Goal: Task Accomplishment & Management: Manage account settings

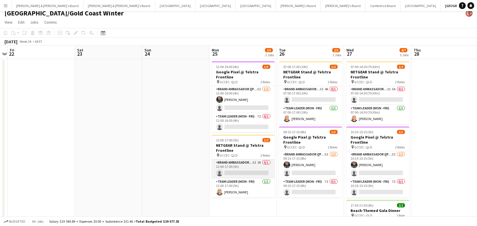
scroll to position [0, 194]
click at [263, 162] on app-card-role "Brand Ambassador (Mon - Fri) 3I 2A 0/1 12:00-17:00 (5h) single-neutral-actions" at bounding box center [243, 169] width 63 height 19
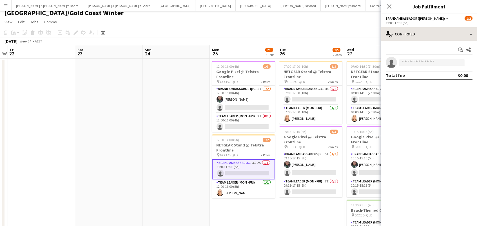
scroll to position [4, 0]
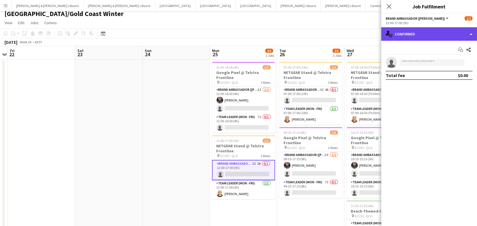
click at [432, 34] on div "single-neutral-actions-check-2 Confirmed" at bounding box center [429, 34] width 96 height 14
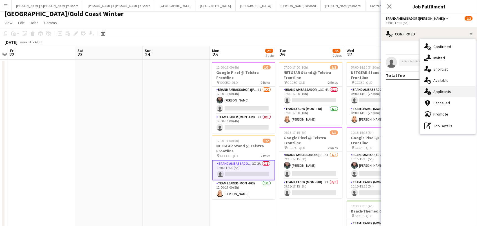
click at [434, 96] on div "single-neutral-actions-information Applicants" at bounding box center [448, 91] width 56 height 11
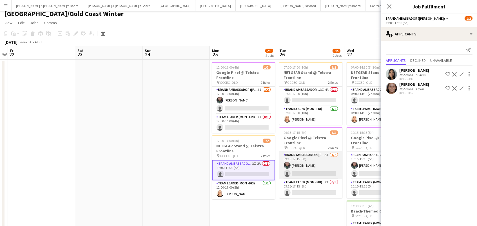
click at [316, 162] on app-card-role "Brand Ambassador (Mon - Fri) 5I 1/2 09:15-17:15 (8h) Beatriz Barreto single-neu…" at bounding box center [310, 165] width 63 height 27
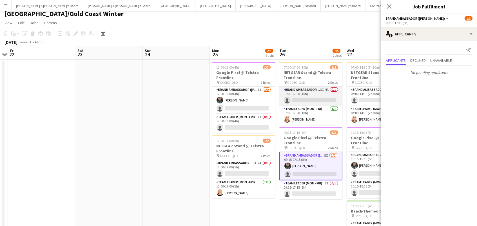
click at [298, 93] on app-card-role "Brand Ambassador (Mon - Fri) 3I 4A 0/1 07:00-17:00 (10h) single-neutral-actions" at bounding box center [310, 96] width 63 height 19
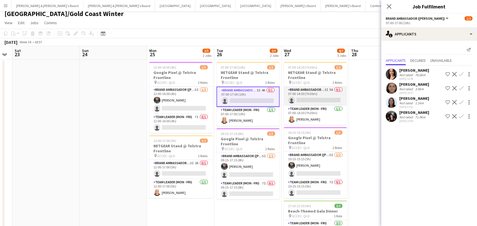
scroll to position [0, 256]
click at [298, 98] on app-card-role "Brand Ambassador (Mon - Fri) 3I 5A 0/1 07:00-14:30 (7h30m) single-neutral-actio…" at bounding box center [315, 96] width 63 height 19
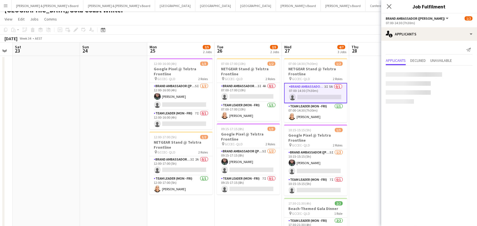
scroll to position [13, 0]
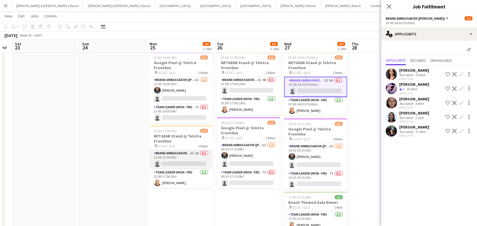
click at [195, 153] on app-card-role "Brand Ambassador (Mon - Fri) 3I 2A 0/1 12:00-17:00 (5h) single-neutral-actions" at bounding box center [181, 159] width 63 height 19
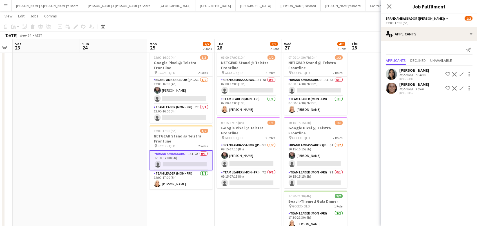
click at [433, 42] on div "Send notification Applicants Declined Unavailable Kah Kei Lee Not rated 71.4km …" at bounding box center [429, 71] width 96 height 60
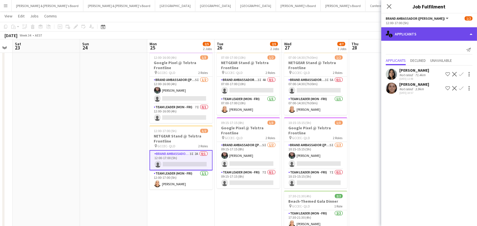
click at [435, 36] on div "single-neutral-actions-information Applicants" at bounding box center [429, 34] width 96 height 14
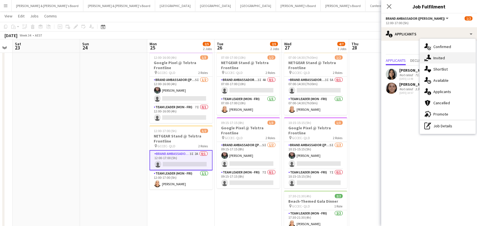
click at [440, 55] on div "single-neutral-actions-share-1 Invited" at bounding box center [448, 57] width 56 height 11
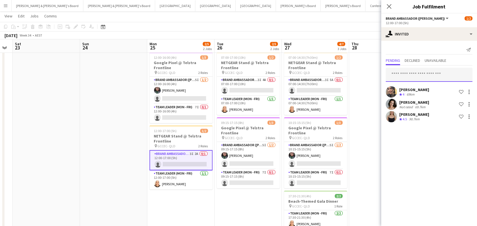
click at [416, 75] on input "text" at bounding box center [429, 75] width 87 height 14
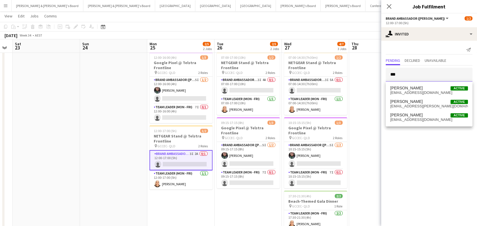
type input "***"
click at [432, 108] on span "ash.mehler@gmail.com" at bounding box center [429, 106] width 78 height 5
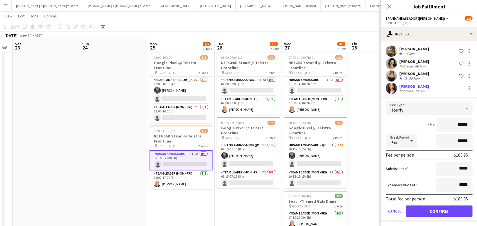
scroll to position [41, 0]
click at [431, 211] on button "Confirm" at bounding box center [439, 211] width 67 height 11
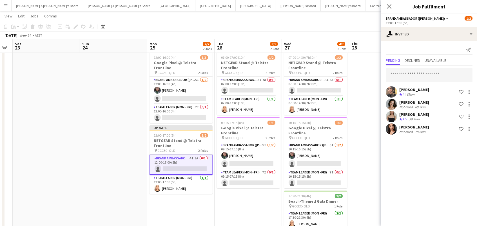
scroll to position [0, 0]
click at [371, 153] on app-date-cell at bounding box center [382, 153] width 67 height 206
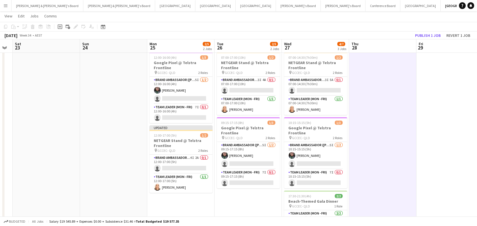
scroll to position [0, 256]
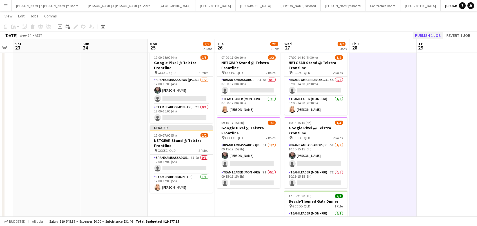
click at [427, 34] on button "Publish 1 job" at bounding box center [428, 35] width 30 height 7
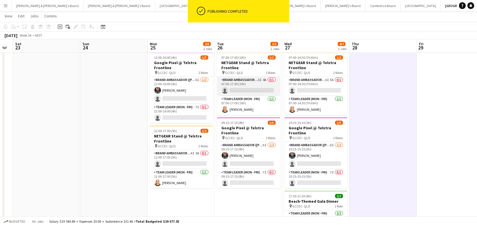
click at [261, 89] on app-card-role "Brand Ambassador (Mon - Fri) 3I 4A 0/1 07:00-17:00 (10h) single-neutral-actions" at bounding box center [248, 86] width 63 height 19
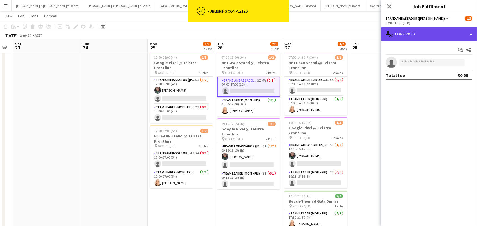
click at [446, 35] on div "single-neutral-actions-check-2 Confirmed" at bounding box center [429, 34] width 96 height 14
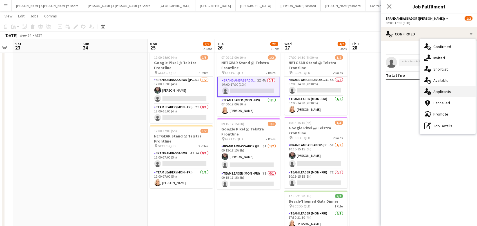
click at [459, 87] on div "single-neutral-actions-information Applicants" at bounding box center [448, 91] width 56 height 11
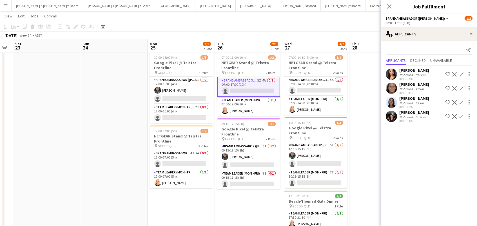
click at [459, 72] on app-icon "Confirm" at bounding box center [461, 74] width 5 height 5
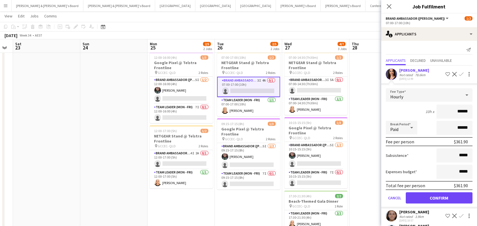
click at [439, 197] on button "Confirm" at bounding box center [439, 198] width 67 height 11
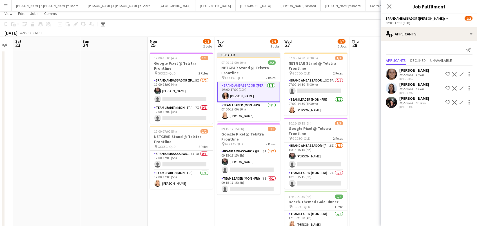
scroll to position [0, 0]
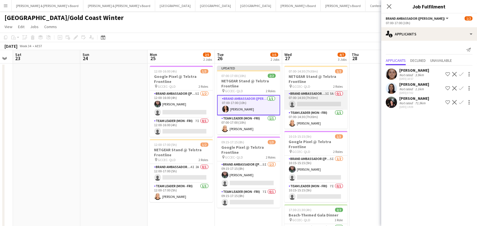
click at [298, 100] on app-card-role "Brand Ambassador (Mon - Fri) 3I 5A 0/1 07:00-14:30 (7h30m) single-neutral-actio…" at bounding box center [315, 100] width 63 height 19
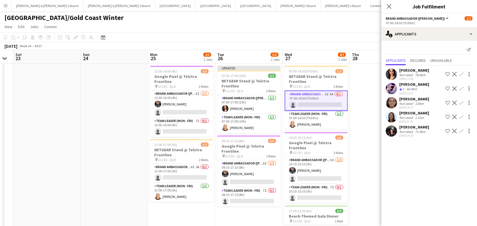
click at [459, 73] on app-icon "Confirm" at bounding box center [461, 74] width 5 height 5
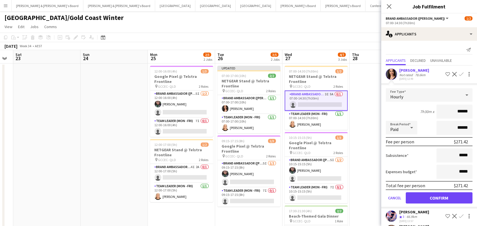
click at [439, 197] on button "Confirm" at bounding box center [439, 198] width 67 height 11
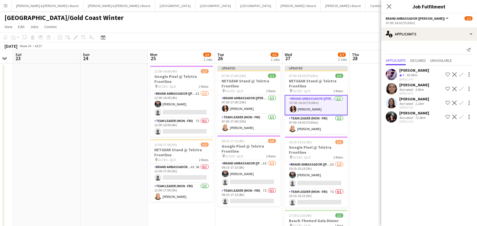
click at [369, 26] on app-page-menu "View Day view expanded Day view collapsed Month view Date picker Jump to today …" at bounding box center [238, 27] width 477 height 11
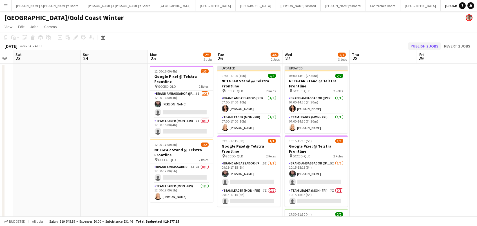
click at [423, 44] on button "Publish 2 jobs" at bounding box center [424, 46] width 32 height 7
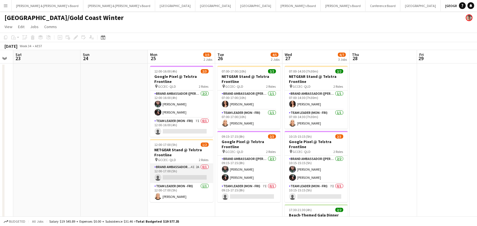
click at [192, 175] on app-card-role "Brand Ambassador (Mon - Fri) 4I 2A 0/1 12:00-17:00 (5h) single-neutral-actions" at bounding box center [181, 173] width 63 height 19
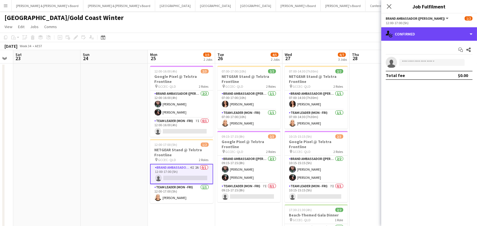
drag, startPoint x: 409, startPoint y: 32, endPoint x: 428, endPoint y: 70, distance: 42.9
click at [410, 32] on div "single-neutral-actions-check-2 Confirmed" at bounding box center [429, 34] width 96 height 14
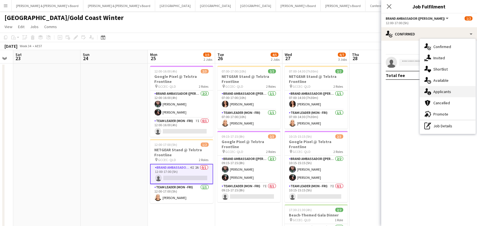
click at [438, 88] on div "single-neutral-actions-information Applicants" at bounding box center [448, 91] width 56 height 11
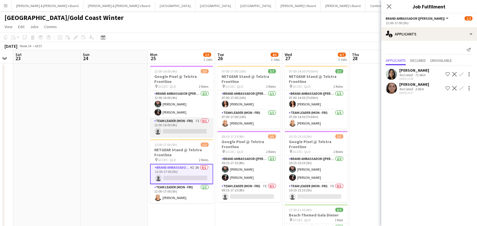
click at [183, 130] on app-card-role "Team Leader (Mon - Fri) 7I 0/1 12:00-16:00 (4h) single-neutral-actions" at bounding box center [181, 127] width 63 height 19
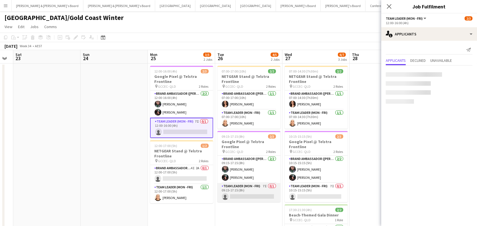
click at [259, 197] on app-card-role "Team Leader (Mon - Fri) 7I 0/1 09:15-17:15 (8h) single-neutral-actions" at bounding box center [248, 192] width 63 height 19
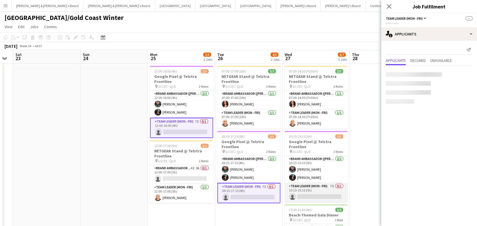
click at [316, 189] on app-card-role "Team Leader (Mon - Fri) 7I 0/1 10:15-15:15 (5h) single-neutral-actions" at bounding box center [316, 192] width 63 height 19
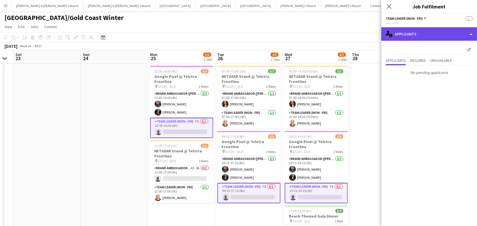
click at [409, 36] on div "single-neutral-actions-information Applicants" at bounding box center [429, 34] width 96 height 14
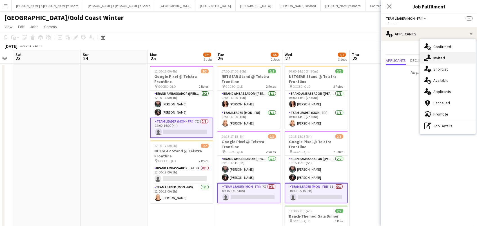
click at [429, 53] on div "single-neutral-actions-share-1 Invited" at bounding box center [448, 57] width 56 height 11
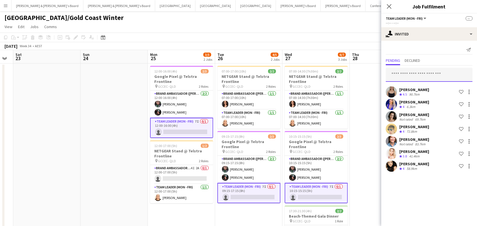
click at [423, 73] on input "text" at bounding box center [429, 75] width 87 height 14
type input "******"
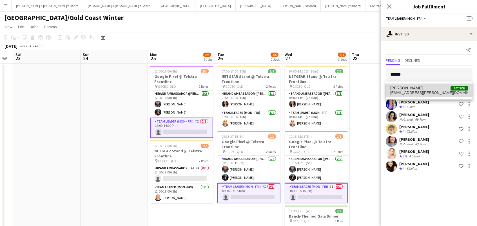
drag, startPoint x: 423, startPoint y: 73, endPoint x: 442, endPoint y: 92, distance: 26.9
click at [442, 92] on span "maddie.reith@gmail.com" at bounding box center [429, 93] width 78 height 5
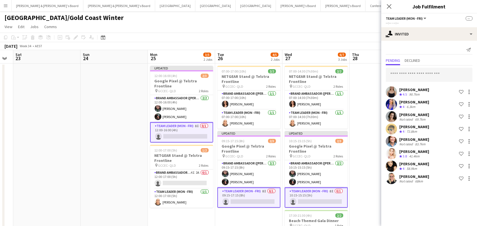
click at [309, 19] on div "[GEOGRAPHIC_DATA]/Gold Coast Winter" at bounding box center [238, 16] width 477 height 11
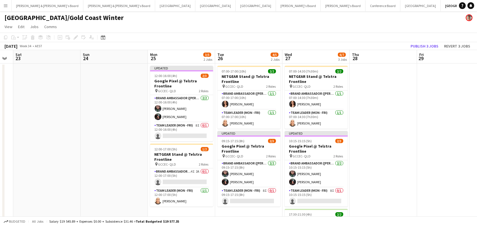
click at [421, 44] on button "Publish 3 jobs" at bounding box center [424, 46] width 32 height 7
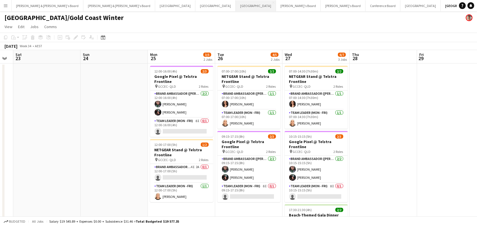
click at [236, 9] on button "Melbourne Close" at bounding box center [256, 5] width 40 height 11
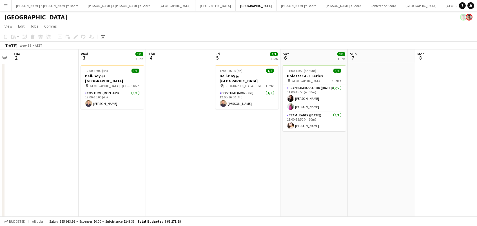
scroll to position [0, 191]
click at [112, 75] on h3 "Bell-Boy @ [GEOGRAPHIC_DATA]" at bounding box center [112, 78] width 63 height 10
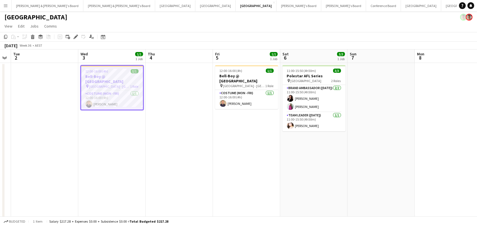
scroll to position [0, 191]
click at [75, 37] on icon at bounding box center [75, 36] width 3 height 3
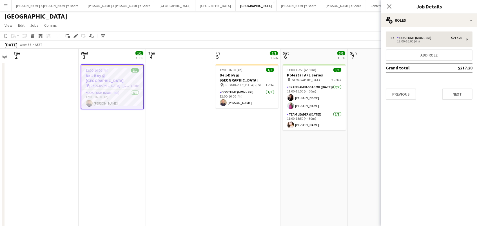
scroll to position [1, 0]
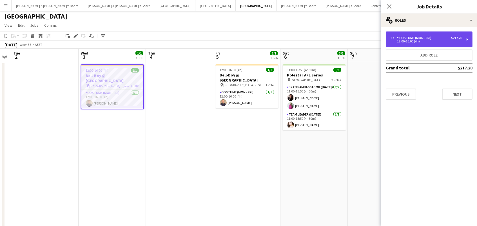
click at [417, 39] on div "Costume (Mon - Fri)" at bounding box center [415, 38] width 37 height 4
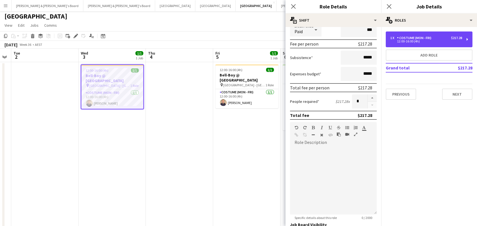
scroll to position [145, 0]
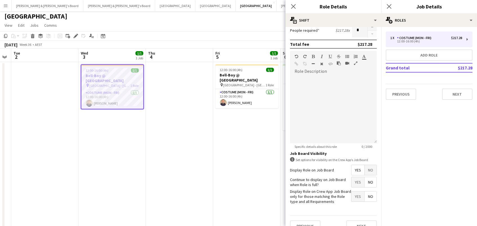
click at [369, 170] on span "No" at bounding box center [371, 170] width 12 height 10
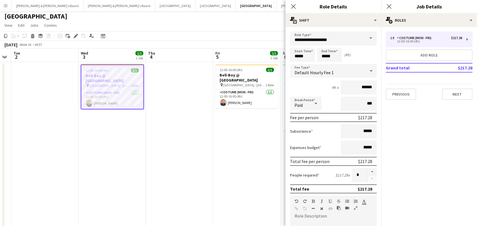
scroll to position [0, 0]
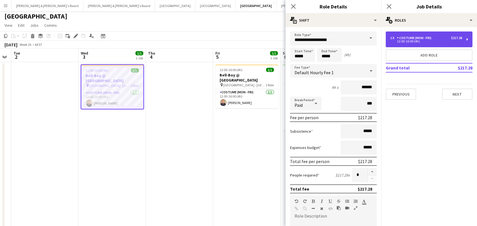
click at [436, 40] on div "12:00-16:00 (4h)" at bounding box center [426, 41] width 72 height 3
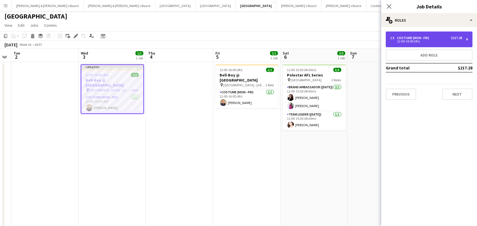
click at [419, 41] on div "12:00-16:00 (4h)" at bounding box center [426, 41] width 72 height 3
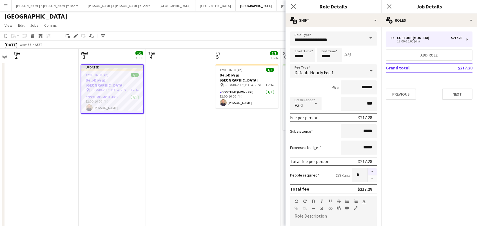
click at [368, 170] on button "button" at bounding box center [372, 171] width 9 height 7
type input "*"
click at [245, 171] on app-date-cell "12:00-16:00 (4h) 1/1 Bell-Boy @ [GEOGRAPHIC_DATA] pin Ormond House - [GEOGRAPHI…" at bounding box center [246, 183] width 67 height 243
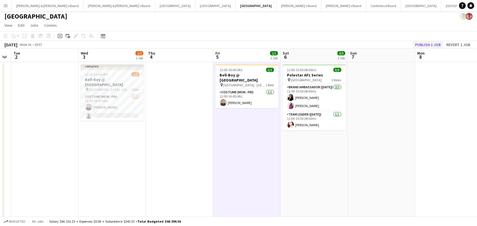
click at [429, 45] on button "Publish 1 job" at bounding box center [428, 44] width 30 height 7
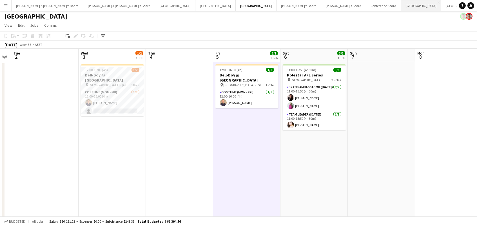
click at [401, 5] on button "Sydney Close" at bounding box center [421, 5] width 40 height 11
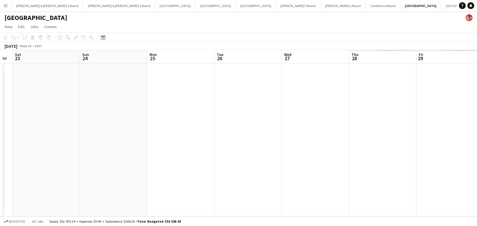
scroll to position [0, 185]
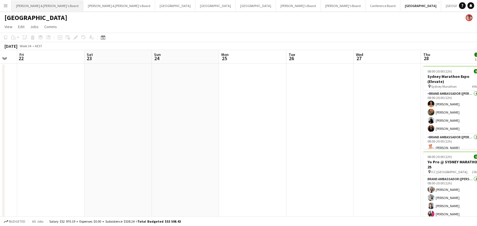
click at [34, 7] on button "Neil & Jenny's Board Close" at bounding box center [48, 5] width 72 height 11
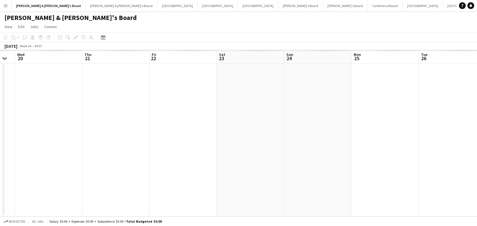
scroll to position [0, 279]
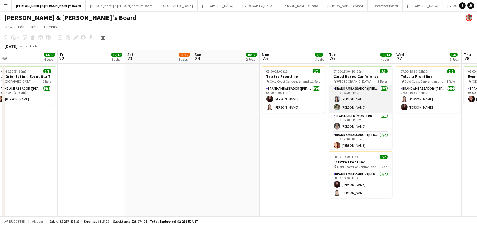
click at [347, 100] on app-card-role "Brand Ambassador (Mon - Fri) 2/2 07:00-16:30 (9h30m) Vanessa Flauzino Alexandra…" at bounding box center [360, 99] width 63 height 27
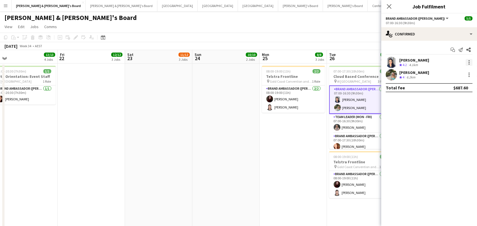
click at [470, 61] on div at bounding box center [469, 62] width 7 height 7
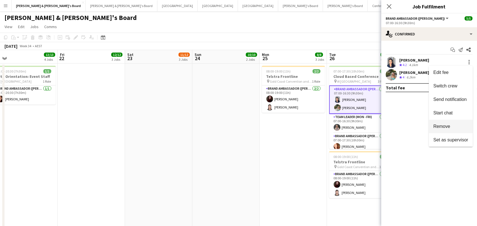
click at [452, 126] on span "Remove" at bounding box center [450, 126] width 35 height 5
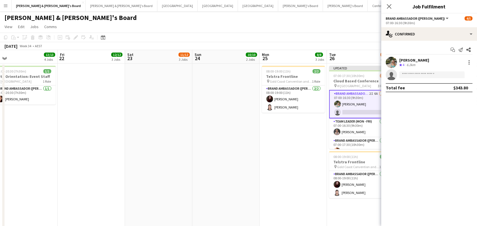
click at [351, 30] on app-page-menu "View Day view expanded Day view collapsed Month view Date picker Jump to [DATE]…" at bounding box center [238, 27] width 477 height 11
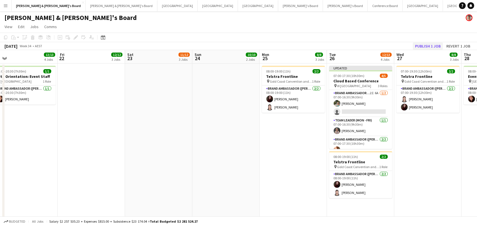
click at [436, 46] on button "Publish 1 job" at bounding box center [428, 46] width 30 height 7
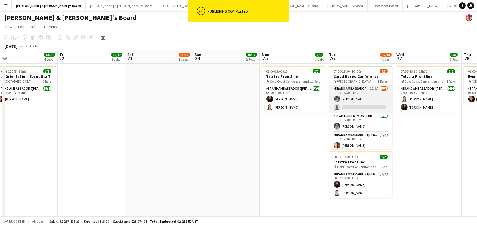
click at [355, 99] on app-card-role "Brand Ambassador (Mon - Fri) 2I 6A 1/2 07:00-16:30 (9h30m) Alexandra Mansell si…" at bounding box center [360, 99] width 63 height 27
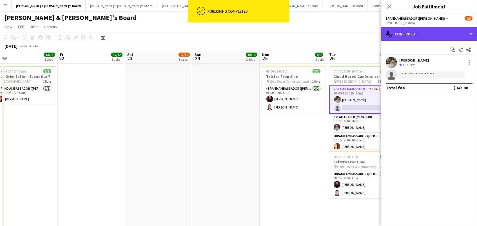
click at [447, 40] on div "single-neutral-actions-check-2 Confirmed" at bounding box center [429, 34] width 96 height 14
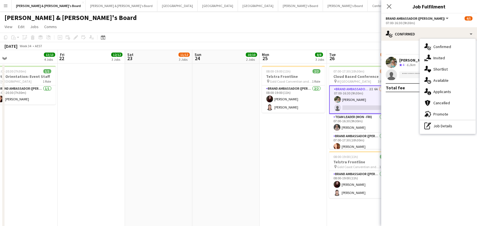
click at [452, 95] on div "single-neutral-actions-information Applicants" at bounding box center [448, 91] width 56 height 11
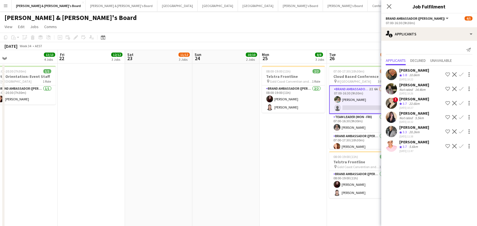
click at [298, 20] on div "[PERSON_NAME] & [PERSON_NAME]'s Board" at bounding box center [238, 16] width 477 height 11
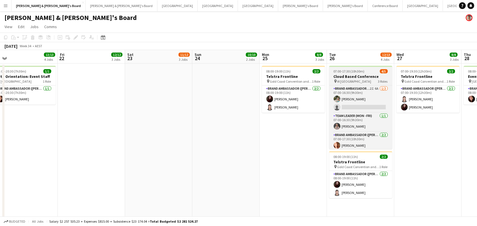
click at [343, 73] on span "07:00-17:30 (10h30m)" at bounding box center [349, 71] width 31 height 4
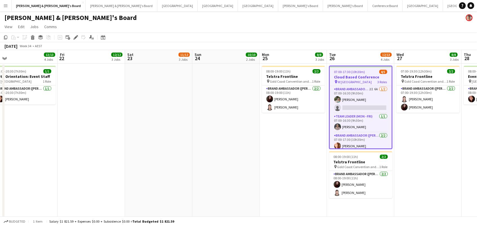
click at [74, 33] on app-toolbar "Copy Paste Paste Command V Paste with crew Command Shift V Paste linked Job [GE…" at bounding box center [238, 38] width 477 height 10
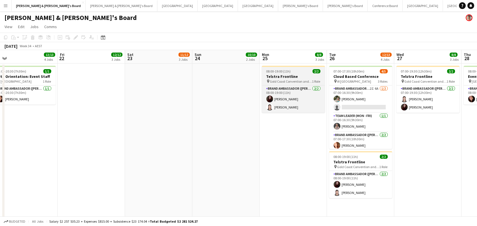
drag, startPoint x: 360, startPoint y: 75, endPoint x: 295, endPoint y: 76, distance: 64.5
click at [359, 75] on h3 "Cloud Based Conference" at bounding box center [360, 76] width 63 height 5
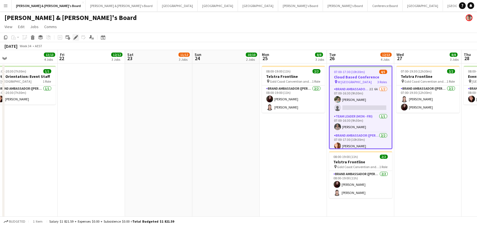
click at [73, 37] on div "Edit" at bounding box center [75, 37] width 7 height 7
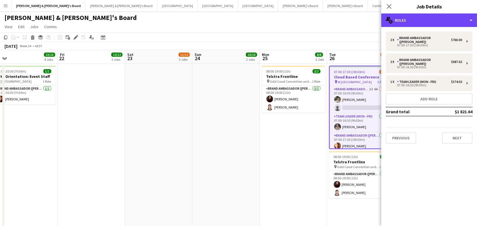
click at [457, 24] on div "multiple-users-add Roles" at bounding box center [429, 21] width 96 height 14
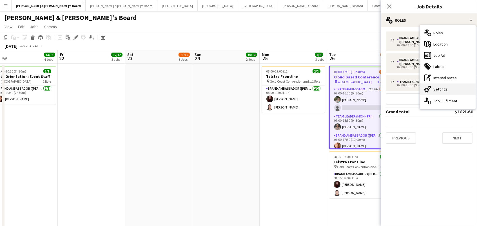
click at [459, 91] on div "cog-double-3 Settings" at bounding box center [448, 89] width 56 height 11
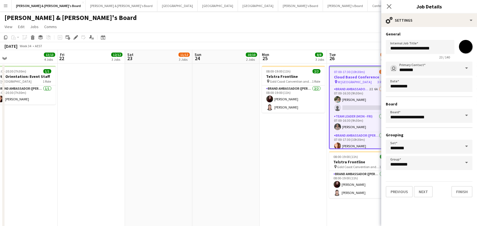
click at [470, 50] on input "*******" at bounding box center [466, 47] width 20 height 20
type input "*******"
click at [419, 114] on input "**********" at bounding box center [429, 116] width 87 height 14
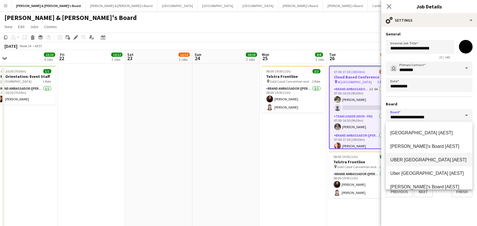
scroll to position [200, 0]
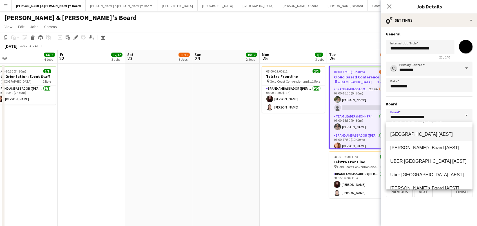
click at [404, 140] on mat-option "Sydney [AEST]" at bounding box center [429, 135] width 87 height 14
type input "******"
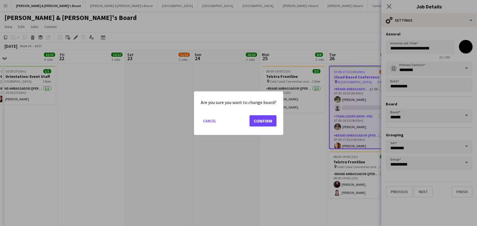
click at [259, 122] on button "Confirm" at bounding box center [262, 120] width 27 height 11
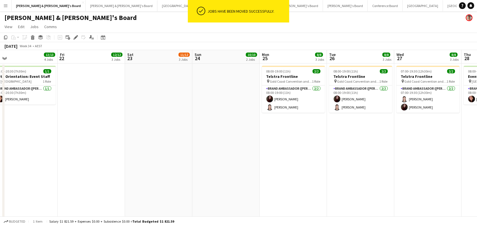
drag, startPoint x: 161, startPoint y: 19, endPoint x: 164, endPoint y: 18, distance: 2.9
click at [162, 19] on div "[PERSON_NAME] & [PERSON_NAME]'s Board" at bounding box center [238, 16] width 477 height 11
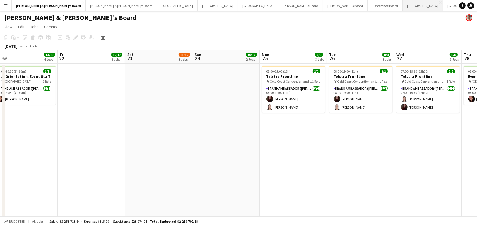
click at [403, 6] on button "Sydney Close" at bounding box center [423, 5] width 40 height 11
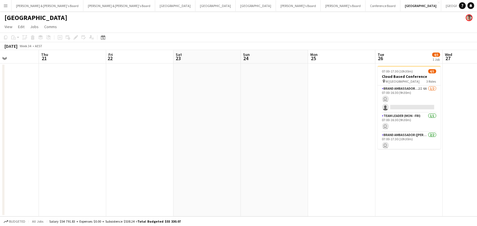
scroll to position [0, 274]
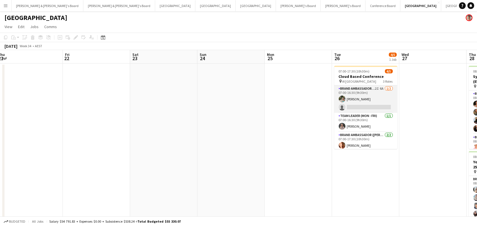
click at [375, 103] on app-card-role "Brand Ambassador (Mon - Fri) 2I 6A 1/2 07:00-16:30 (9h30m) Alexandra Mansell si…" at bounding box center [365, 99] width 63 height 27
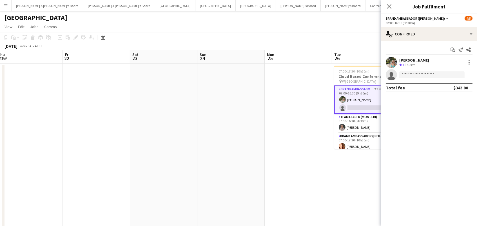
click at [356, 38] on app-toolbar "Copy Paste Paste Command V Paste with crew Command Shift V Paste linked Job Del…" at bounding box center [238, 38] width 477 height 10
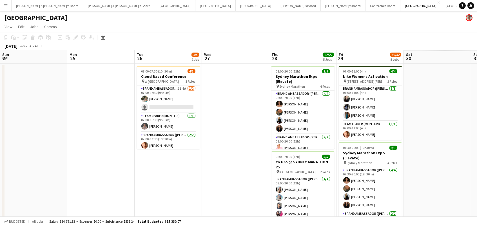
scroll to position [0, 211]
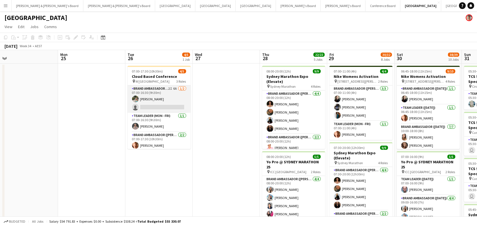
click at [173, 103] on app-card-role "Brand Ambassador (Mon - Fri) 2I 6A 1/2 07:00-16:30 (9h30m) Alexandra Mansell si…" at bounding box center [159, 99] width 63 height 27
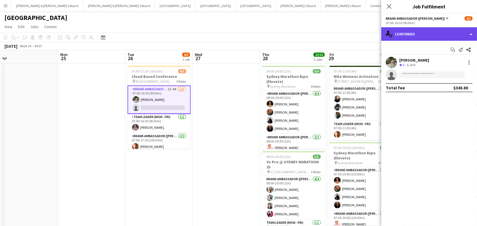
click at [414, 31] on div "single-neutral-actions-check-2 Confirmed" at bounding box center [429, 34] width 96 height 14
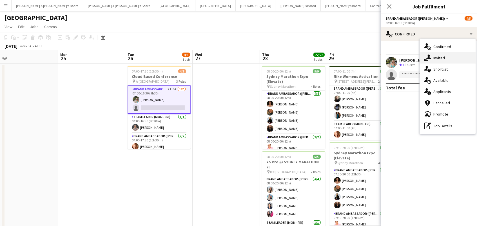
click at [427, 55] on icon "single-neutral-actions-share-1" at bounding box center [427, 58] width 7 height 7
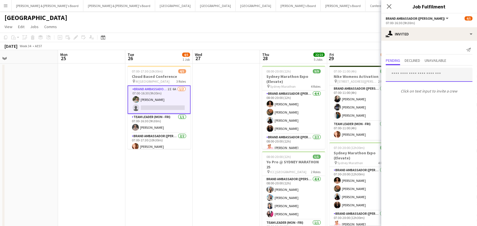
click at [409, 76] on input "text" at bounding box center [429, 75] width 87 height 14
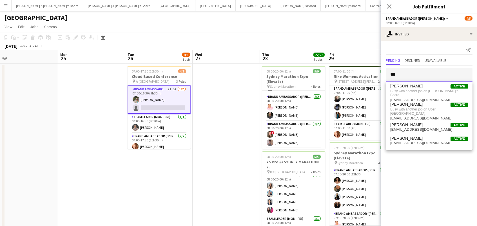
scroll to position [3, 0]
drag, startPoint x: 437, startPoint y: 79, endPoint x: 258, endPoint y: 55, distance: 180.7
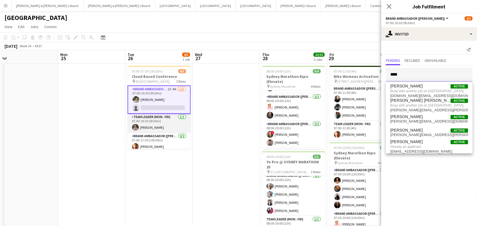
scroll to position [0, 0]
drag, startPoint x: 398, startPoint y: 74, endPoint x: 281, endPoint y: 48, distance: 120.1
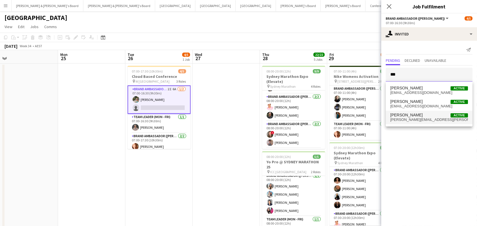
type input "***"
click at [430, 115] on span "Isabel Macmaster Active" at bounding box center [429, 115] width 78 height 5
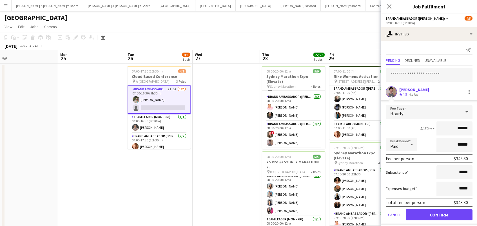
click at [439, 214] on button "Confirm" at bounding box center [439, 214] width 67 height 11
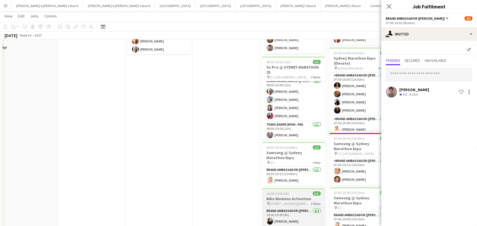
scroll to position [106, 0]
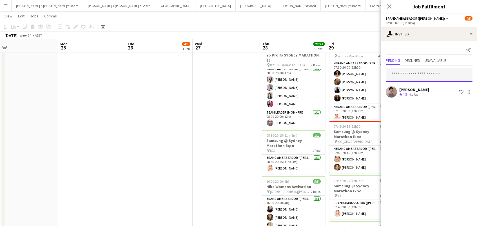
click at [396, 74] on input "text" at bounding box center [429, 75] width 87 height 14
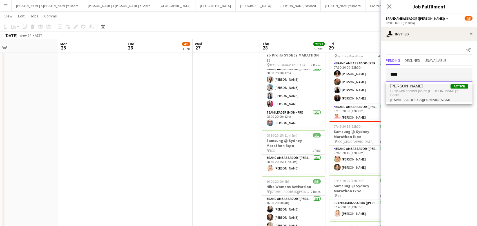
type input "****"
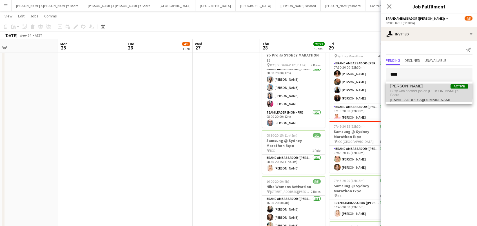
click at [411, 88] on span "Mark Heap Active" at bounding box center [429, 86] width 78 height 5
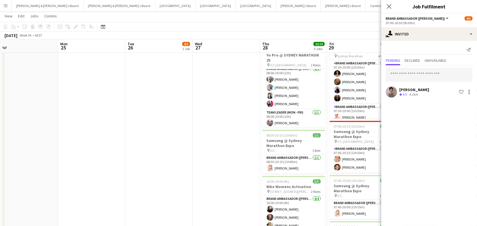
click at [357, 32] on div "August 2025 Week 34 • AEST Publish 1 job Revert 1 job" at bounding box center [238, 36] width 477 height 8
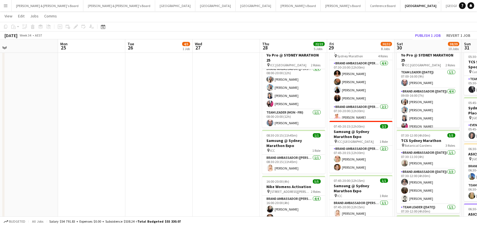
click at [424, 35] on button "Publish 1 job" at bounding box center [428, 35] width 30 height 7
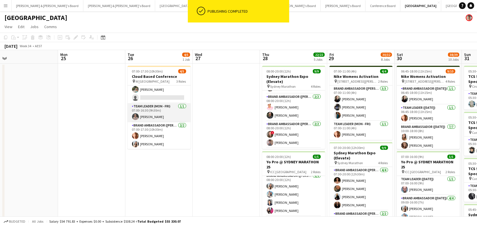
scroll to position [0, 0]
click at [162, 97] on app-card-role "Brand Ambassador (Mon - Fri) 3I 6A 1/2 07:00-16:30 (9h30m) Alexandra Mansell si…" at bounding box center [159, 89] width 63 height 27
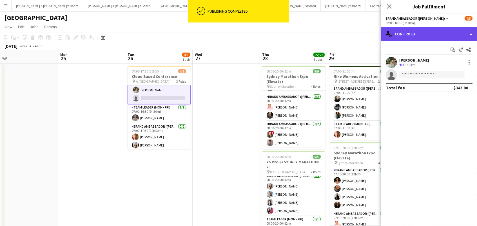
click at [427, 32] on div "single-neutral-actions-check-2 Confirmed" at bounding box center [429, 34] width 96 height 14
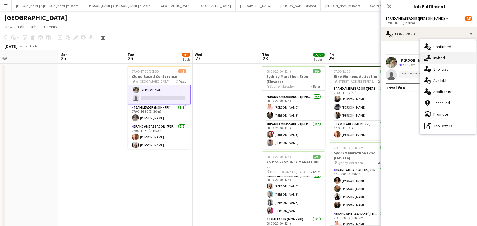
click at [434, 61] on div "single-neutral-actions-share-1 Invited" at bounding box center [448, 57] width 56 height 11
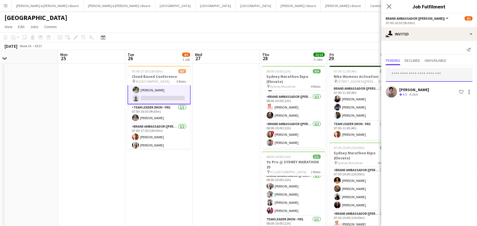
click at [410, 75] on input "text" at bounding box center [429, 75] width 87 height 14
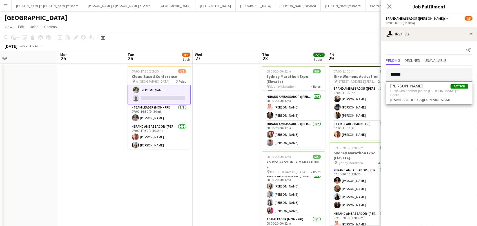
type input "******"
click at [368, 43] on div "August 2025 Week 34 • AEST" at bounding box center [238, 46] width 477 height 8
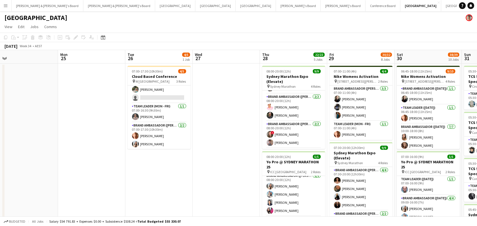
drag, startPoint x: 165, startPoint y: 90, endPoint x: 248, endPoint y: 86, distance: 83.5
click at [165, 90] on app-card-role "Brand Ambassador (Mon - Fri) 3I 6A 1/2 07:00-16:30 (9h30m) Alexandra Mansell si…" at bounding box center [159, 89] width 63 height 27
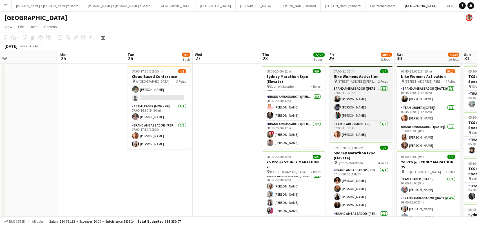
scroll to position [0, 211]
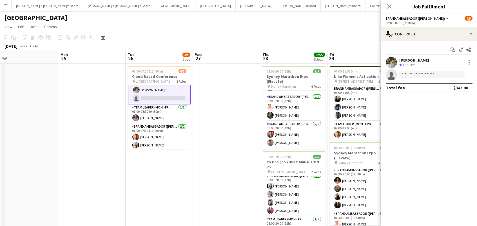
click at [418, 41] on div "Start chat Send notification Share Alexandra Mansell Crew rating 4 6.2km single…" at bounding box center [429, 69] width 96 height 56
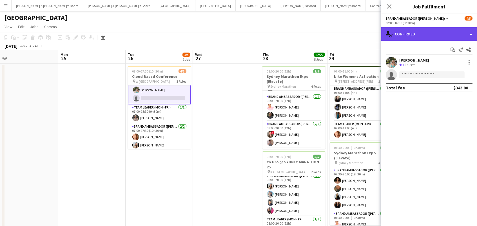
click at [420, 38] on div "single-neutral-actions-check-2 Confirmed" at bounding box center [429, 34] width 96 height 14
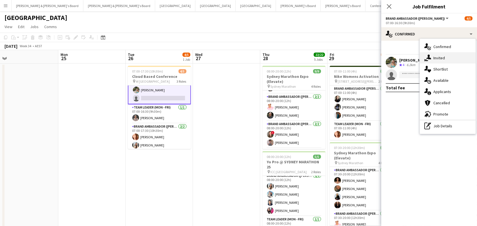
click at [432, 57] on div "single-neutral-actions-share-1 Invited" at bounding box center [448, 57] width 56 height 11
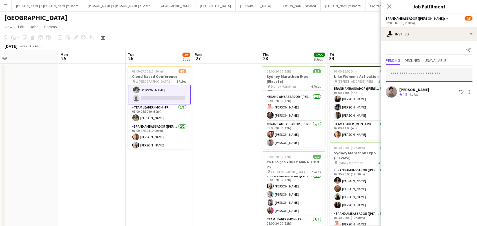
click at [431, 74] on input "text" at bounding box center [429, 75] width 87 height 14
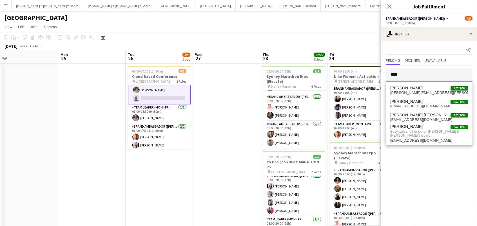
type input "****"
drag, startPoint x: 431, startPoint y: 74, endPoint x: 322, endPoint y: 32, distance: 116.4
click at [322, 32] on app-page-menu "View Day view expanded Day view collapsed Month view Date picker Jump to [DATE]…" at bounding box center [238, 27] width 477 height 11
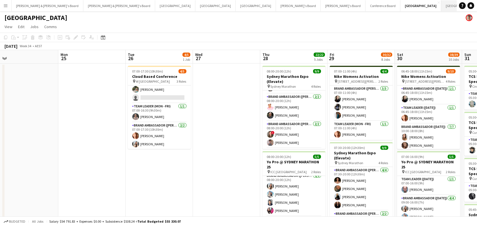
click at [441, 4] on button "Brisbane/Gold Coast Winter Close" at bounding box center [474, 5] width 67 height 11
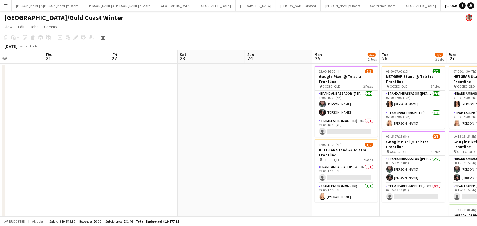
scroll to position [0, 220]
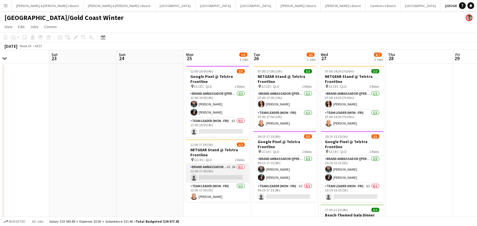
click at [237, 172] on app-card-role "Brand Ambassador (Mon - Fri) 4I 2A 0/1 12:00-17:00 (5h) single-neutral-actions" at bounding box center [217, 173] width 63 height 19
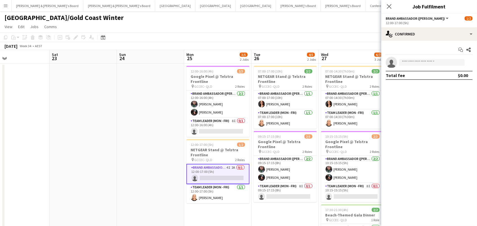
click at [411, 23] on div "12:00-17:00 (5h)" at bounding box center [429, 23] width 87 height 4
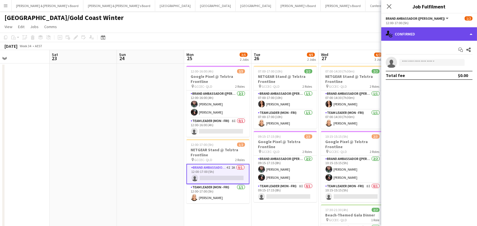
click at [410, 29] on div "single-neutral-actions-check-2 Confirmed" at bounding box center [429, 34] width 96 height 14
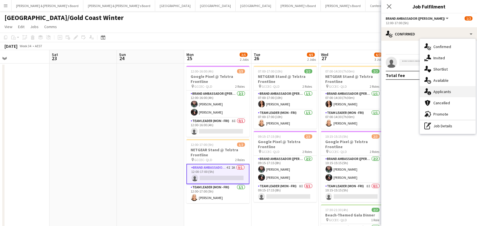
click at [427, 90] on icon "single-neutral-actions-information" at bounding box center [427, 91] width 7 height 7
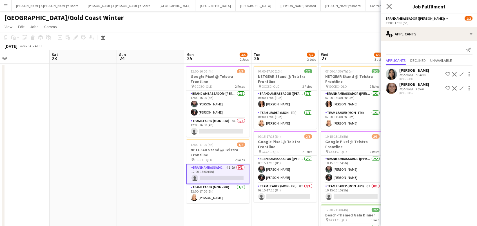
click at [387, 9] on app-icon "Close pop-in" at bounding box center [389, 7] width 8 height 8
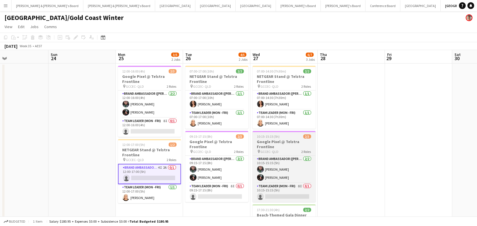
scroll to position [0, 140]
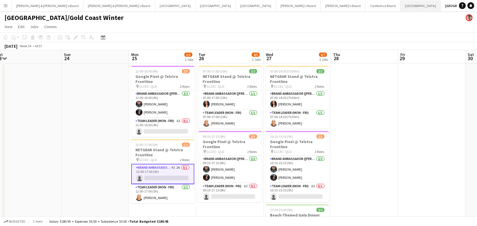
click at [400, 6] on button "Sydney Close" at bounding box center [420, 5] width 40 height 11
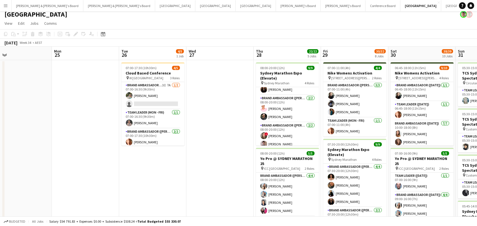
scroll to position [6, 0]
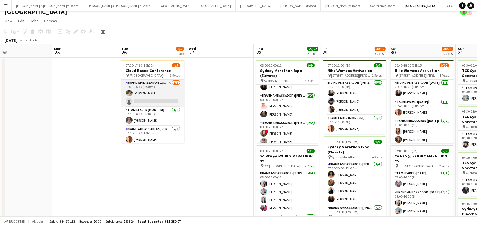
click at [142, 92] on app-card-role "Brand Ambassador (Mon - Fri) 3I 7A 1/2 07:00-16:30 (9h30m) Alexandra Mansell si…" at bounding box center [152, 93] width 63 height 27
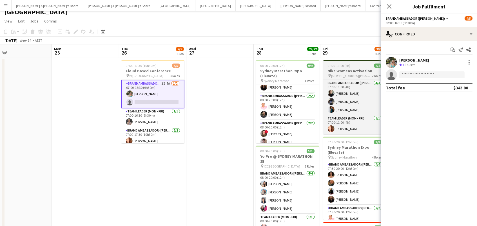
scroll to position [0, 285]
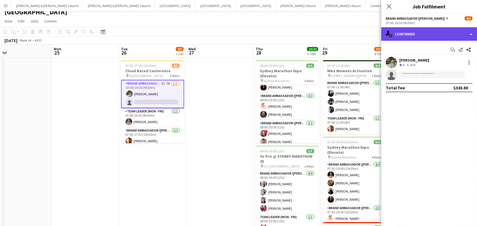
click at [441, 34] on div "single-neutral-actions-check-2 Confirmed" at bounding box center [429, 34] width 96 height 14
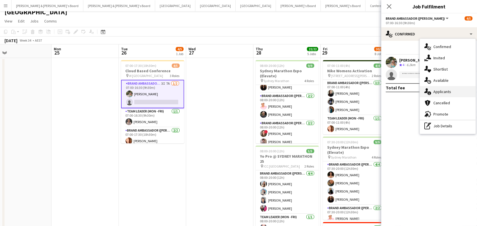
click at [431, 90] on div "single-neutral-actions-information Applicants" at bounding box center [448, 91] width 56 height 11
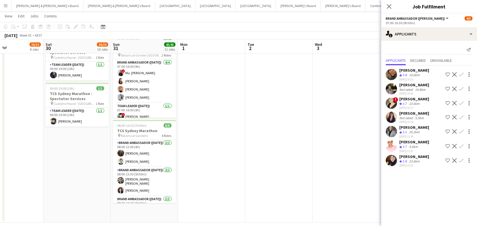
scroll to position [610, 0]
click at [188, 25] on app-toolbar "Copy Paste Paste Command V Paste with crew Command Shift V Paste linked Job [GE…" at bounding box center [238, 27] width 477 height 10
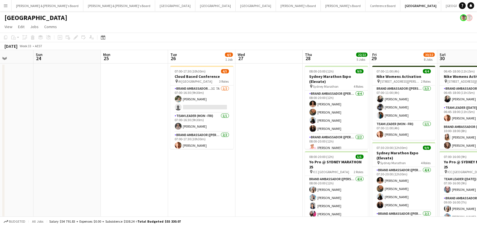
scroll to position [0, 197]
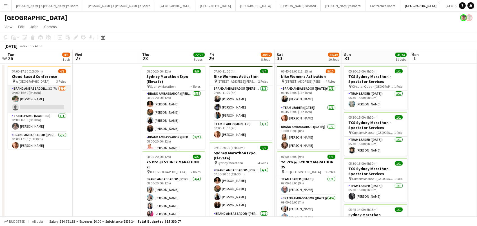
click at [55, 99] on app-card-role "Brand Ambassador (Mon - Fri) 3I 7A 1/2 07:00-16:30 (9h30m) Alexandra Mansell si…" at bounding box center [39, 99] width 63 height 27
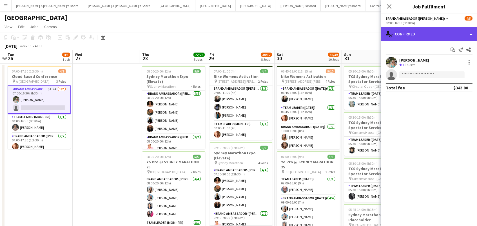
click at [448, 38] on div "single-neutral-actions-check-2 Confirmed" at bounding box center [429, 34] width 96 height 14
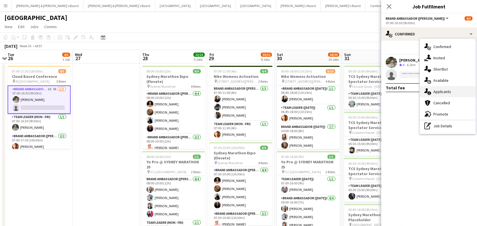
click at [444, 93] on div "single-neutral-actions-information Applicants" at bounding box center [448, 91] width 56 height 11
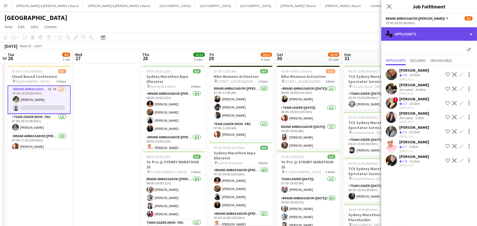
click at [419, 35] on div "single-neutral-actions-information Applicants" at bounding box center [429, 34] width 96 height 14
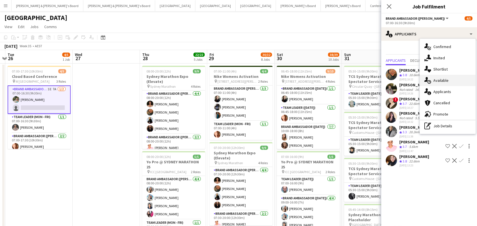
click at [432, 83] on div "single-neutral-actions-upload Available" at bounding box center [448, 80] width 56 height 11
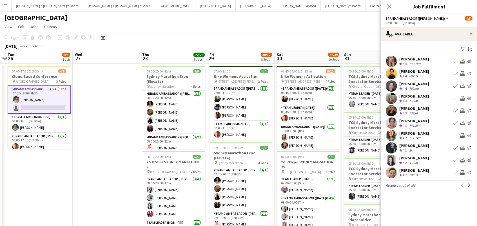
click at [463, 48] on app-icon "Filter" at bounding box center [463, 49] width 5 height 5
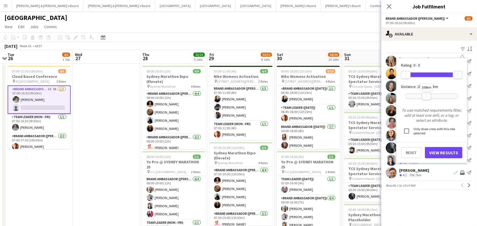
drag, startPoint x: 453, startPoint y: 94, endPoint x: 423, endPoint y: 99, distance: 29.9
click at [423, 99] on div "100km" at bounding box center [431, 96] width 52 height 14
click at [435, 150] on button "View Results" at bounding box center [443, 152] width 37 height 11
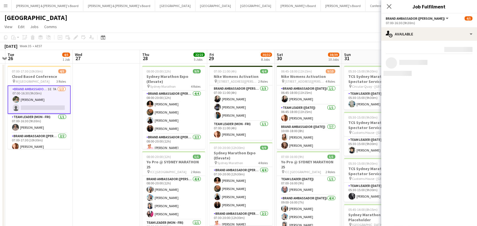
scroll to position [0, 0]
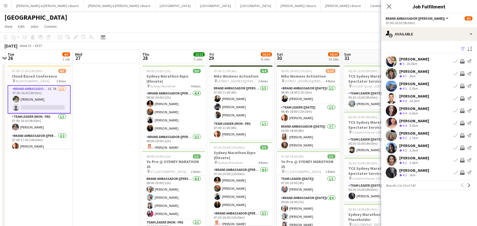
click at [461, 121] on app-icon "Invite crew" at bounding box center [462, 123] width 5 height 5
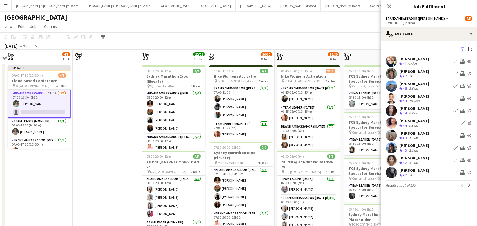
click at [463, 173] on app-icon "Invite crew" at bounding box center [462, 173] width 5 height 5
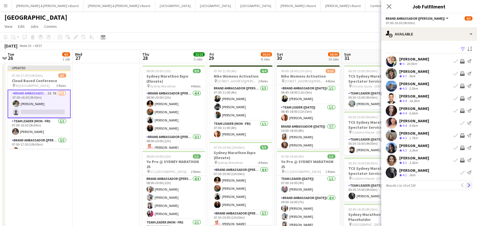
click at [466, 184] on button "Next" at bounding box center [469, 185] width 7 height 7
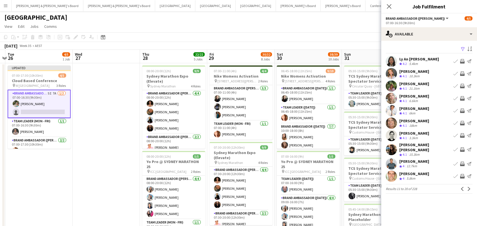
click at [462, 59] on app-icon "Invite crew" at bounding box center [462, 61] width 5 height 5
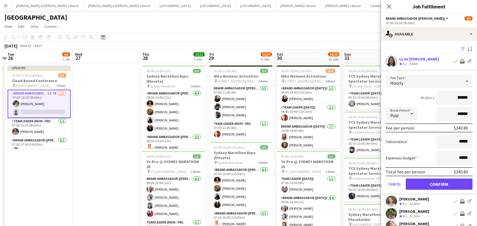
click at [439, 184] on button "Confirm" at bounding box center [439, 184] width 67 height 11
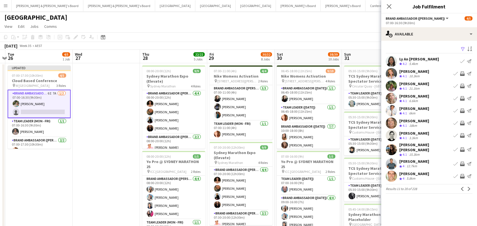
click at [462, 84] on app-icon "Invite crew" at bounding box center [462, 86] width 5 height 5
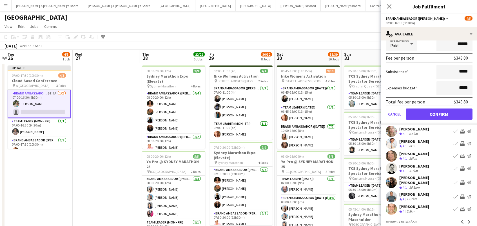
scroll to position [98, 0]
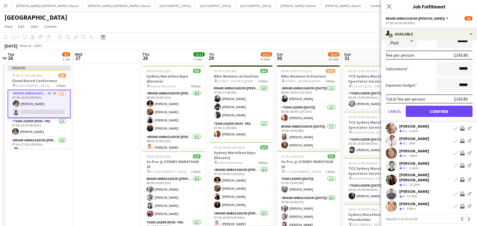
click at [461, 204] on app-icon "Invite crew" at bounding box center [462, 206] width 5 height 5
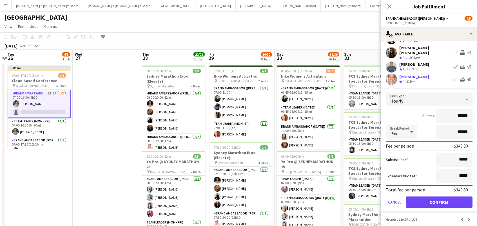
click at [439, 198] on button "Confirm" at bounding box center [439, 202] width 67 height 11
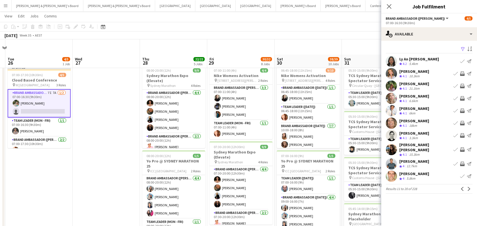
scroll to position [70, 0]
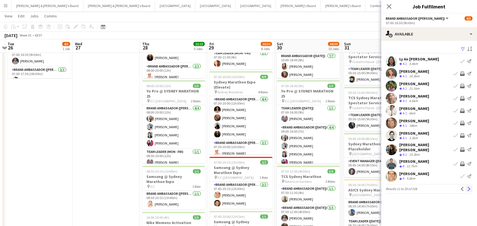
click at [470, 187] on app-icon "Next" at bounding box center [469, 189] width 4 height 4
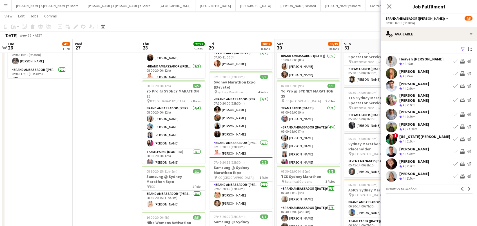
click at [463, 162] on app-icon "Invite crew" at bounding box center [462, 164] width 5 height 5
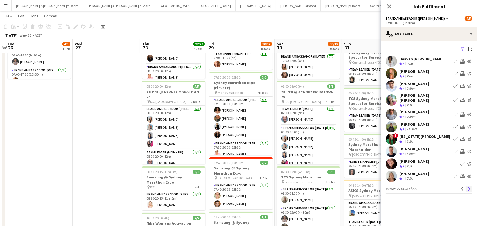
click at [469, 187] on app-icon "Next" at bounding box center [469, 189] width 4 height 4
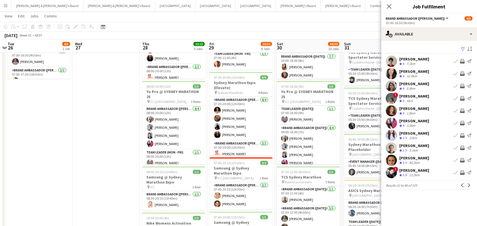
click at [464, 110] on app-icon "Invite crew" at bounding box center [462, 111] width 5 height 5
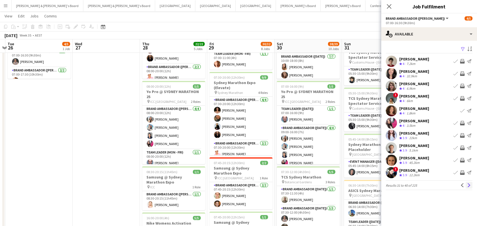
click at [468, 185] on app-icon "Next" at bounding box center [469, 186] width 4 height 4
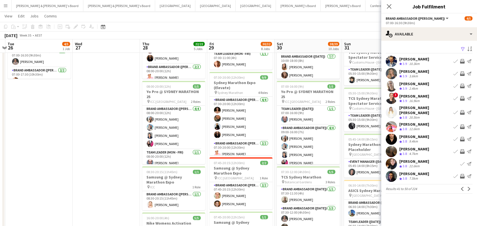
click at [464, 72] on app-icon "Invite crew" at bounding box center [462, 74] width 5 height 5
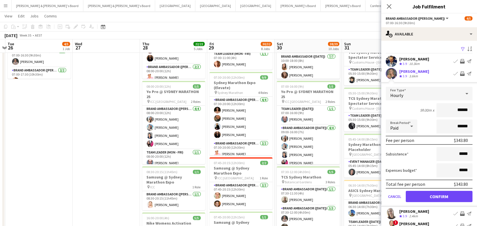
click at [439, 196] on button "Confirm" at bounding box center [439, 196] width 67 height 11
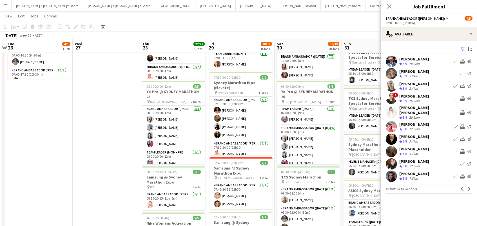
click at [462, 128] on app-icon "Invite crew" at bounding box center [462, 127] width 5 height 5
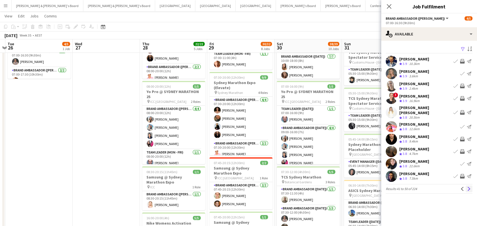
click at [469, 190] on button "Next" at bounding box center [469, 189] width 7 height 7
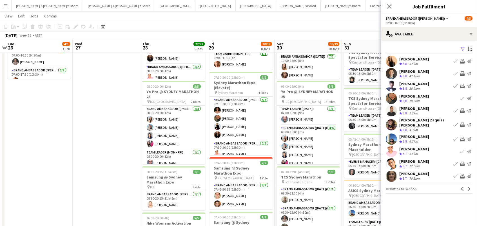
click at [309, 26] on app-toolbar "Copy Paste Paste Command V Paste with crew Command Shift V Paste linked Job [GE…" at bounding box center [238, 27] width 477 height 10
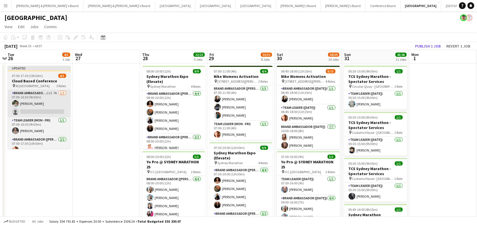
scroll to position [0, 0]
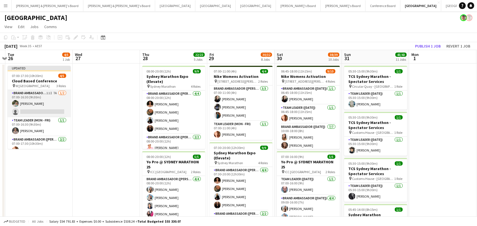
click at [40, 100] on app-card-role "Brand Ambassador (Mon - Fri) 11I 7A 1/2 07:00-16:30 (9h30m) Alexandra Mansell s…" at bounding box center [39, 103] width 63 height 27
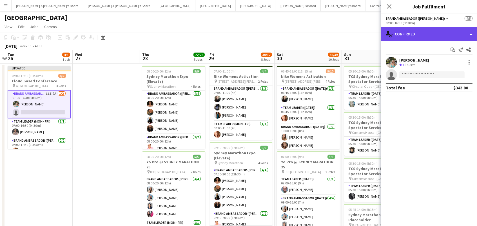
click at [400, 35] on div "single-neutral-actions-check-2 Confirmed" at bounding box center [429, 34] width 96 height 14
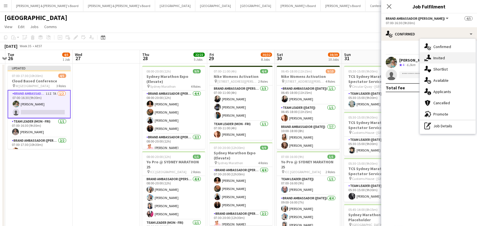
click at [442, 61] on div "single-neutral-actions-share-1 Invited" at bounding box center [448, 57] width 56 height 11
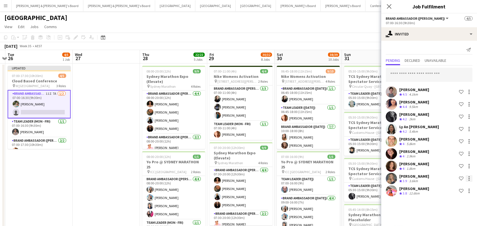
click at [470, 179] on div at bounding box center [469, 178] width 7 height 7
click at [452, 170] on span "Cancel invitation" at bounding box center [451, 168] width 33 height 5
click at [361, 32] on app-page-menu "View Day view expanded Day view collapsed Month view Date picker Jump to [DATE]…" at bounding box center [238, 27] width 477 height 11
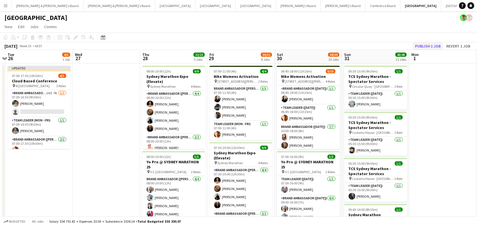
click at [434, 45] on button "Publish 1 job" at bounding box center [428, 46] width 30 height 7
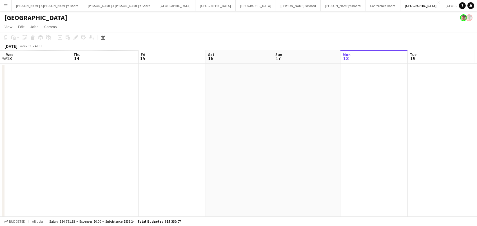
scroll to position [0, 117]
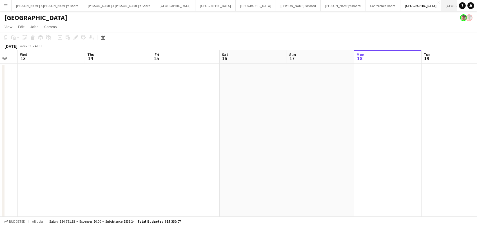
click at [441, 8] on button "Brisbane/Gold Coast Winter Close" at bounding box center [474, 5] width 67 height 11
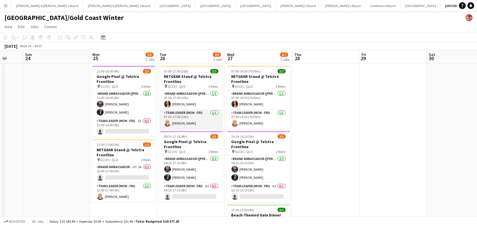
scroll to position [0, 179]
click at [175, 121] on app-card-role "Team Leader (Mon - Fri) 1/1 07:00-17:00 (10h) Nicole Armstrong" at bounding box center [191, 119] width 63 height 19
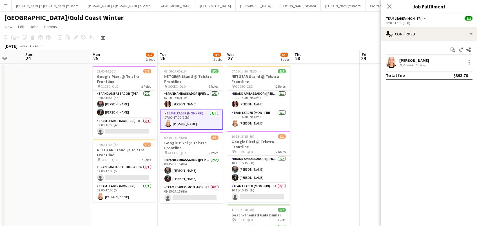
click at [402, 64] on div "Not rated" at bounding box center [406, 65] width 15 height 4
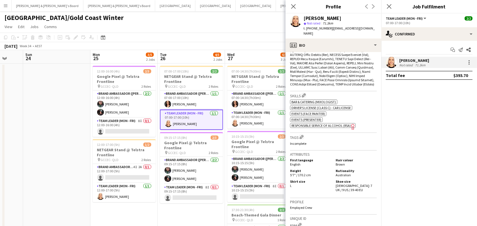
scroll to position [265, 0]
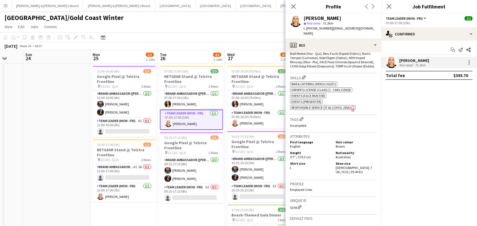
click at [341, 151] on h5 "Nationality" at bounding box center [356, 153] width 41 height 4
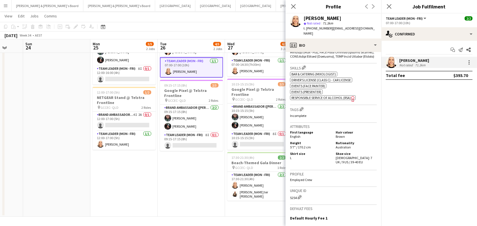
scroll to position [52, 0]
click at [294, 7] on icon "Close pop-in" at bounding box center [293, 6] width 5 height 5
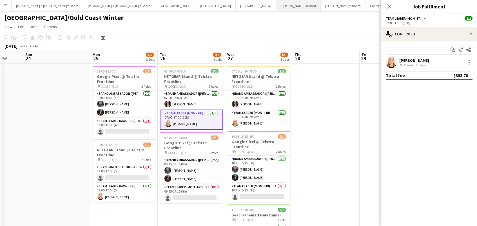
scroll to position [0, 0]
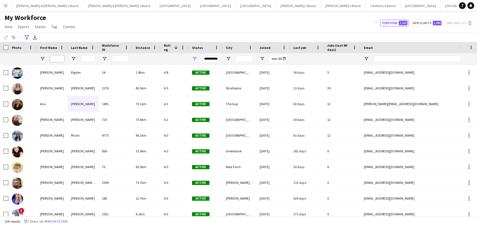
click at [56, 56] on input "First Name Filter Input" at bounding box center [57, 58] width 14 height 7
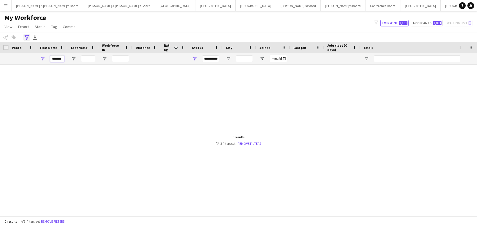
type input "*******"
click at [27, 36] on icon "Advanced filters" at bounding box center [26, 37] width 5 height 5
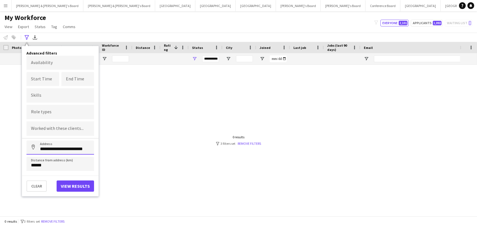
click at [50, 147] on input "**********" at bounding box center [60, 148] width 68 height 14
click at [48, 168] on input "******" at bounding box center [60, 164] width 68 height 14
click at [66, 190] on button "View results" at bounding box center [75, 186] width 37 height 11
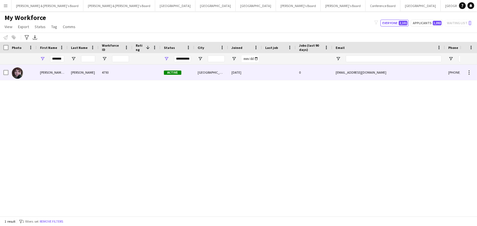
click at [66, 73] on div "Lucinda (Luci)" at bounding box center [52, 72] width 31 height 15
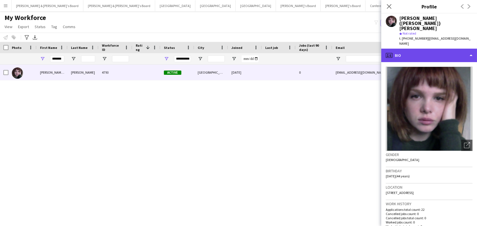
click at [432, 49] on div "profile Bio" at bounding box center [429, 56] width 96 height 14
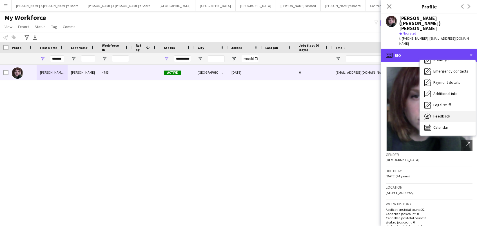
scroll to position [41, 0]
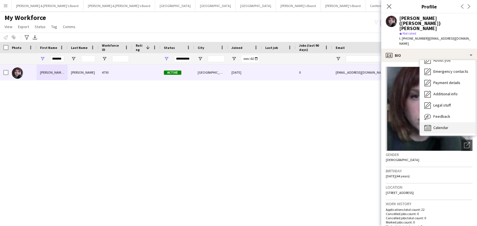
click at [454, 122] on div "Calendar Calendar" at bounding box center [448, 127] width 56 height 11
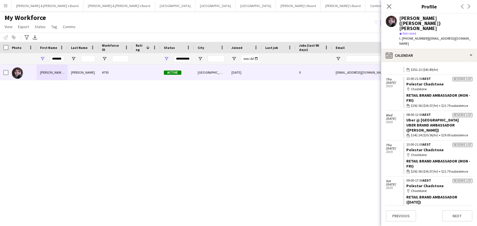
scroll to position [566, 0]
click at [388, 6] on icon "Close pop-in" at bounding box center [388, 6] width 5 height 5
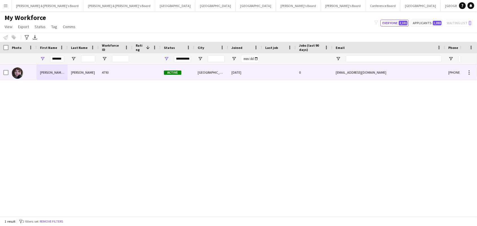
click at [202, 65] on div "South Melbourne" at bounding box center [211, 72] width 34 height 15
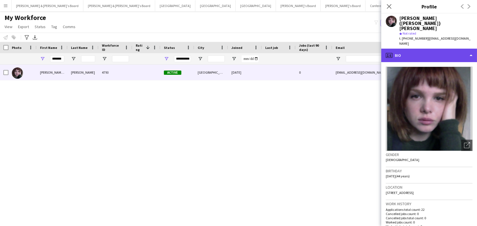
click at [429, 49] on div "profile Bio" at bounding box center [429, 56] width 96 height 14
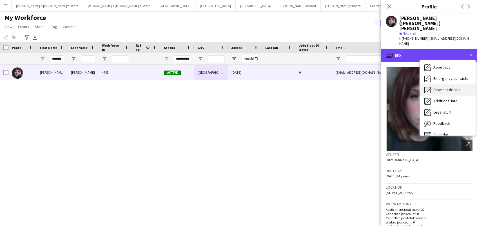
scroll to position [37, 0]
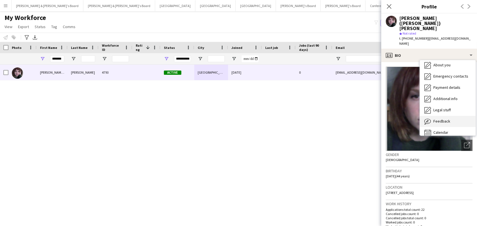
click at [440, 119] on span "Feedback" at bounding box center [441, 121] width 17 height 5
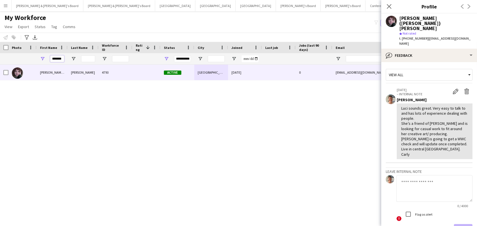
drag, startPoint x: 63, startPoint y: 59, endPoint x: 0, endPoint y: 44, distance: 64.7
click at [0, 44] on div "Workforce Details First Name Last Name Workforce ID 1" at bounding box center [305, 53] width 610 height 23
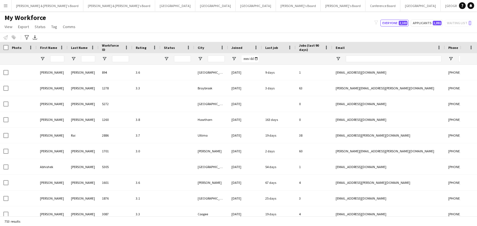
type input "**********"
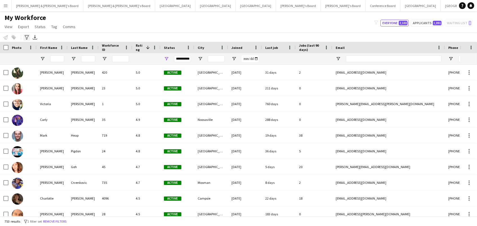
click at [27, 35] on icon "Advanced filters" at bounding box center [26, 37] width 5 height 5
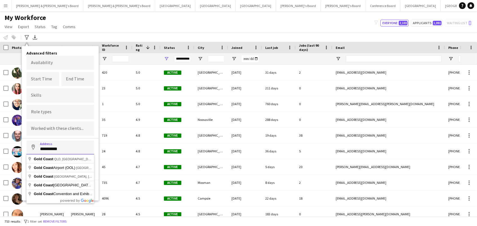
scroll to position [0, 0]
type input "**********"
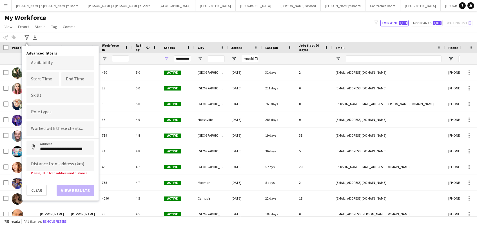
scroll to position [0, 0]
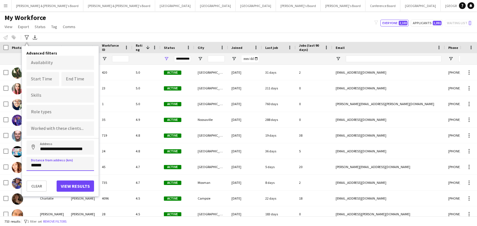
type input "******"
click at [33, 147] on button "Address" at bounding box center [33, 148] width 14 height 14
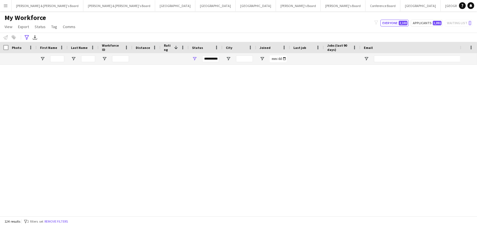
type input "**********"
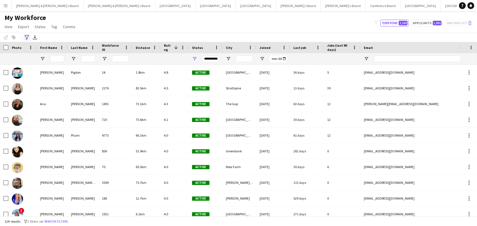
click at [26, 39] on icon at bounding box center [26, 37] width 4 height 5
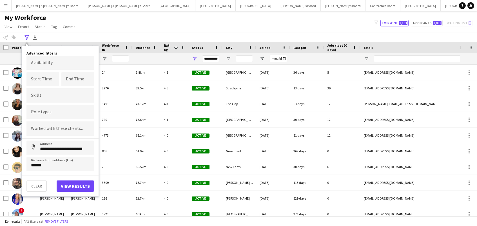
click at [97, 18] on div "My Workforce View Views Default view New view Update view Delete view Edit name…" at bounding box center [238, 23] width 477 height 19
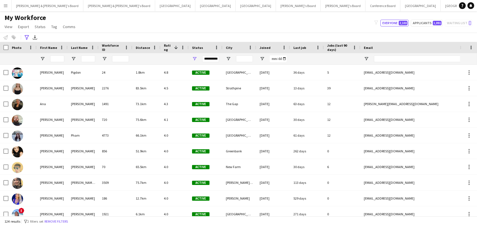
click at [144, 47] on span "Distance" at bounding box center [143, 48] width 14 height 4
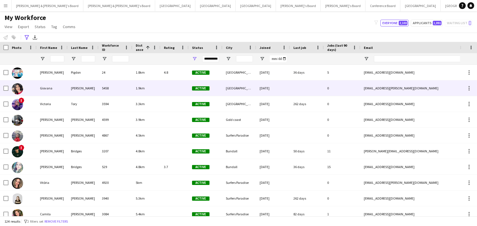
click at [58, 86] on div "Giovana" at bounding box center [52, 88] width 31 height 15
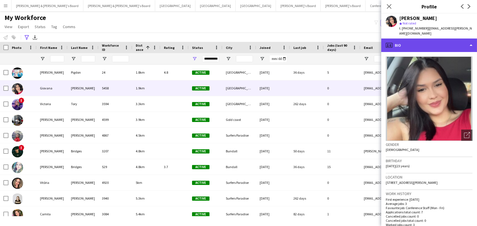
click at [438, 39] on div "profile Bio" at bounding box center [429, 46] width 96 height 14
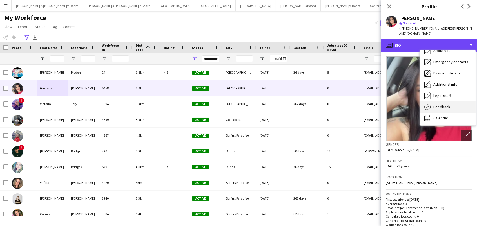
scroll to position [40, 0]
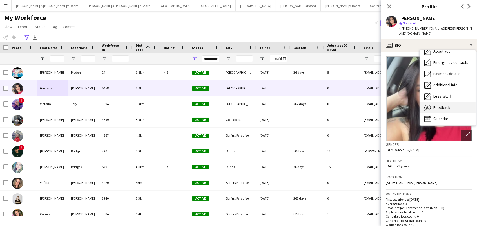
click at [446, 104] on div "Feedback Feedback" at bounding box center [448, 107] width 56 height 11
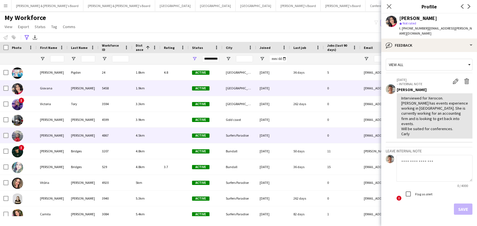
click at [50, 130] on div "Kate" at bounding box center [52, 135] width 31 height 15
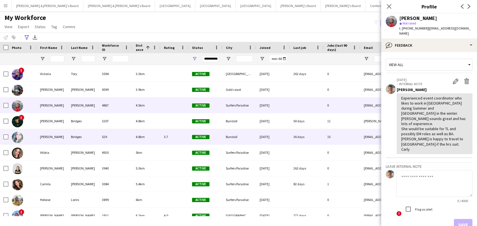
scroll to position [33, 0]
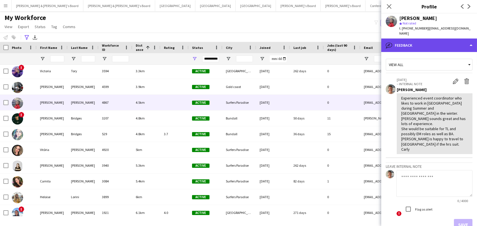
click at [411, 39] on div "bubble-pencil Feedback" at bounding box center [429, 46] width 96 height 14
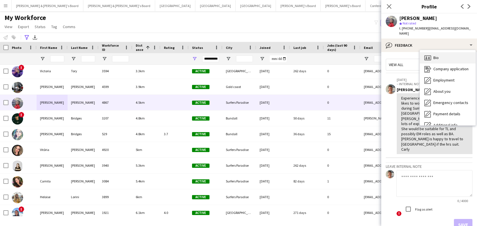
click at [440, 52] on div "Bio Bio" at bounding box center [448, 57] width 56 height 11
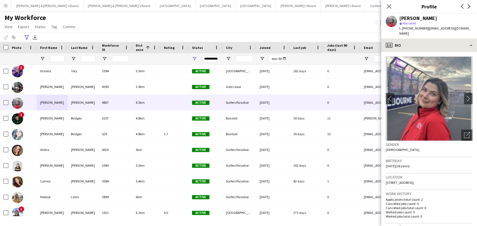
scroll to position [0, 0]
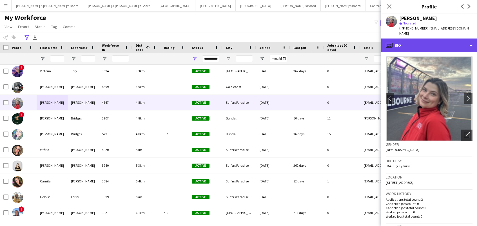
click at [425, 40] on div "profile Bio" at bounding box center [429, 46] width 96 height 14
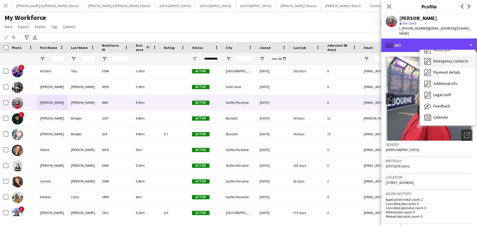
scroll to position [41, 0]
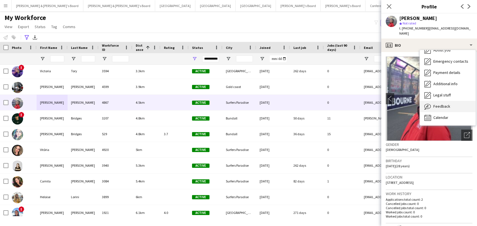
click at [455, 101] on div "Feedback Feedback" at bounding box center [448, 106] width 56 height 11
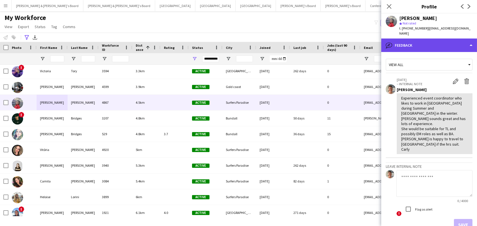
click at [441, 41] on div "bubble-pencil Feedback" at bounding box center [429, 46] width 96 height 14
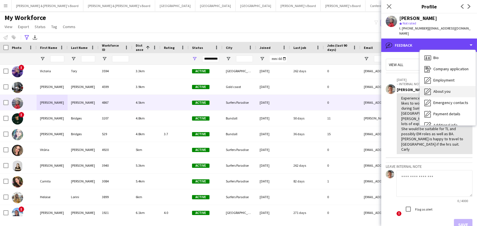
scroll to position [0, 0]
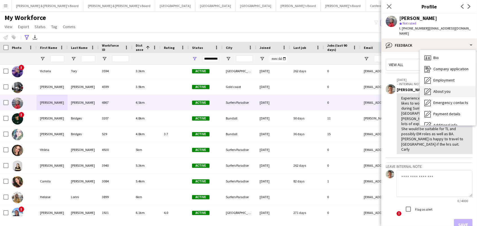
click at [448, 89] on span "About you" at bounding box center [441, 91] width 17 height 5
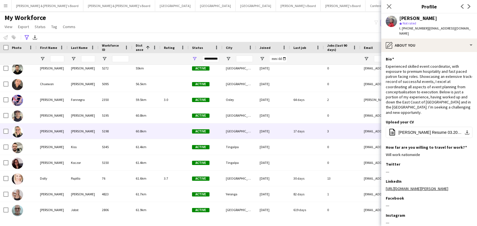
click at [59, 137] on div "Maddie" at bounding box center [52, 131] width 31 height 15
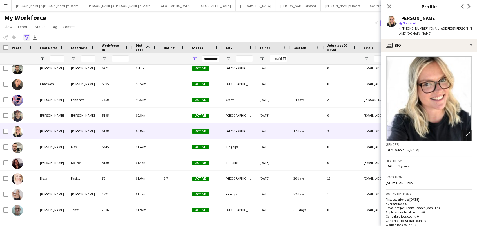
click at [25, 38] on icon "Advanced filters" at bounding box center [26, 37] width 5 height 5
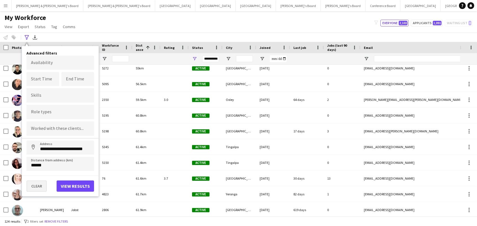
click at [36, 188] on button "Clear" at bounding box center [36, 186] width 20 height 11
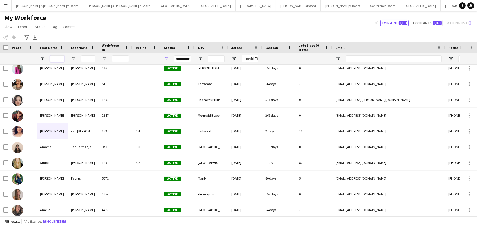
click at [58, 58] on input "First Name Filter Input" at bounding box center [57, 58] width 14 height 7
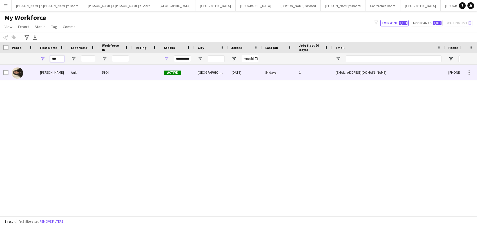
type input "***"
click at [65, 75] on div "Nivedita" at bounding box center [52, 72] width 31 height 15
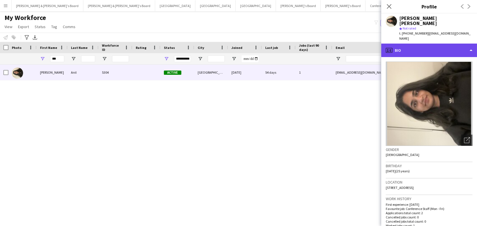
click at [431, 44] on div "profile Bio" at bounding box center [429, 51] width 96 height 14
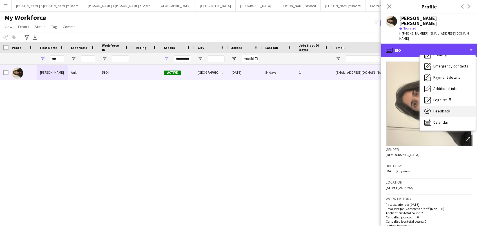
scroll to position [41, 0]
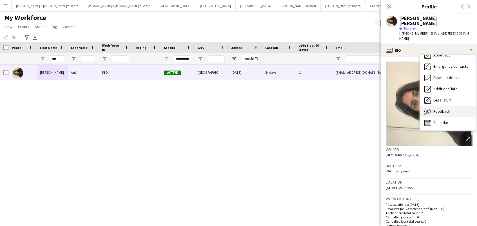
click at [450, 106] on div "Feedback Feedback" at bounding box center [448, 111] width 56 height 11
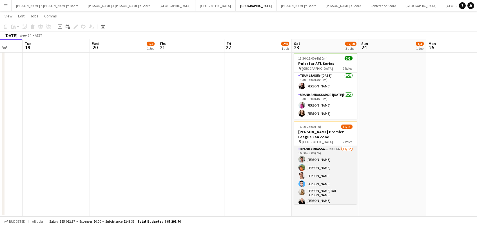
scroll to position [89, 0]
click at [335, 161] on app-card-role "Brand Ambassador ([DATE]) 23I 6A [DATE] 16:00-23:00 (7h) [PERSON_NAME] [PERSON_…" at bounding box center [325, 203] width 63 height 114
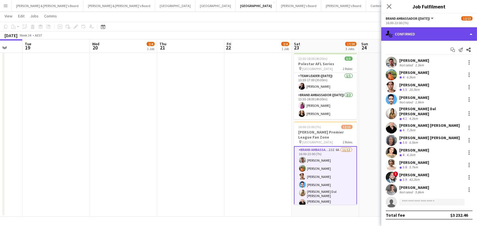
click at [421, 33] on div "single-neutral-actions-check-2 Confirmed" at bounding box center [429, 34] width 96 height 14
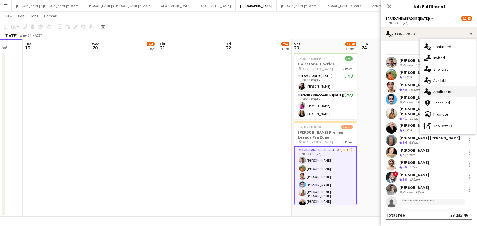
click at [451, 94] on div "single-neutral-actions-information Applicants" at bounding box center [448, 91] width 56 height 11
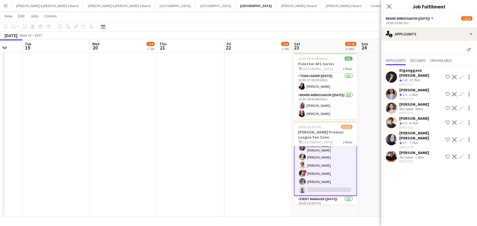
scroll to position [65, 0]
click at [410, 121] on div "4.7km" at bounding box center [413, 123] width 11 height 5
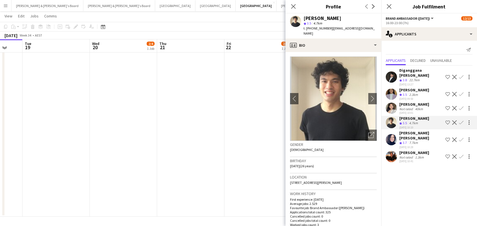
scroll to position [88, 0]
click at [294, 6] on icon "Close pop-in" at bounding box center [293, 6] width 5 height 5
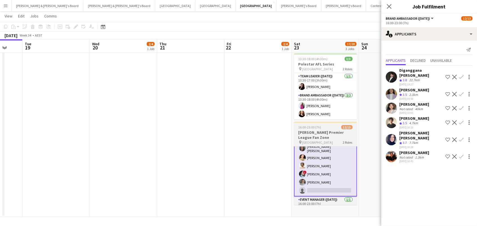
drag, startPoint x: 318, startPoint y: 131, endPoint x: 314, endPoint y: 131, distance: 3.7
click at [317, 131] on h3 "[PERSON_NAME] Premier League Fan Zone" at bounding box center [325, 135] width 63 height 10
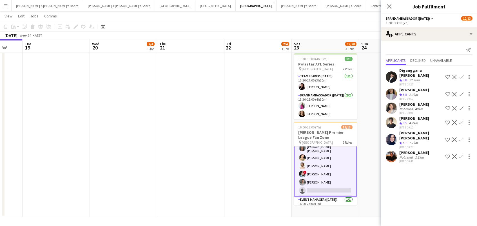
scroll to position [0, 247]
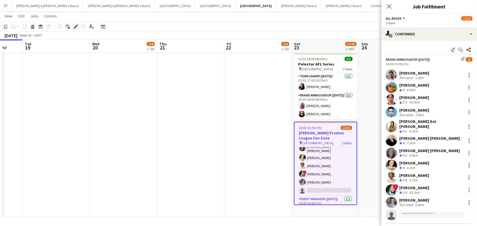
click at [73, 26] on icon "Edit" at bounding box center [75, 26] width 5 height 5
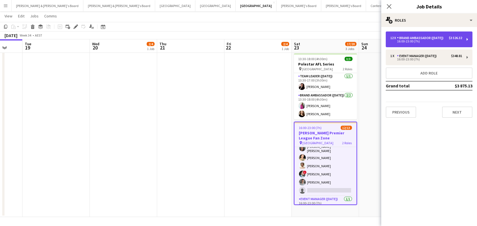
click at [414, 40] on div "Brand Ambassador ([DATE])" at bounding box center [421, 38] width 49 height 4
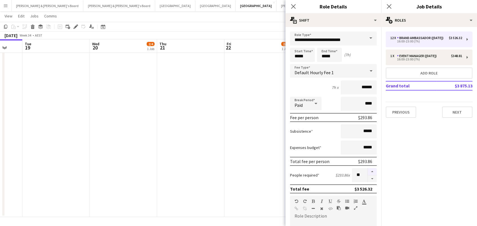
click at [374, 172] on button "button" at bounding box center [372, 171] width 9 height 7
type input "**"
click at [184, 152] on app-date-cell at bounding box center [190, 96] width 67 height 243
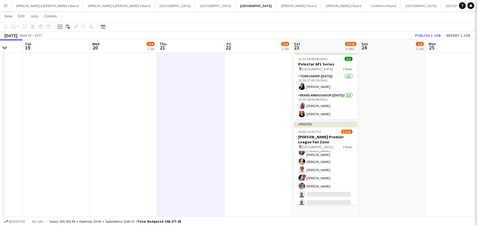
scroll to position [64, 0]
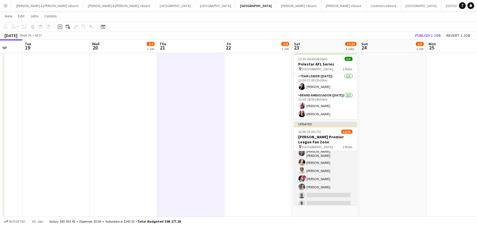
click at [310, 179] on app-card-role "Brand Ambassador ([DATE]) 23I 6A [DATE] 16:00-23:00 (7h) [PERSON_NAME] [PERSON_…" at bounding box center [325, 156] width 63 height 139
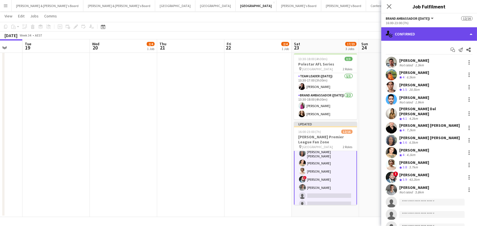
click at [412, 35] on div "single-neutral-actions-check-2 Confirmed" at bounding box center [429, 34] width 96 height 14
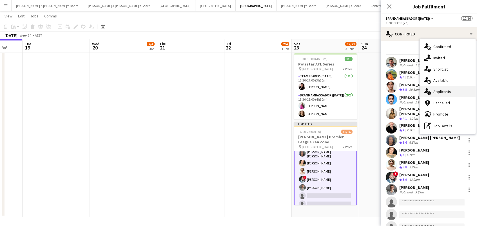
click at [455, 93] on div "single-neutral-actions-information Applicants" at bounding box center [448, 91] width 56 height 11
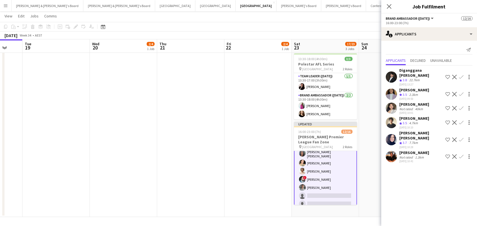
click at [459, 138] on app-icon "Confirm" at bounding box center [461, 140] width 5 height 5
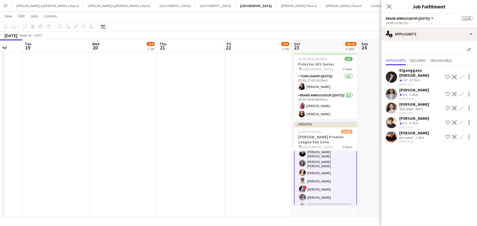
scroll to position [0, 0]
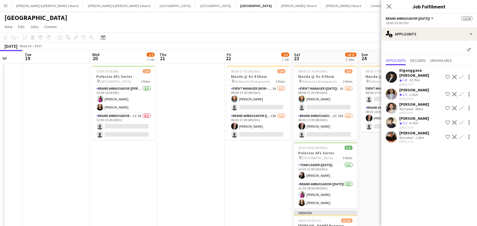
click at [461, 135] on app-icon "Confirm" at bounding box center [461, 137] width 5 height 5
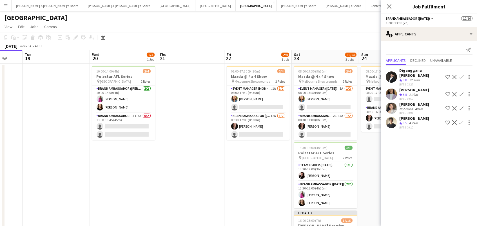
click at [461, 121] on app-icon "Confirm" at bounding box center [461, 123] width 5 height 5
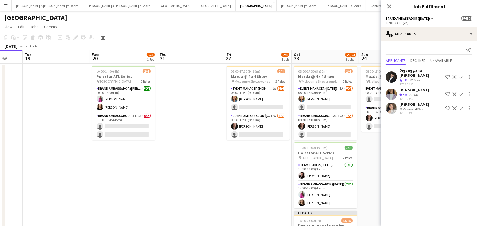
click at [370, 34] on app-toolbar "Copy Paste Paste Command V Paste with crew Command Shift V Paste linked Job [GE…" at bounding box center [238, 38] width 477 height 10
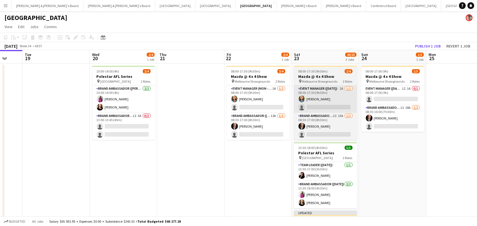
drag, startPoint x: 429, startPoint y: 46, endPoint x: 321, endPoint y: 95, distance: 118.9
click at [429, 46] on button "Publish 1 job" at bounding box center [428, 46] width 30 height 7
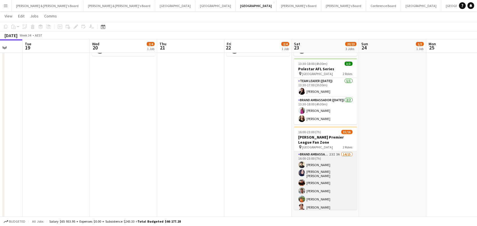
click at [343, 169] on app-card-role "Brand Ambassador ([DATE]) 23I 3A 14/15 16:00-23:00 (7h) [PERSON_NAME] [PERSON_N…" at bounding box center [325, 221] width 63 height 140
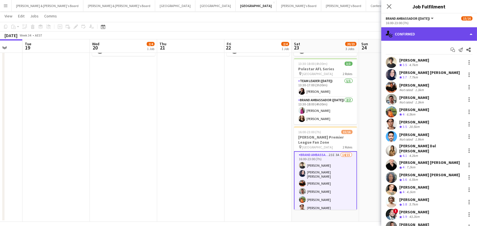
click at [447, 30] on div "single-neutral-actions-check-2 Confirmed" at bounding box center [429, 34] width 96 height 14
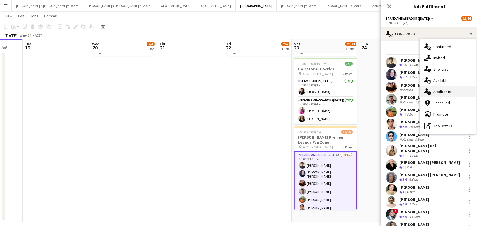
click at [447, 94] on div "single-neutral-actions-information Applicants" at bounding box center [448, 91] width 56 height 11
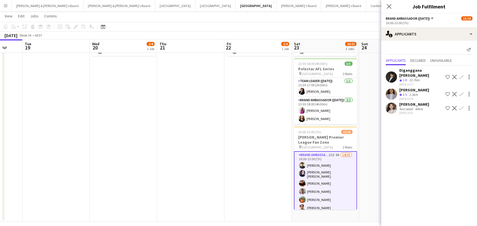
click at [340, 156] on app-card-role "Brand Ambassador ([DATE]) 23I 3A 14/15 16:00-23:00 (7h) [PERSON_NAME] [PERSON_N…" at bounding box center [325, 221] width 63 height 141
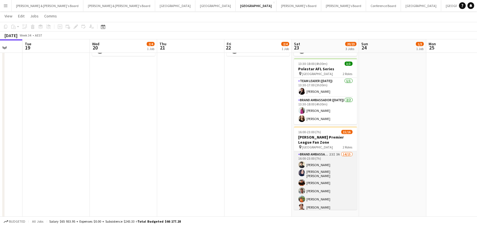
click at [340, 156] on app-card-role "Brand Ambassador (Saturday) 23I 3A 14/15 16:00-23:00 (7h) Jafri Yakin Natalia R…" at bounding box center [325, 221] width 63 height 140
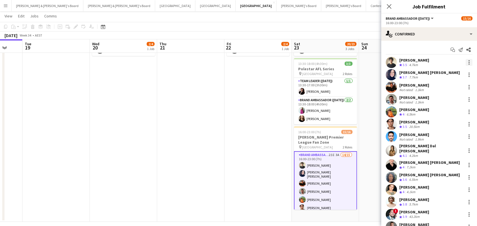
click at [471, 60] on div at bounding box center [469, 62] width 7 height 7
click at [460, 101] on span "Send notification" at bounding box center [449, 99] width 33 height 5
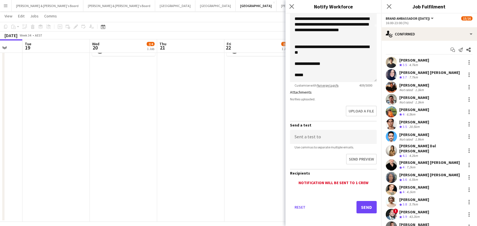
scroll to position [97, 0]
click at [364, 208] on button "Send" at bounding box center [366, 208] width 20 height 12
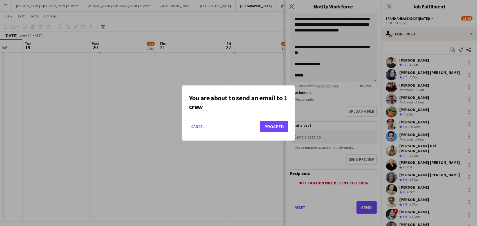
scroll to position [0, 0]
click at [280, 130] on button "Proceed" at bounding box center [274, 126] width 28 height 11
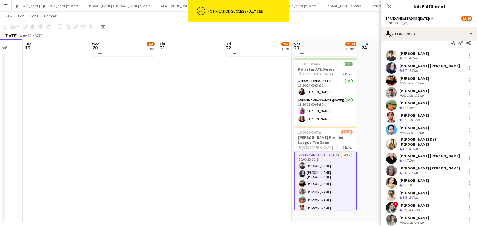
scroll to position [11, 0]
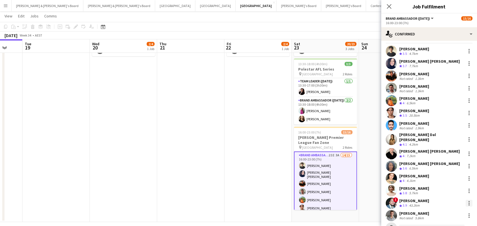
click at [467, 200] on div at bounding box center [469, 203] width 7 height 7
click at [453, 147] on span "Send notification" at bounding box center [449, 148] width 33 height 5
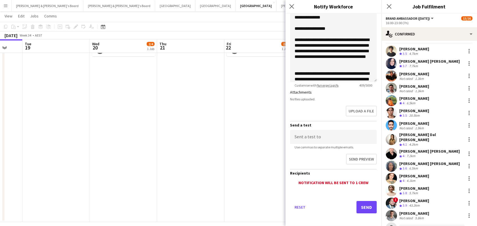
scroll to position [97, 0]
click at [365, 205] on button "Send" at bounding box center [366, 208] width 20 height 12
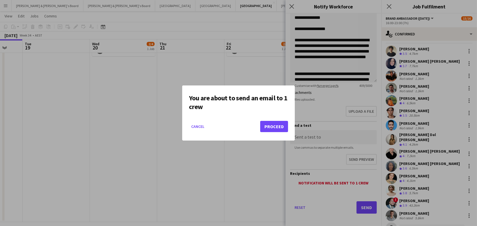
click at [281, 127] on button "Proceed" at bounding box center [274, 126] width 28 height 11
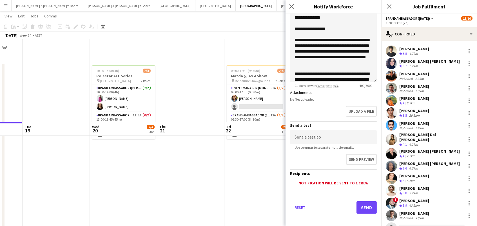
scroll to position [83, 0]
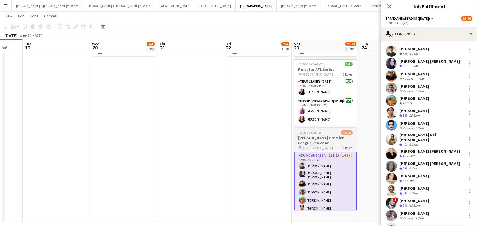
click at [324, 138] on h3 "[PERSON_NAME] Premier League Fan Zone" at bounding box center [325, 140] width 63 height 10
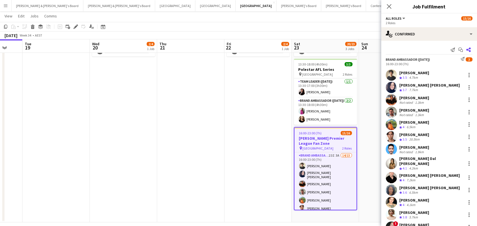
click at [470, 50] on icon "Share" at bounding box center [468, 50] width 5 height 5
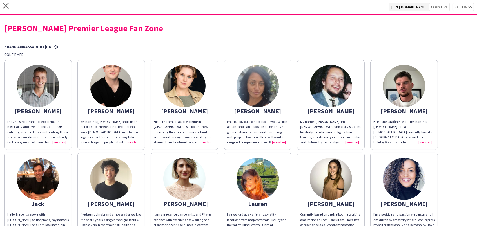
click at [202, 142] on div "Hi there, I am an actor working in Melbourne, supporting new and upcoming theat…" at bounding box center [184, 132] width 61 height 26
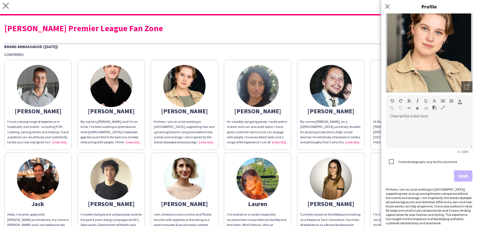
scroll to position [28, 0]
click at [418, 126] on div at bounding box center [429, 135] width 87 height 28
paste div
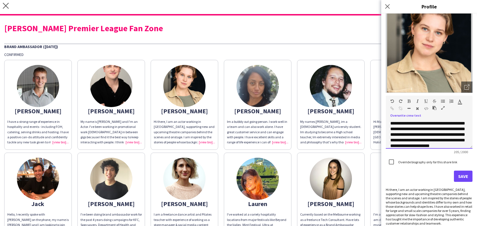
scroll to position [0, 0]
click at [392, 122] on div "**********" at bounding box center [429, 135] width 87 height 28
click at [463, 142] on div "**********" at bounding box center [429, 135] width 87 height 28
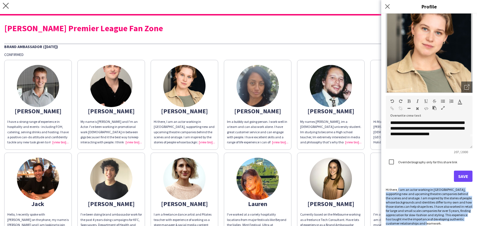
drag, startPoint x: 399, startPoint y: 188, endPoint x: 438, endPoint y: 220, distance: 51.1
click at [438, 220] on div "Hi there, I am an actor working in Melbourne, supporting new and upcoming theat…" at bounding box center [429, 207] width 87 height 38
copy div "I am an actor working in Melbourne, supporting new and upcoming theatre compani…"
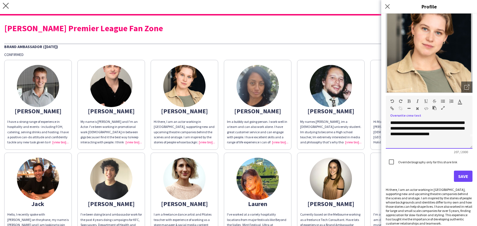
click at [467, 133] on div "**********" at bounding box center [429, 135] width 87 height 28
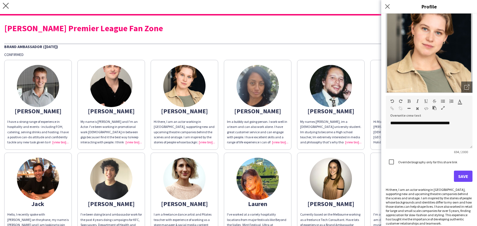
click at [461, 173] on button "Save" at bounding box center [463, 176] width 19 height 11
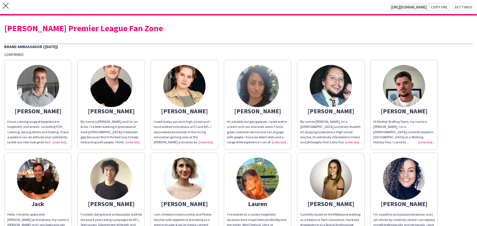
click at [59, 141] on div "I have a strong range of experience in hospitality and events - including FOH, …" at bounding box center [37, 132] width 61 height 26
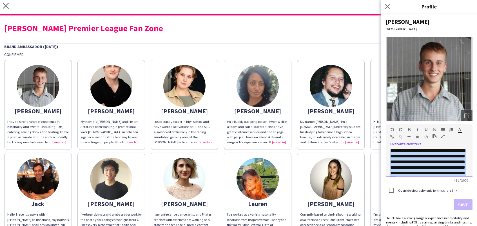
scroll to position [30, 0]
drag, startPoint x: 464, startPoint y: 172, endPoint x: 382, endPoint y: 161, distance: 82.4
click at [382, 161] on div "**********" at bounding box center [429, 120] width 96 height 213
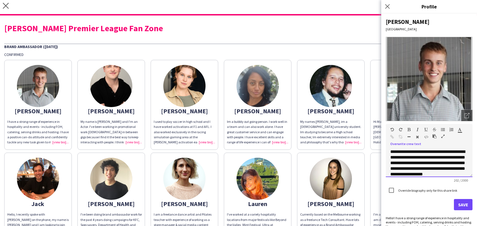
scroll to position [0, 0]
click at [390, 150] on div "**********" at bounding box center [429, 163] width 87 height 28
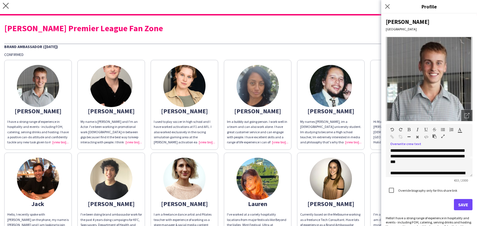
click at [468, 206] on button "Save" at bounding box center [463, 204] width 19 height 11
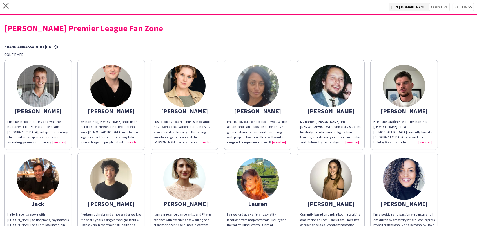
click at [132, 142] on div "My name is Campbell and I'm an Actor. I've been working in promotional work ful…" at bounding box center [111, 132] width 61 height 26
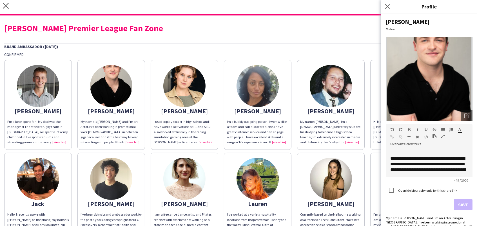
scroll to position [49, 0]
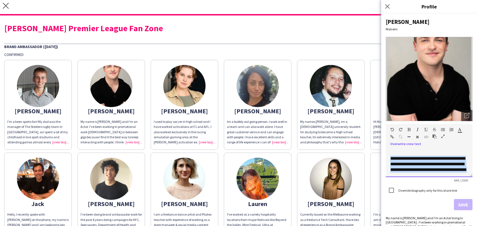
drag, startPoint x: 423, startPoint y: 170, endPoint x: 382, endPoint y: 154, distance: 43.8
click at [382, 154] on div "**********" at bounding box center [429, 120] width 96 height 213
copy span "**********"
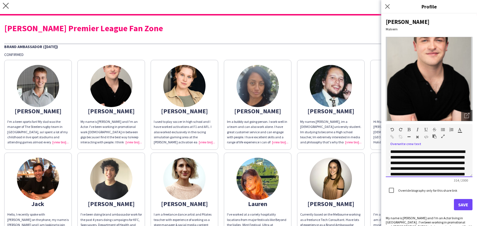
scroll to position [0, 0]
click at [390, 149] on div "**********" at bounding box center [429, 163] width 87 height 28
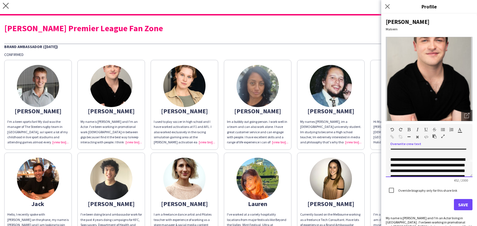
click at [392, 164] on span "**********" at bounding box center [429, 173] width 78 height 44
click at [466, 205] on button "Save" at bounding box center [463, 204] width 19 height 11
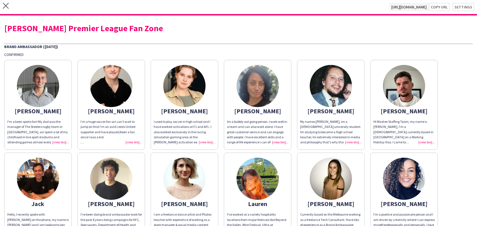
scroll to position [0, 0]
click at [425, 142] on div "Hi Masher Staffing Team, my name is Evan Michalak, I’m a French currently based…" at bounding box center [403, 132] width 61 height 26
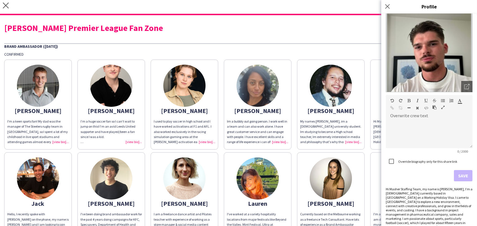
scroll to position [28, 0]
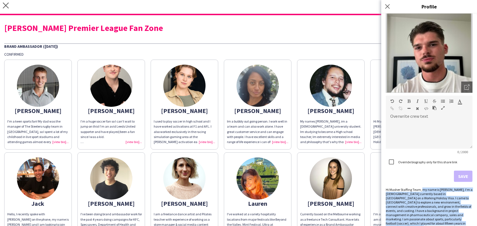
drag, startPoint x: 442, startPoint y: 220, endPoint x: 422, endPoint y: 189, distance: 37.2
click at [422, 189] on div "Hi Masher Staffing Team, my name is Evan Michalak, I’m a French currently based…" at bounding box center [429, 211] width 87 height 46
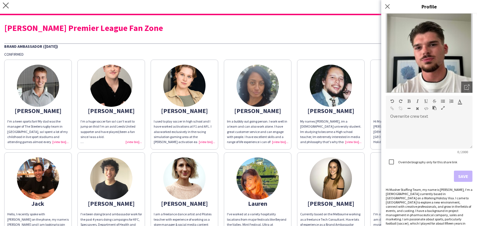
drag, startPoint x: 436, startPoint y: 209, endPoint x: 438, endPoint y: 219, distance: 10.1
click at [436, 209] on div "Hi Masher Staffing Team, my name is Evan Michalak, I’m a French currently based…" at bounding box center [429, 211] width 87 height 46
drag, startPoint x: 438, startPoint y: 220, endPoint x: 402, endPoint y: 213, distance: 37.0
click at [402, 213] on div "Hi Masher Staffing Team, my name is Evan Michalak, I’m a French currently based…" at bounding box center [429, 211] width 87 height 46
copy div "I am passionate about sports, particularly football (soccer), which I played fo…"
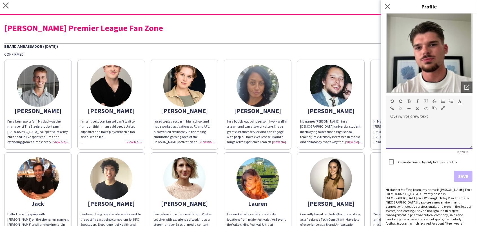
click at [403, 122] on div at bounding box center [429, 135] width 87 height 28
paste div
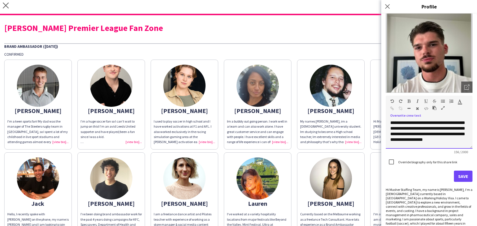
scroll to position [6, 0]
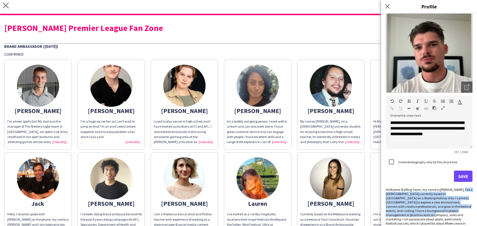
drag, startPoint x: 401, startPoint y: 211, endPoint x: 459, endPoint y: 188, distance: 63.2
click at [459, 188] on div "Hi Masher Staffing Team, my name is Evan Michalak, I’m a French currently based…" at bounding box center [429, 211] width 87 height 46
copy div "I’m a French currently based in Melbourne on a Working Holiday Visa. I came to …"
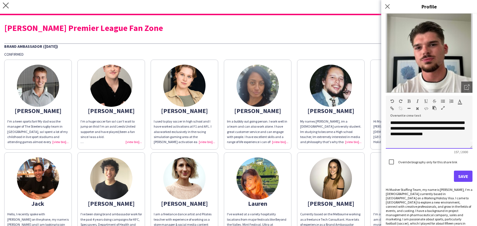
click at [468, 133] on div "**********" at bounding box center [429, 135] width 87 height 28
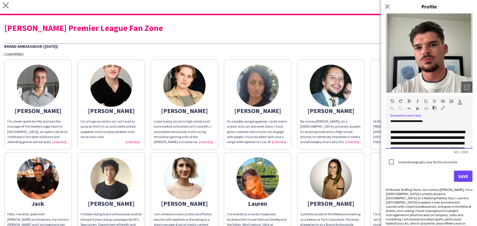
scroll to position [10, 0]
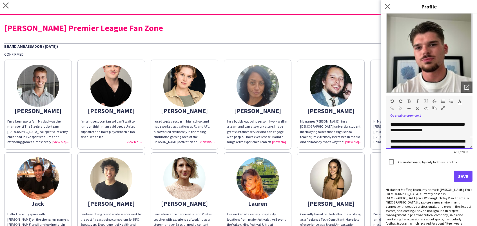
click at [414, 141] on div "**********" at bounding box center [429, 170] width 78 height 62
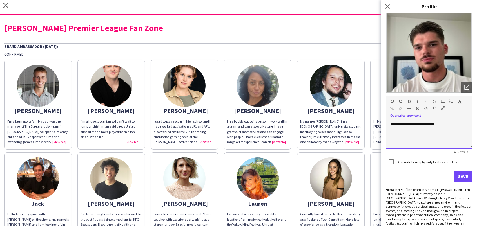
scroll to position [65, 0]
click at [466, 178] on button "Save" at bounding box center [463, 176] width 19 height 11
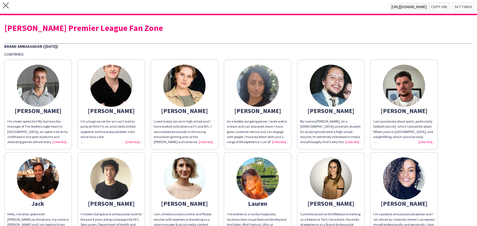
click at [356, 139] on div "My names Ethan Francis, im a 21 year old university student. Im studying to bec…" at bounding box center [330, 132] width 61 height 26
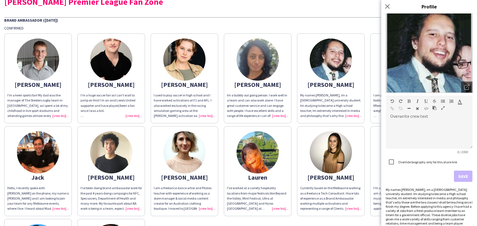
scroll to position [36, 0]
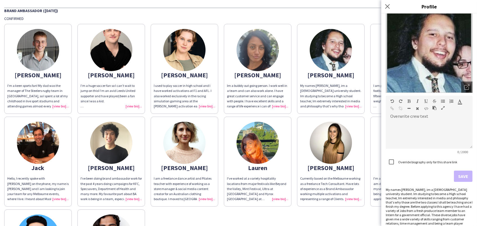
click at [58, 196] on div "Hello, I recently spoke with Neil on the phone, my name is Jack and I am lookin…" at bounding box center [37, 189] width 61 height 26
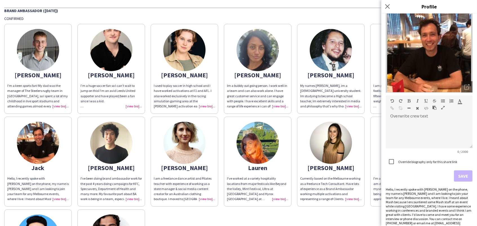
scroll to position [28, 0]
click at [407, 127] on div at bounding box center [429, 135] width 87 height 28
paste div
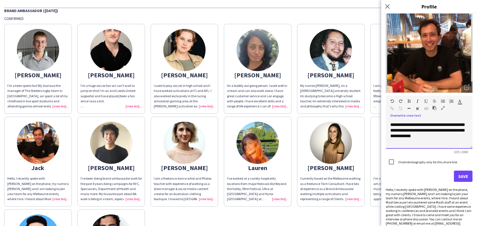
scroll to position [34, 0]
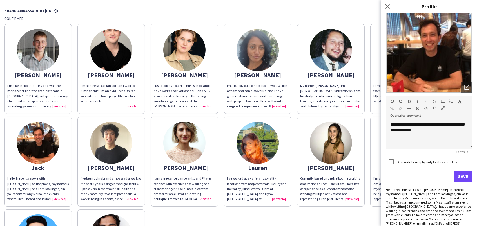
click at [402, 204] on div "Hello, I recently spoke with Neil on the phone, my name is Jack and I am lookin…" at bounding box center [429, 209] width 87 height 42
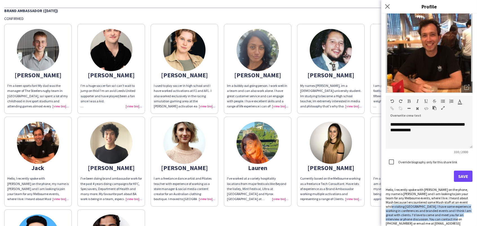
drag, startPoint x: 398, startPoint y: 204, endPoint x: 455, endPoint y: 214, distance: 58.7
click at [455, 214] on div "Hello, I recently spoke with Neil on the phone, my name is Jack and I am lookin…" at bounding box center [429, 209] width 87 height 42
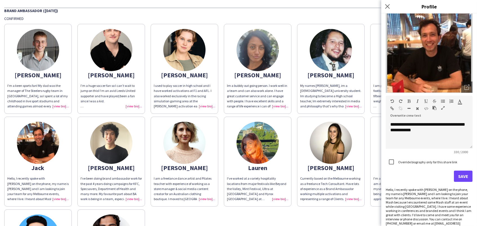
click at [447, 192] on div "Hello, I recently spoke with Neil on the phone, my name is Jack and I am lookin…" at bounding box center [429, 209] width 87 height 42
drag, startPoint x: 455, startPoint y: 208, endPoint x: 397, endPoint y: 205, distance: 58.4
click at [397, 205] on div "Hello, I recently spoke with Neil on the phone, my name is Jack and I am lookin…" at bounding box center [429, 209] width 87 height 42
copy div "I have some experience working in conferences and branded events and I think I …"
click at [459, 133] on div "**********" at bounding box center [429, 135] width 87 height 28
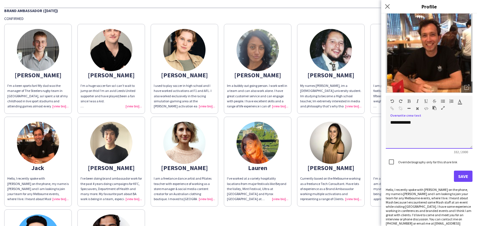
scroll to position [46, 0]
drag, startPoint x: 393, startPoint y: 133, endPoint x: 383, endPoint y: 133, distance: 9.6
click at [383, 133] on div "**********" at bounding box center [429, 120] width 96 height 213
click at [448, 143] on div "**********" at bounding box center [429, 140] width 78 height 28
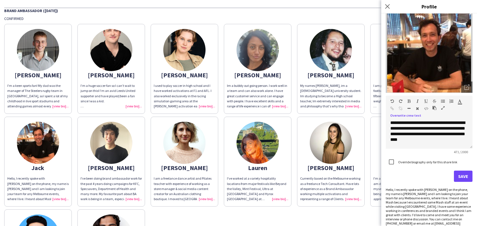
click at [464, 175] on button "Save" at bounding box center [463, 176] width 19 height 11
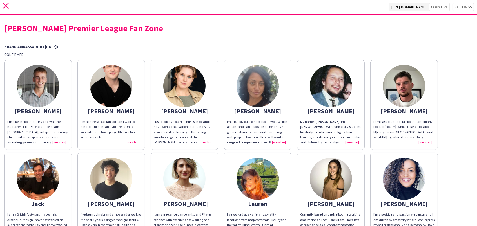
scroll to position [0, 0]
click at [8, 7] on icon "close" at bounding box center [6, 6] width 6 height 6
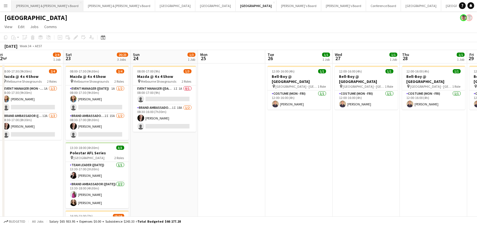
click at [37, 11] on button "Neil & Jenny's Board Close" at bounding box center [48, 5] width 72 height 11
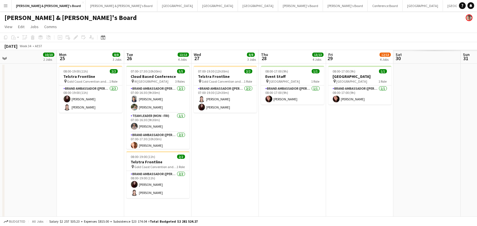
scroll to position [0, 228]
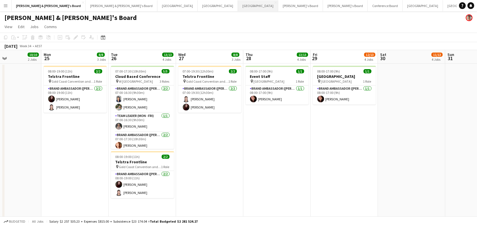
click at [238, 9] on button "Melbourne Close" at bounding box center [258, 5] width 40 height 11
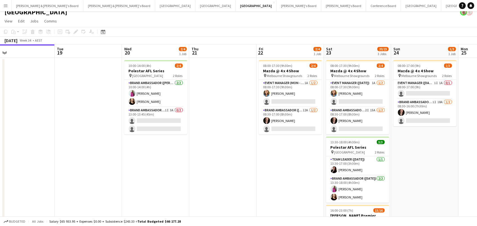
scroll to position [0, 224]
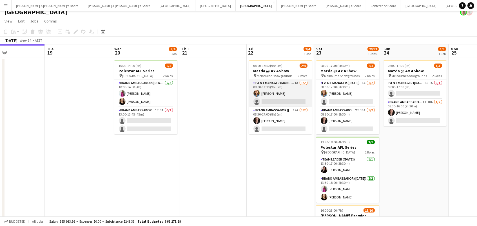
click at [269, 100] on app-card-role "Event Manager (Mon - Fri) 1A 1/2 08:00-17:30 (9h30m) Chloe Gavin single-neutral…" at bounding box center [280, 93] width 63 height 27
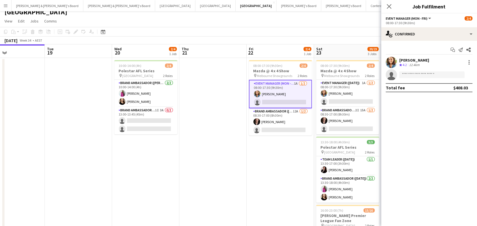
click at [406, 59] on div "[PERSON_NAME]" at bounding box center [414, 60] width 30 height 5
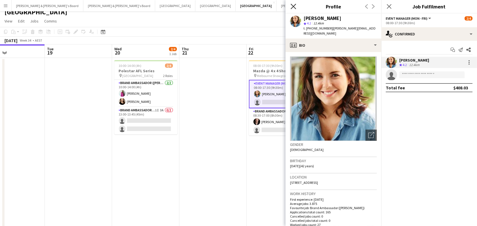
click at [293, 5] on icon "Close pop-in" at bounding box center [293, 6] width 5 height 5
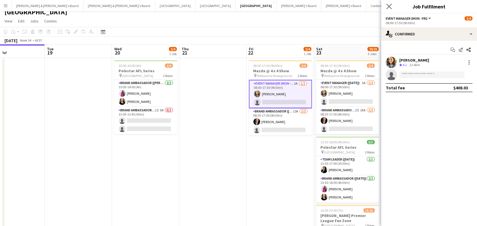
click at [385, 4] on app-icon "Close pop-in" at bounding box center [389, 7] width 8 height 8
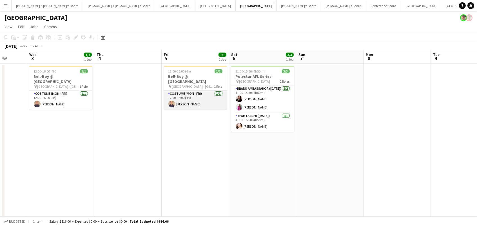
scroll to position [0, 116]
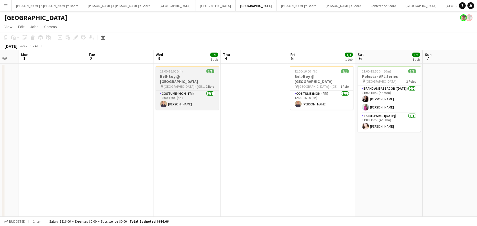
click at [177, 84] on span "[GEOGRAPHIC_DATA] - [GEOGRAPHIC_DATA]" at bounding box center [185, 86] width 42 height 4
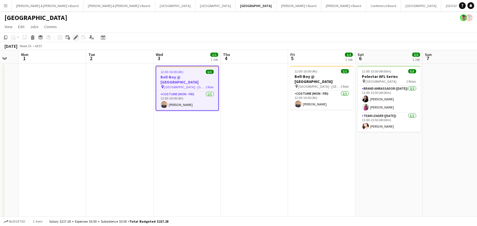
click at [74, 37] on icon "Edit" at bounding box center [75, 37] width 5 height 5
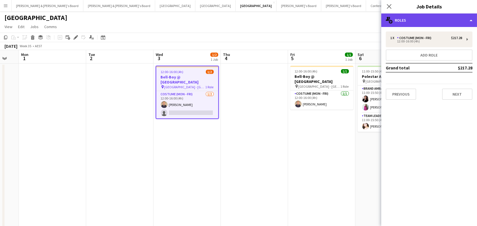
click at [424, 23] on div "multiple-users-add Roles" at bounding box center [429, 21] width 96 height 14
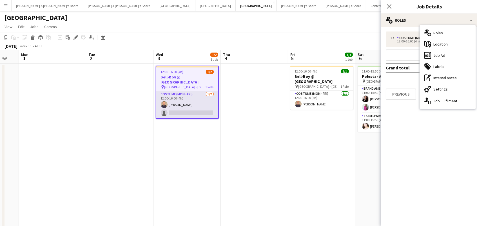
click at [194, 97] on app-card-role "Costume (Mon - Fri) 1/2 12:00-16:00 (4h) Phillip Spathopoulos single-neutral-ac…" at bounding box center [187, 104] width 62 height 27
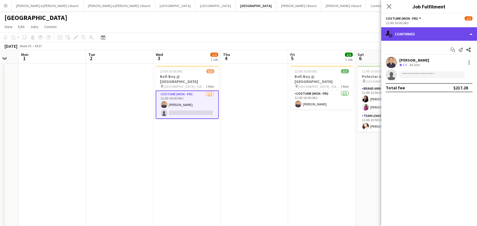
click at [403, 27] on div "single-neutral-actions-check-2 Confirmed" at bounding box center [429, 34] width 96 height 14
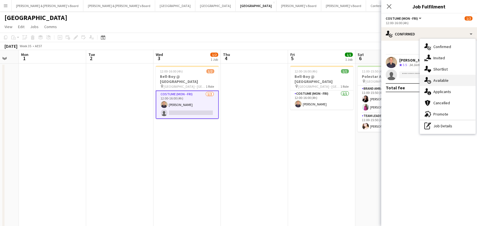
click at [432, 82] on div "single-neutral-actions-upload Available" at bounding box center [448, 80] width 56 height 11
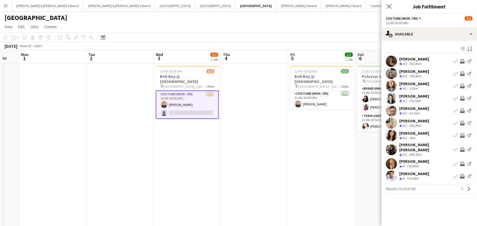
drag, startPoint x: 462, startPoint y: 48, endPoint x: 455, endPoint y: 50, distance: 7.2
click at [461, 48] on app-icon "Filter" at bounding box center [463, 49] width 5 height 5
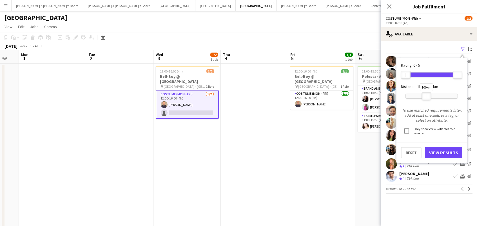
drag, startPoint x: 453, startPoint y: 95, endPoint x: 425, endPoint y: 96, distance: 27.6
click at [425, 96] on div at bounding box center [426, 96] width 9 height 7
click at [439, 154] on button "View Results" at bounding box center [443, 152] width 37 height 11
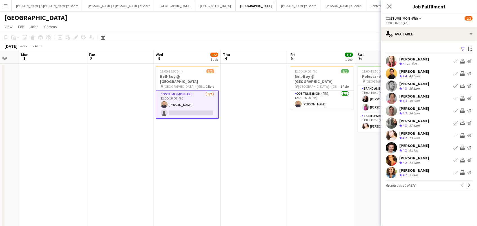
click at [404, 73] on div "[PERSON_NAME]" at bounding box center [414, 71] width 30 height 5
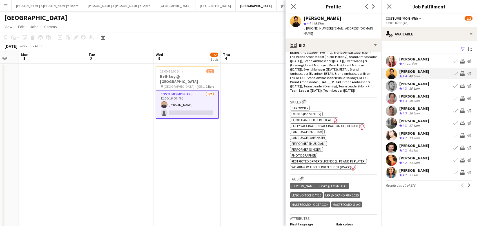
scroll to position [249, 0]
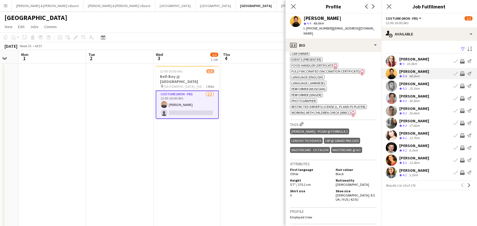
click at [402, 90] on div "Tom Wayman Crew rating 4.3 15.1km Book crew Invite crew Send notification" at bounding box center [429, 86] width 96 height 11
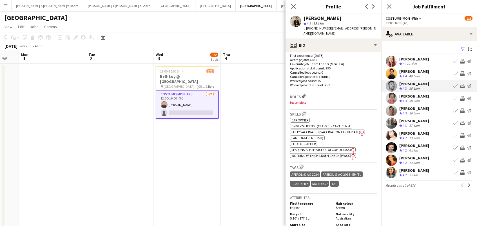
scroll to position [152, 0]
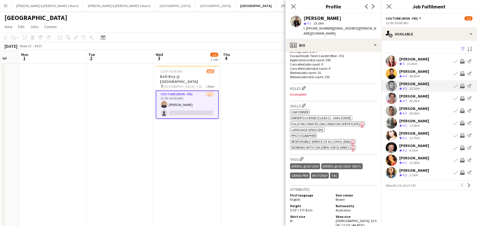
click at [463, 85] on app-icon "Invite crew" at bounding box center [462, 86] width 5 height 5
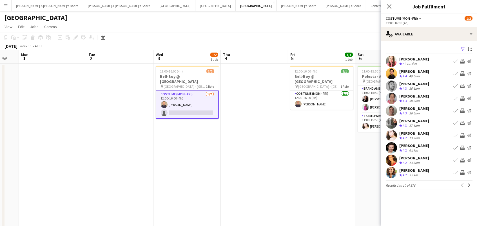
click at [463, 85] on app-icon "Invite crew" at bounding box center [462, 86] width 5 height 5
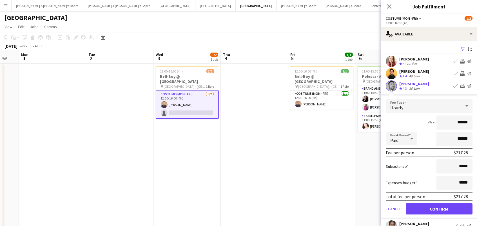
click at [439, 208] on button "Confirm" at bounding box center [439, 209] width 67 height 11
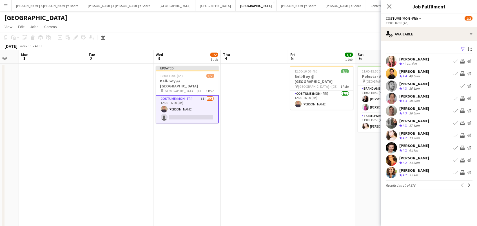
click at [418, 149] on div "6.1km" at bounding box center [413, 150] width 11 height 5
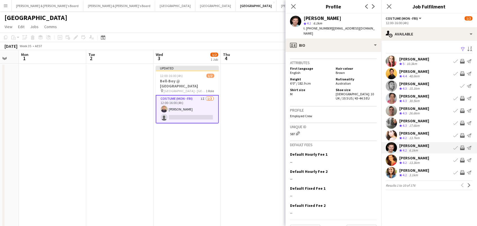
scroll to position [307, 0]
click at [462, 147] on app-icon "Invite crew" at bounding box center [462, 148] width 5 height 5
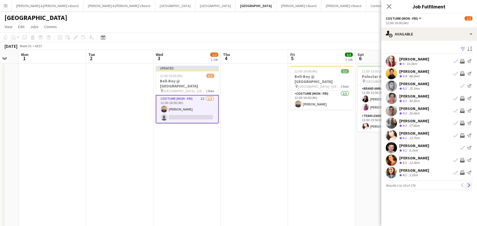
click at [469, 185] on app-icon "Next" at bounding box center [469, 186] width 4 height 4
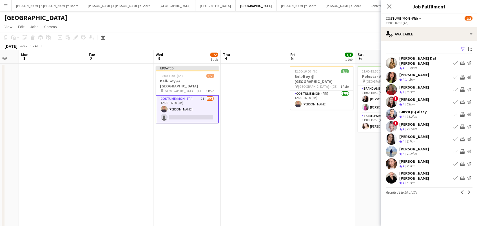
click at [429, 172] on div "[PERSON_NAME] [PERSON_NAME]" at bounding box center [425, 176] width 52 height 10
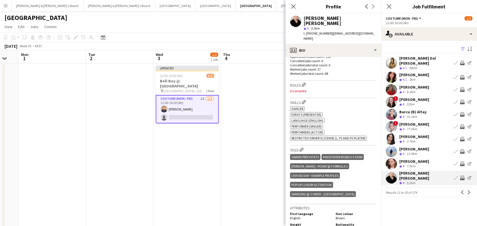
scroll to position [192, 0]
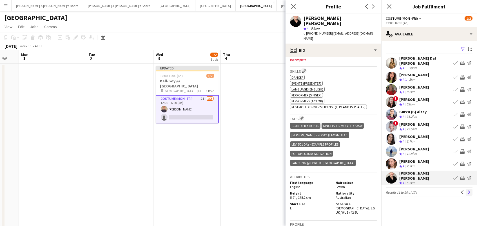
click at [469, 191] on app-icon "Next" at bounding box center [469, 193] width 4 height 4
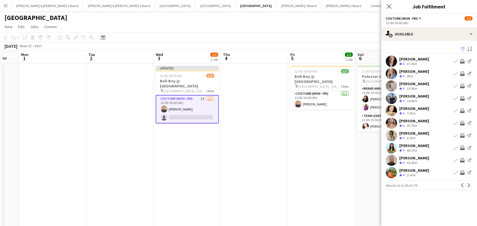
click at [406, 59] on div "[PERSON_NAME]" at bounding box center [414, 59] width 30 height 5
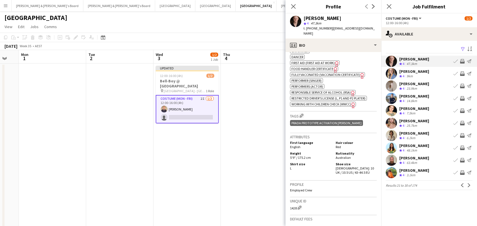
scroll to position [251, 0]
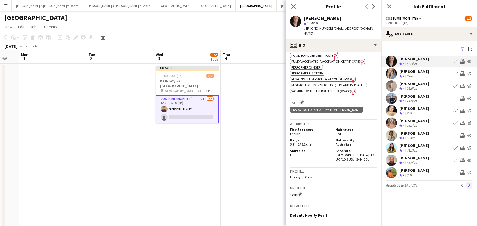
click at [471, 186] on button "Next" at bounding box center [469, 185] width 7 height 7
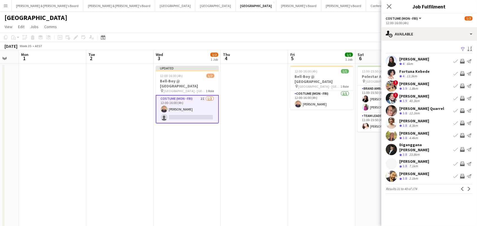
scroll to position [0, 0]
click at [467, 187] on app-icon "Next" at bounding box center [469, 189] width 4 height 4
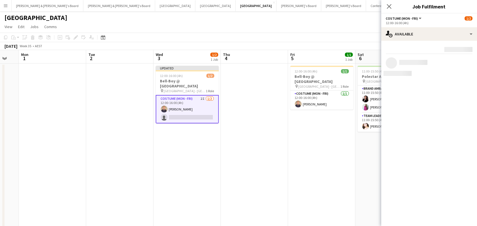
scroll to position [0, 0]
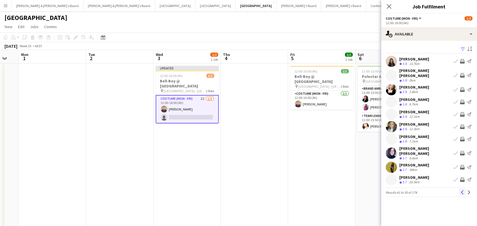
click at [461, 191] on app-icon "Previous" at bounding box center [462, 193] width 4 height 4
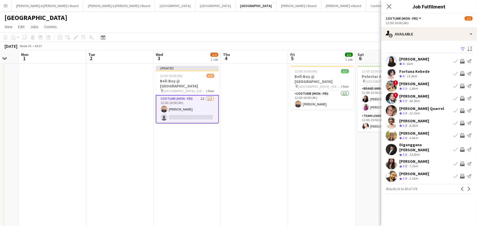
click at [461, 189] on app-pager "Results 31 to 40 of 174 Previous Next" at bounding box center [429, 189] width 87 height 10
click at [461, 187] on app-icon "Previous" at bounding box center [462, 189] width 4 height 4
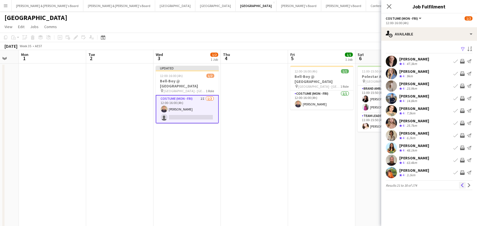
click at [461, 186] on app-icon "Previous" at bounding box center [462, 186] width 4 height 4
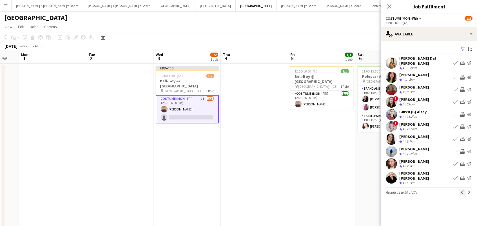
click at [462, 191] on app-icon "Previous" at bounding box center [462, 193] width 4 height 4
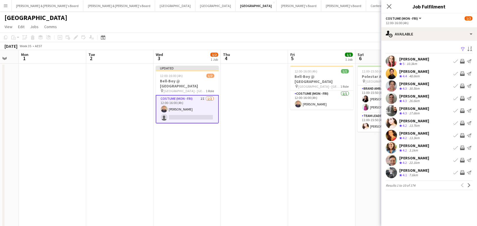
click at [463, 74] on app-icon "Invite crew" at bounding box center [462, 74] width 5 height 5
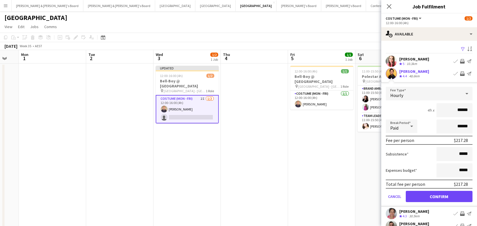
click at [439, 196] on button "Confirm" at bounding box center [439, 196] width 67 height 11
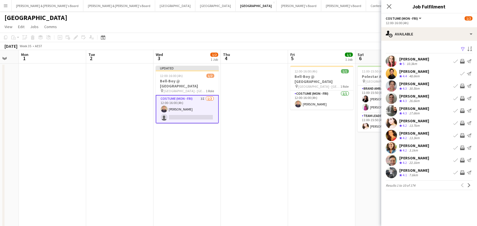
click at [358, 37] on app-toolbar "Copy Paste Paste Command V Paste with crew Command Shift V Paste linked Job [GE…" at bounding box center [238, 38] width 477 height 10
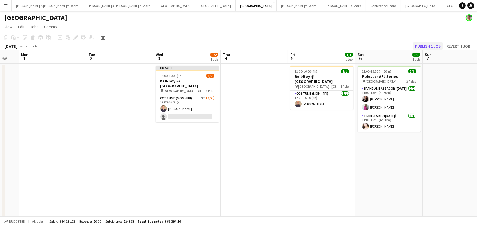
click at [423, 46] on button "Publish 1 job" at bounding box center [428, 46] width 30 height 7
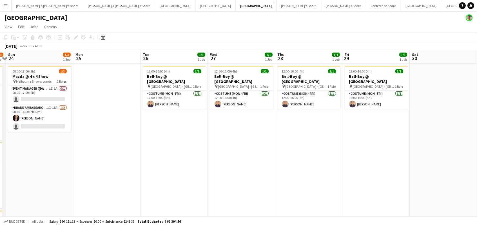
scroll to position [0, 175]
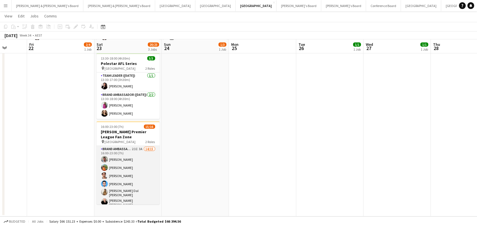
click at [146, 157] on app-card-role "Brand Ambassador (Saturday) 23I 3A 14/15 16:00-23:00 (7h) Evan Michalak Lauren …" at bounding box center [128, 216] width 63 height 140
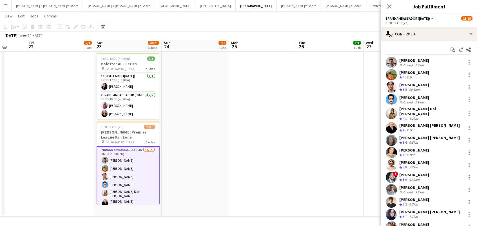
scroll to position [88, 0]
click at [470, 50] on icon "Share" at bounding box center [468, 50] width 5 height 5
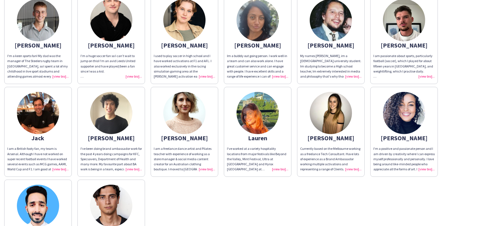
scroll to position [77, 0]
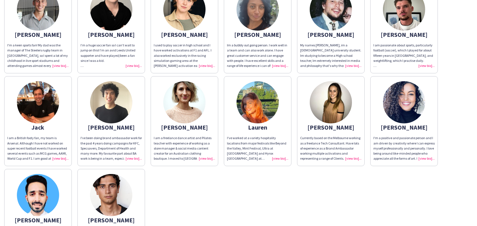
click at [130, 155] on div "I've been doing brand ambassador work for the past 4 years doing campaigns for …" at bounding box center [111, 149] width 61 height 26
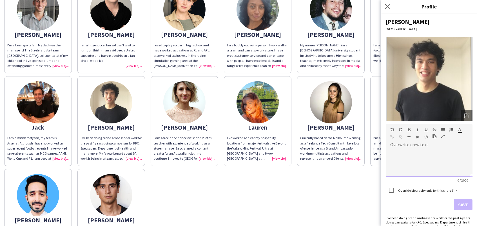
click at [395, 152] on div at bounding box center [429, 163] width 87 height 28
paste div
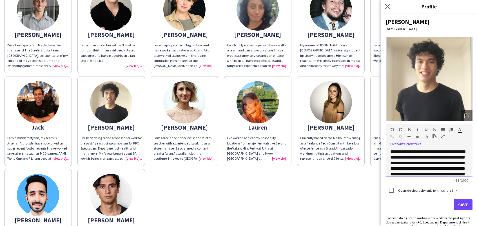
scroll to position [0, 0]
drag, startPoint x: 410, startPoint y: 161, endPoint x: 376, endPoint y: 143, distance: 38.0
click at [376, 143] on body "close https://admin.liveforce.co/v2/s/6ed8f095-7a22-4041-92c4-86f581d8a867 Copy…" at bounding box center [238, 113] width 477 height 226
copy div "**********"
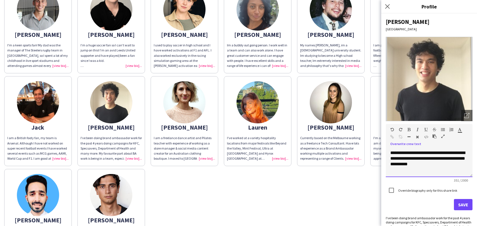
scroll to position [44, 0]
click at [448, 164] on div "**********" at bounding box center [429, 159] width 78 height 17
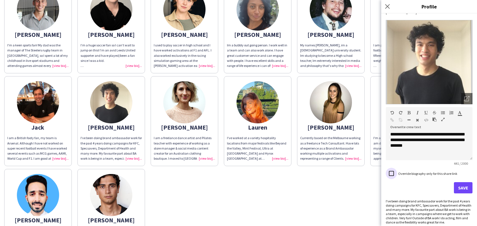
scroll to position [16, 0]
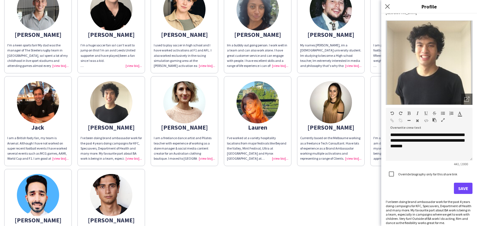
drag, startPoint x: 446, startPoint y: 222, endPoint x: 384, endPoint y: 200, distance: 65.7
click at [384, 200] on div "**********" at bounding box center [429, 120] width 96 height 213
copy div "I've been doing brand ambassador work for the past 4 years doing campaigns for …"
click at [467, 145] on div "**********" at bounding box center [429, 135] width 78 height 28
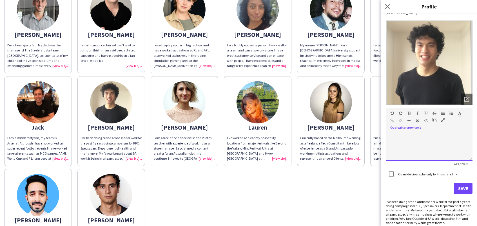
scroll to position [113, 0]
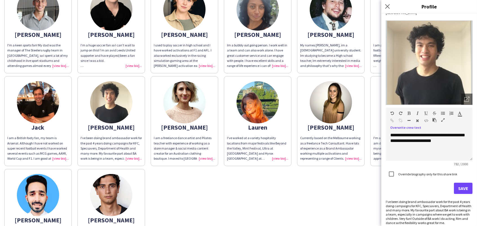
click at [466, 187] on button "Save" at bounding box center [463, 188] width 19 height 11
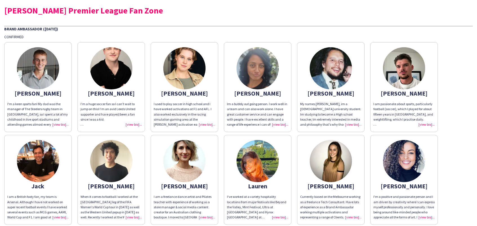
scroll to position [0, 0]
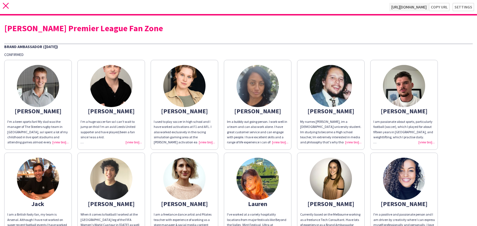
click at [6, 7] on icon "close" at bounding box center [6, 6] width 6 height 6
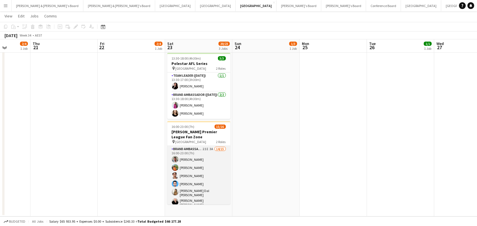
scroll to position [89, 0]
click at [197, 162] on app-card-role "Brand Ambassador (Saturday) 23I 3A 14/15 16:00-23:00 (7h) Evan Michalak Lauren …" at bounding box center [198, 216] width 63 height 140
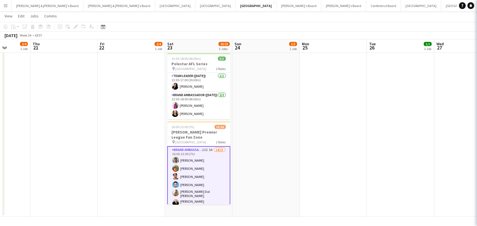
scroll to position [0, 238]
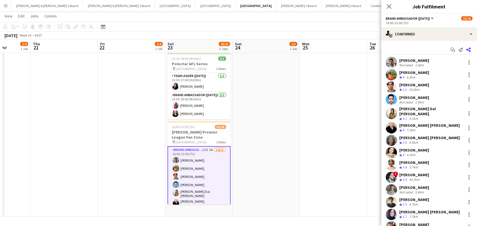
click at [471, 48] on app-icon "Share" at bounding box center [469, 50] width 8 height 8
click at [469, 50] on icon "Share" at bounding box center [468, 50] width 5 height 5
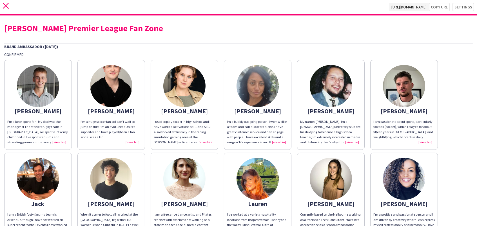
click at [5, 7] on icon at bounding box center [6, 6] width 6 height 6
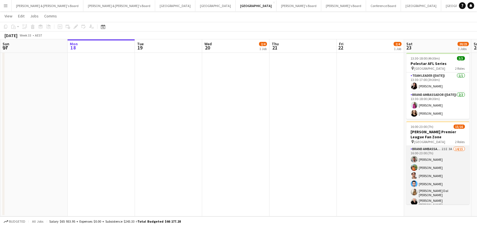
scroll to position [89, 0]
click at [452, 183] on app-card-role "Brand Ambassador (Saturday) 23I 3A 14/15 16:00-23:00 (7h) Evan Michalak Lauren …" at bounding box center [437, 216] width 63 height 140
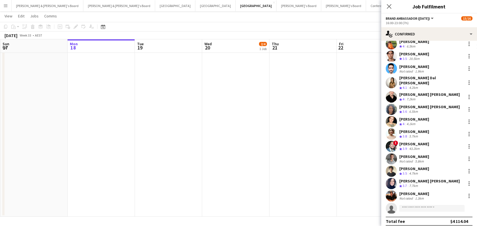
scroll to position [31, 0]
click at [408, 135] on div "Crew rating 3.8" at bounding box center [403, 137] width 9 height 5
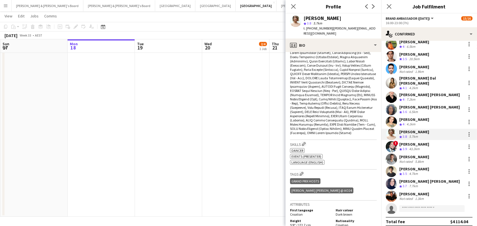
scroll to position [194, 0]
drag, startPoint x: 180, startPoint y: 122, endPoint x: 151, endPoint y: 87, distance: 44.6
click at [180, 122] on app-date-cell at bounding box center [168, 95] width 67 height 243
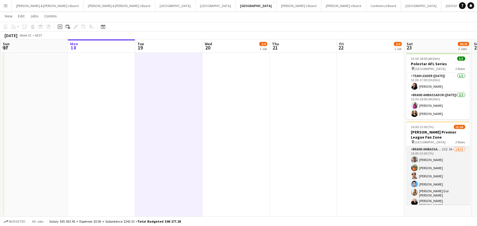
click at [453, 147] on app-card-role "Brand Ambassador (Saturday) 23I 3A 14/15 16:00-23:00 (7h) Evan Michalak Lauren …" at bounding box center [438, 216] width 63 height 140
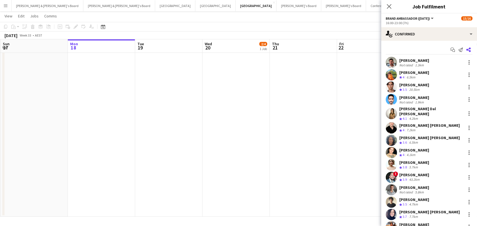
click at [468, 46] on app-icon "Share" at bounding box center [469, 50] width 8 height 8
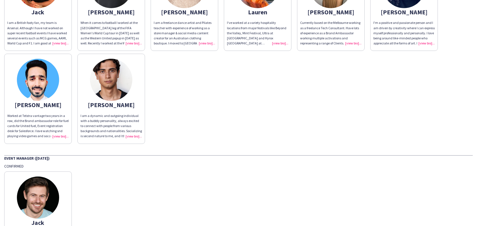
scroll to position [185, 0]
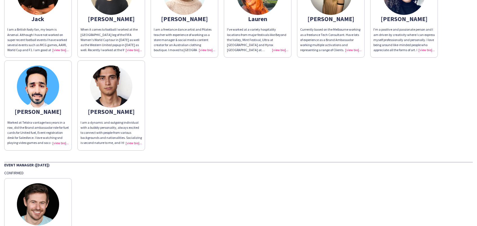
click at [207, 48] on div "I am a freelance dance artist and Pilates teacher with experience of working as…" at bounding box center [184, 40] width 61 height 26
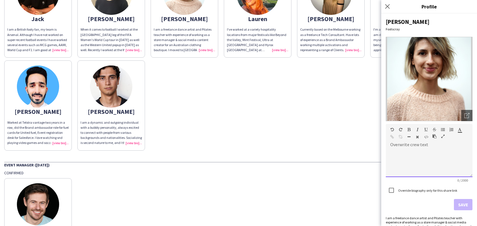
click at [395, 146] on div at bounding box center [429, 161] width 87 height 32
paste div
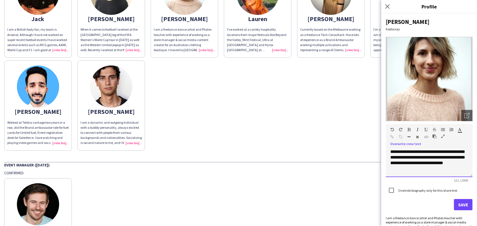
scroll to position [0, 0]
drag, startPoint x: 401, startPoint y: 168, endPoint x: 390, endPoint y: 168, distance: 11.0
click at [390, 168] on div "**********" at bounding box center [429, 163] width 87 height 28
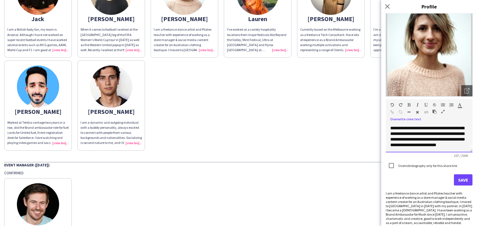
scroll to position [24, 0]
drag, startPoint x: 459, startPoint y: 220, endPoint x: 383, endPoint y: 193, distance: 80.2
click at [383, 193] on div "**********" at bounding box center [429, 120] width 96 height 213
copy div "I am a freelance dance artist and Pilates teacher with experience of working as…"
click at [448, 144] on div "**********" at bounding box center [429, 139] width 87 height 28
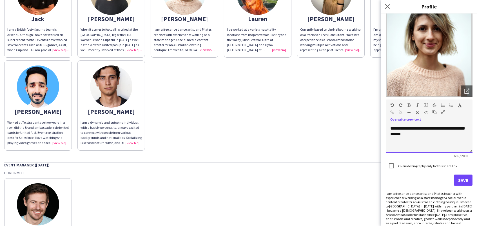
scroll to position [89, 0]
click at [461, 179] on button "Save" at bounding box center [463, 180] width 19 height 11
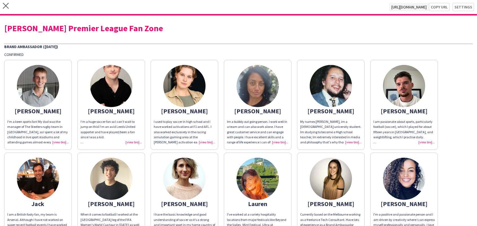
scroll to position [0, 0]
click at [6, 8] on icon "close" at bounding box center [6, 6] width 6 height 6
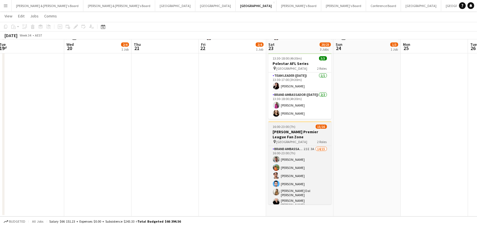
scroll to position [89, 0]
click at [297, 132] on h3 "[PERSON_NAME] Premier League Fan Zone" at bounding box center [299, 135] width 63 height 10
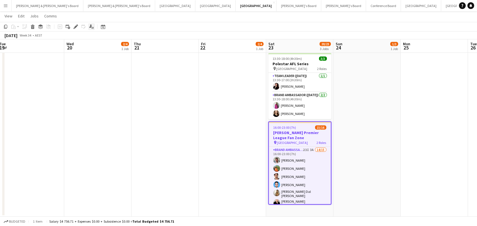
click at [90, 25] on icon at bounding box center [90, 25] width 3 height 3
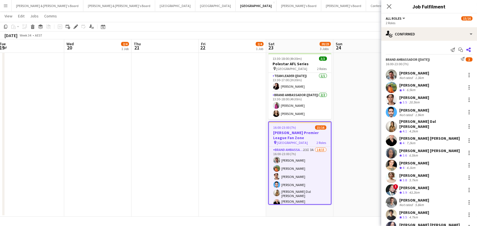
click at [468, 50] on icon at bounding box center [468, 50] width 5 height 5
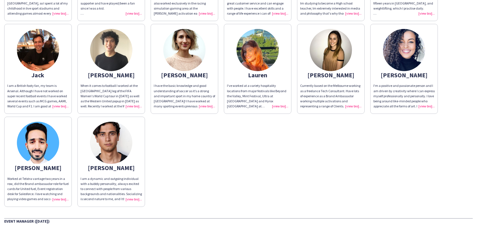
scroll to position [134, 0]
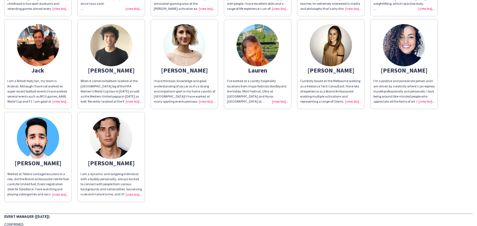
click at [129, 192] on div "I am a dynamic and outgoing individual with a bubbly personality, always excite…" at bounding box center [111, 185] width 61 height 26
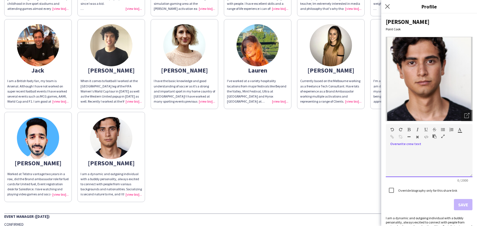
click at [411, 162] on div at bounding box center [429, 163] width 87 height 28
paste div
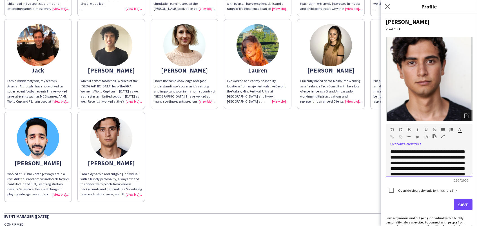
scroll to position [0, 0]
click at [403, 150] on div "**********" at bounding box center [429, 163] width 87 height 28
click at [404, 151] on div "**********" at bounding box center [429, 163] width 87 height 28
drag, startPoint x: 406, startPoint y: 151, endPoint x: 393, endPoint y: 151, distance: 13.2
click at [393, 151] on div "**********" at bounding box center [429, 163] width 87 height 28
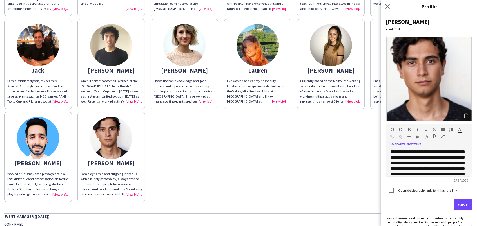
click at [457, 151] on div "**********" at bounding box center [429, 163] width 87 height 28
click at [392, 157] on div "**********" at bounding box center [429, 163] width 87 height 28
drag, startPoint x: 430, startPoint y: 168, endPoint x: 423, endPoint y: 162, distance: 9.4
click at [423, 162] on div "**********" at bounding box center [429, 163] width 87 height 28
drag, startPoint x: 423, startPoint y: 162, endPoint x: 376, endPoint y: 147, distance: 49.1
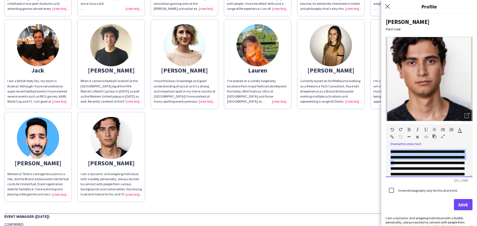
click at [376, 147] on body "close [URL][DOMAIN_NAME] Copy url Settings [PERSON_NAME] Premier League Fan Zon…" at bounding box center [238, 113] width 477 height 226
copy div "**********"
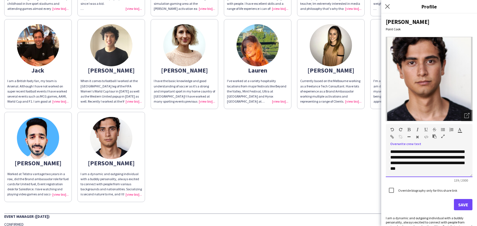
click at [426, 151] on div "**********" at bounding box center [429, 163] width 87 height 28
drag, startPoint x: 463, startPoint y: 151, endPoint x: 425, endPoint y: 153, distance: 38.1
click at [425, 153] on div "**********" at bounding box center [429, 163] width 87 height 28
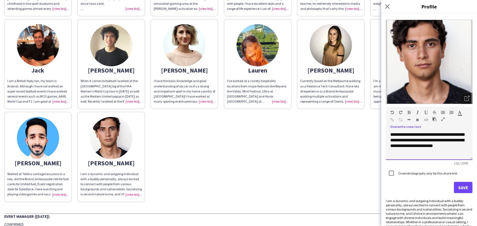
click at [461, 145] on div "**********" at bounding box center [429, 146] width 87 height 28
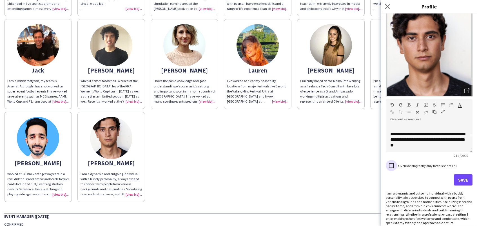
scroll to position [24, 0]
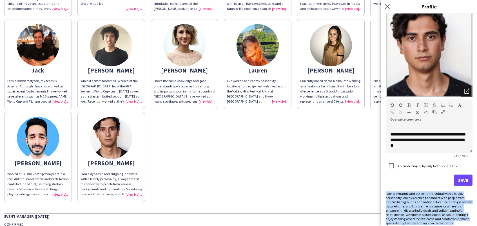
drag, startPoint x: 444, startPoint y: 220, endPoint x: 383, endPoint y: 193, distance: 66.9
click at [383, 193] on div "**********" at bounding box center [429, 120] width 96 height 213
copy div "I am a dynamic and outgoing individual with a bubbly personality, always excite…"
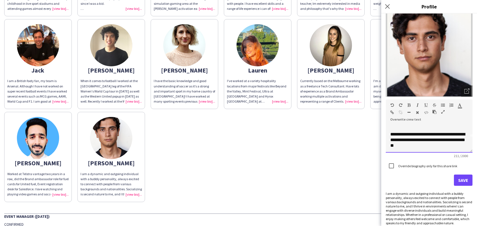
click at [440, 146] on div "**********" at bounding box center [429, 140] width 78 height 17
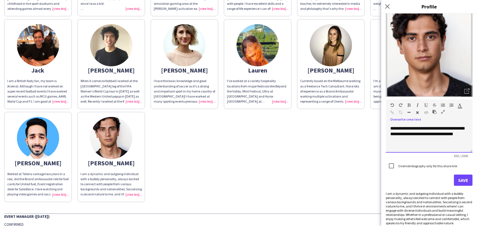
scroll to position [89, 0]
click at [461, 178] on button "Save" at bounding box center [463, 180] width 19 height 11
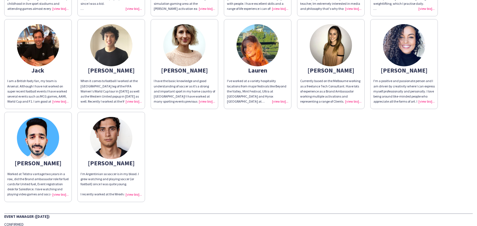
click at [424, 99] on div "I'm a positive and passionate person and I am driven by creativity where I can …" at bounding box center [403, 92] width 61 height 26
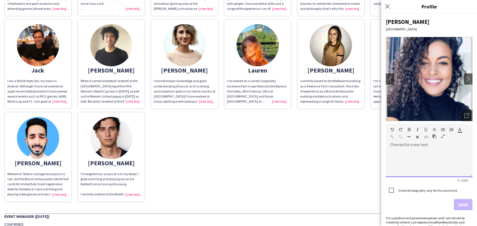
click at [418, 157] on div at bounding box center [429, 163] width 87 height 28
paste div
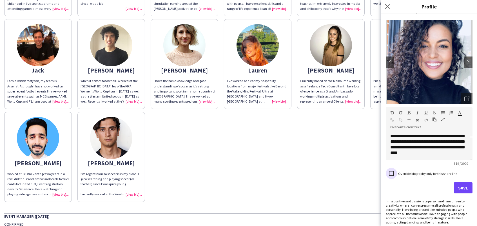
scroll to position [16, 0]
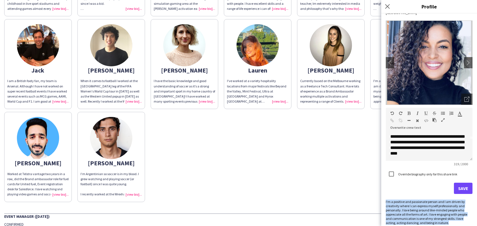
drag, startPoint x: 442, startPoint y: 219, endPoint x: 384, endPoint y: 200, distance: 60.9
click at [384, 200] on div "**********" at bounding box center [429, 120] width 96 height 213
copy div "I'm a positive and passionate person and I am driven by creativity where I can …"
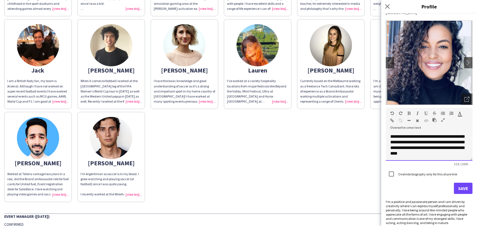
click at [429, 152] on div "**********" at bounding box center [429, 147] width 87 height 28
click at [455, 186] on button "Save" at bounding box center [463, 188] width 19 height 11
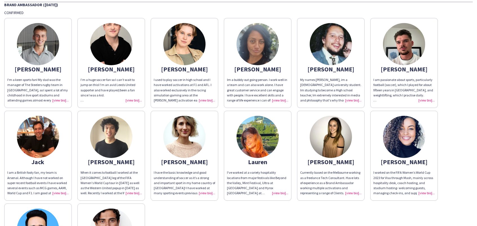
scroll to position [0, 0]
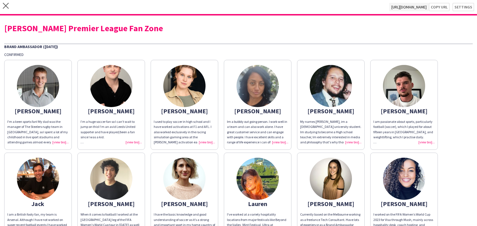
click at [12, 5] on div "close [URL][DOMAIN_NAME] Copy url Settings" at bounding box center [238, 7] width 477 height 15
click at [8, 5] on icon "close" at bounding box center [6, 6] width 6 height 6
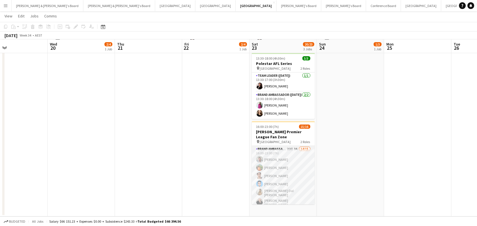
scroll to position [89, 0]
click at [293, 171] on app-card-role "Brand Ambassador ([DATE]) 23I 3A 14/15 16:00-23:00 (7h) [PERSON_NAME] [PERSON_N…" at bounding box center [283, 216] width 63 height 140
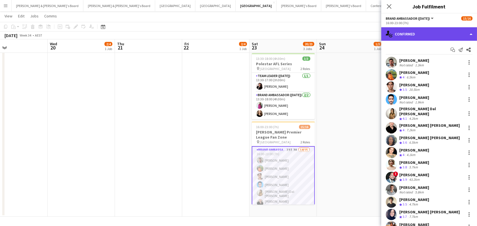
click at [432, 32] on div "single-neutral-actions-check-2 Confirmed" at bounding box center [429, 34] width 96 height 14
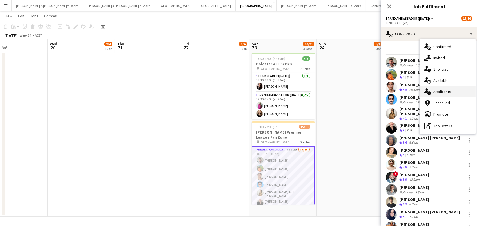
click at [464, 94] on div "single-neutral-actions-information Applicants" at bounding box center [448, 91] width 56 height 11
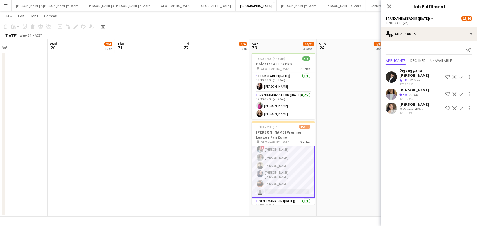
click at [297, 178] on app-card-role "Brand Ambassador ([DATE]) 23I 3A 14/15 16:00-23:00 (7h) [PERSON_NAME] [PERSON_N…" at bounding box center [283, 127] width 63 height 141
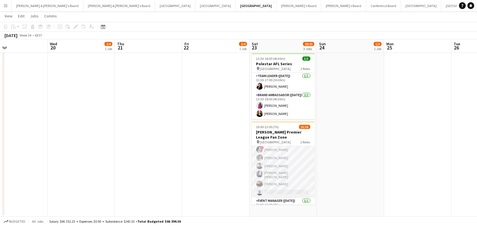
click at [264, 167] on app-card-role "Brand Ambassador ([DATE]) 23I 3A 14/15 16:00-23:00 (7h) [PERSON_NAME] [PERSON_N…" at bounding box center [283, 128] width 63 height 140
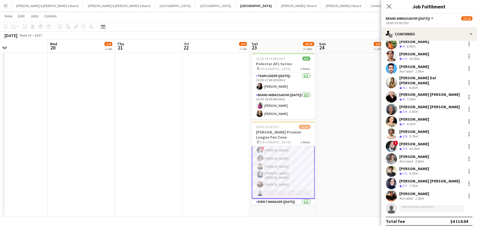
scroll to position [31, 0]
click at [410, 206] on input at bounding box center [431, 209] width 65 height 7
type input "*****"
click at [409, 220] on span "[PHONE_NUMBER]" at bounding box center [432, 222] width 56 height 5
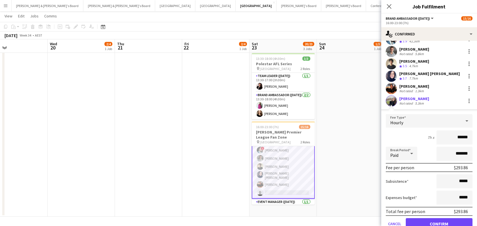
click at [439, 219] on button "Confirm" at bounding box center [439, 223] width 67 height 11
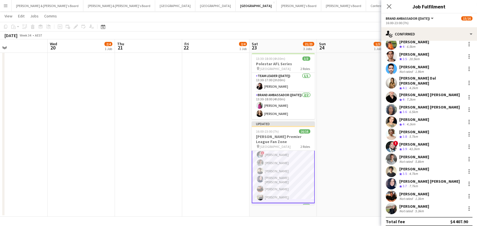
click at [362, 196] on app-date-cell "08:00-17:00 (9h) 1/3 Mazda @ 4 x 4 Show pin Melbourne Showgrounds 2 Roles Event…" at bounding box center [350, 95] width 67 height 243
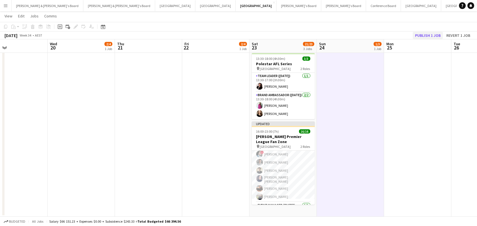
click at [426, 34] on button "Publish 1 job" at bounding box center [428, 35] width 30 height 7
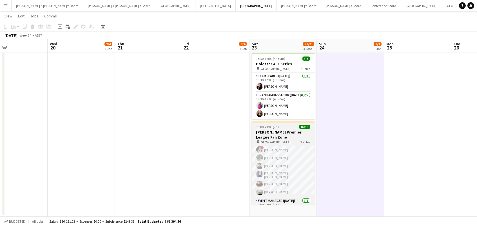
click at [274, 140] on span "Federation Square" at bounding box center [275, 142] width 31 height 4
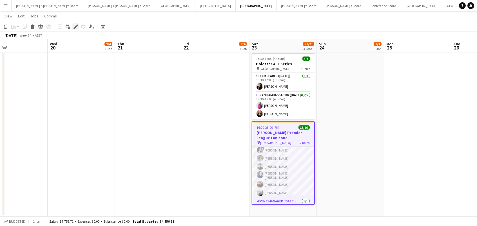
click at [75, 27] on icon at bounding box center [75, 26] width 3 height 3
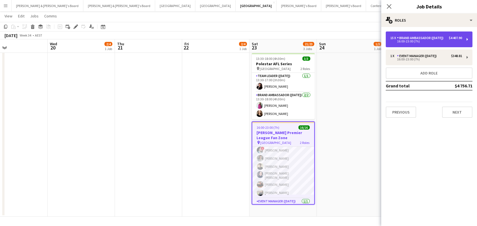
click at [429, 38] on div "Brand Ambassador ([DATE])" at bounding box center [421, 38] width 49 height 4
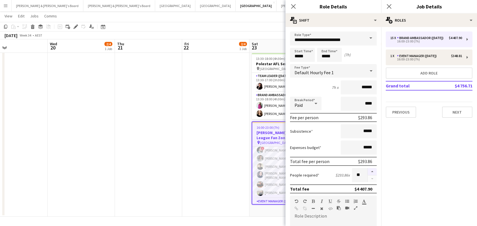
click at [371, 170] on button "button" at bounding box center [372, 171] width 9 height 7
type input "**"
click at [205, 157] on app-date-cell "08:00-17:30 (9h30m) 2/4 Mazda @ 4 x 4 Show pin Melbourne Showgrounds 2 Roles Ev…" at bounding box center [215, 95] width 67 height 243
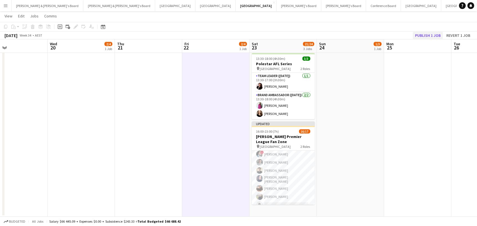
click at [432, 36] on button "Publish 1 job" at bounding box center [428, 35] width 30 height 7
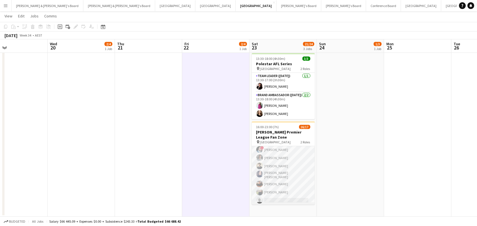
click at [262, 167] on app-card-role "Brand Ambassador (Saturday) 23I 3A 15/16 16:00-23:00 (7h) Evan Michalak Lauren …" at bounding box center [283, 132] width 63 height 148
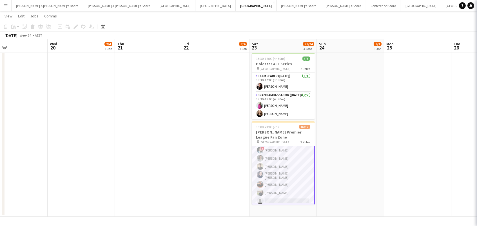
scroll to position [0, 154]
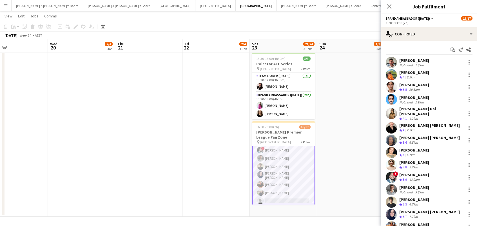
click at [294, 159] on app-card-role "Brand Ambassador (Saturday) 23I 3A 15/16 16:00-23:00 (7h) Evan Michalak Lauren …" at bounding box center [283, 133] width 63 height 150
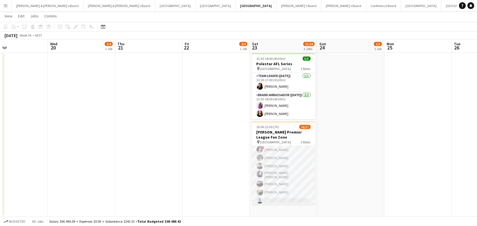
click at [294, 159] on app-card-role "Brand Ambassador (Saturday) 23I 3A 15/16 16:00-23:00 (7h) Evan Michalak Lauren …" at bounding box center [283, 132] width 63 height 148
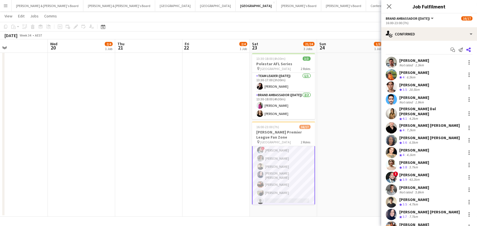
click at [470, 50] on icon "Share" at bounding box center [468, 50] width 5 height 5
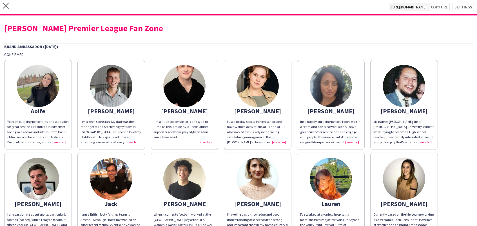
click at [61, 141] on div "With an outgoing personality and a passion for great service, I’ve thrived in c…" at bounding box center [37, 132] width 61 height 26
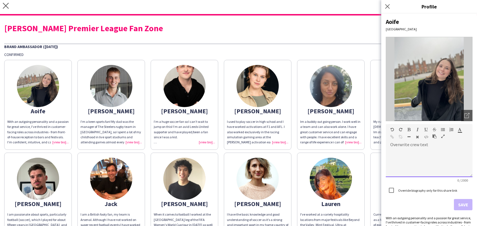
click at [431, 160] on div at bounding box center [429, 163] width 87 height 28
paste div
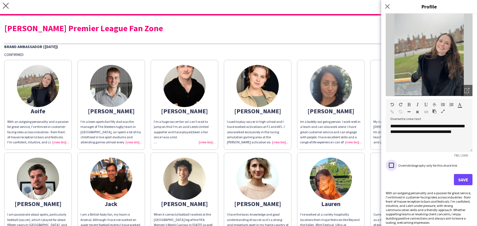
scroll to position [24, 0]
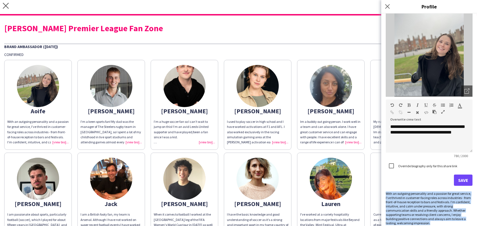
drag, startPoint x: 433, startPoint y: 220, endPoint x: 385, endPoint y: 193, distance: 54.9
click at [386, 193] on div "With an outgoing personality and a passion for great service, I’ve thrived in c…" at bounding box center [429, 209] width 87 height 34
copy div "With an outgoing personality and a passion for great service, I’ve thrived in c…"
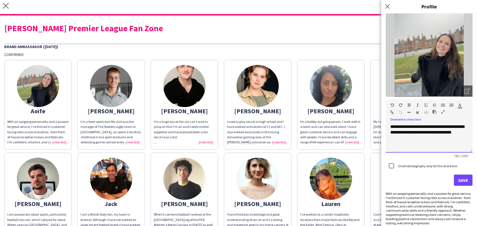
click at [459, 138] on div "**********" at bounding box center [429, 118] width 78 height 45
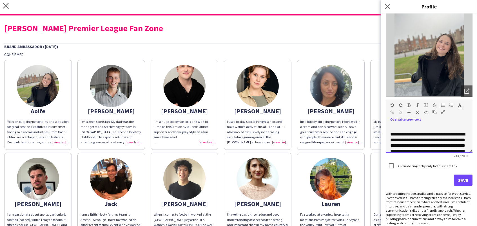
scroll to position [169, 0]
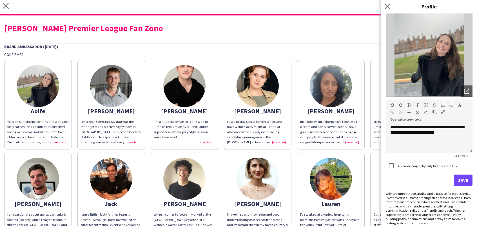
click at [455, 178] on button "Save" at bounding box center [463, 180] width 19 height 11
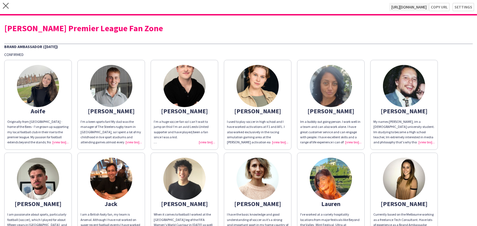
scroll to position [0, 0]
click at [5, 5] on icon at bounding box center [6, 6] width 6 height 6
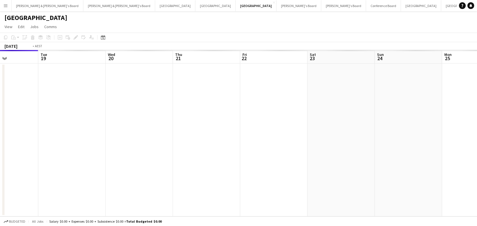
scroll to position [0, 249]
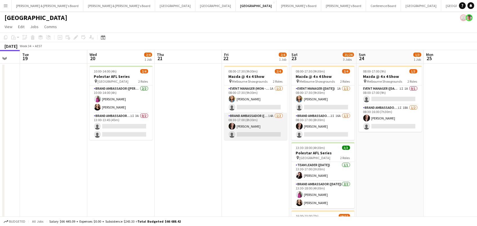
click at [270, 131] on app-card-role "Brand Ambassador (Mon - Fri) 14A 1/2 08:30-17:00 (8h30m) Darcy Ward single-neut…" at bounding box center [255, 126] width 63 height 27
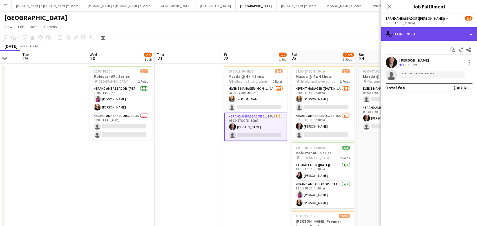
click at [402, 36] on div "single-neutral-actions-check-2 Confirmed" at bounding box center [429, 34] width 96 height 14
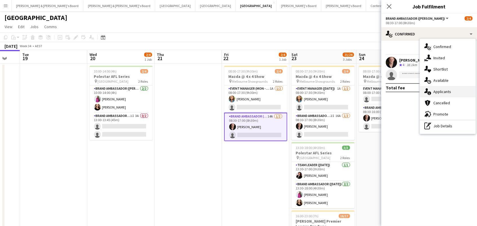
click at [441, 93] on div "single-neutral-actions-information Applicants" at bounding box center [448, 91] width 56 height 11
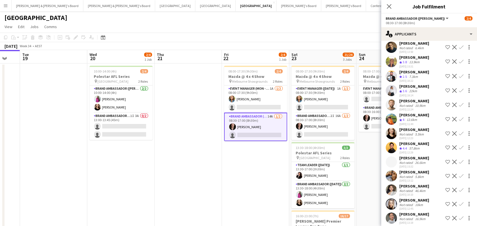
scroll to position [24, 0]
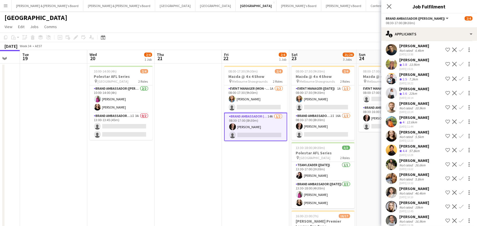
click at [405, 224] on div "18-08-2025 13:19" at bounding box center [414, 226] width 30 height 4
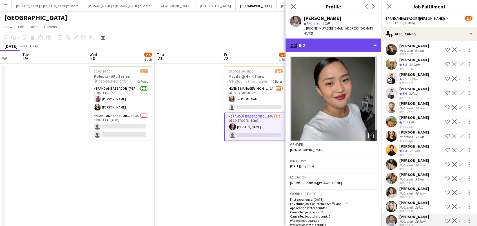
click at [304, 41] on div "profile Bio" at bounding box center [333, 46] width 96 height 14
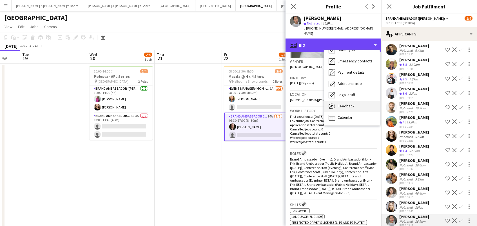
scroll to position [41, 0]
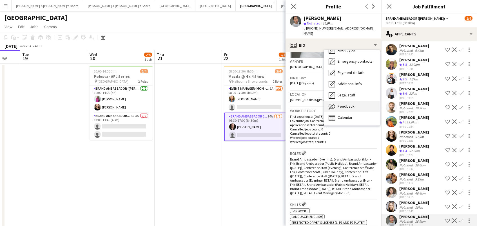
click at [354, 101] on div "Feedback Feedback" at bounding box center [352, 106] width 56 height 11
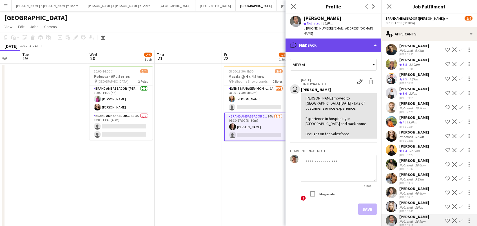
click at [344, 43] on div "bubble-pencil Feedback" at bounding box center [333, 46] width 96 height 14
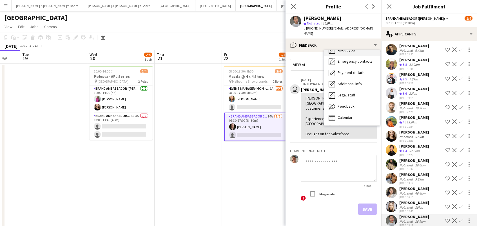
click at [363, 47] on div "About you About you" at bounding box center [352, 50] width 56 height 11
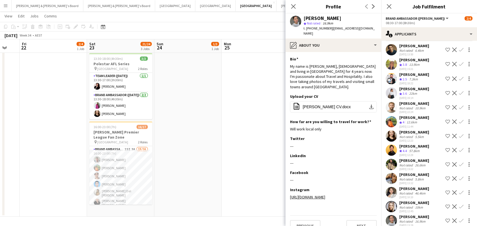
scroll to position [73, 0]
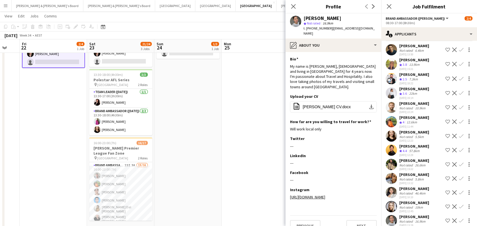
click at [202, 150] on app-date-cell "08:00-17:00 (9h) 1/3 Mazda @ 4 x 4 Show pin Melbourne Showgrounds 2 Roles Event…" at bounding box center [187, 111] width 67 height 243
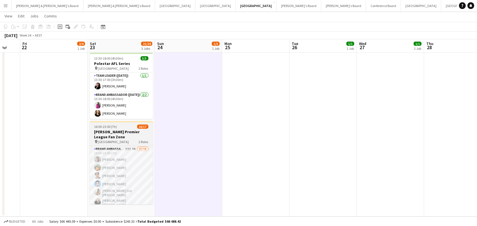
scroll to position [89, 0]
click at [129, 131] on h3 "[PERSON_NAME] Premier League Fan Zone" at bounding box center [121, 135] width 63 height 10
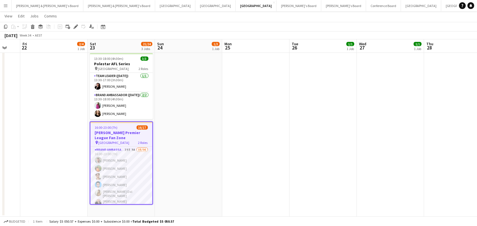
click at [123, 211] on app-date-cell "08:00-17:30 (9h30m) 2/4 Mazda @ 4 x 4 Show pin Melbourne Showgrounds 2 Roles Ev…" at bounding box center [121, 95] width 67 height 243
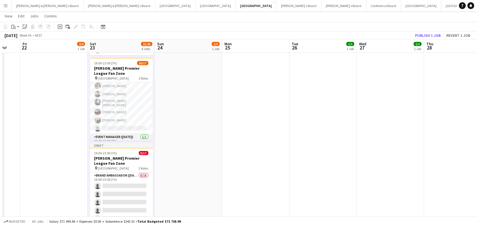
scroll to position [97, 0]
click at [122, 135] on app-card-role "Event Manager (Saturday) 1/1 16:00-23:00 (7h) Jack Van Staveren" at bounding box center [121, 143] width 63 height 19
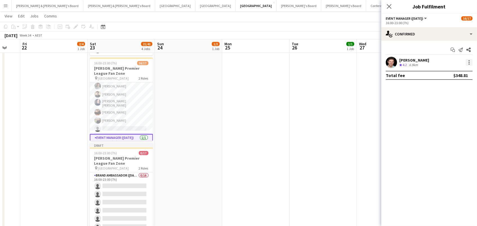
click at [468, 61] on div at bounding box center [469, 62] width 7 height 7
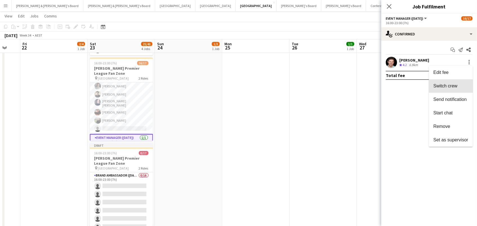
drag, startPoint x: 461, startPoint y: 86, endPoint x: 281, endPoint y: 138, distance: 187.7
click at [461, 86] on span "Switch crew" at bounding box center [450, 86] width 35 height 5
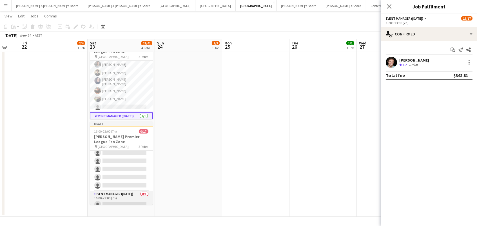
scroll to position [186, 0]
click at [117, 200] on app-card-role "Event Manager (Saturday) 0/1 16:00-23:00 (7h) single-neutral-actions" at bounding box center [121, 200] width 63 height 19
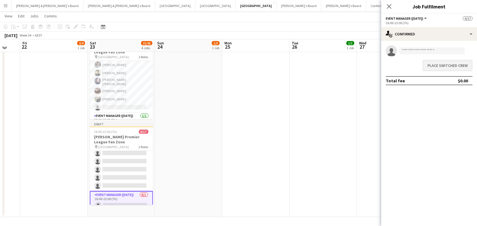
click at [433, 66] on button "Place switched crew" at bounding box center [448, 65] width 50 height 11
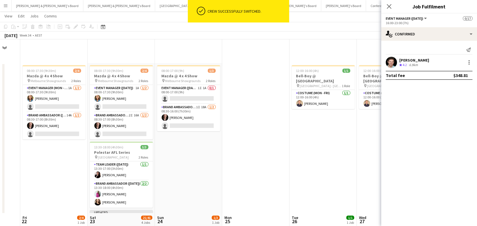
scroll to position [174, 0]
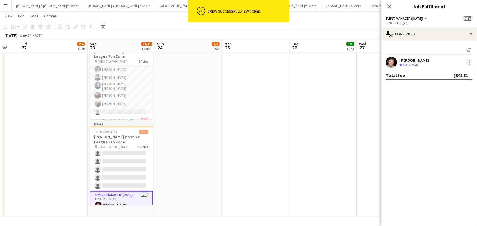
click at [470, 65] on div at bounding box center [469, 62] width 7 height 7
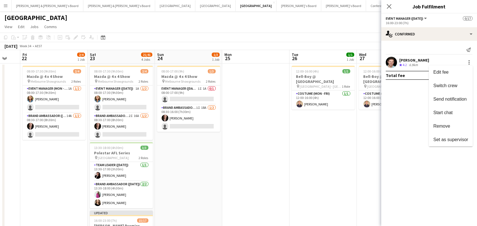
scroll to position [0, 0]
click at [342, 103] on div at bounding box center [238, 113] width 477 height 226
click at [366, 26] on app-page-menu "View Day view expanded Day view collapsed Month view Date picker Jump to [DATE]…" at bounding box center [238, 27] width 477 height 11
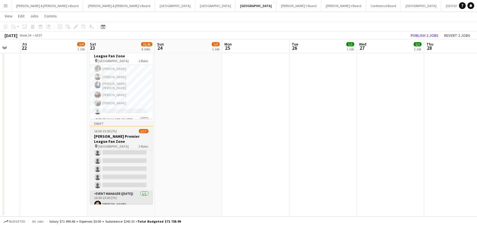
scroll to position [174, 0]
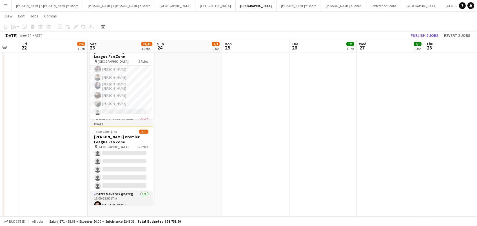
click at [135, 194] on app-card-role "Event Manager (Saturday) 1/1 16:00-23:00 (7h) Jack Van Staveren" at bounding box center [121, 200] width 63 height 19
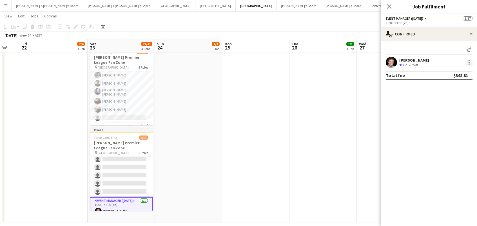
click at [470, 63] on div at bounding box center [469, 62] width 7 height 7
drag, startPoint x: 446, startPoint y: 87, endPoint x: 196, endPoint y: 115, distance: 251.2
click at [444, 87] on span "Switch crew" at bounding box center [445, 86] width 24 height 5
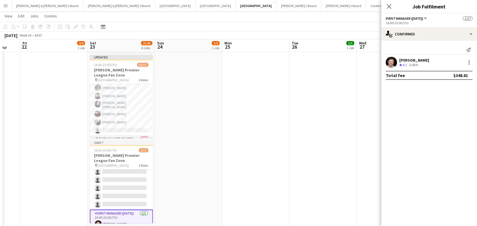
click at [119, 136] on app-card-role "Event Manager (Saturday) 0/1 16:00-23:00 (7h) single-neutral-actions" at bounding box center [121, 145] width 63 height 19
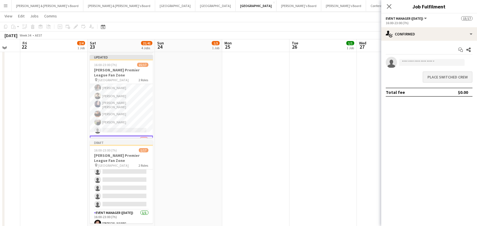
click at [444, 79] on button "Place switched crew" at bounding box center [448, 77] width 50 height 11
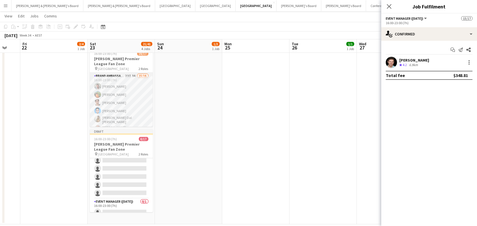
scroll to position [0, 0]
click at [131, 98] on app-card-role "Brand Ambassador (Saturday) 23I 3A 15/16 16:00-23:00 (7h) Evan Michalak Lauren …" at bounding box center [121, 147] width 63 height 148
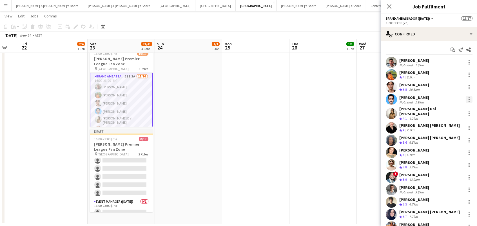
click at [469, 101] on div at bounding box center [469, 101] width 1 height 1
click at [459, 120] on button "Switch crew" at bounding box center [451, 124] width 44 height 14
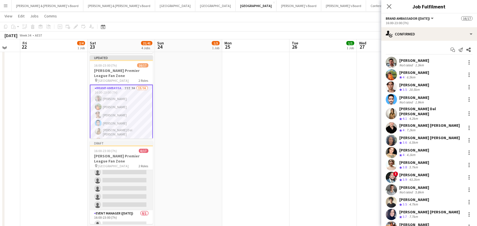
click at [126, 178] on app-card-role "Brand Ambassador (Saturday) 0/16 16:00-23:00 (7h) single-neutral-actions single…" at bounding box center [121, 140] width 63 height 142
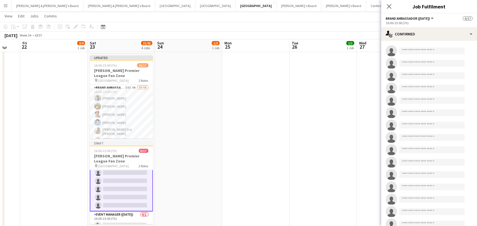
click at [342, 99] on app-date-cell "12:00-16:00 (4h) 1/1 Bell-Boy @ Ormond House pin Ormond House - Melbourne 1 Rol…" at bounding box center [322, 72] width 67 height 328
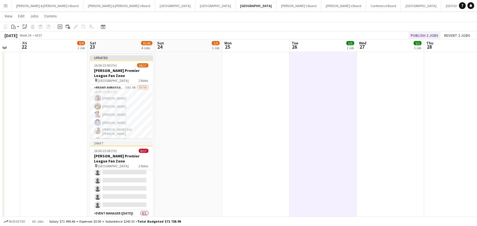
click at [430, 35] on button "Publish 2 jobs" at bounding box center [424, 35] width 32 height 7
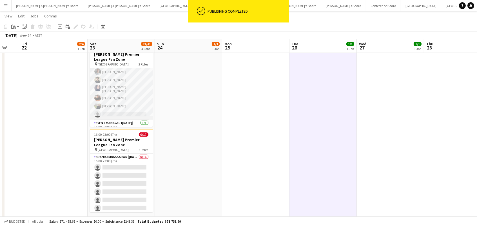
scroll to position [97, 0]
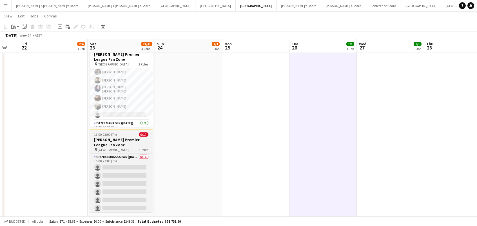
click at [129, 133] on div "16:00-23:00 (7h) 0/17" at bounding box center [121, 135] width 63 height 4
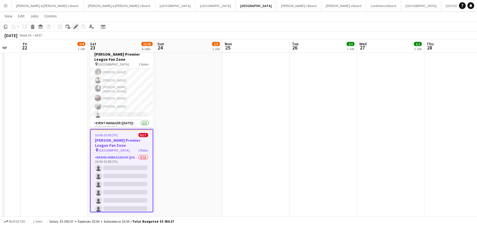
click at [75, 27] on icon at bounding box center [75, 26] width 3 height 3
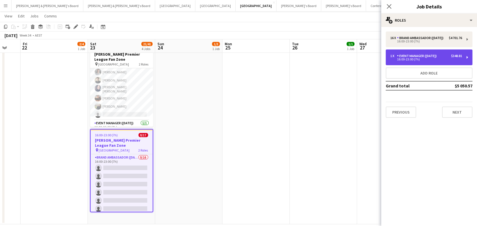
click at [468, 64] on div "1 x Event Manager (Saturday) $348.81 16:00-23:00 (7h)" at bounding box center [429, 58] width 87 height 16
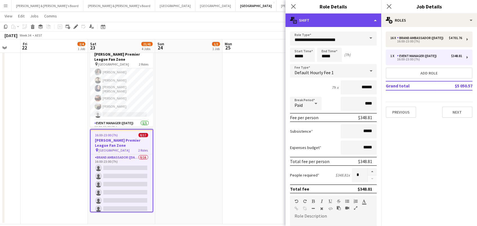
click at [363, 22] on div "multiple-actions-text Shift" at bounding box center [333, 21] width 96 height 14
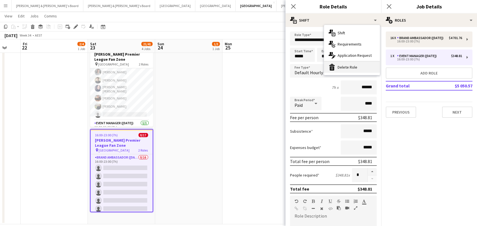
click at [363, 70] on div "bin-2 Delete Role" at bounding box center [352, 67] width 56 height 11
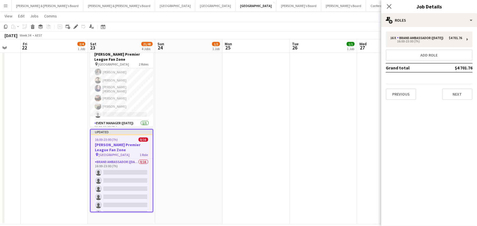
click at [140, 140] on span "0/16" at bounding box center [144, 140] width 10 height 4
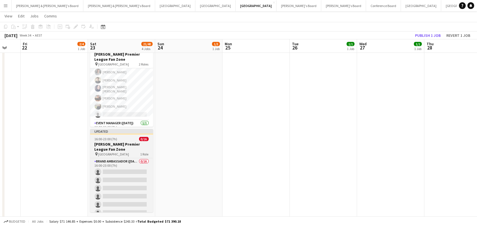
click at [101, 142] on h3 "[PERSON_NAME] Premier League Fan Zone" at bounding box center [121, 147] width 63 height 10
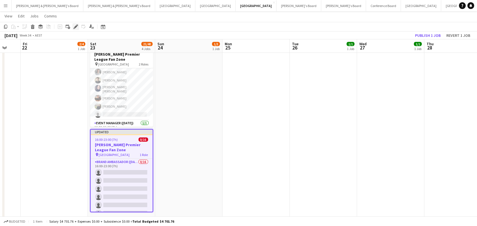
click at [75, 27] on icon at bounding box center [75, 26] width 3 height 3
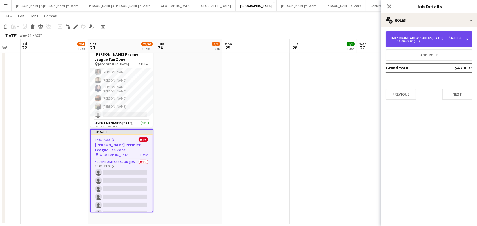
click at [461, 43] on div "16:00-23:00 (7h)" at bounding box center [426, 41] width 72 height 3
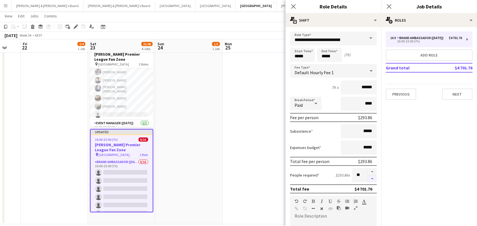
click at [374, 178] on button "button" at bounding box center [372, 179] width 9 height 7
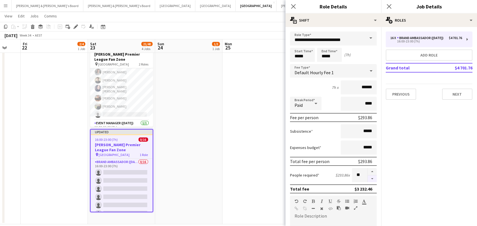
click at [374, 178] on button "button" at bounding box center [372, 179] width 9 height 7
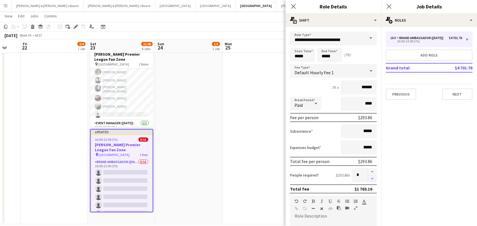
click at [374, 178] on button "button" at bounding box center [372, 179] width 9 height 7
type input "*"
click at [294, 168] on div "People required $293.86 x *" at bounding box center [333, 175] width 87 height 14
click at [224, 167] on app-date-cell at bounding box center [255, 60] width 67 height 328
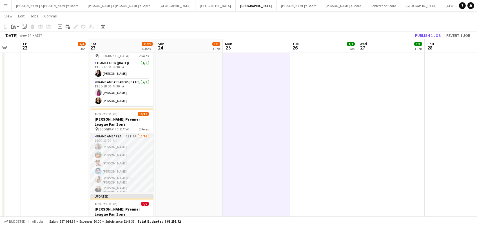
scroll to position [0, 0]
click at [129, 160] on app-card-role "Brand Ambassador (Saturday) 23I 3A 15/16 16:00-23:00 (7h) Evan Michalak Lauren …" at bounding box center [121, 207] width 63 height 148
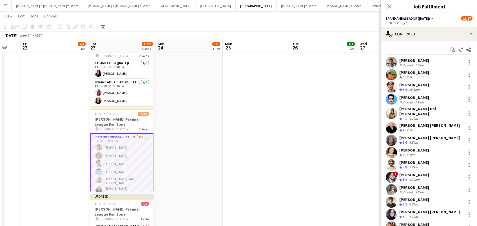
click at [470, 101] on div at bounding box center [469, 99] width 7 height 7
click at [452, 126] on button "Switch crew" at bounding box center [451, 124] width 44 height 14
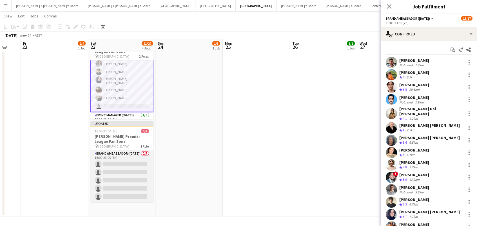
scroll to position [186, 0]
click at [131, 167] on app-card-role "Brand Ambassador (Saturday) 0/5 16:00-23:00 (7h) single-neutral-actions single-…" at bounding box center [121, 177] width 63 height 52
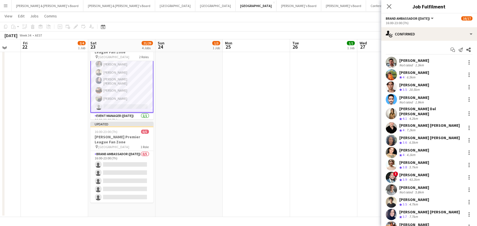
scroll to position [97, 0]
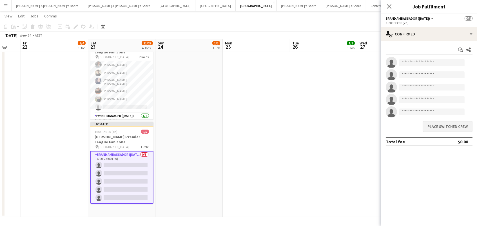
click at [454, 126] on button "Place switched crew" at bounding box center [448, 126] width 50 height 11
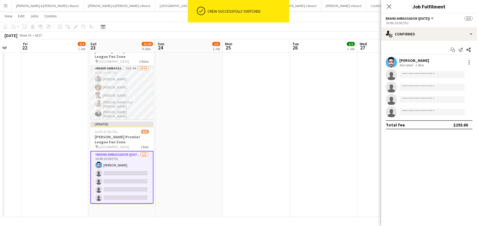
scroll to position [0, 0]
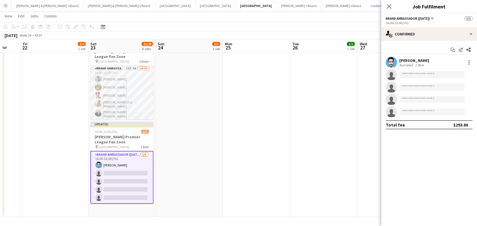
click at [130, 85] on app-card-role "Brand Ambassador (Saturday) 23I 3A 14/16 16:00-23:00 (7h) Evan Michalak Lauren …" at bounding box center [121, 140] width 63 height 148
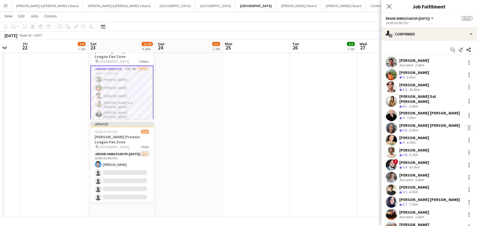
click at [470, 126] on div at bounding box center [469, 128] width 7 height 7
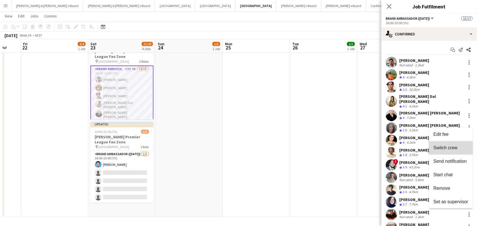
click at [459, 143] on button "Switch crew" at bounding box center [451, 148] width 44 height 14
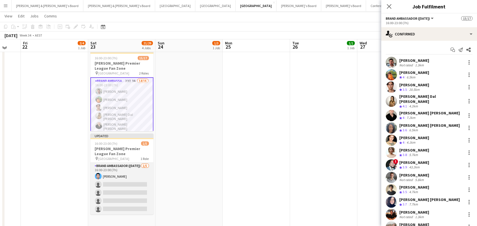
click at [113, 177] on app-card-role "Brand Ambassador (Saturday) 1/5 16:00-23:00 (7h) Raheel Ahmed single-neutral-ac…" at bounding box center [121, 189] width 63 height 52
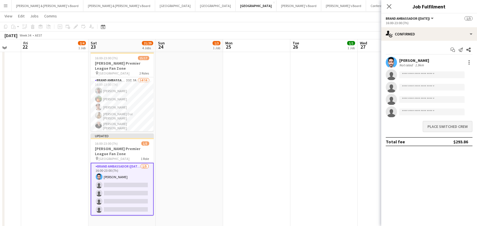
click at [454, 123] on button "Place switched crew" at bounding box center [448, 126] width 50 height 11
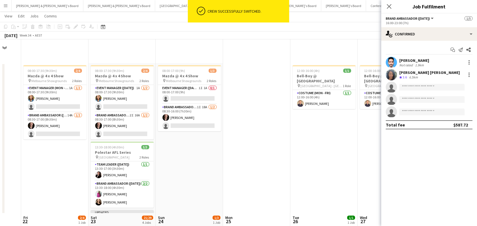
scroll to position [174, 0]
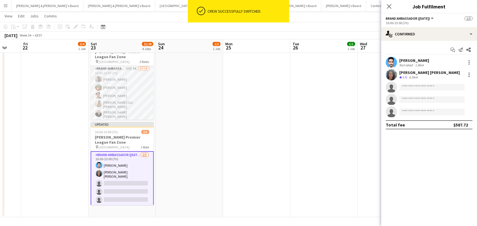
click at [132, 88] on app-card-role "Brand Ambassador (Saturday) 23I 3A 13/16 16:00-23:00 (7h) Evan Michalak Lauren …" at bounding box center [122, 139] width 63 height 147
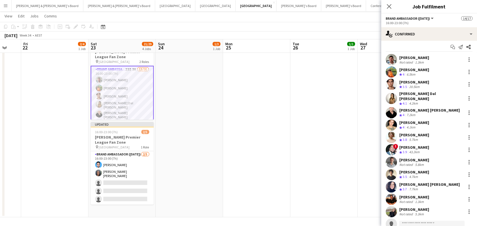
scroll to position [1, 0]
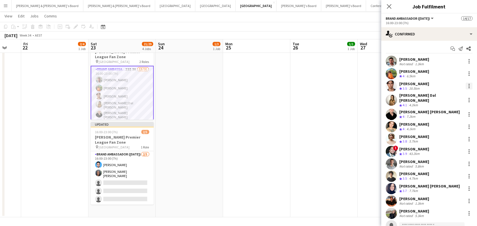
click at [470, 86] on div at bounding box center [469, 86] width 7 height 7
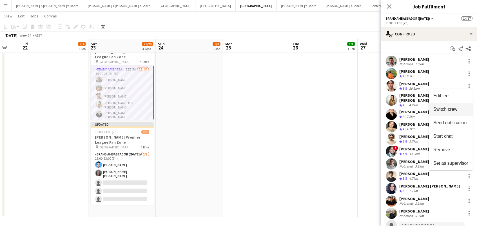
click at [464, 106] on button "Switch crew" at bounding box center [451, 110] width 44 height 14
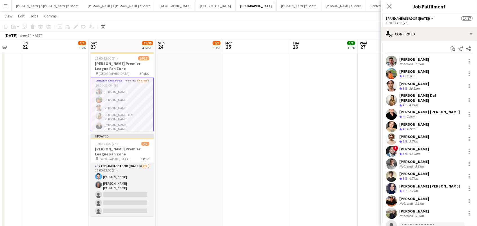
click at [131, 163] on app-card-role "Brand Ambassador (Saturday) 2/5 16:00-23:00 (7h) Raheel Ahmed cindy maree horsf…" at bounding box center [122, 189] width 63 height 53
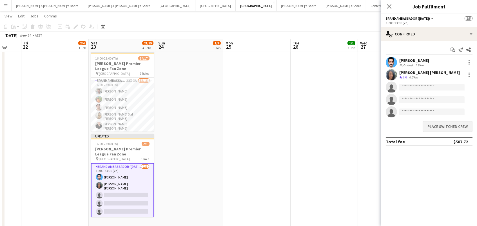
click at [445, 124] on button "Place switched crew" at bounding box center [448, 126] width 50 height 11
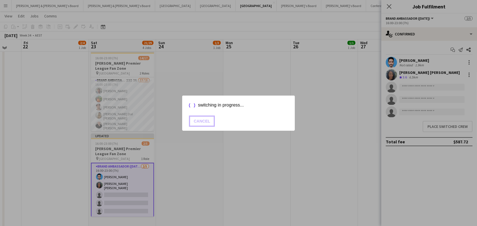
scroll to position [173, 0]
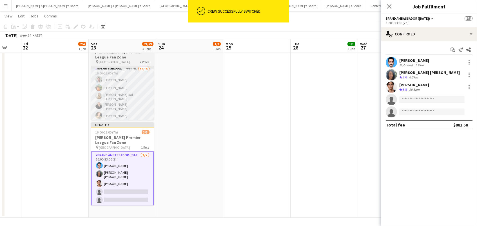
click at [139, 88] on app-card-role "Brand Ambassador (Saturday) 23I 3A 12/16 16:00-23:00 (7h) Evan Michalak Lauren …" at bounding box center [122, 139] width 63 height 147
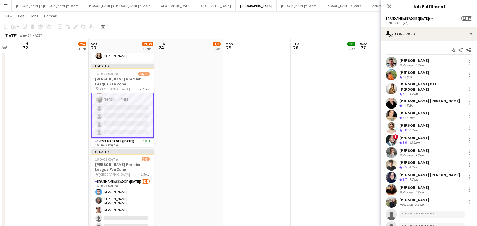
scroll to position [102, 0]
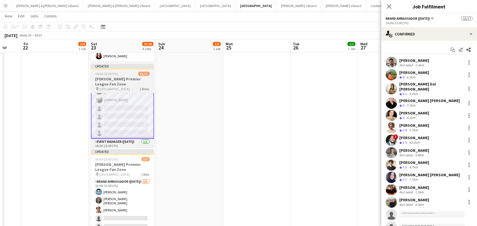
click at [123, 72] on div "16:00-23:00 (7h) 13/17" at bounding box center [122, 74] width 63 height 4
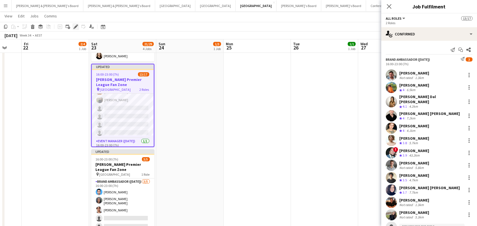
click at [76, 26] on icon at bounding box center [75, 26] width 3 height 3
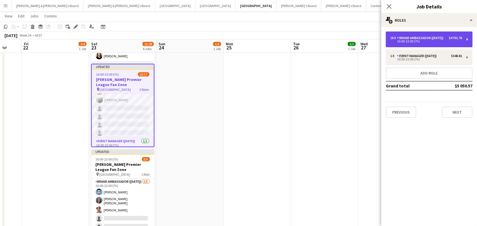
click at [408, 35] on div "16 x Brand Ambassador (Saturday) $4 701.76 16:00-23:00 (7h)" at bounding box center [429, 40] width 87 height 16
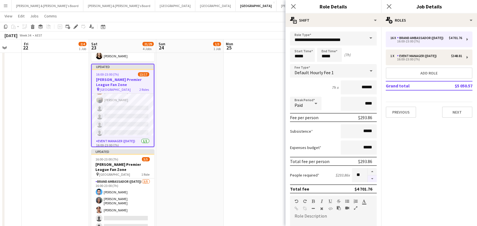
click at [371, 178] on button "button" at bounding box center [372, 179] width 9 height 7
type input "**"
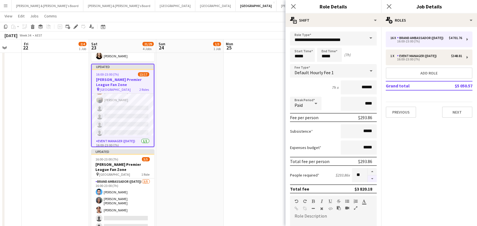
click at [371, 178] on div at bounding box center [371, 175] width 9 height 14
click at [237, 146] on app-date-cell at bounding box center [257, 81] width 67 height 328
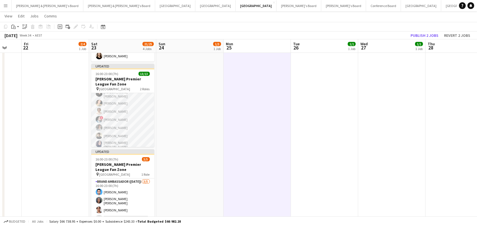
scroll to position [39, 0]
click at [133, 104] on app-card-role "Brand Ambassador (Saturday) 12/12 16:00-23:00 (7h) Evan Michalak Lauren Freeman…" at bounding box center [122, 112] width 63 height 114
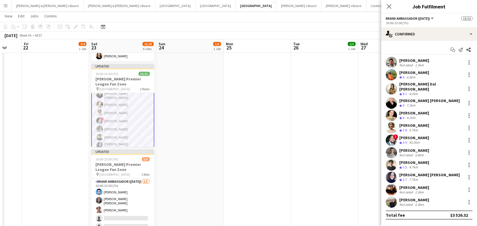
click at [427, 61] on div "Evan Michalak Not rated 1.3km" at bounding box center [429, 62] width 96 height 11
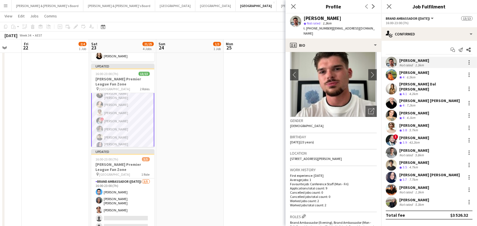
scroll to position [25, 0]
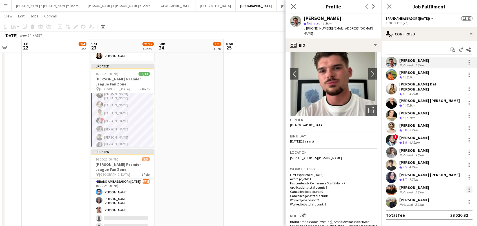
click at [471, 187] on div at bounding box center [469, 190] width 7 height 7
click at [452, 124] on button "Switch crew" at bounding box center [451, 122] width 44 height 14
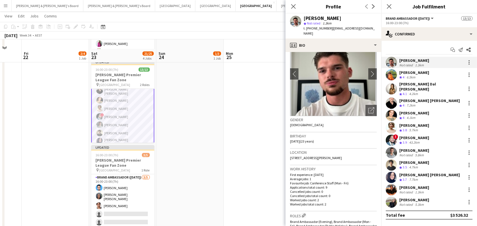
scroll to position [179, 0]
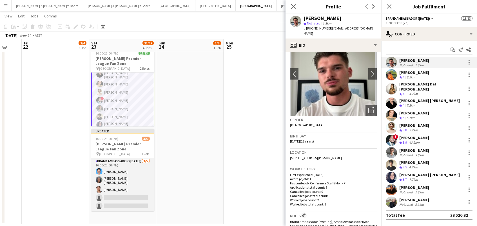
click at [135, 177] on app-card-role "Brand Ambassador (Saturday) 3/5 16:00-23:00 (7h) Raheel Ahmed cindy maree horsf…" at bounding box center [122, 184] width 63 height 53
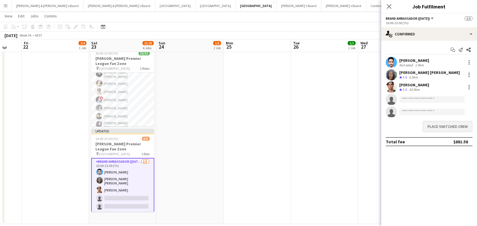
click at [431, 124] on button "Place switched crew" at bounding box center [448, 126] width 50 height 11
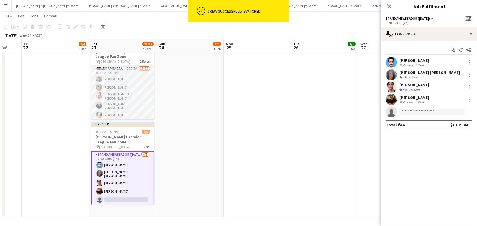
scroll to position [0, 0]
click at [122, 90] on app-card-role "Brand Ambassador (Saturday) 23I 3A 11/12 16:00-23:00 (7h) Evan Michalak Lauren …" at bounding box center [122, 123] width 63 height 114
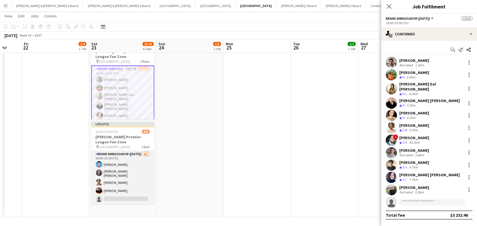
click at [140, 163] on app-card-role "Brand Ambassador (Saturday) 4/5 16:00-23:00 (7h) Raheel Ahmed cindy maree horsf…" at bounding box center [122, 177] width 63 height 53
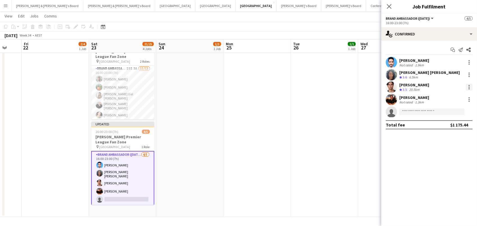
click at [467, 86] on div at bounding box center [469, 87] width 7 height 7
click at [463, 110] on span "Switch crew" at bounding box center [450, 110] width 35 height 5
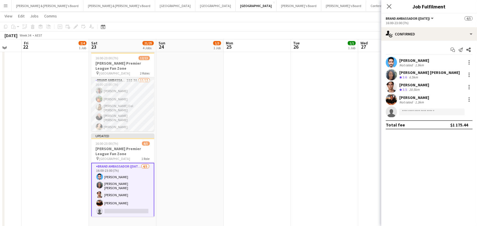
click at [107, 104] on app-card-role "Brand Ambassador (Saturday) 23I 3A 11/12 16:00-23:00 (7h) Evan Michalak Lauren …" at bounding box center [122, 134] width 63 height 114
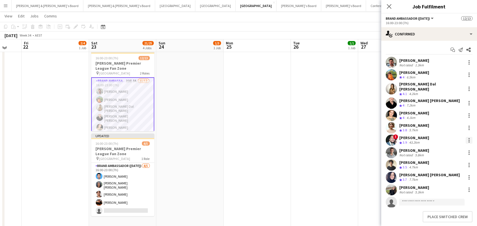
click at [471, 137] on div at bounding box center [469, 140] width 7 height 7
click at [310, 110] on div at bounding box center [238, 113] width 477 height 226
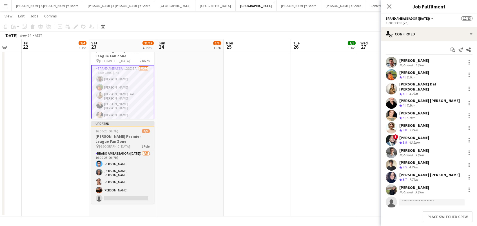
scroll to position [186, 0]
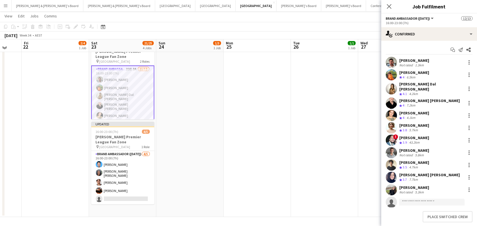
click at [129, 98] on app-card-role "Brand Ambassador (Saturday) 23I 3A 11/12 16:00-23:00 (7h) Evan Michalak Lauren …" at bounding box center [122, 123] width 63 height 115
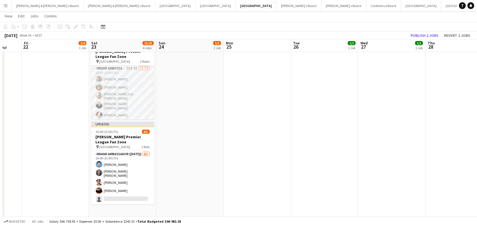
click at [129, 98] on app-card-role "Brand Ambassador (Saturday) 23I 3A 11/12 16:00-23:00 (7h) Evan Michalak Lauren …" at bounding box center [122, 123] width 63 height 114
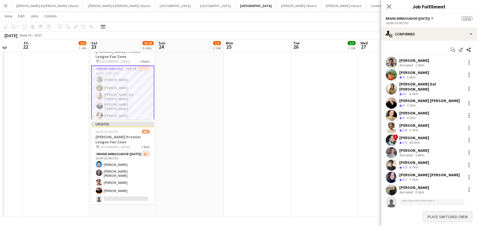
click at [432, 216] on button "Place switched crew" at bounding box center [448, 216] width 50 height 11
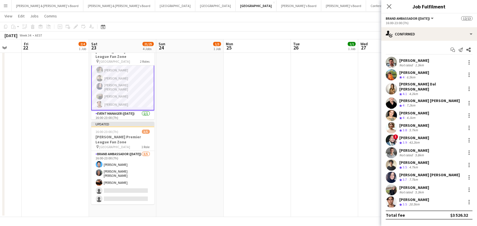
scroll to position [70, 0]
click at [465, 137] on div at bounding box center [469, 140] width 8 height 7
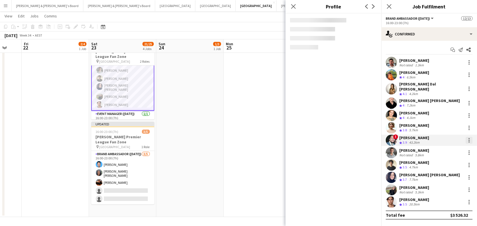
click at [471, 137] on div at bounding box center [469, 140] width 7 height 7
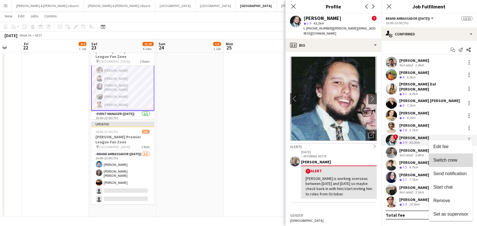
click at [449, 158] on span "Switch crew" at bounding box center [445, 160] width 24 height 5
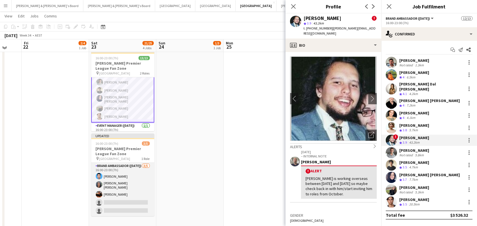
click at [138, 173] on app-card-role "Brand Ambassador (Saturday) 3/5 16:00-23:00 (7h) Raheel Ahmed cindy maree horsf…" at bounding box center [122, 189] width 63 height 53
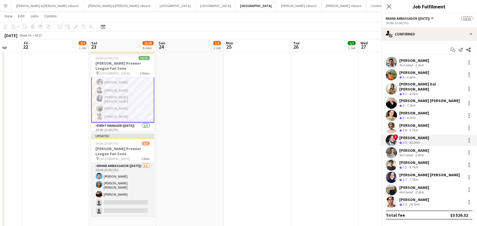
scroll to position [69, 0]
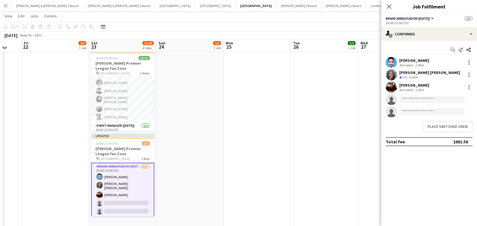
click at [459, 135] on app-confirmed-crew "Raheel Ahmed Not rated 1.9km cindy maree horsfall Crew rating 3.6 6.5km Jack St…" at bounding box center [429, 102] width 96 height 90
click at [456, 128] on button "Place switched crew" at bounding box center [448, 126] width 50 height 11
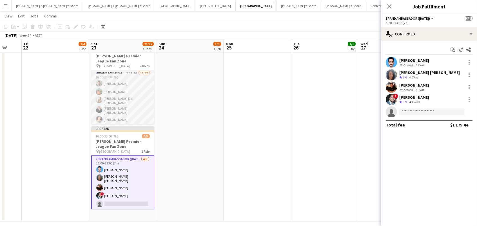
scroll to position [0, 0]
click at [128, 100] on app-card-role "Brand Ambassador (Saturday) 23I 3A 11/12 16:00-23:00 (7h) Evan Michalak Lauren …" at bounding box center [122, 127] width 63 height 114
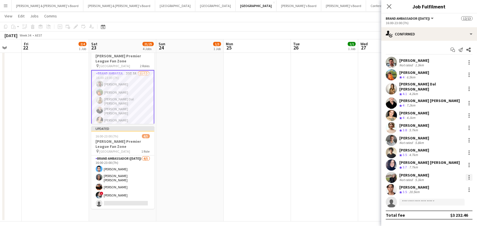
click at [470, 174] on div at bounding box center [469, 177] width 7 height 7
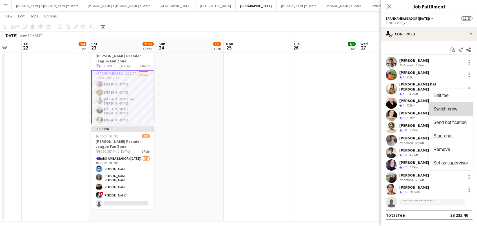
click at [452, 113] on button "Switch crew" at bounding box center [451, 109] width 44 height 14
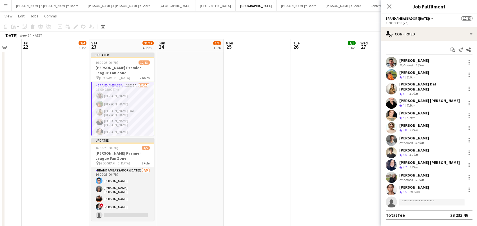
click at [143, 193] on app-card-role "Brand Ambassador (Saturday) 4/5 16:00-23:00 (7h) Raheel Ahmed cindy maree horsf…" at bounding box center [122, 194] width 63 height 53
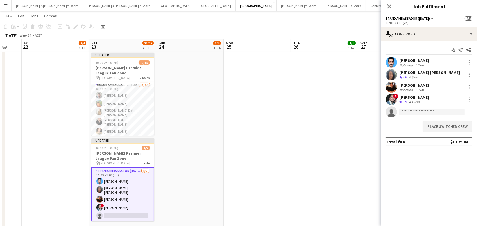
click at [432, 126] on button "Place switched crew" at bounding box center [448, 126] width 50 height 11
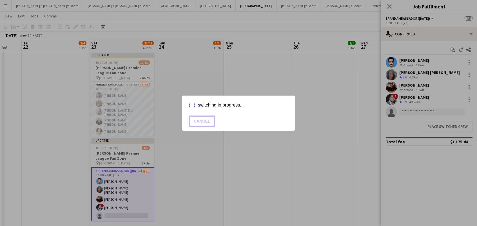
scroll to position [169, 0]
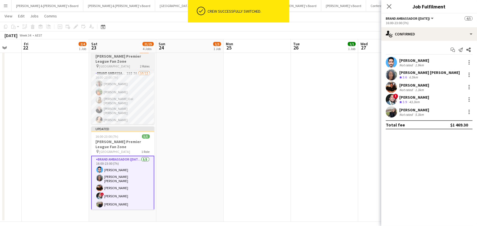
click at [134, 54] on h3 "[PERSON_NAME] Premier League Fan Zone" at bounding box center [122, 59] width 63 height 10
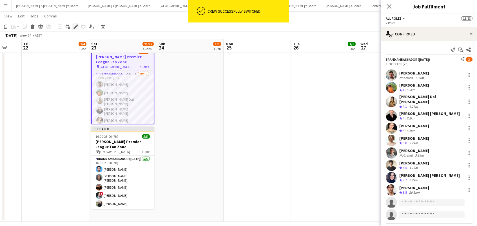
click at [74, 27] on icon at bounding box center [75, 26] width 3 height 3
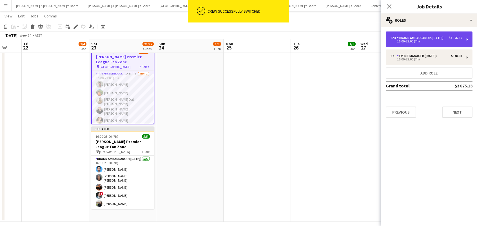
click at [416, 43] on div "16:00-23:00 (7h)" at bounding box center [426, 41] width 72 height 3
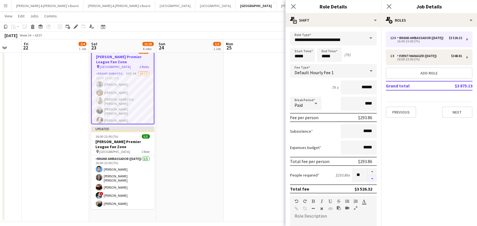
click at [371, 177] on button "button" at bounding box center [372, 179] width 9 height 7
type input "**"
click at [250, 128] on app-date-cell at bounding box center [257, 58] width 67 height 328
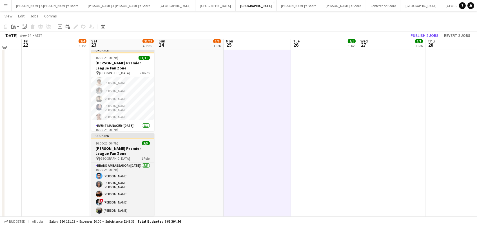
scroll to position [173, 0]
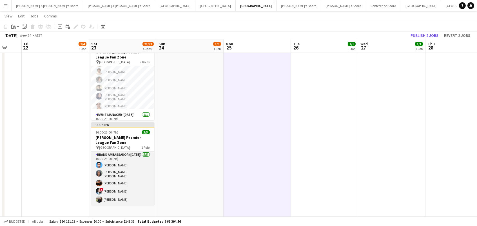
click at [142, 175] on app-card-role "Brand Ambassador (Saturday) 5/5 16:00-23:00 (7h) Raheel Ahmed cindy maree horsf…" at bounding box center [122, 178] width 63 height 53
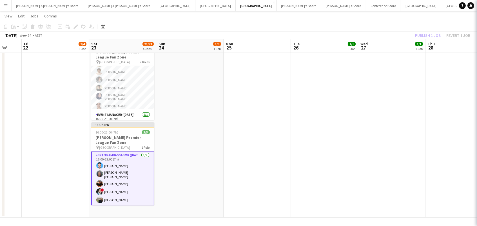
scroll to position [0, 180]
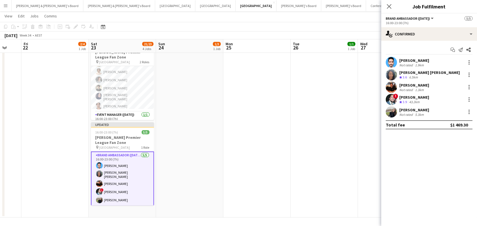
click at [411, 111] on div "[PERSON_NAME]" at bounding box center [414, 110] width 30 height 5
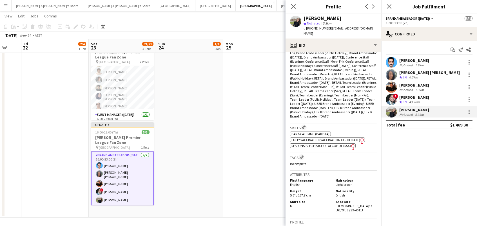
scroll to position [204, 0]
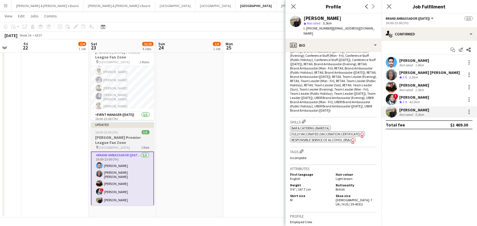
click at [121, 137] on h3 "[PERSON_NAME] Premier League Fan Zone" at bounding box center [122, 140] width 63 height 10
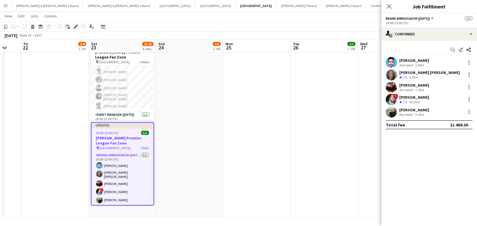
click at [76, 28] on icon "Edit" at bounding box center [75, 26] width 5 height 5
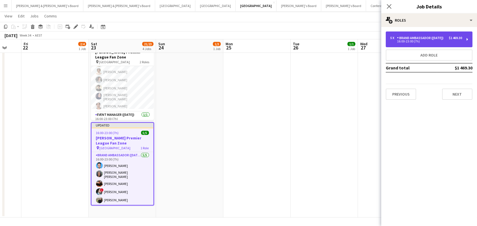
click at [406, 47] on div "5 x Brand Ambassador (Saturday) $1 469.30 16:00-23:00 (7h)" at bounding box center [429, 40] width 87 height 16
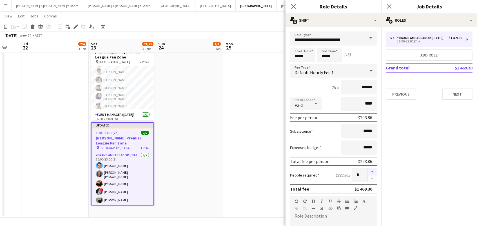
click at [370, 171] on button "button" at bounding box center [372, 171] width 9 height 7
type input "*"
click at [239, 130] on app-date-cell at bounding box center [256, 54] width 67 height 328
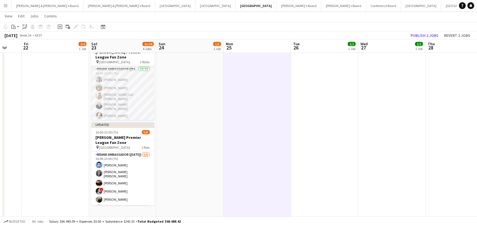
scroll to position [0, 0]
click at [111, 93] on app-card-role "Brand Ambassador (Saturday) 10/10 16:00-23:00 (7h) Evan Michalak Lauren Freeman…" at bounding box center [122, 115] width 63 height 98
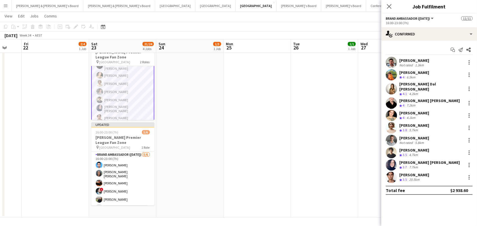
scroll to position [44, 0]
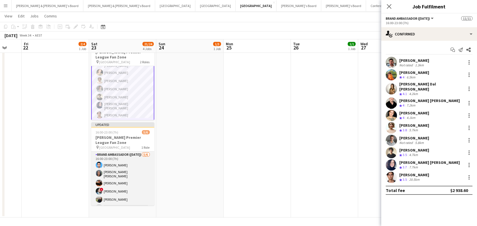
click at [115, 171] on app-card-role "Brand Ambassador (Saturday) 5/6 16:00-23:00 (7h) Raheel Ahmed cindy maree horsf…" at bounding box center [122, 183] width 63 height 62
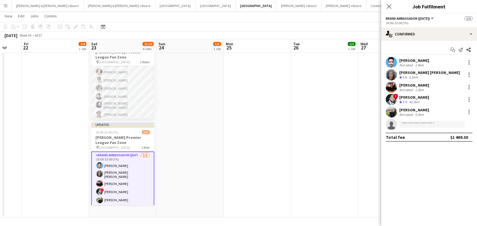
click at [149, 83] on app-card-role "Brand Ambassador (Saturday) 10/10 16:00-23:00 (7h) Evan Michalak Lauren Freeman…" at bounding box center [122, 72] width 63 height 98
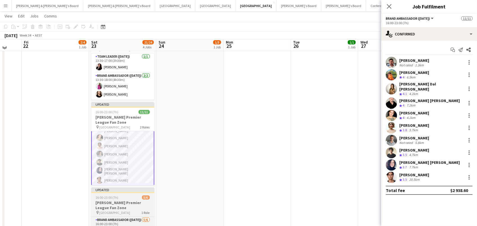
scroll to position [104, 0]
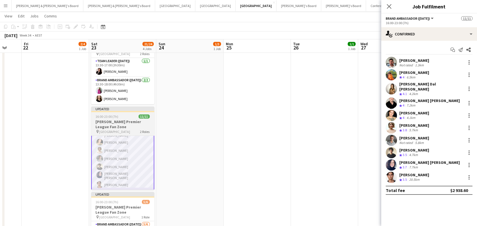
click at [133, 119] on h3 "[PERSON_NAME] Premier League Fan Zone" at bounding box center [122, 124] width 63 height 10
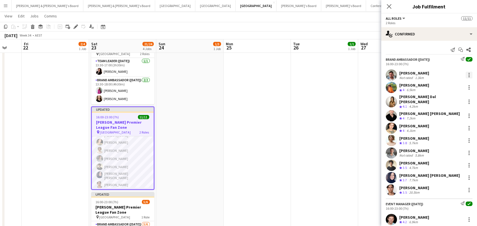
click at [470, 74] on div at bounding box center [469, 75] width 7 height 7
click at [461, 97] on span "Switch crew" at bounding box center [450, 98] width 35 height 5
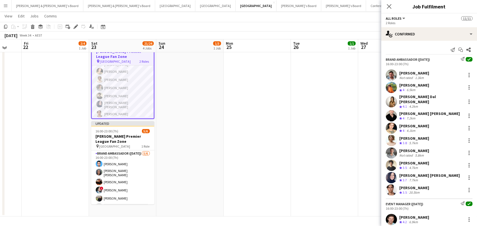
scroll to position [186, 0]
click at [293, 131] on app-date-cell "12:00-16:00 (4h) 1/1 Bell-Boy @ Ormond House pin Ormond House - Melbourne 1 Rol…" at bounding box center [324, 53] width 67 height 328
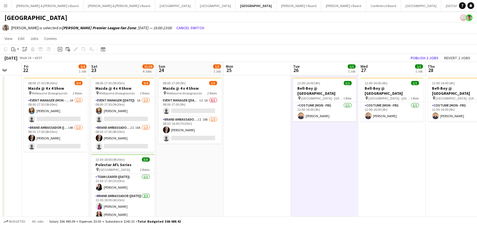
scroll to position [0, 0]
click at [177, 28] on button "Cancel switch" at bounding box center [190, 27] width 32 height 9
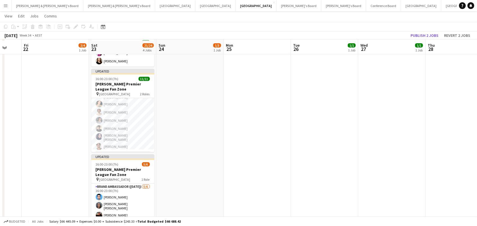
scroll to position [144, 0]
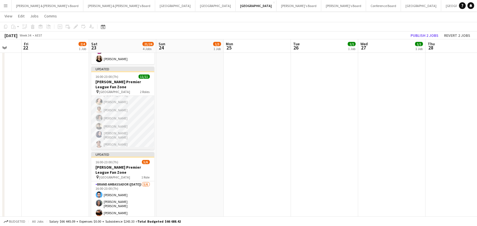
click at [129, 111] on app-card-role "Brand Ambassador (Saturday) 10/10 16:00-23:00 (7h) Evan Michalak Lauren Freeman…" at bounding box center [122, 101] width 63 height 98
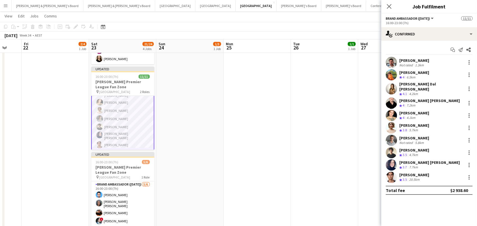
click at [168, 128] on app-date-cell "08:00-17:00 (9h) 1/3 Mazda @ 4 x 4 Show pin Melbourne Showgrounds 2 Roles Event…" at bounding box center [189, 83] width 67 height 328
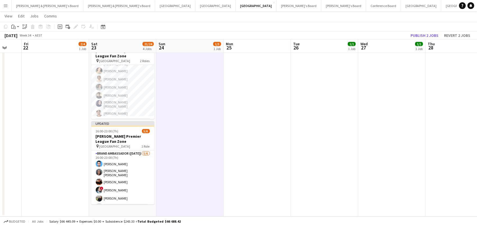
scroll to position [174, 0]
click at [125, 80] on app-card-role "Brand Ambassador (Saturday) 10/10 16:00-23:00 (7h) Evan Michalak Lauren Freeman…" at bounding box center [122, 71] width 63 height 98
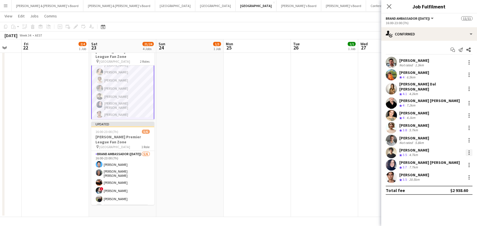
click at [470, 150] on div at bounding box center [469, 153] width 7 height 7
click at [451, 83] on span "Switch crew" at bounding box center [445, 84] width 24 height 5
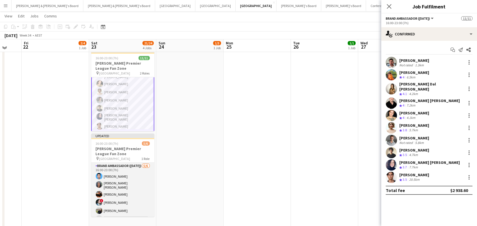
click at [121, 189] on app-card-role "Brand Ambassador (Saturday) 5/6 16:00-23:00 (7h) Raheel Ahmed cindy maree horsf…" at bounding box center [122, 194] width 63 height 62
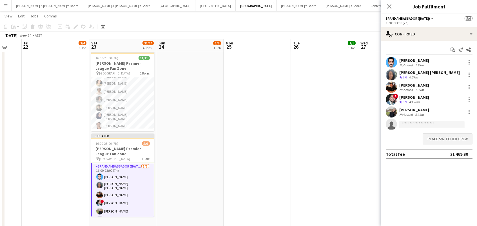
click at [453, 134] on button "Place switched crew" at bounding box center [448, 138] width 50 height 11
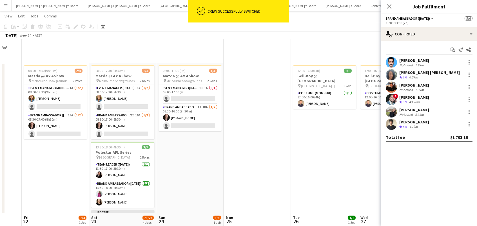
scroll to position [174, 0]
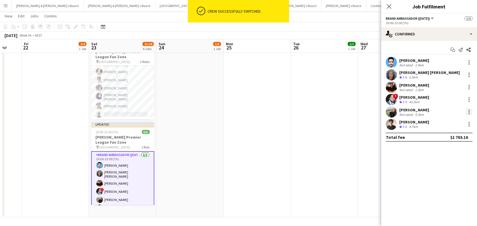
click at [469, 110] on div at bounding box center [469, 112] width 7 height 7
click at [459, 132] on button "Switch crew" at bounding box center [451, 136] width 44 height 14
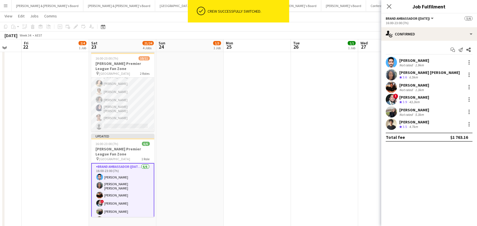
click at [120, 87] on app-card-role "Brand Ambassador (Saturday) 23I 3A 9/10 16:00-23:00 (7h) Evan Michalak Lauren F…" at bounding box center [122, 83] width 63 height 98
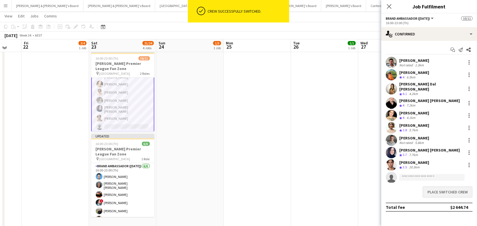
click at [429, 190] on button "Place switched crew" at bounding box center [448, 192] width 50 height 11
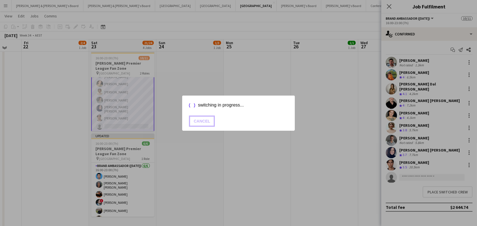
scroll to position [173, 0]
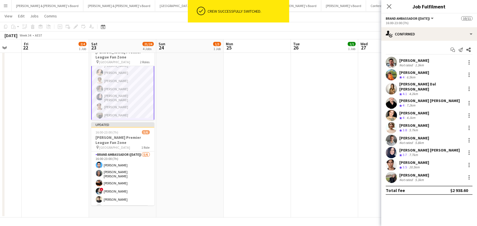
click at [167, 134] on app-date-cell "08:00-17:00 (9h) 1/3 Mazda @ 4 x 4 Show pin Melbourne Showgrounds 2 Roles Event…" at bounding box center [189, 54] width 67 height 328
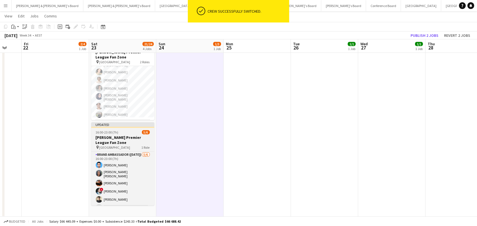
click at [114, 130] on span "16:00-23:00 (7h)" at bounding box center [107, 132] width 23 height 4
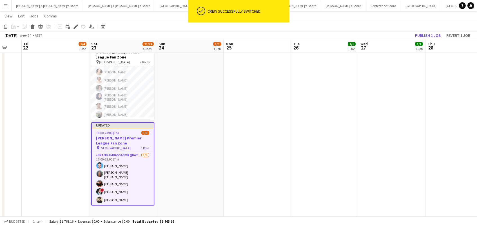
click at [74, 30] on app-toolbar "Copy Paste Paste Command V Paste with crew Command Shift V Paste linked Job Del…" at bounding box center [238, 27] width 477 height 10
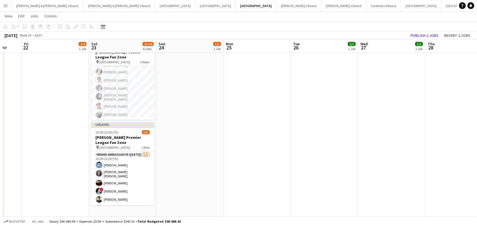
click at [105, 138] on h3 "[PERSON_NAME] Premier League Fan Zone" at bounding box center [122, 140] width 63 height 10
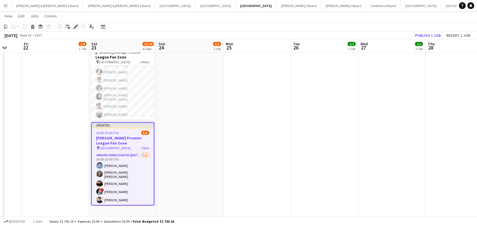
click at [74, 28] on icon "Edit" at bounding box center [75, 26] width 5 height 5
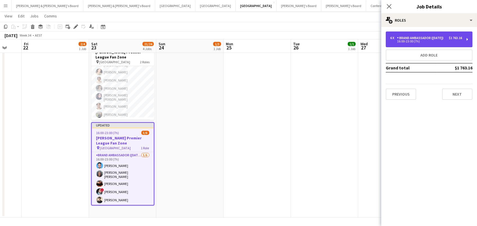
click at [420, 34] on div "6 x Brand Ambassador (Saturday) $1 763.16 16:00-23:00 (7h)" at bounding box center [429, 40] width 87 height 16
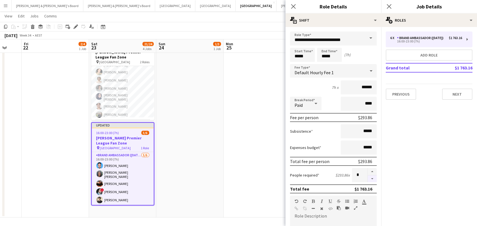
click at [370, 179] on button "button" at bounding box center [372, 179] width 9 height 7
type input "*"
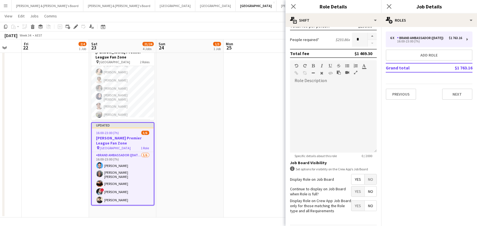
scroll to position [153, 0]
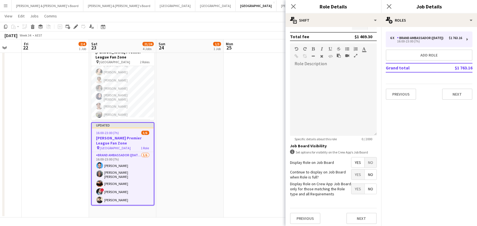
click at [358, 174] on span "Yes" at bounding box center [357, 175] width 13 height 10
click at [251, 146] on app-date-cell at bounding box center [257, 54] width 67 height 328
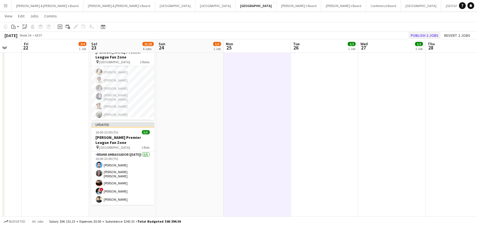
click at [426, 34] on button "Publish 2 jobs" at bounding box center [424, 35] width 32 height 7
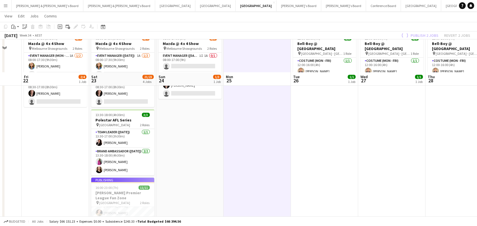
scroll to position [23, 0]
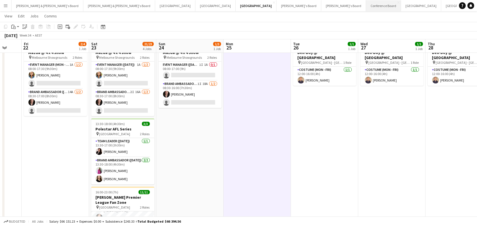
click at [366, 4] on button "Conference Board Close" at bounding box center [383, 5] width 35 height 11
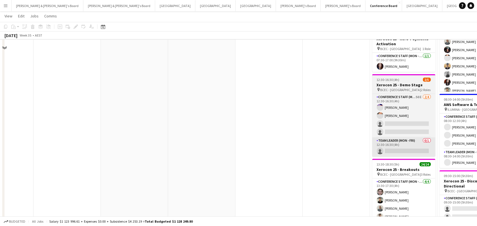
scroll to position [781, 0]
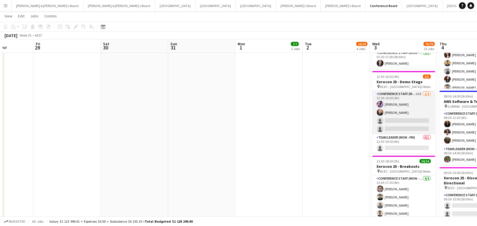
click at [412, 115] on app-card-role "Conference Staff (Mon - Fri) 50I 2/4 12:30-16:30 (4h) Juan Fonnegra Chaewon Lee…" at bounding box center [403, 113] width 63 height 44
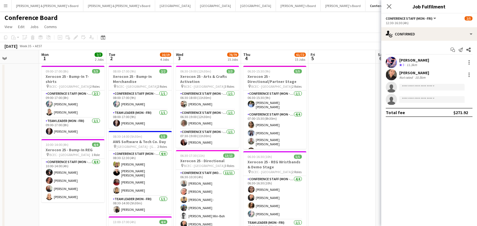
scroll to position [0, 0]
click at [387, 7] on icon "Close pop-in" at bounding box center [388, 6] width 5 height 5
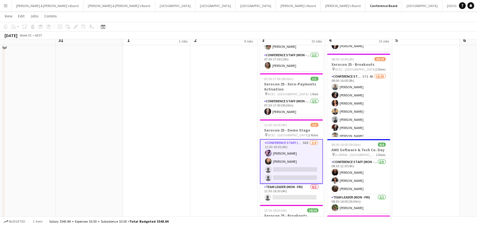
scroll to position [737, 0]
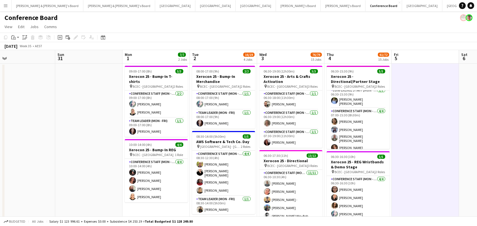
scroll to position [0, 0]
click at [402, 6] on button "Sydney Close" at bounding box center [422, 5] width 40 height 11
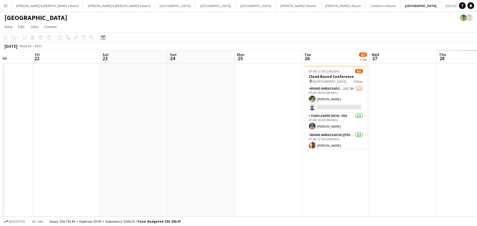
scroll to position [0, 180]
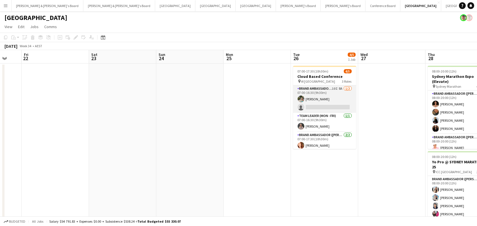
click at [321, 90] on app-card-role "Brand Ambassador (Mon - Fri) 10I 8A 1/2 07:00-16:30 (9h30m) Alexandra Mansell s…" at bounding box center [324, 99] width 63 height 27
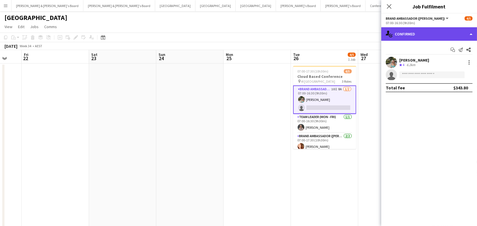
click at [409, 33] on div "single-neutral-actions-check-2 Confirmed" at bounding box center [429, 34] width 96 height 14
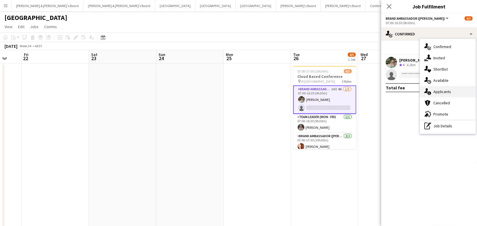
click at [457, 93] on div "single-neutral-actions-information Applicants" at bounding box center [448, 91] width 56 height 11
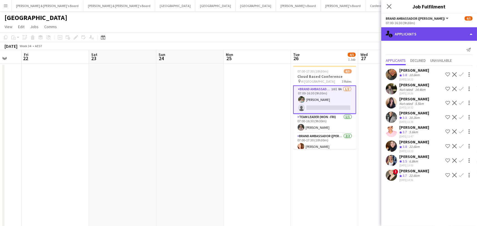
click at [440, 33] on div "single-neutral-actions-information Applicants" at bounding box center [429, 34] width 96 height 14
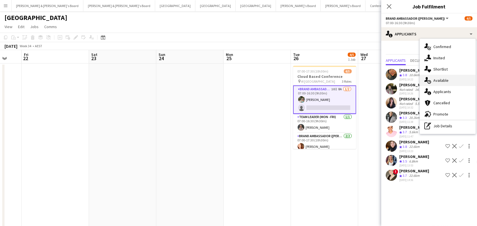
click at [464, 76] on div "single-neutral-actions-upload Available" at bounding box center [448, 80] width 56 height 11
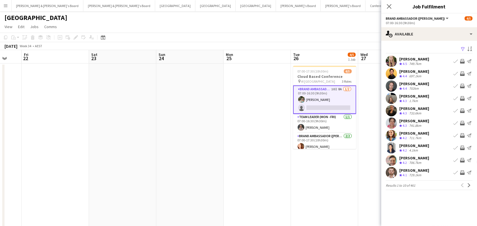
click at [463, 47] on app-icon "Filter" at bounding box center [463, 49] width 5 height 5
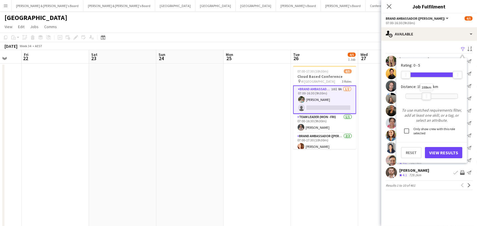
drag, startPoint x: 457, startPoint y: 93, endPoint x: 426, endPoint y: 93, distance: 30.4
click at [426, 93] on div "100km" at bounding box center [427, 96] width 10 height 8
click at [432, 149] on button "View Results" at bounding box center [443, 152] width 37 height 11
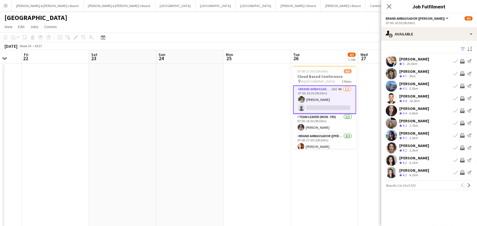
click at [464, 87] on app-icon "Invite crew" at bounding box center [462, 86] width 5 height 5
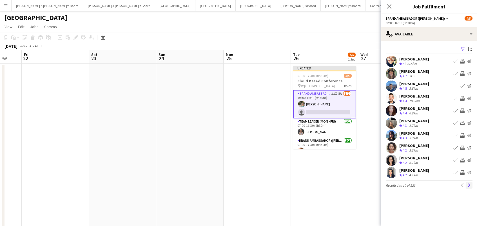
click at [470, 185] on app-icon "Next" at bounding box center [469, 186] width 4 height 4
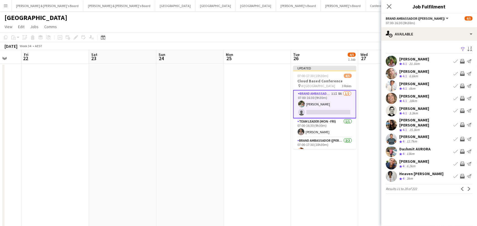
click at [462, 162] on app-icon "Invite crew" at bounding box center [462, 164] width 5 height 5
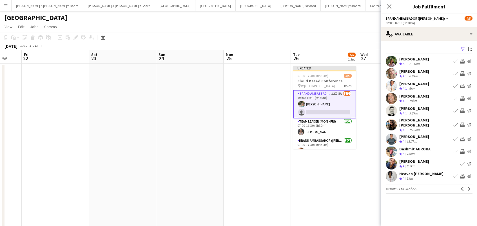
click at [463, 150] on app-icon "Invite crew" at bounding box center [462, 152] width 5 height 5
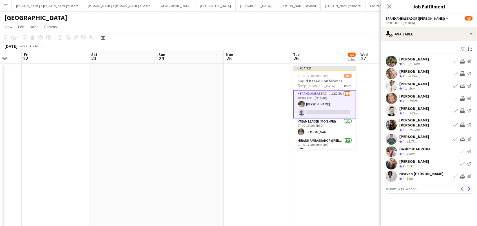
click at [470, 188] on button "Next" at bounding box center [469, 189] width 7 height 7
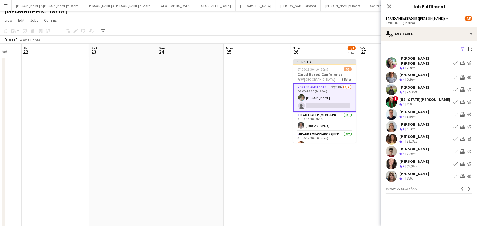
scroll to position [8, 0]
click at [469, 187] on app-icon "Next" at bounding box center [469, 189] width 4 height 4
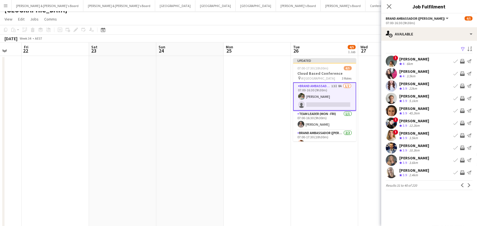
click at [461, 172] on app-icon "Invite crew" at bounding box center [462, 173] width 5 height 5
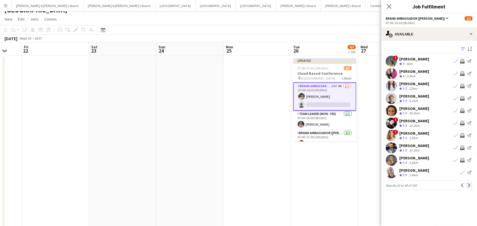
click at [467, 186] on button "Next" at bounding box center [469, 185] width 7 height 7
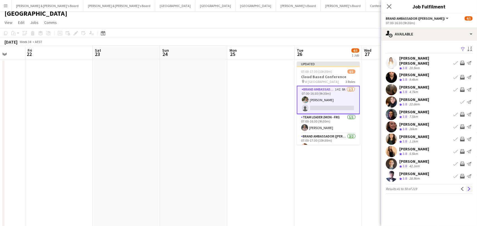
scroll to position [4, 0]
click at [471, 190] on app-icon "Next" at bounding box center [469, 189] width 4 height 4
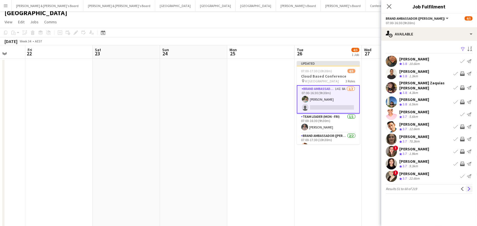
scroll to position [5, 0]
click at [466, 187] on button "Next" at bounding box center [469, 189] width 7 height 7
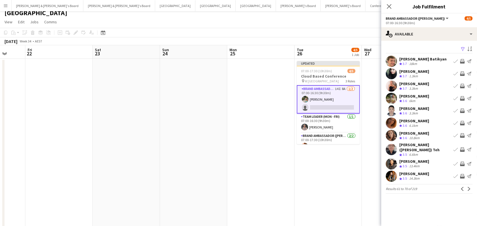
click at [464, 135] on app-icon "Invite crew" at bounding box center [462, 135] width 5 height 5
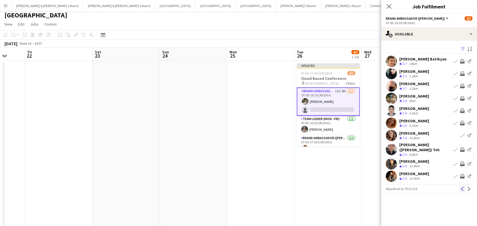
click at [461, 187] on app-icon "Previous" at bounding box center [462, 189] width 4 height 4
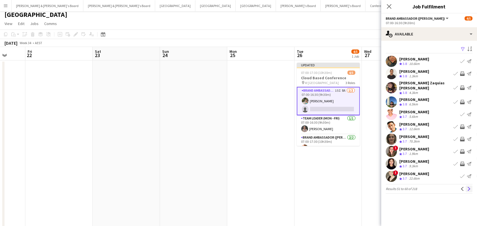
click at [470, 187] on app-icon "Next" at bounding box center [469, 189] width 4 height 4
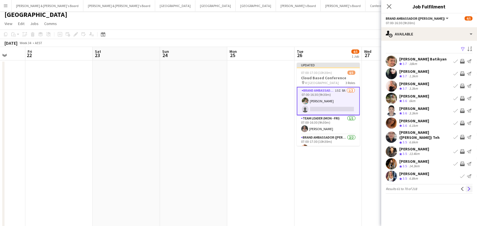
click at [470, 187] on app-icon "Next" at bounding box center [469, 189] width 4 height 4
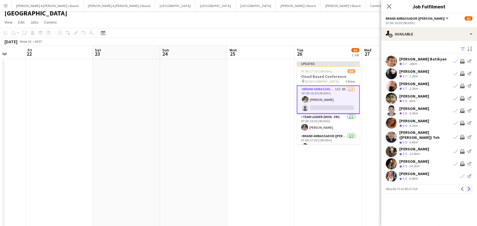
scroll to position [6, 0]
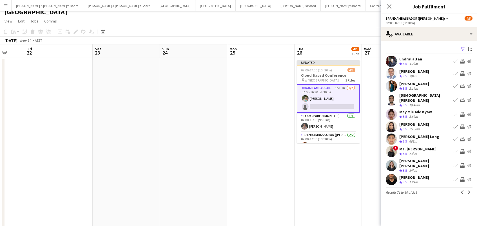
click at [461, 85] on app-icon "Invite crew" at bounding box center [462, 86] width 5 height 5
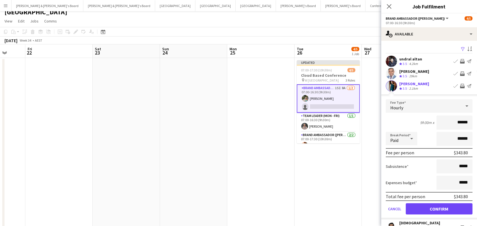
click at [439, 208] on button "Confirm" at bounding box center [439, 209] width 67 height 11
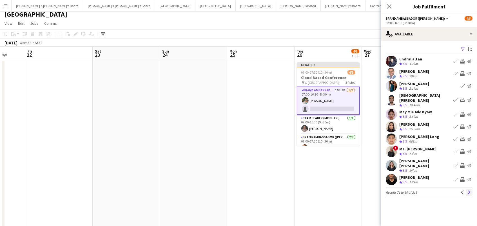
scroll to position [3, 0]
click at [468, 191] on app-icon "Next" at bounding box center [469, 193] width 4 height 4
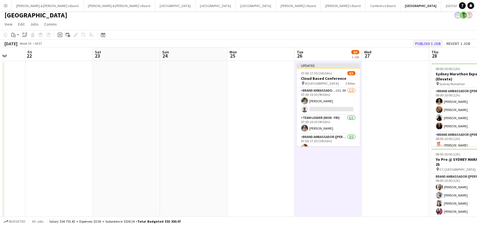
click at [438, 43] on button "Publish 1 job" at bounding box center [428, 43] width 30 height 7
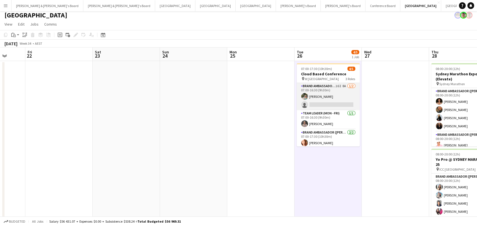
drag, startPoint x: 335, startPoint y: 91, endPoint x: 339, endPoint y: 90, distance: 3.7
click at [335, 91] on app-card-role "Brand Ambassador (Mon - Fri) 16I 8A 1/2 07:00-16:30 (9h30m) Alexandra Mansell s…" at bounding box center [328, 96] width 63 height 27
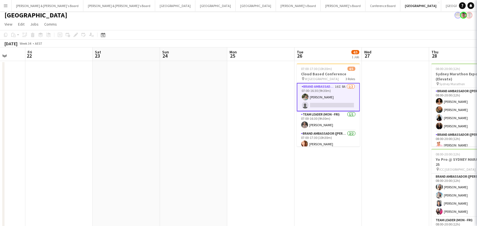
scroll to position [0, 176]
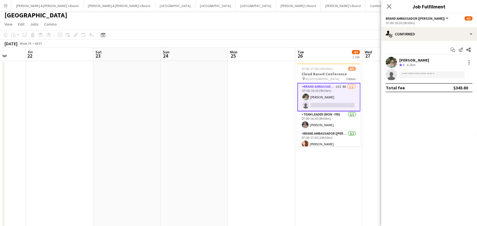
click at [435, 26] on app-options-switcher "Brand Ambassador (Mon - Fri) All roles Brand Ambassador (Mon - Fri) 4/5 07:00-1…" at bounding box center [429, 21] width 96 height 14
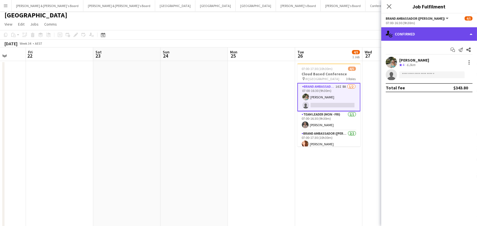
click at [441, 32] on div "single-neutral-actions-check-2 Confirmed" at bounding box center [429, 34] width 96 height 14
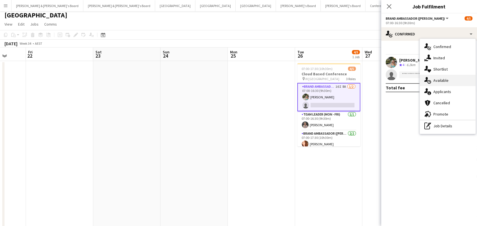
click at [450, 75] on div "single-neutral-actions-upload Available" at bounding box center [448, 80] width 56 height 11
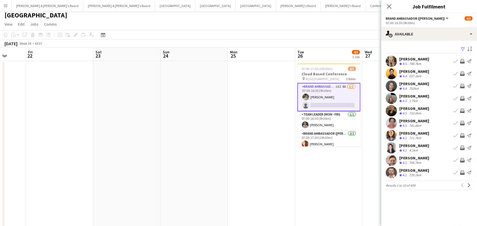
click at [464, 48] on app-icon "Filter" at bounding box center [463, 49] width 5 height 5
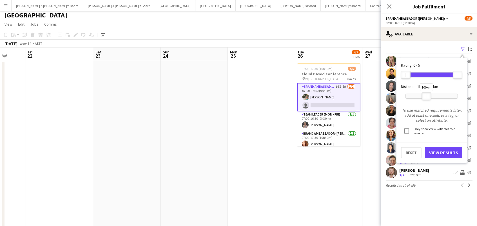
drag, startPoint x: 457, startPoint y: 95, endPoint x: 427, endPoint y: 98, distance: 30.3
click at [427, 98] on div "100km" at bounding box center [427, 96] width 10 height 8
click at [441, 151] on button "View Results" at bounding box center [443, 152] width 37 height 11
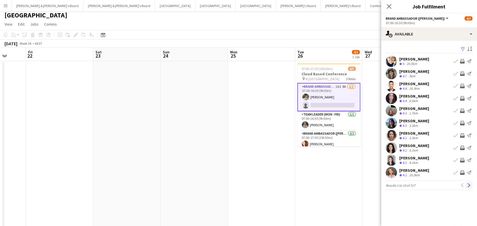
click at [468, 186] on app-icon "Next" at bounding box center [469, 186] width 4 height 4
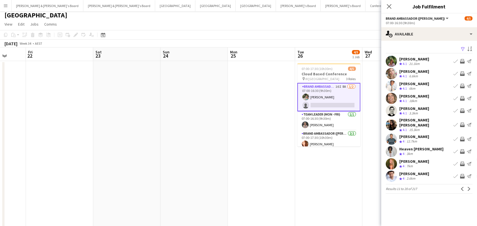
click at [460, 124] on app-icon "Invite crew" at bounding box center [462, 125] width 5 height 5
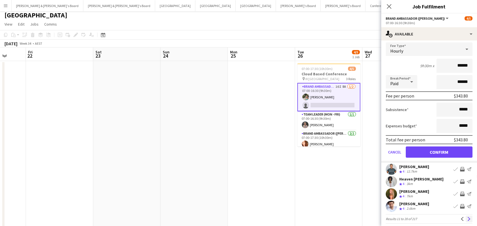
scroll to position [97, 0]
click at [469, 218] on app-icon "Next" at bounding box center [469, 220] width 4 height 4
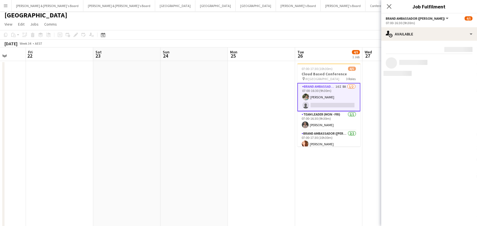
scroll to position [0, 0]
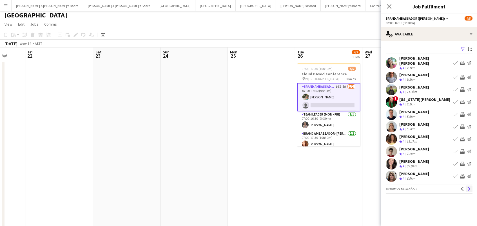
click at [471, 186] on button "Next" at bounding box center [469, 189] width 7 height 7
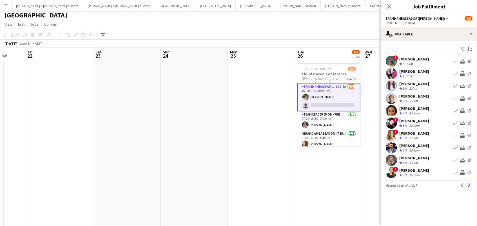
click at [471, 186] on button "Next" at bounding box center [469, 185] width 7 height 7
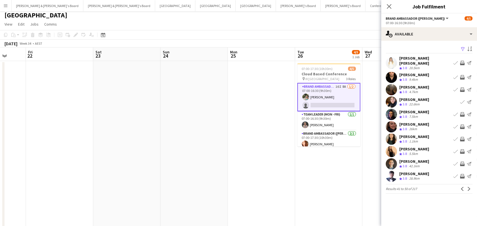
click at [464, 61] on app-icon "Invite crew" at bounding box center [462, 63] width 5 height 5
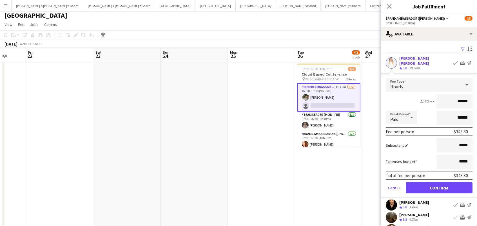
click at [439, 186] on button "Confirm" at bounding box center [439, 187] width 67 height 11
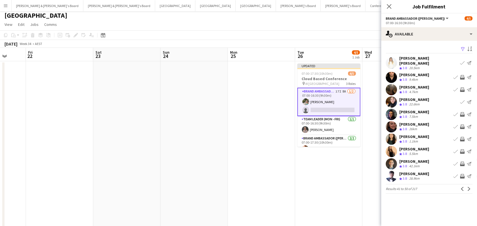
click at [472, 186] on app-available-tab "Filter Sort asc Maria Eduarda Da Mata Monteiro Crew rating 3.8 20.5km Book crew…" at bounding box center [429, 119] width 96 height 149
click at [470, 187] on app-icon "Next" at bounding box center [469, 189] width 4 height 4
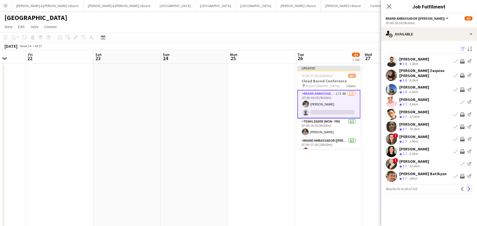
scroll to position [-1, 0]
click at [468, 187] on app-icon "Next" at bounding box center [469, 189] width 4 height 4
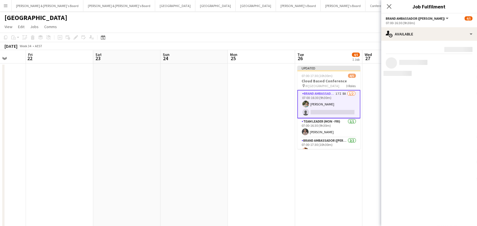
scroll to position [0, 0]
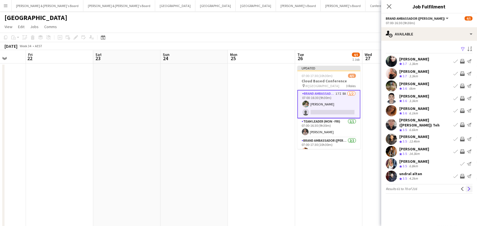
click at [467, 187] on app-icon "Next" at bounding box center [469, 189] width 4 height 4
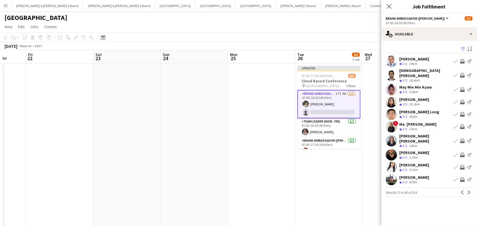
click at [312, 52] on app-board-header-date "Tue 26 4/5 1 Job" at bounding box center [328, 57] width 67 height 14
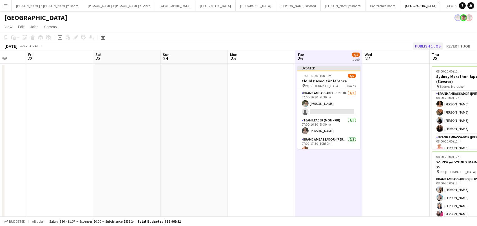
click at [436, 45] on button "Publish 1 job" at bounding box center [428, 46] width 30 height 7
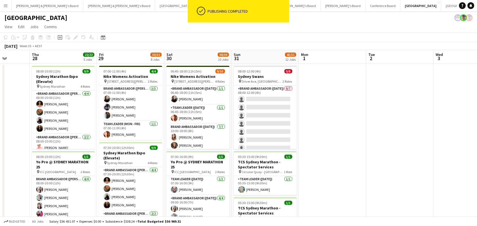
scroll to position [0, 172]
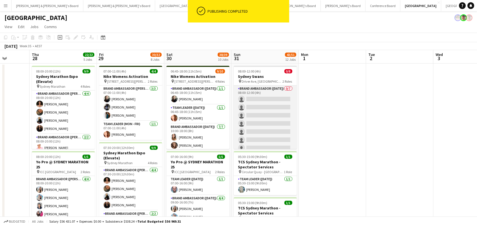
click at [271, 90] on app-card-role "Brand Ambassador (Sunday) 0/7 08:00-12:00 (4h) single-neutral-actions single-ne…" at bounding box center [265, 120] width 63 height 68
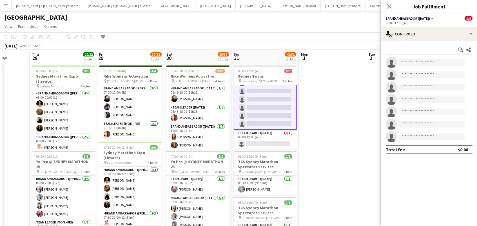
scroll to position [24, 0]
click at [259, 140] on app-card-role "Team Leader (Sunday) 0/1 08:00-12:00 (4h) single-neutral-actions" at bounding box center [265, 140] width 63 height 19
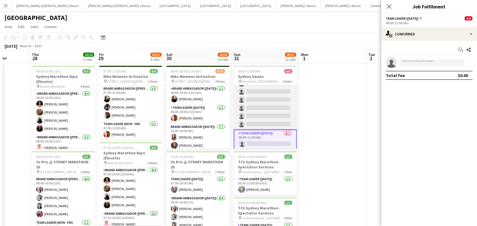
scroll to position [0, 0]
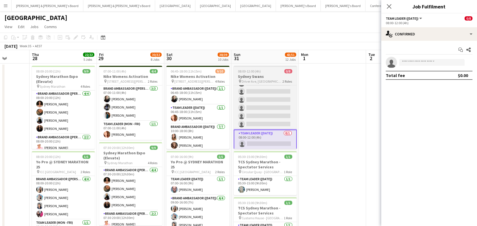
click at [262, 71] on div "08:00-12:00 (4h) 0/8" at bounding box center [265, 71] width 63 height 4
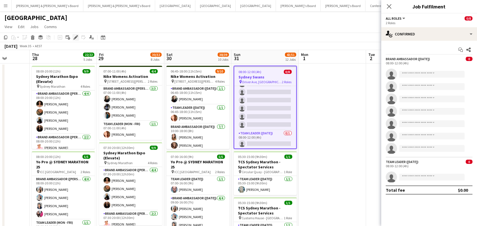
click at [75, 35] on icon "Edit" at bounding box center [75, 37] width 5 height 5
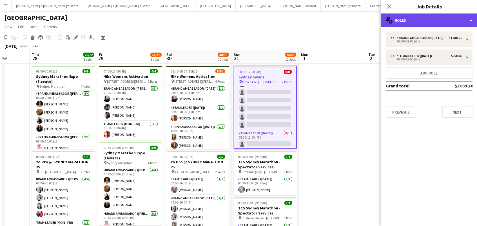
click at [412, 25] on div "multiple-users-add Roles" at bounding box center [429, 21] width 96 height 14
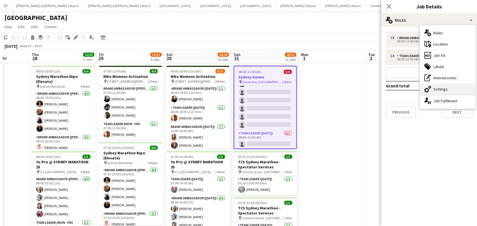
click at [448, 90] on div "cog-double-3 Settings" at bounding box center [448, 89] width 56 height 11
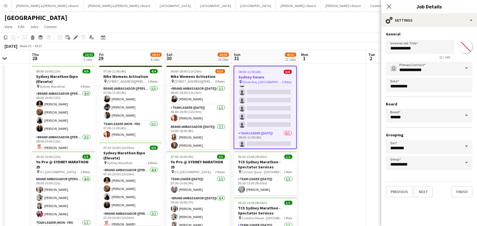
click at [463, 50] on input "*******" at bounding box center [466, 47] width 20 height 20
type input "*******"
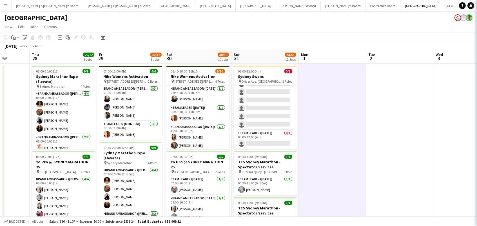
scroll to position [23, 0]
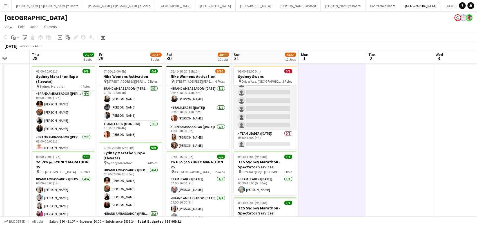
click at [284, 98] on app-card-role "Brand Ambassador (Sunday) 0/7 08:00-12:00 (4h) single-neutral-actions single-ne…" at bounding box center [265, 97] width 63 height 68
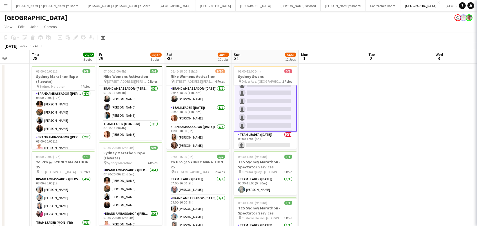
scroll to position [0, 172]
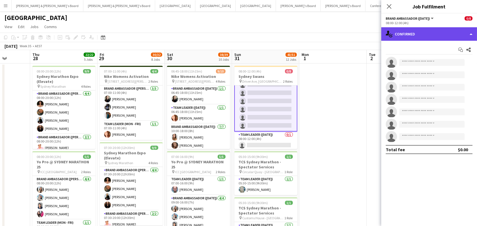
click at [410, 33] on div "single-neutral-actions-check-2 Confirmed" at bounding box center [429, 34] width 96 height 14
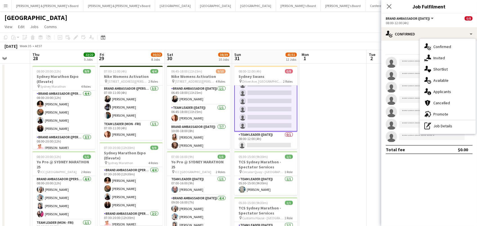
click at [446, 57] on div "single-neutral-actions-share-1 Invited" at bounding box center [448, 57] width 56 height 11
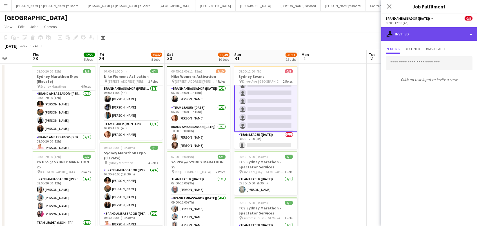
click at [410, 31] on div "single-neutral-actions-share-1 Invited" at bounding box center [429, 34] width 96 height 14
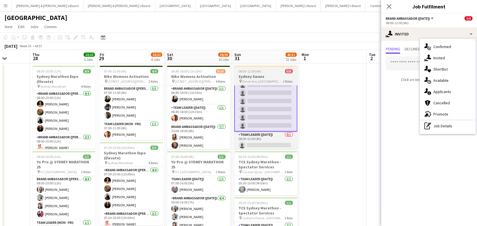
click at [241, 72] on span "08:00-12:00 (4h)" at bounding box center [250, 71] width 23 height 4
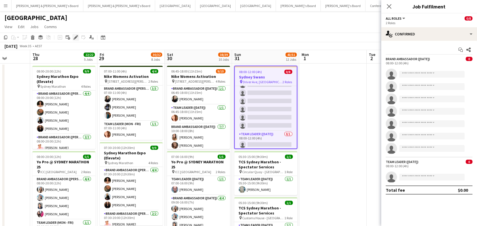
click at [75, 38] on icon "Edit" at bounding box center [75, 37] width 5 height 5
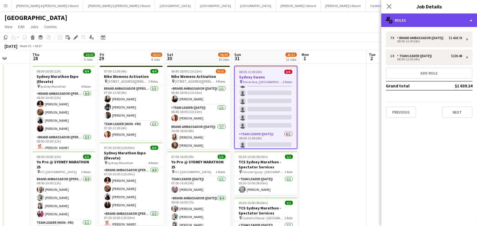
click at [430, 23] on div "multiple-users-add Roles" at bounding box center [429, 21] width 96 height 14
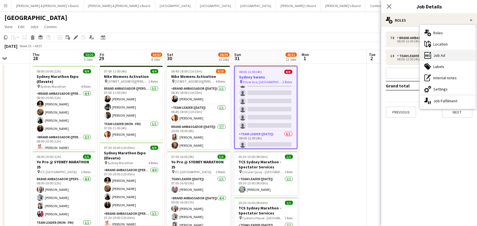
click at [440, 57] on div "ads-window Job Ad" at bounding box center [448, 55] width 56 height 11
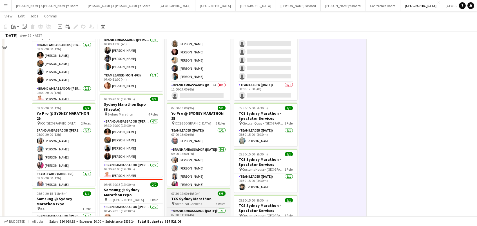
scroll to position [21, 0]
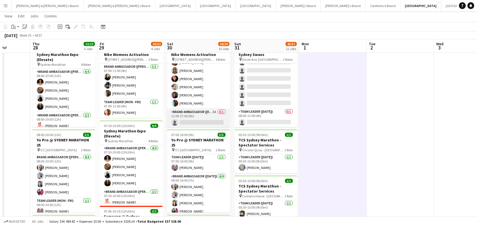
click at [190, 115] on app-card-role "Brand Ambassador (Saturday) 5A 0/1 11:00-17:00 (6h) single-neutral-actions" at bounding box center [198, 118] width 63 height 19
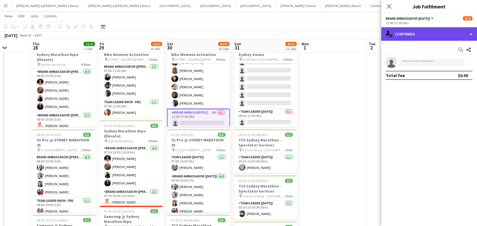
click at [427, 34] on div "single-neutral-actions-check-2 Confirmed" at bounding box center [429, 34] width 96 height 14
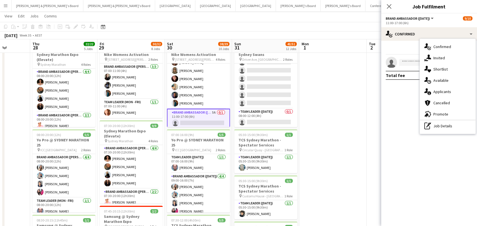
click at [435, 95] on div "single-neutral-actions-information Applicants" at bounding box center [448, 91] width 56 height 11
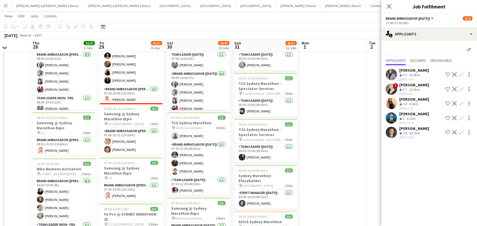
scroll to position [123, 0]
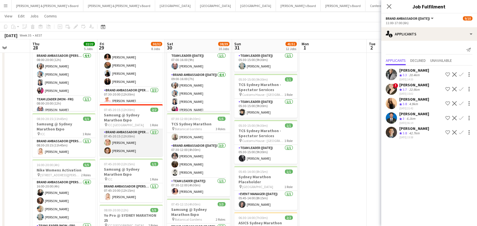
click at [125, 137] on app-card-role "Brand Ambassador (Mon - Fri) 2/2 07:45-20:15 (12h30m) Tom Caley Juan Montes" at bounding box center [131, 142] width 63 height 27
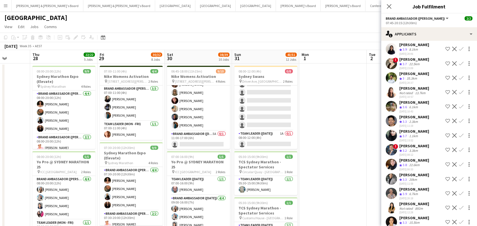
scroll to position [25, 0]
click at [266, 139] on app-card-role "Team Leader (Sunday) 1A 0/1 08:00-12:00 (4h) single-neutral-actions" at bounding box center [265, 140] width 63 height 19
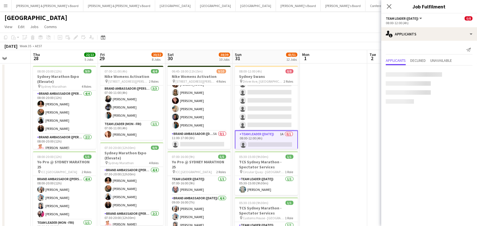
scroll to position [0, 0]
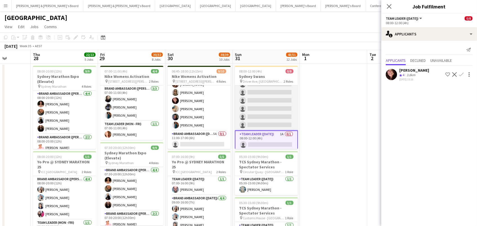
click at [280, 103] on app-card-role "Brand Ambassador (Sunday) 3A 0/7 08:00-12:00 (4h) single-neutral-actions single…" at bounding box center [266, 97] width 63 height 68
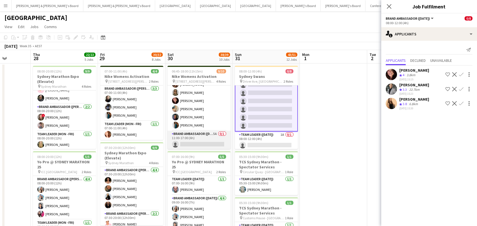
click at [208, 138] on app-card-role "Brand Ambassador (Saturday) 5A 0/1 11:00-17:00 (6h) single-neutral-actions" at bounding box center [199, 140] width 63 height 19
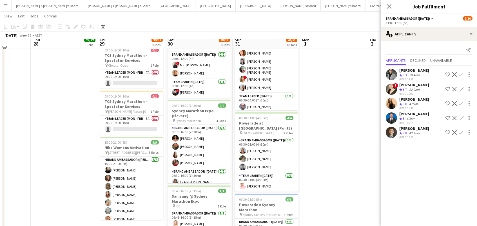
scroll to position [364, 0]
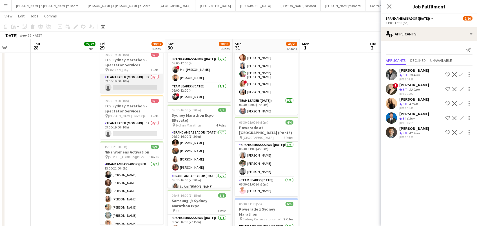
click at [128, 83] on app-card-role "Team Leader (Mon - Fri) 7A 0/1 09:00-19:00 (10h) single-neutral-actions" at bounding box center [131, 83] width 63 height 19
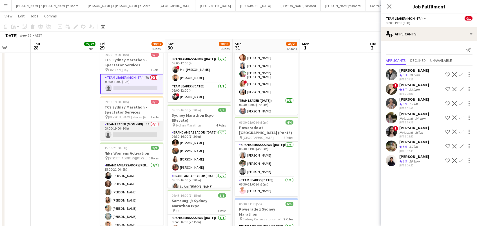
click at [131, 125] on app-card-role "Team Leader (Mon - Fri) 5A 0/1 09:00-19:00 (10h) single-neutral-actions" at bounding box center [131, 130] width 63 height 19
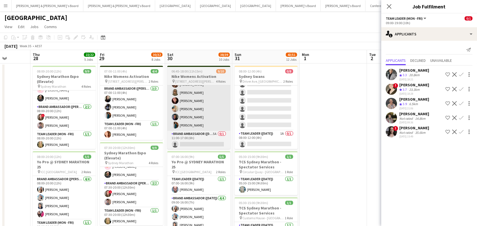
scroll to position [0, 0]
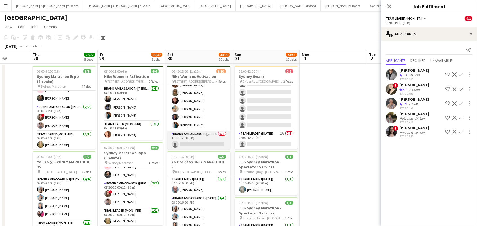
click at [219, 141] on app-card-role "Brand Ambassador (Saturday) 5A 0/1 11:00-17:00 (6h) single-neutral-actions" at bounding box center [198, 140] width 63 height 19
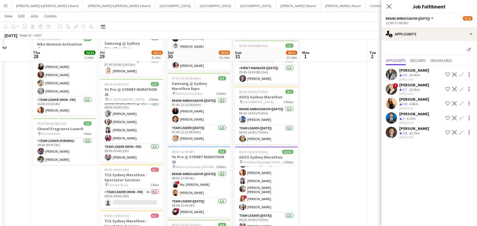
scroll to position [277, 0]
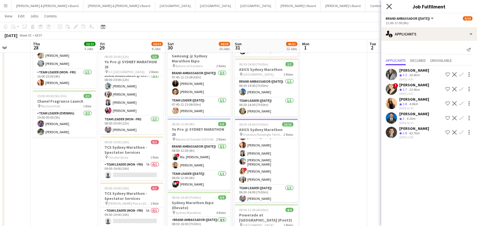
click at [388, 8] on icon "Close pop-in" at bounding box center [388, 6] width 5 height 5
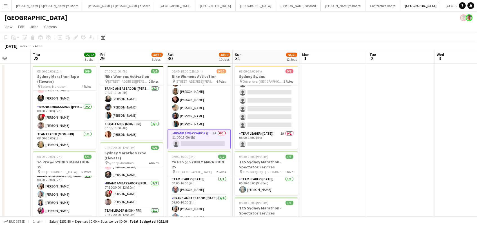
scroll to position [0, 0]
click at [441, 3] on button "Brisbane/Gold Coast Winter Close" at bounding box center [474, 5] width 67 height 11
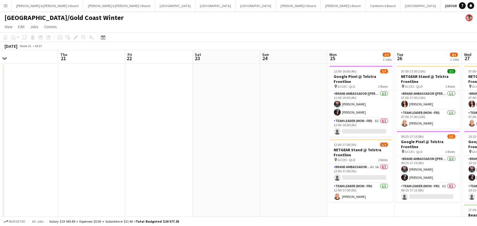
scroll to position [0, 277]
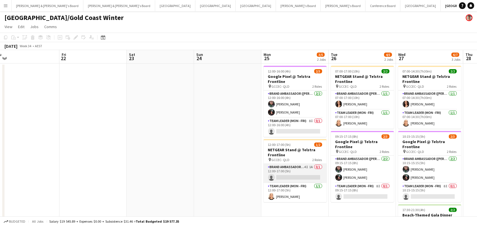
click at [312, 170] on app-card-role "Brand Ambassador (Mon - Fri) 4I 1A 0/1 12:00-17:00 (5h) single-neutral-actions" at bounding box center [295, 173] width 63 height 19
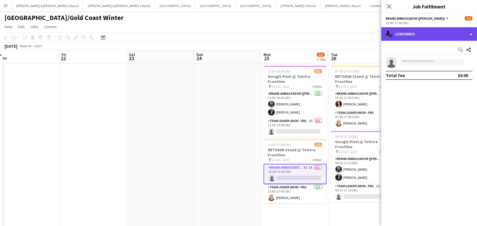
click at [400, 30] on div "single-neutral-actions-check-2 Confirmed" at bounding box center [429, 34] width 96 height 14
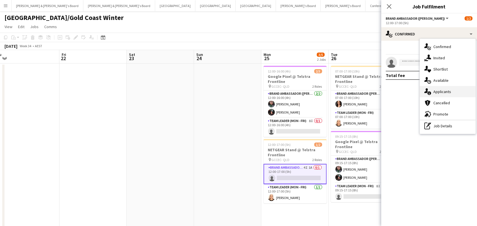
click at [443, 89] on div "single-neutral-actions-information Applicants" at bounding box center [448, 91] width 56 height 11
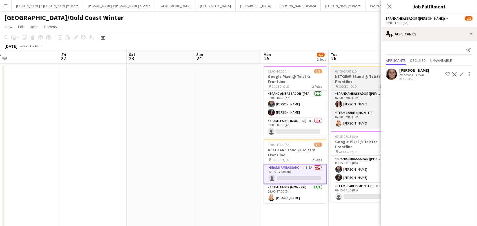
scroll to position [0, 279]
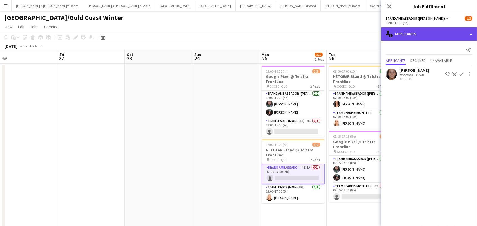
click at [411, 32] on div "single-neutral-actions-information Applicants" at bounding box center [429, 34] width 96 height 14
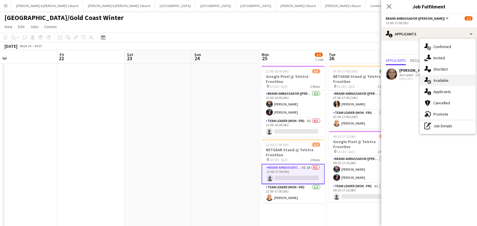
click at [449, 82] on div "single-neutral-actions-upload Available" at bounding box center [448, 80] width 56 height 11
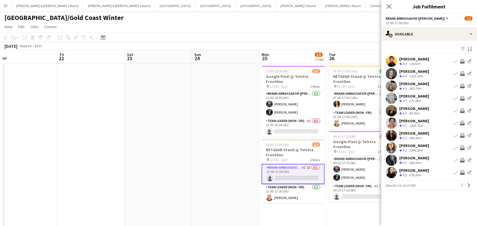
click at [463, 47] on app-icon "Filter" at bounding box center [463, 49] width 5 height 5
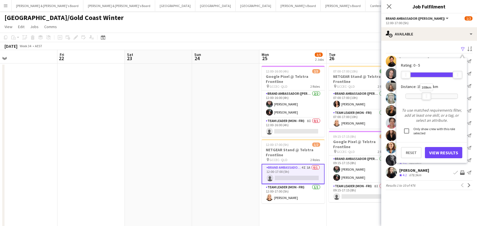
drag, startPoint x: 456, startPoint y: 95, endPoint x: 427, endPoint y: 95, distance: 29.3
click at [427, 95] on div at bounding box center [426, 96] width 9 height 7
click at [442, 151] on button "View Results" at bounding box center [443, 152] width 37 height 11
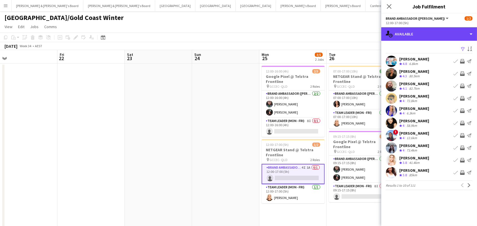
drag, startPoint x: 416, startPoint y: 34, endPoint x: 423, endPoint y: 41, distance: 9.6
click at [418, 35] on div "single-neutral-actions-upload Available" at bounding box center [429, 34] width 96 height 14
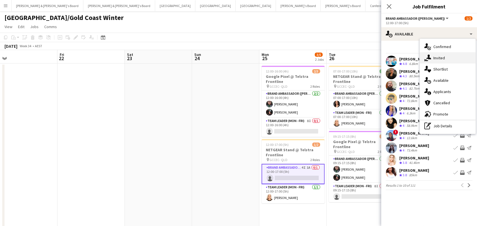
click at [441, 61] on div "single-neutral-actions-share-1 Invited" at bounding box center [448, 57] width 56 height 11
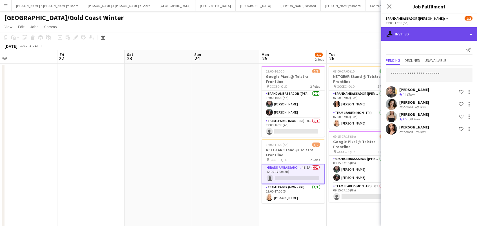
drag, startPoint x: 407, startPoint y: 33, endPoint x: 411, endPoint y: 35, distance: 4.0
click at [407, 33] on div "single-neutral-actions-share-1 Invited" at bounding box center [429, 34] width 96 height 14
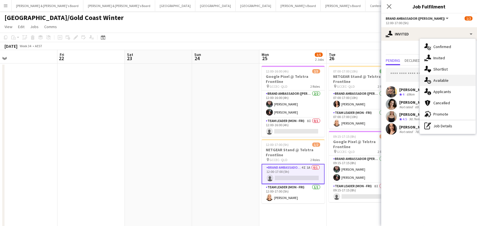
click at [449, 79] on div "single-neutral-actions-upload Available" at bounding box center [448, 80] width 56 height 11
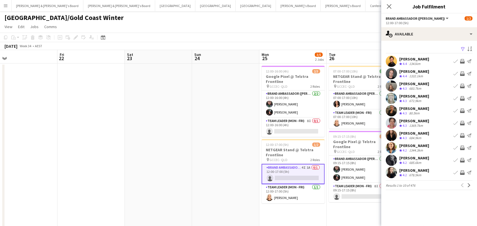
click at [461, 48] on app-icon "Filter" at bounding box center [463, 49] width 5 height 5
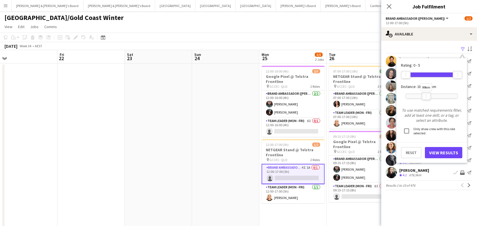
drag, startPoint x: 457, startPoint y: 93, endPoint x: 426, endPoint y: 93, distance: 31.3
click at [426, 93] on div "99km" at bounding box center [426, 96] width 10 height 8
click at [432, 153] on button "View Results" at bounding box center [443, 152] width 37 height 11
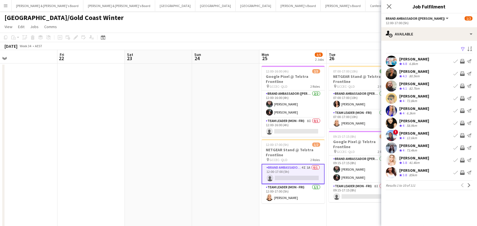
click at [461, 122] on app-icon "Invite crew" at bounding box center [462, 123] width 5 height 5
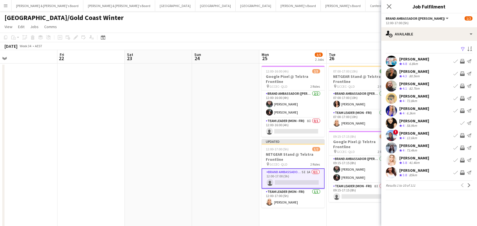
click at [464, 94] on div "Curtis Clarke Crew rating 4 72.8km Book crew Invite crew Send notification" at bounding box center [429, 98] width 96 height 11
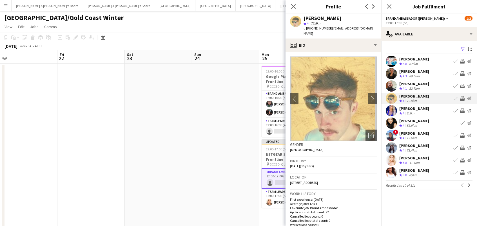
click at [463, 97] on app-icon "Invite crew" at bounding box center [462, 98] width 5 height 5
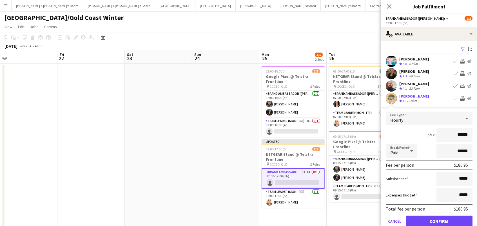
click at [439, 221] on button "Confirm" at bounding box center [439, 221] width 67 height 11
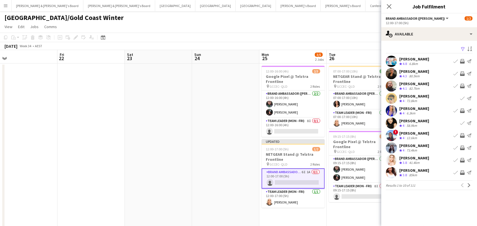
click at [461, 111] on app-icon "Invite crew" at bounding box center [462, 111] width 5 height 5
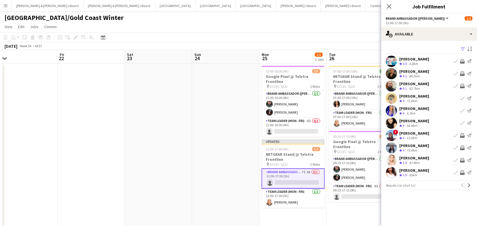
click at [463, 174] on app-icon "Invite crew" at bounding box center [462, 173] width 5 height 5
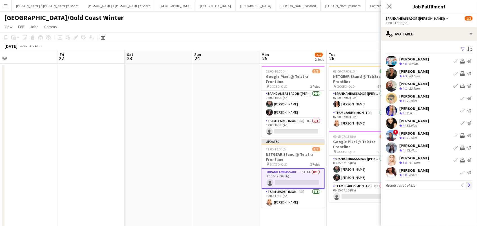
click at [469, 185] on app-icon "Next" at bounding box center [469, 186] width 4 height 4
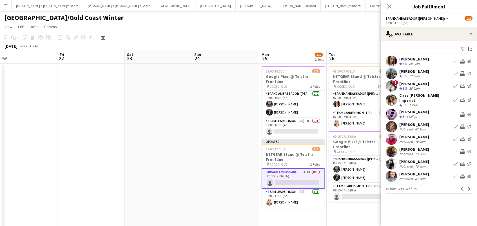
click at [461, 73] on app-icon "Invite crew" at bounding box center [462, 74] width 5 height 5
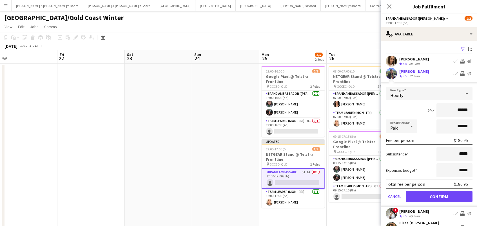
click at [439, 196] on button "Confirm" at bounding box center [439, 196] width 67 height 11
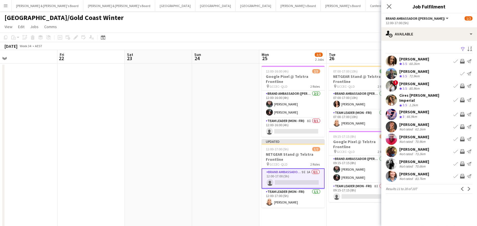
click at [462, 125] on app-icon "Invite crew" at bounding box center [462, 127] width 5 height 5
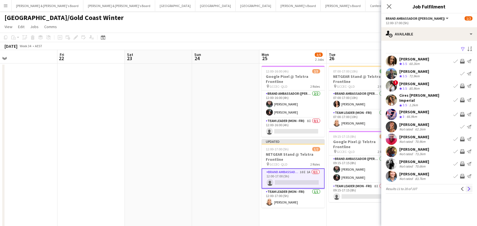
click at [470, 188] on app-icon "Next" at bounding box center [469, 189] width 4 height 4
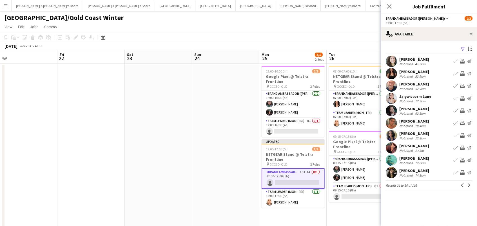
click at [461, 171] on app-icon "Invite crew" at bounding box center [462, 173] width 5 height 5
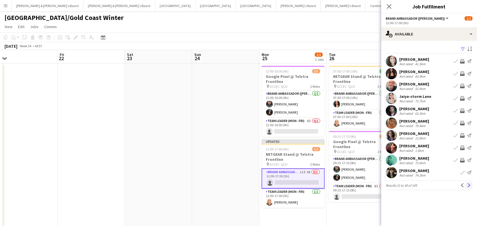
click at [468, 185] on app-icon "Next" at bounding box center [469, 186] width 4 height 4
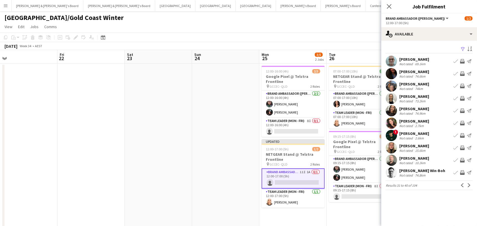
click at [461, 110] on app-icon "Invite crew" at bounding box center [462, 111] width 5 height 5
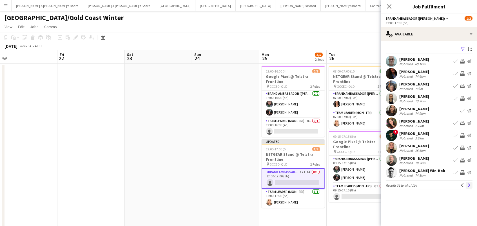
click at [470, 185] on app-icon "Next" at bounding box center [469, 186] width 4 height 4
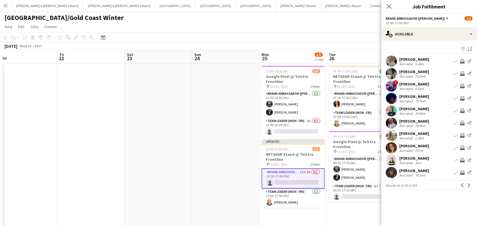
click at [470, 185] on app-icon "Next" at bounding box center [469, 186] width 4 height 4
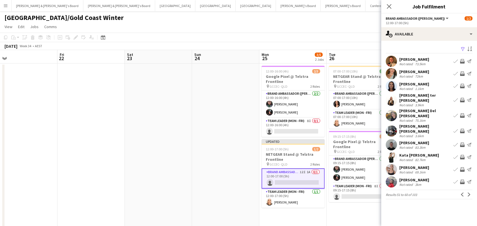
click at [368, 46] on div "August 2025 Week 34 • AEST Publish 1 job Revert 1 job" at bounding box center [238, 46] width 477 height 8
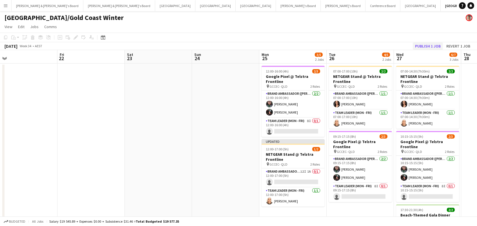
click at [418, 46] on button "Publish 1 job" at bounding box center [428, 46] width 30 height 7
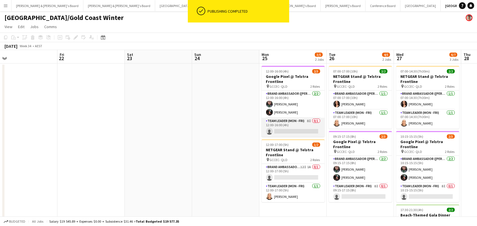
click at [288, 128] on app-card-role "Team Leader (Mon - Fri) 8I 0/1 12:00-16:00 (4h) single-neutral-actions" at bounding box center [293, 127] width 63 height 19
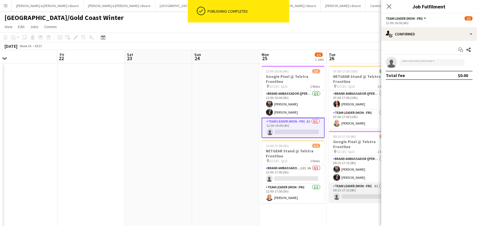
click at [360, 190] on app-card-role "Team Leader (Mon - Fri) 8I 0/1 09:15-17:15 (8h) single-neutral-actions" at bounding box center [360, 192] width 63 height 19
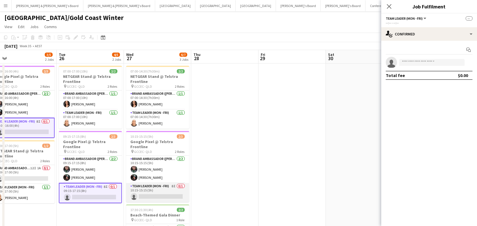
click at [155, 194] on app-card-role "Team Leader (Mon - Fri) 8I 0/1 10:15-15:15 (5h) single-neutral-actions" at bounding box center [157, 192] width 63 height 19
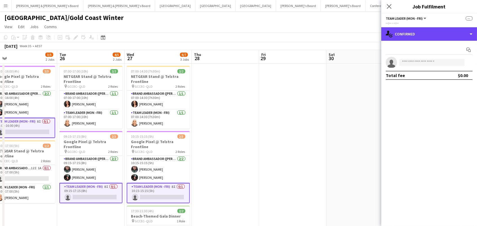
drag, startPoint x: 442, startPoint y: 35, endPoint x: 445, endPoint y: 40, distance: 6.3
click at [442, 35] on div "single-neutral-actions-check-2 Confirmed" at bounding box center [429, 34] width 96 height 14
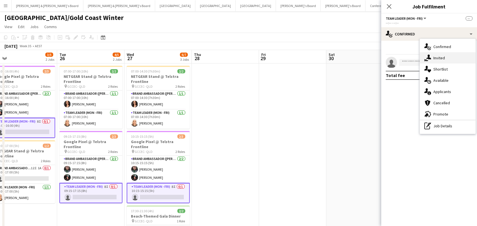
click at [449, 55] on div "single-neutral-actions-share-1 Invited" at bounding box center [448, 57] width 56 height 11
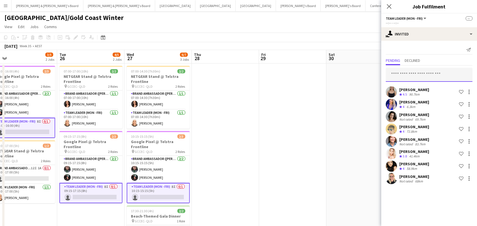
click at [402, 73] on input "text" at bounding box center [429, 75] width 87 height 14
type input "**"
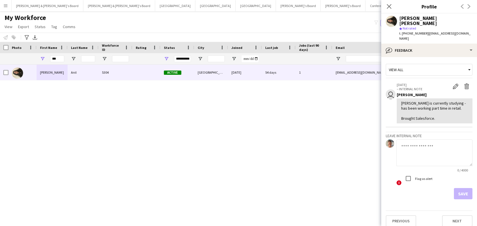
click at [400, 7] on button "Sydney Close" at bounding box center [420, 5] width 40 height 11
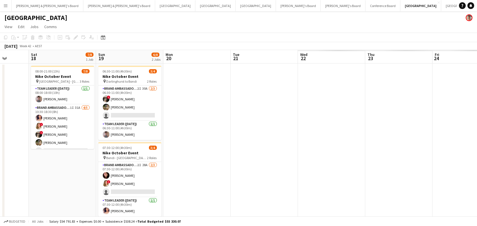
scroll to position [0, 192]
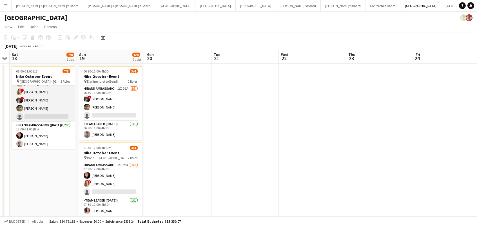
scroll to position [34, 0]
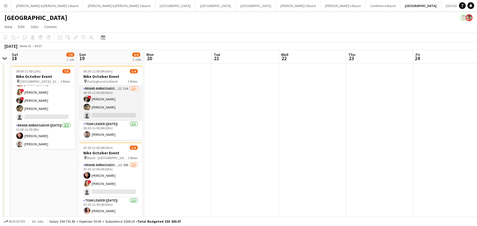
click at [107, 103] on app-card-role "Brand Ambassador ([DATE]) 2I 31A [DATE] 06:30-11:00 (4h30m) ! [PERSON_NAME] [PE…" at bounding box center [110, 103] width 63 height 35
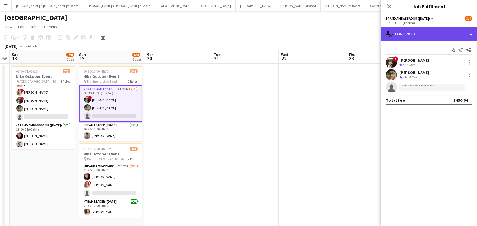
click at [421, 37] on div "single-neutral-actions-check-2 Confirmed" at bounding box center [429, 34] width 96 height 14
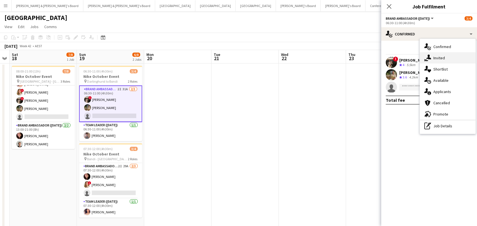
click at [429, 57] on icon at bounding box center [428, 57] width 5 height 5
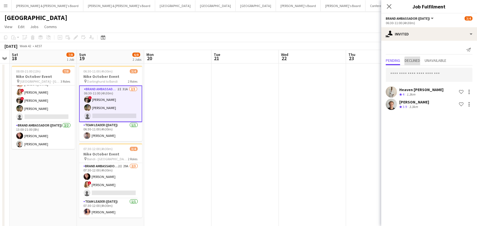
click at [414, 62] on span "Declined" at bounding box center [412, 61] width 15 height 4
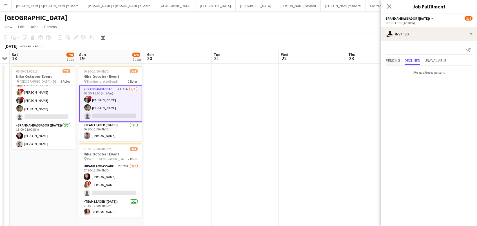
click at [395, 60] on span "Pending" at bounding box center [393, 61] width 14 height 4
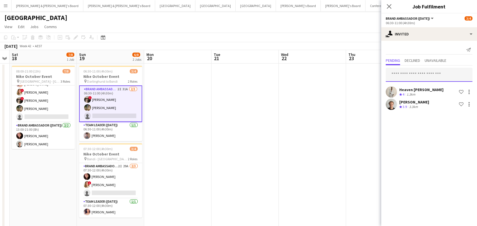
click at [402, 76] on input "text" at bounding box center [429, 75] width 87 height 14
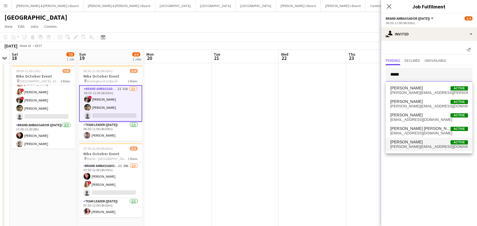
scroll to position [0, 0]
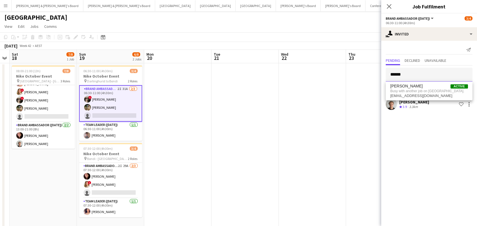
type input "*******"
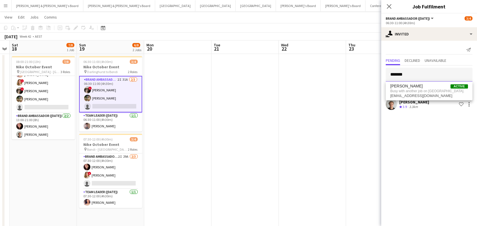
scroll to position [0, 0]
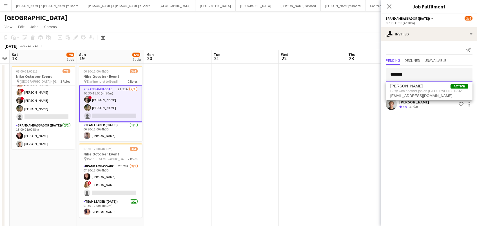
drag, startPoint x: 409, startPoint y: 75, endPoint x: 374, endPoint y: 70, distance: 35.0
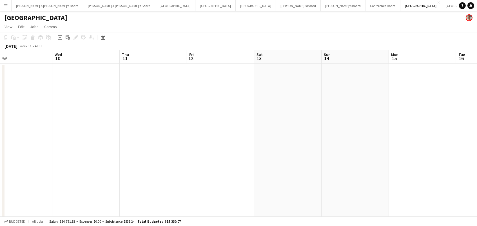
scroll to position [0, 142]
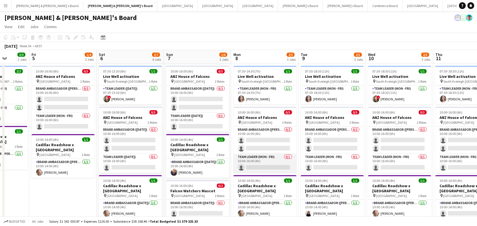
scroll to position [0, 241]
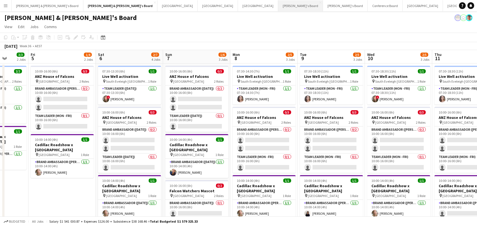
click at [278, 4] on button "Tennille's Board Close" at bounding box center [300, 5] width 45 height 11
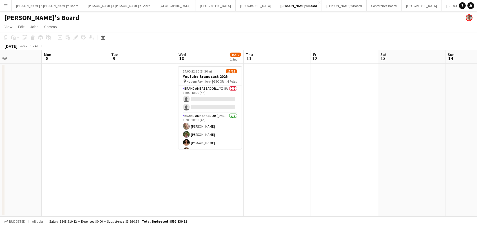
scroll to position [0, 262]
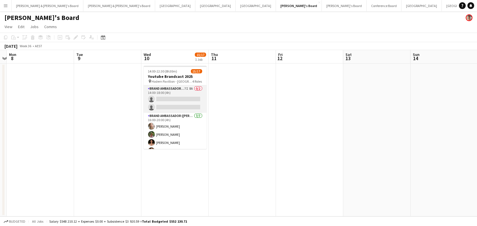
click at [183, 97] on app-card-role "Brand Ambassador (Mon - Fri) 7I 8A 0/2 14:00-18:00 (4h) single-neutral-actions …" at bounding box center [175, 99] width 63 height 27
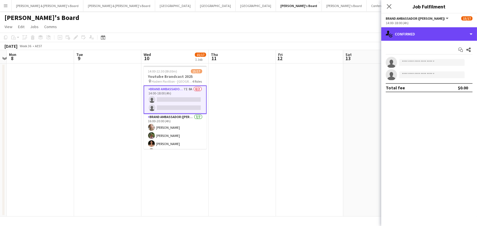
drag, startPoint x: 410, startPoint y: 29, endPoint x: 442, endPoint y: 50, distance: 38.4
click at [410, 30] on div "single-neutral-actions-check-2 Confirmed" at bounding box center [429, 34] width 96 height 14
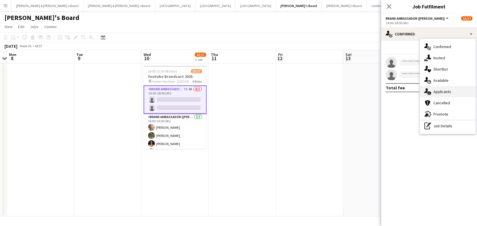
click at [459, 88] on div "single-neutral-actions-information Applicants" at bounding box center [448, 91] width 56 height 11
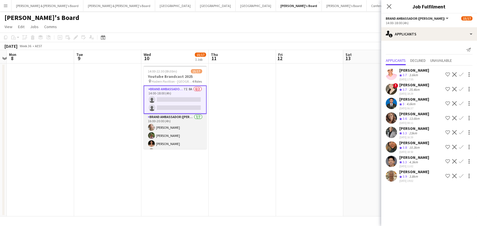
scroll to position [0, 0]
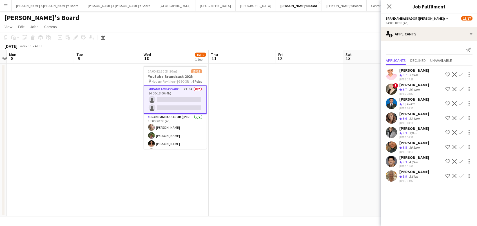
click at [461, 116] on app-icon "Confirm" at bounding box center [461, 118] width 5 height 5
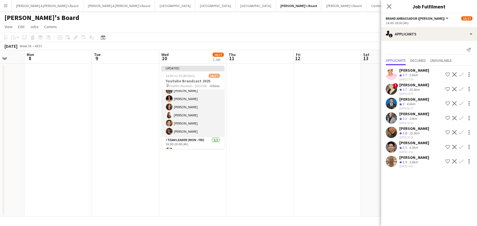
scroll to position [42, 0]
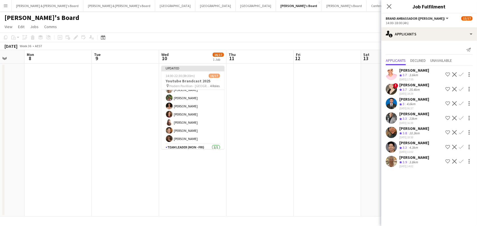
click at [460, 163] on app-icon "Confirm" at bounding box center [461, 161] width 5 height 5
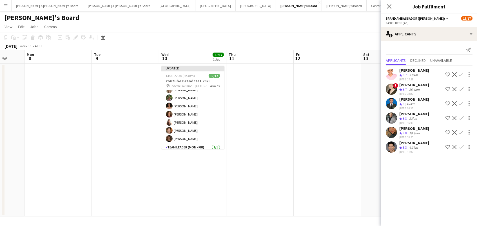
click at [325, 125] on app-date-cell at bounding box center [327, 140] width 67 height 153
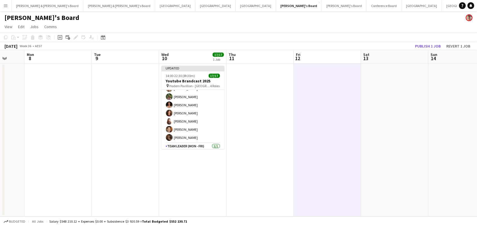
drag, startPoint x: 436, startPoint y: 44, endPoint x: 230, endPoint y: 63, distance: 206.7
click at [434, 44] on button "Publish 1 job" at bounding box center [428, 46] width 30 height 7
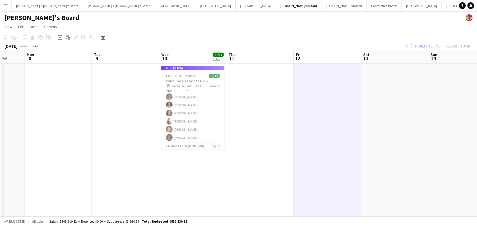
click at [166, 76] on app-job-card "Publishing 14:00-22:30 (8h30m) 17/17 Youtube Brandcast 2025 pin Hodern Pavillio…" at bounding box center [192, 107] width 63 height 83
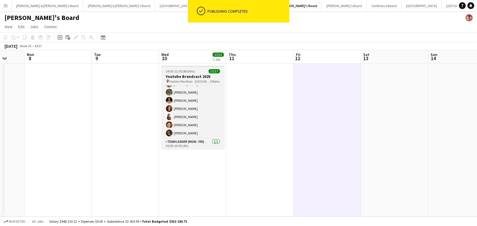
click at [176, 76] on h3 "Youtube Brandcast 2025" at bounding box center [192, 76] width 63 height 5
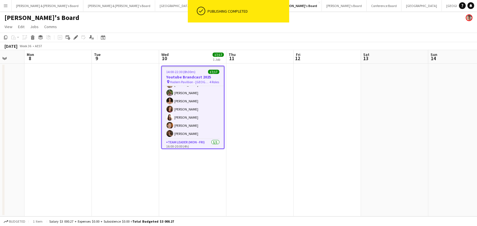
scroll to position [0, 244]
click at [77, 37] on icon "Edit" at bounding box center [75, 37] width 5 height 5
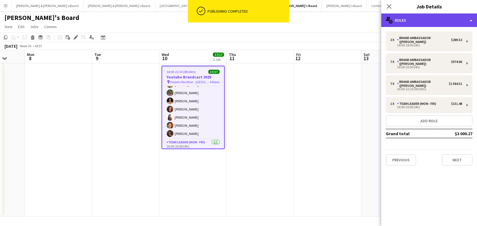
click at [427, 21] on div "multiple-users-add Roles" at bounding box center [429, 21] width 96 height 14
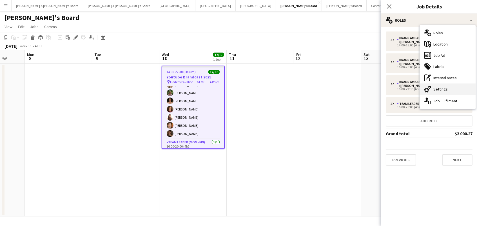
click at [458, 90] on div "cog-double-3 Settings" at bounding box center [448, 89] width 56 height 11
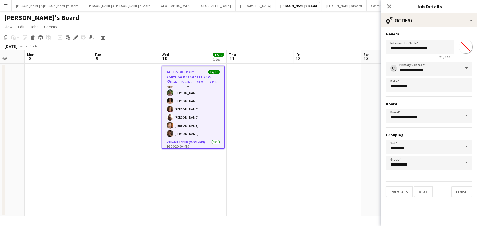
click at [471, 44] on input "*******" at bounding box center [466, 47] width 20 height 20
type input "*******"
click at [329, 104] on app-date-cell at bounding box center [327, 140] width 67 height 153
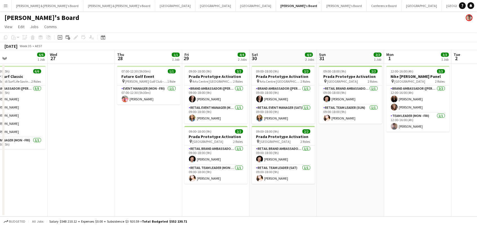
scroll to position [0, 188]
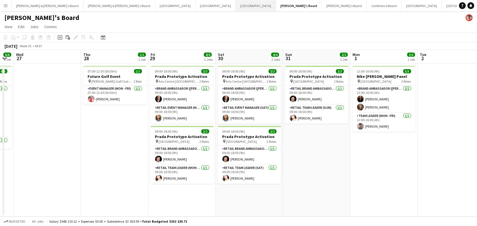
click at [236, 10] on button "Melbourne Close" at bounding box center [256, 5] width 40 height 11
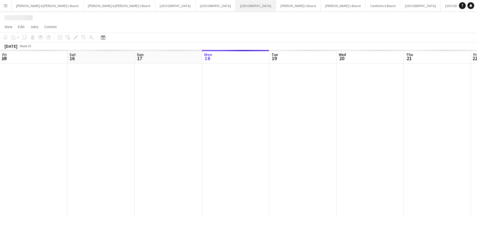
scroll to position [0, 134]
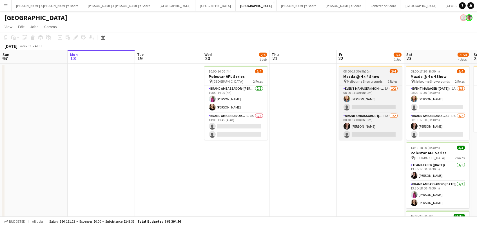
click at [363, 67] on app-job-card "08:00-17:30 (9h30m) 2/4 Mazda @ 4 x 4 Show pin Melbourne Showgrounds 2 Roles Ev…" at bounding box center [370, 103] width 63 height 74
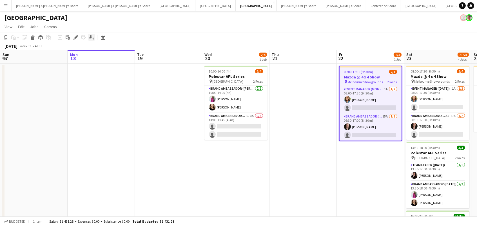
drag, startPoint x: 72, startPoint y: 36, endPoint x: 91, endPoint y: 37, distance: 18.6
click at [73, 36] on div "Edit" at bounding box center [75, 37] width 7 height 7
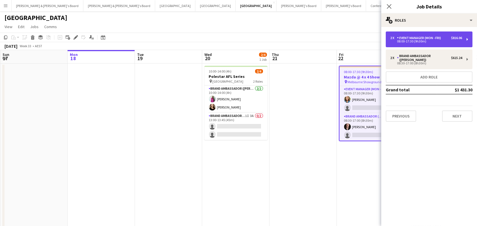
click at [403, 39] on div "Event Manager (Mon - Fri)" at bounding box center [420, 38] width 46 height 4
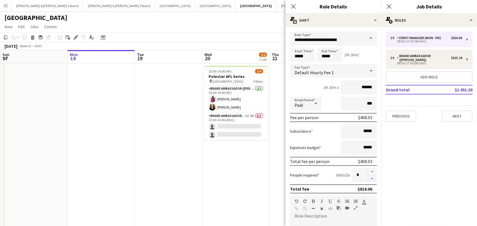
click at [372, 179] on button "button" at bounding box center [372, 179] width 9 height 7
type input "*"
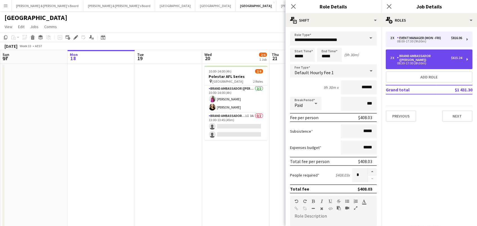
click at [413, 62] on div "08:30-17:00 (8h30m)" at bounding box center [426, 63] width 72 height 3
type input "**********"
type input "*****"
type input "******"
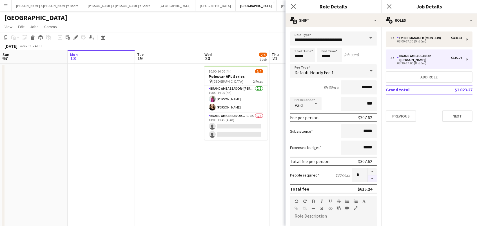
click at [372, 180] on button "button" at bounding box center [372, 179] width 9 height 7
type input "*"
click at [252, 168] on app-date-cell "10:00-14:00 (4h) 2/4 Polestar AFL Series pin Port Melbourne 2 Roles Brand Ambas…" at bounding box center [235, 225] width 67 height 322
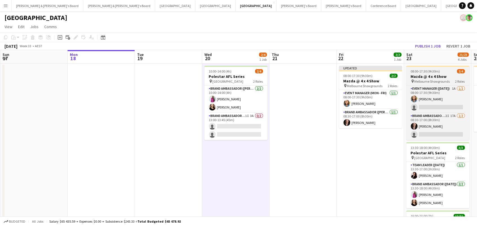
click at [433, 76] on h3 "Mazda @ 4 x 4 Show" at bounding box center [437, 76] width 63 height 5
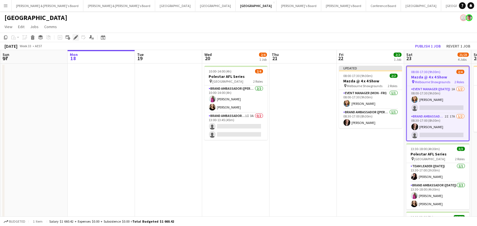
click at [76, 37] on icon at bounding box center [75, 37] width 3 height 3
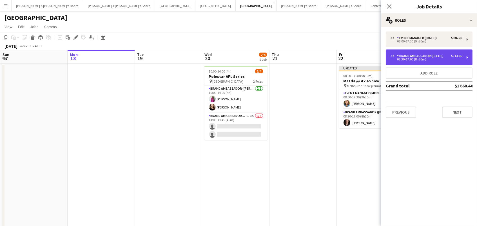
drag, startPoint x: 399, startPoint y: 52, endPoint x: 404, endPoint y: 58, distance: 7.6
click at [399, 52] on div "2 x Brand Ambassador ([DATE]) $713.66 08:30-17:00 (8h30m)" at bounding box center [429, 58] width 87 height 16
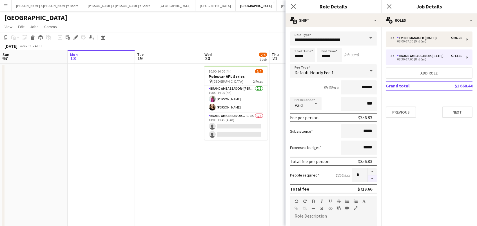
click at [372, 178] on button "button" at bounding box center [372, 179] width 9 height 7
type input "*"
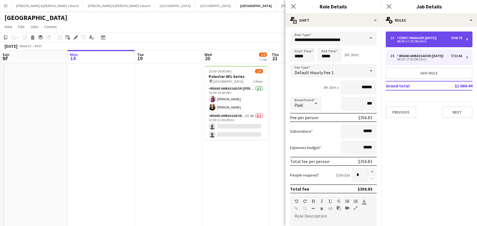
click at [430, 46] on div "2 x Event Manager ([DATE]) $946.78 08:00-17:30 (9h30m)" at bounding box center [429, 40] width 87 height 16
type input "**********"
type input "*****"
type input "******"
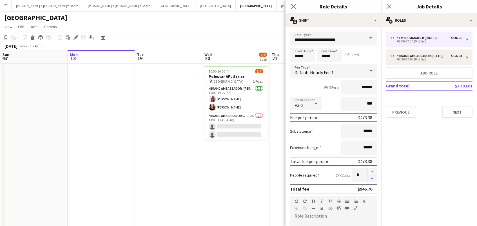
click at [369, 176] on button "button" at bounding box center [372, 179] width 9 height 7
type input "*"
click at [163, 161] on app-date-cell at bounding box center [168, 225] width 67 height 322
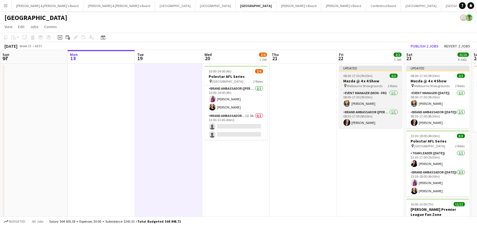
click at [369, 75] on span "08:00-17:30 (9h30m)" at bounding box center [357, 76] width 29 height 4
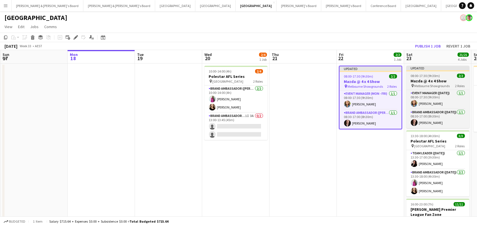
click at [423, 73] on app-job-card "Updated 08:00-17:30 (9h30m) 2/2 Mazda @ 4 x 4 Show pin Melbourne Showgrounds 2 …" at bounding box center [437, 97] width 63 height 63
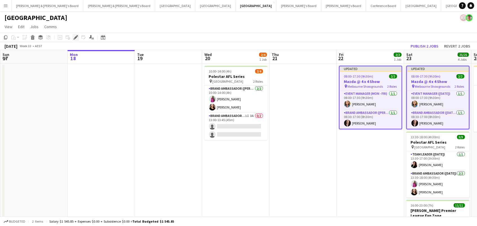
click at [73, 38] on icon "Edit" at bounding box center [75, 37] width 5 height 5
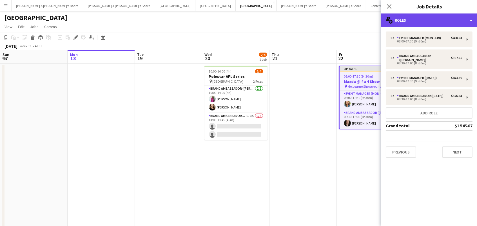
click at [399, 23] on div "multiple-users-add Roles" at bounding box center [429, 21] width 96 height 14
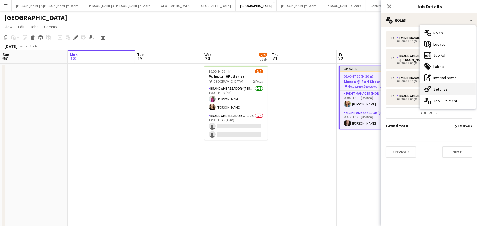
click at [440, 93] on div "cog-double-3 Settings" at bounding box center [448, 89] width 56 height 11
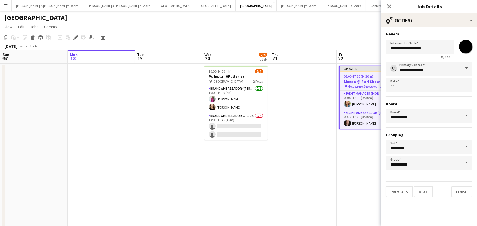
click at [466, 46] on input "*******" at bounding box center [466, 47] width 20 height 20
type input "*******"
click at [292, 144] on app-date-cell at bounding box center [302, 225] width 67 height 322
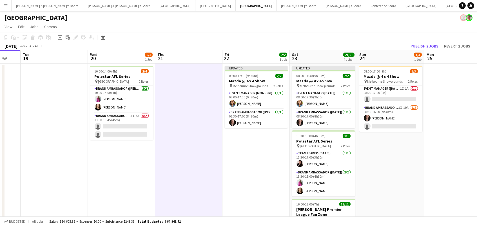
scroll to position [0, 250]
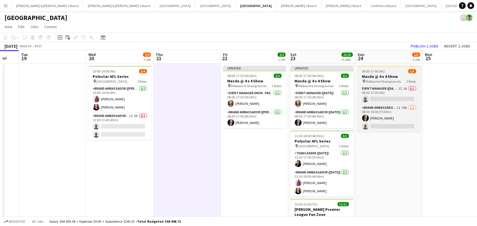
click at [382, 74] on h3 "Mazda @ 4 x 4 Show" at bounding box center [389, 76] width 63 height 5
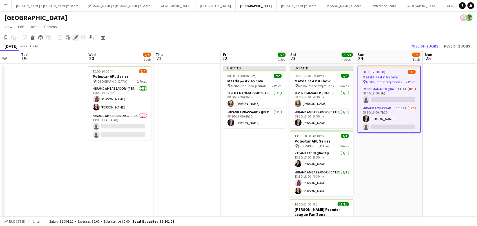
click at [76, 37] on icon at bounding box center [75, 37] width 3 height 3
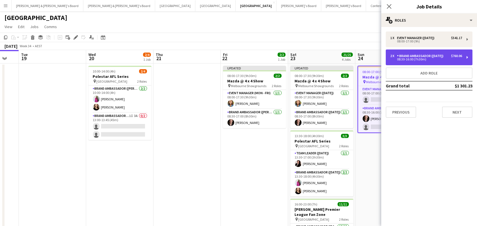
click at [415, 56] on div "Brand Ambassador ([DATE])" at bounding box center [421, 56] width 49 height 4
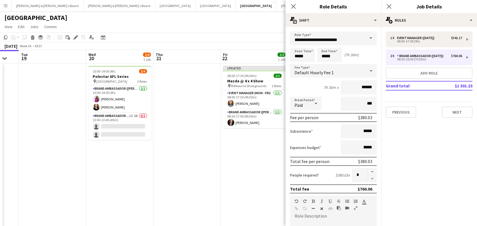
drag, startPoint x: 371, startPoint y: 179, endPoint x: 260, endPoint y: 177, distance: 110.9
click at [371, 179] on button "button" at bounding box center [372, 179] width 9 height 7
type input "*"
click at [215, 177] on app-date-cell at bounding box center [186, 225] width 67 height 322
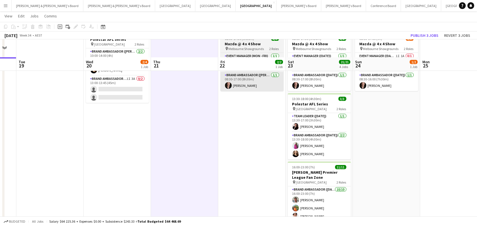
scroll to position [8, 0]
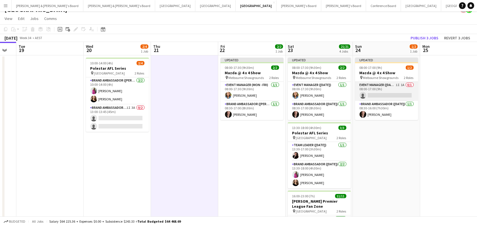
click at [394, 88] on app-card-role "Event Manager (Sunday) 1I 1A 0/1 08:00-17:00 (9h) single-neutral-actions" at bounding box center [386, 91] width 63 height 19
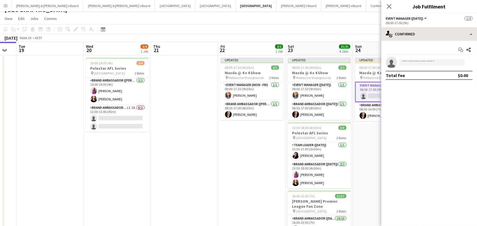
scroll to position [7, 0]
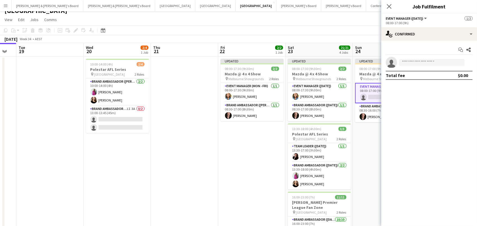
drag, startPoint x: 342, startPoint y: 18, endPoint x: 348, endPoint y: 19, distance: 6.0
click at [342, 18] on app-page-menu "View Day view expanded Day view collapsed Month view Date picker Jump to today …" at bounding box center [238, 20] width 477 height 11
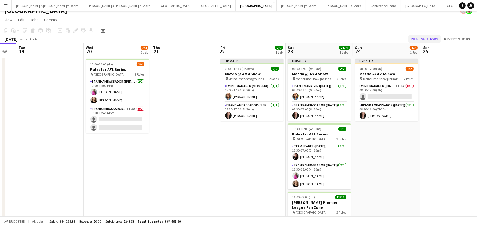
click at [437, 38] on button "Publish 3 jobs" at bounding box center [424, 38] width 32 height 7
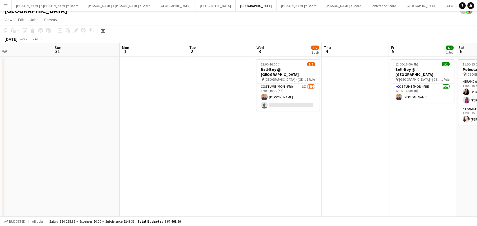
scroll to position [0, 167]
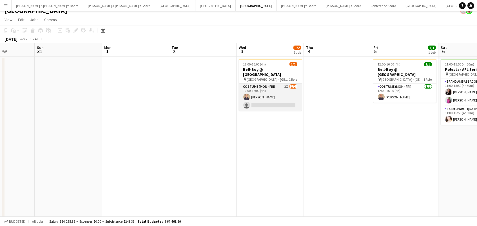
click at [273, 84] on app-card-role "Costume (Mon - Fri) 3I 1/2 12:00-16:00 (4h) Phillip Spathopoulos single-neutral…" at bounding box center [270, 97] width 63 height 27
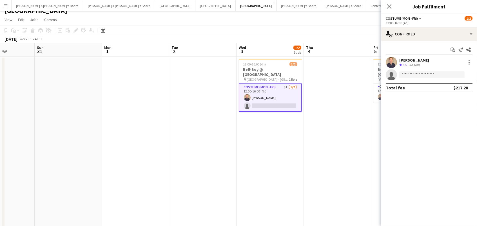
click at [209, 74] on app-date-cell at bounding box center [202, 218] width 67 height 322
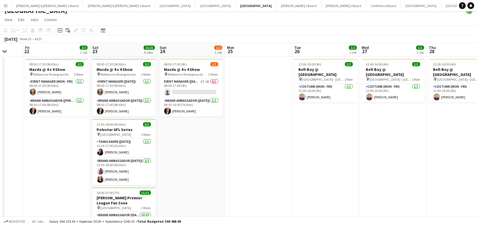
scroll to position [0, 179]
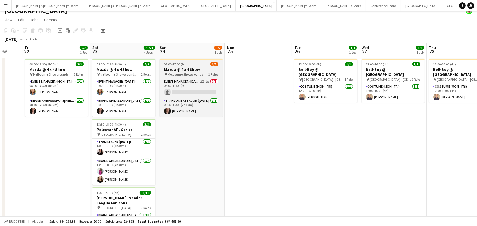
click at [201, 66] on app-job-card "08:00-17:00 (9h) 1/2 Mazda @ 4 x 4 Show pin Melbourne Showgrounds 2 Roles Event…" at bounding box center [191, 88] width 63 height 58
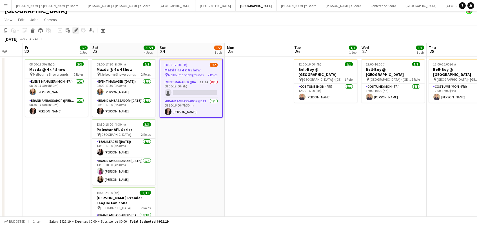
click at [75, 31] on icon "Edit" at bounding box center [75, 30] width 5 height 5
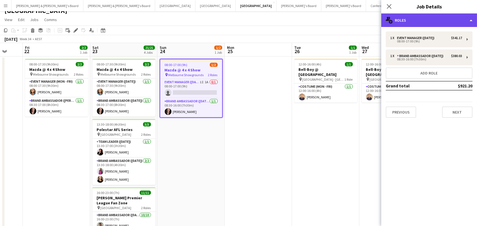
click at [409, 22] on div "multiple-users-add Roles" at bounding box center [429, 21] width 96 height 14
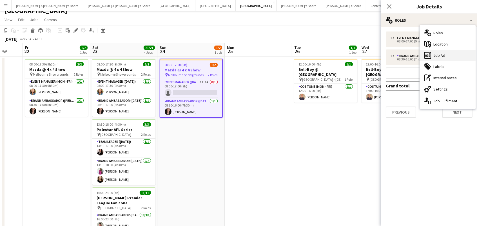
click at [464, 54] on div "ads-window Job Ad" at bounding box center [448, 55] width 56 height 11
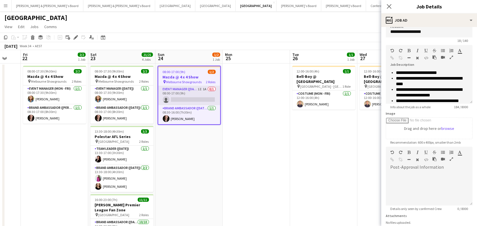
scroll to position [0, 0]
click at [184, 93] on app-card-role "Event Manager (Sunday) 1I 1A 0/1 08:00-17:00 (9h) single-neutral-actions" at bounding box center [189, 95] width 62 height 19
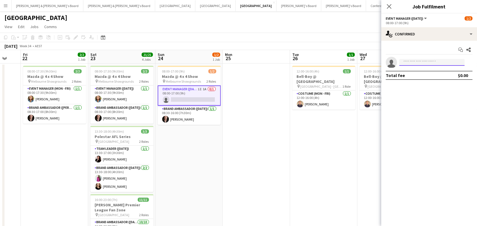
click at [414, 65] on input at bounding box center [431, 62] width 65 height 7
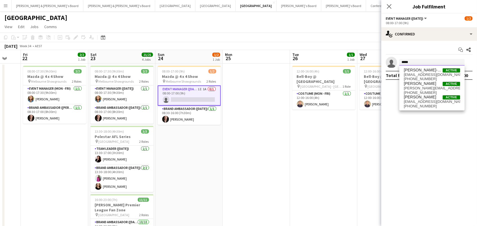
type input "*****"
drag, startPoint x: 414, startPoint y: 73, endPoint x: 428, endPoint y: 87, distance: 19.9
click at [428, 87] on span "chloe_gavin@hotmail.com" at bounding box center [432, 88] width 56 height 5
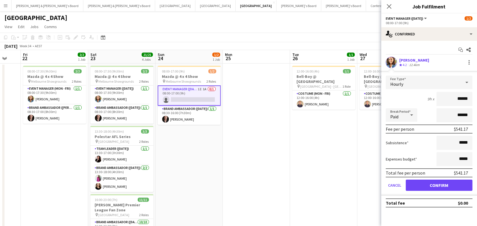
click at [439, 185] on button "Confirm" at bounding box center [439, 185] width 67 height 11
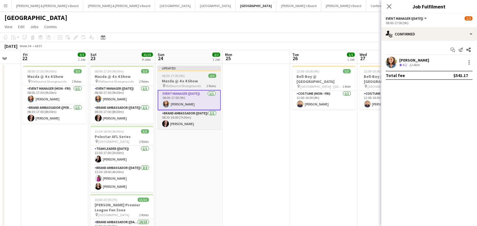
click at [181, 84] on span "Melbourne Showgrounds" at bounding box center [183, 86] width 35 height 4
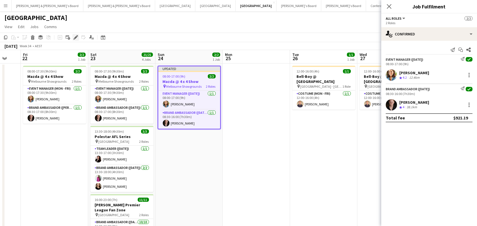
click at [78, 38] on div "Edit" at bounding box center [75, 37] width 7 height 7
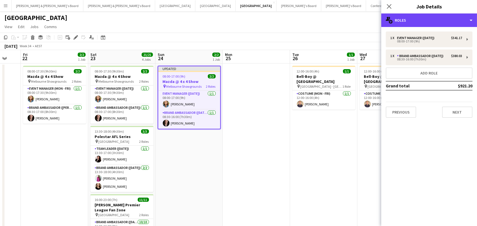
drag, startPoint x: 414, startPoint y: 16, endPoint x: 451, endPoint y: 55, distance: 53.2
click at [414, 16] on div "multiple-users-add Roles" at bounding box center [429, 21] width 96 height 14
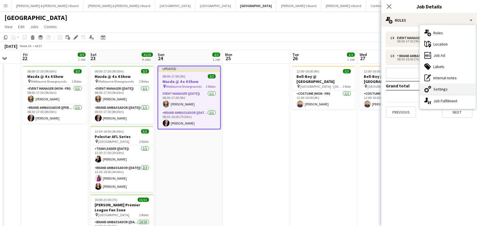
click at [465, 88] on div "cog-double-3 Settings" at bounding box center [448, 89] width 56 height 11
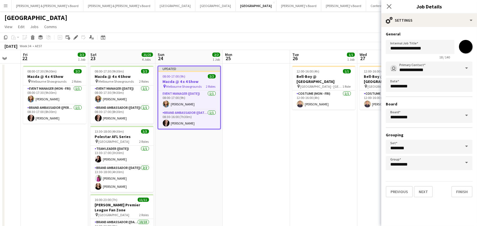
click at [470, 47] on input "*******" at bounding box center [466, 47] width 20 height 20
type input "*******"
click at [348, 28] on app-page-menu "View Day view expanded Day view collapsed Month view Date picker Jump to [DATE]…" at bounding box center [238, 27] width 477 height 11
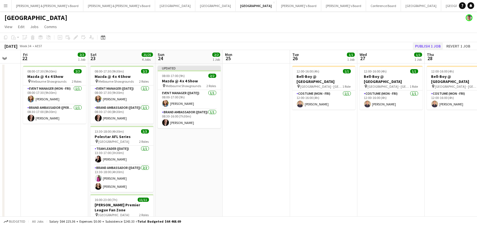
click at [432, 44] on button "Publish 1 job" at bounding box center [428, 46] width 30 height 7
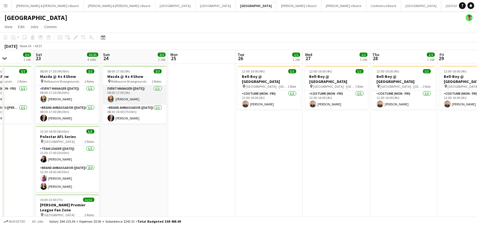
scroll to position [0, 179]
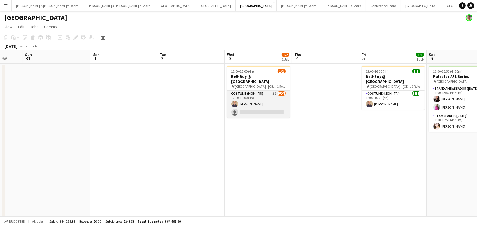
drag, startPoint x: 246, startPoint y: 97, endPoint x: 273, endPoint y: 93, distance: 26.5
click at [248, 97] on app-calendar-viewport "Thu 28 1/1 1 Job Fri 29 1/1 1 Job Sat 30 Sun 31 Mon 1 Tue 2 Wed 3 1/2 1 Job Thu…" at bounding box center [238, 218] width 477 height 336
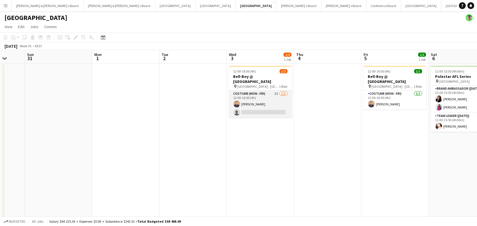
click at [238, 101] on app-user-avatar at bounding box center [236, 104] width 7 height 7
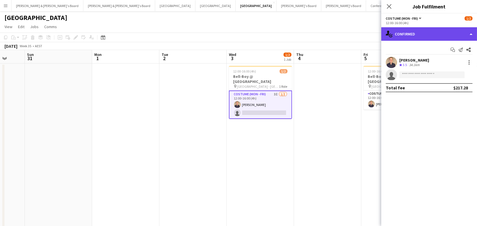
drag, startPoint x: 420, startPoint y: 32, endPoint x: 420, endPoint y: 36, distance: 4.2
click at [420, 32] on div "single-neutral-actions-check-2 Confirmed" at bounding box center [429, 34] width 96 height 14
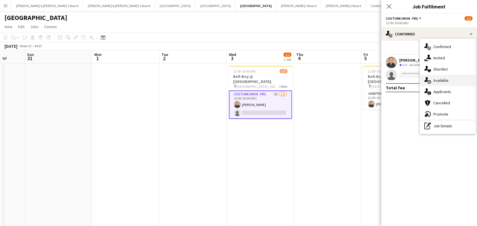
click at [433, 82] on div "single-neutral-actions-upload Available" at bounding box center [448, 80] width 56 height 11
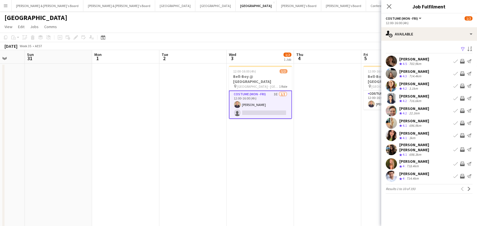
click at [463, 47] on app-icon "Filter" at bounding box center [463, 49] width 5 height 5
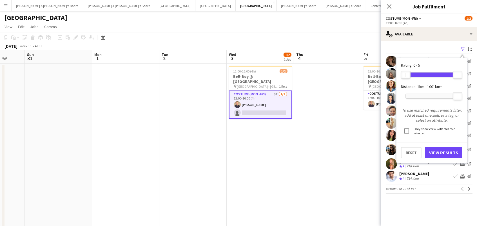
click at [409, 171] on div "[PERSON_NAME]" at bounding box center [414, 173] width 30 height 5
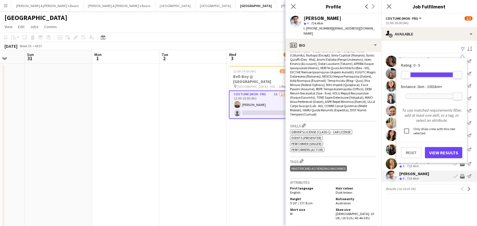
scroll to position [234, 0]
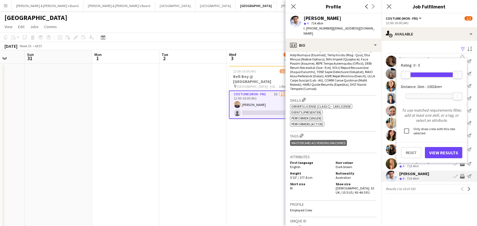
click at [462, 174] on app-icon "Invite crew" at bounding box center [462, 176] width 5 height 5
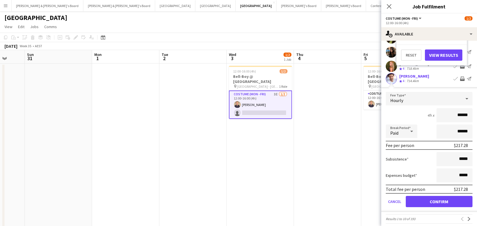
scroll to position [97, 0]
click at [461, 198] on button "Confirm" at bounding box center [439, 202] width 67 height 11
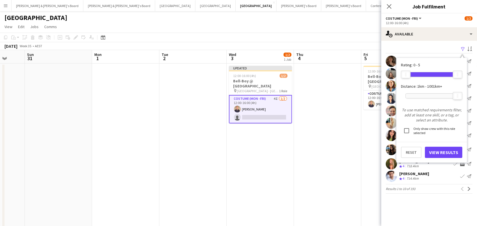
scroll to position [0, 0]
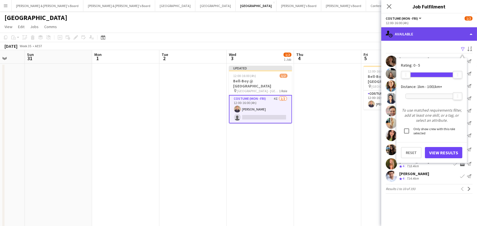
click at [456, 35] on div "single-neutral-actions-upload Available" at bounding box center [429, 34] width 96 height 14
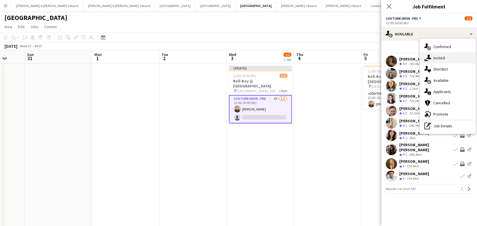
click at [449, 58] on div "single-neutral-actions-share-1 Invited" at bounding box center [448, 57] width 56 height 11
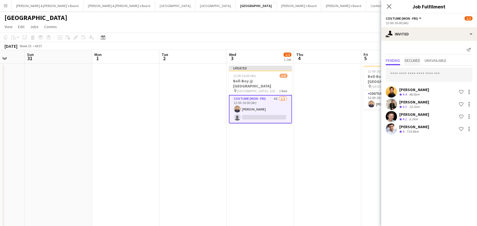
click at [416, 63] on span "Declined" at bounding box center [412, 61] width 15 height 8
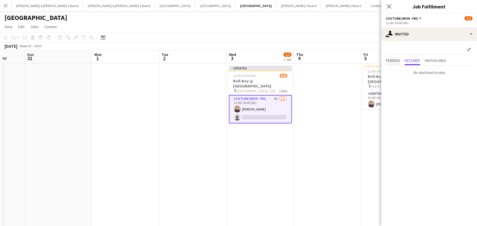
click at [395, 61] on span "Pending" at bounding box center [393, 61] width 14 height 4
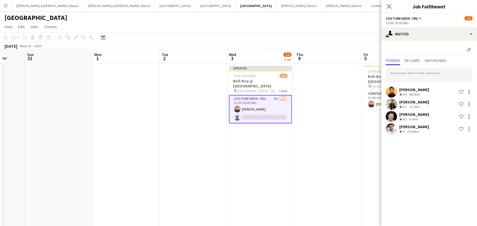
click at [329, 27] on app-page-menu "View Day view expanded Day view collapsed Month view Date picker Jump to [DATE]…" at bounding box center [238, 27] width 477 height 11
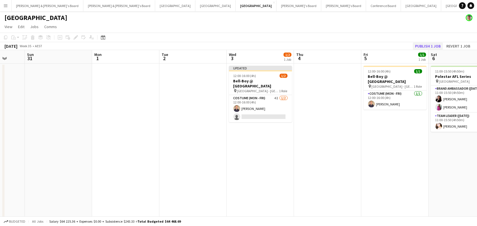
click at [429, 44] on button "Publish 1 job" at bounding box center [428, 46] width 30 height 7
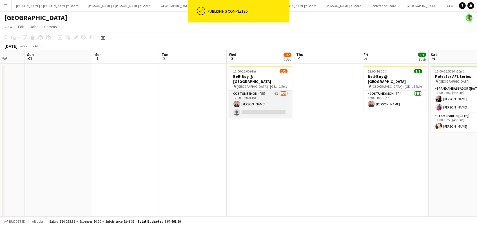
click at [260, 103] on app-card-role "Costume (Mon - Fri) 4I 1/2 12:00-16:00 (4h) Phillip Spathopoulos single-neutral…" at bounding box center [260, 104] width 63 height 27
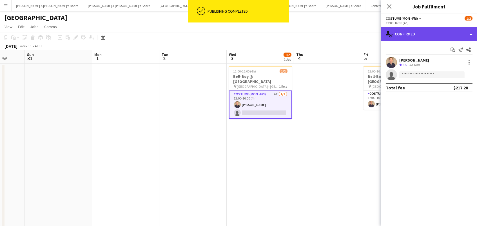
click at [417, 36] on div "single-neutral-actions-check-2 Confirmed" at bounding box center [429, 34] width 96 height 14
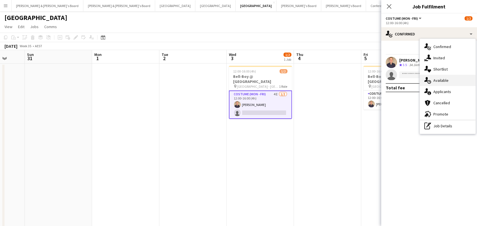
click at [439, 84] on div "single-neutral-actions-upload Available" at bounding box center [448, 80] width 56 height 11
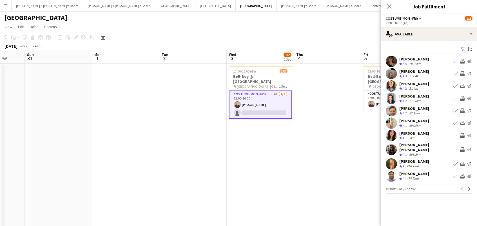
click at [463, 48] on app-icon "Filter" at bounding box center [463, 49] width 5 height 5
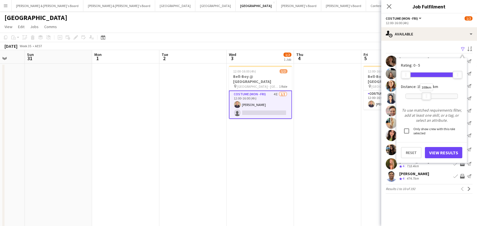
drag, startPoint x: 456, startPoint y: 95, endPoint x: 426, endPoint y: 98, distance: 30.8
click at [426, 98] on div at bounding box center [426, 96] width 9 height 7
click at [439, 151] on button "View Results" at bounding box center [443, 152] width 37 height 11
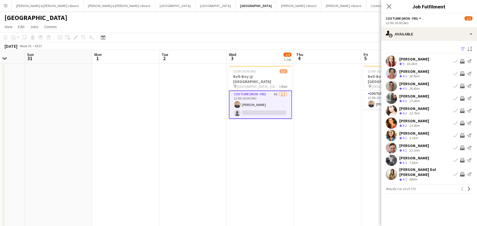
click at [418, 148] on div "22.1km" at bounding box center [414, 150] width 13 height 5
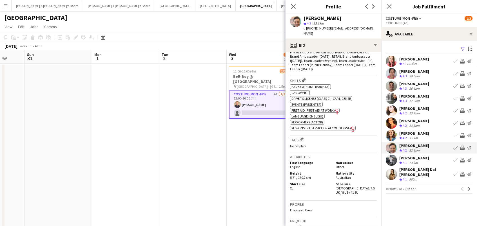
scroll to position [231, 0]
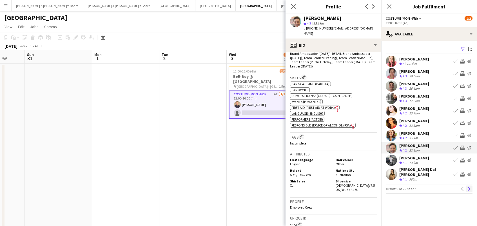
click at [470, 187] on app-icon "Next" at bounding box center [469, 189] width 4 height 4
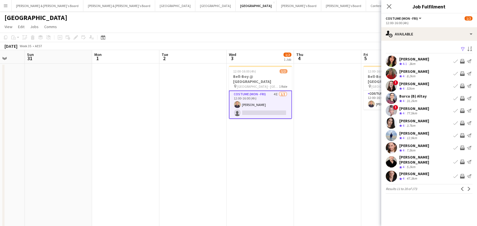
click at [416, 177] on div "47.3km" at bounding box center [411, 179] width 13 height 5
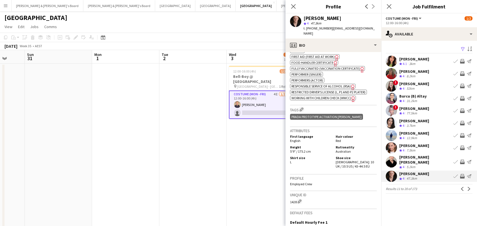
scroll to position [306, 0]
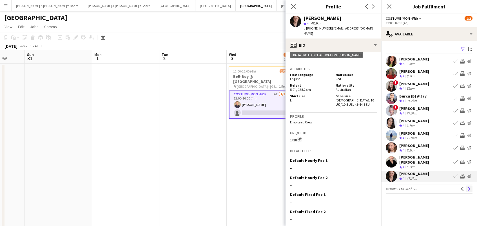
click at [468, 187] on app-icon "Next" at bounding box center [469, 189] width 4 height 4
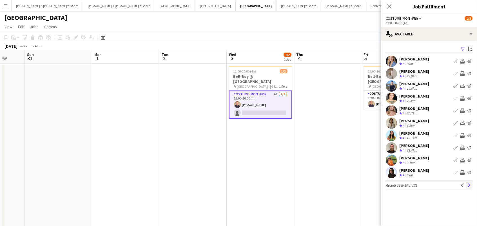
click at [471, 186] on button "Next" at bounding box center [469, 185] width 7 height 7
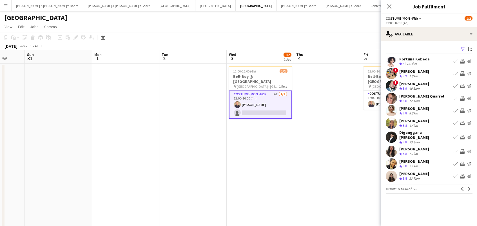
click at [471, 186] on button "Next" at bounding box center [469, 189] width 7 height 7
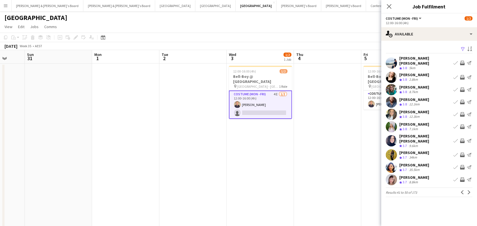
click at [471, 189] on button "Next" at bounding box center [469, 192] width 7 height 7
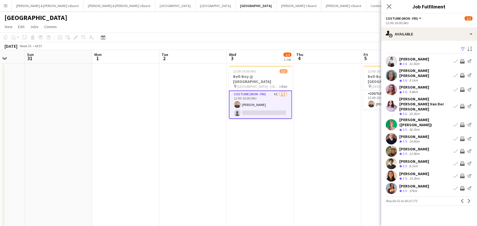
click at [419, 159] on div "[PERSON_NAME]" at bounding box center [414, 161] width 30 height 5
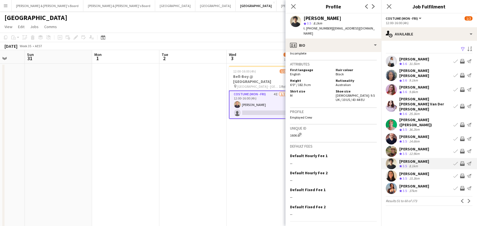
scroll to position [282, 0]
click at [469, 199] on app-icon "Next" at bounding box center [469, 201] width 4 height 4
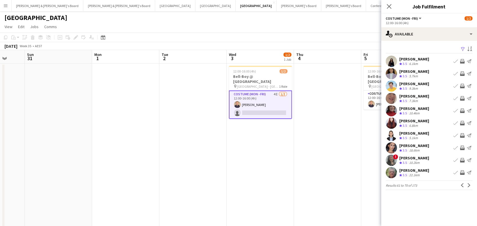
click at [469, 184] on app-icon "Next" at bounding box center [469, 186] width 4 height 4
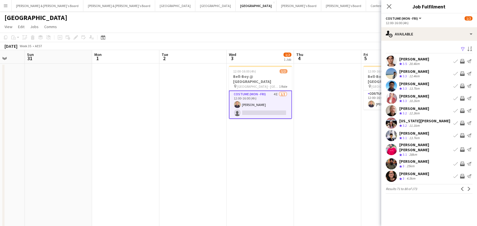
click at [469, 187] on app-icon "Next" at bounding box center [469, 189] width 4 height 4
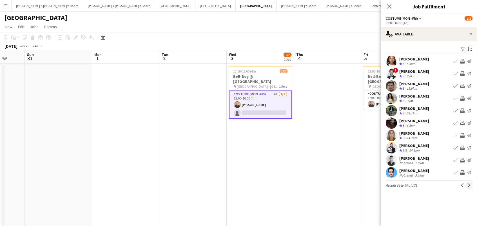
click at [470, 185] on app-icon "Next" at bounding box center [469, 186] width 4 height 4
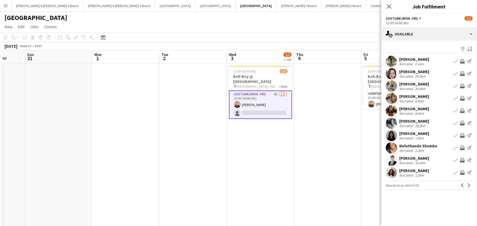
click at [470, 185] on app-icon "Next" at bounding box center [469, 186] width 4 height 4
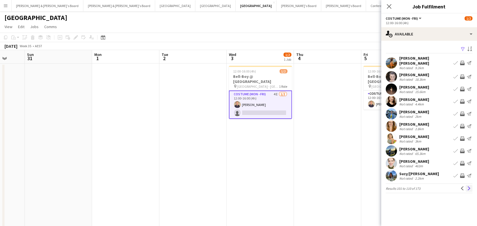
click at [468, 187] on app-icon "Next" at bounding box center [469, 189] width 4 height 4
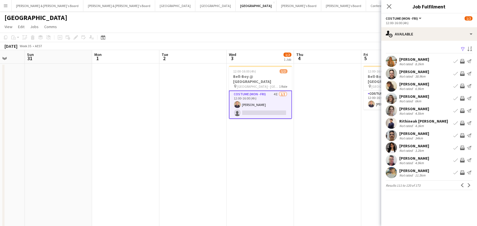
click at [323, 144] on app-date-cell at bounding box center [327, 225] width 67 height 322
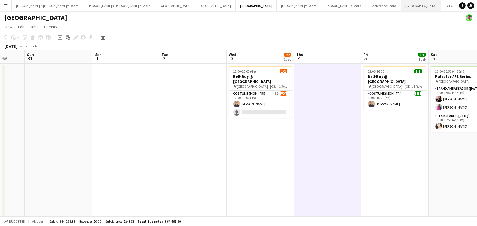
click at [401, 6] on button "Sydney Close" at bounding box center [421, 5] width 40 height 11
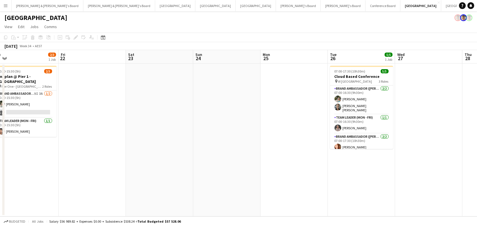
scroll to position [0, 153]
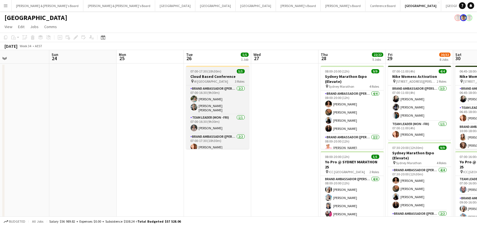
click at [197, 72] on span "07:00-17:30 (10h30m)" at bounding box center [206, 71] width 31 height 4
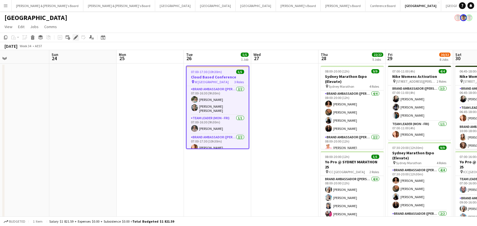
click at [77, 36] on icon at bounding box center [77, 35] width 1 height 1
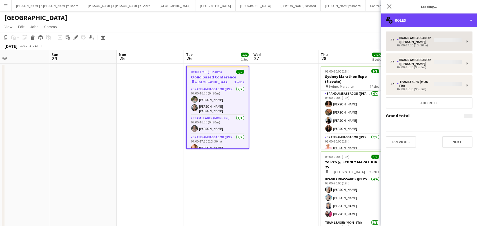
drag, startPoint x: 396, startPoint y: 23, endPoint x: 399, endPoint y: 35, distance: 11.8
click at [396, 23] on div "multiple-users-add Roles" at bounding box center [429, 21] width 96 height 14
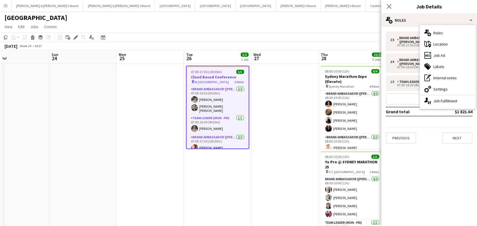
drag, startPoint x: 427, startPoint y: 89, endPoint x: 476, endPoint y: 64, distance: 54.9
click at [427, 89] on icon at bounding box center [426, 90] width 5 height 5
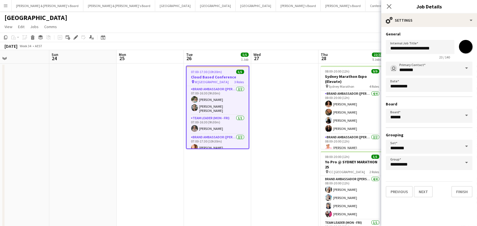
click at [468, 51] on input "*******" at bounding box center [466, 47] width 20 height 20
type input "*******"
click at [400, 117] on input "******" at bounding box center [429, 116] width 87 height 14
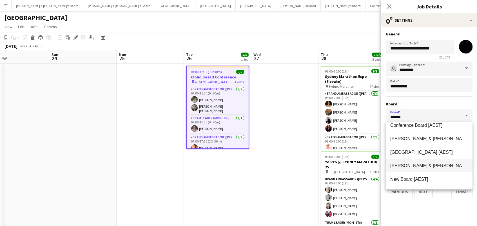
scroll to position [46, 0]
click at [409, 166] on span "Neil & Jenny's Board [AEST]" at bounding box center [445, 166] width 111 height 5
type input "**********"
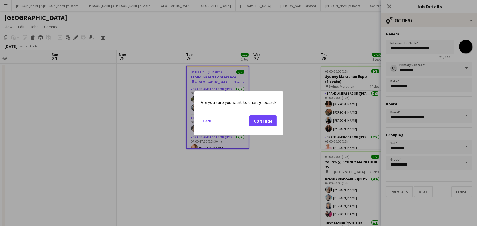
click at [259, 121] on button "Confirm" at bounding box center [262, 120] width 27 height 11
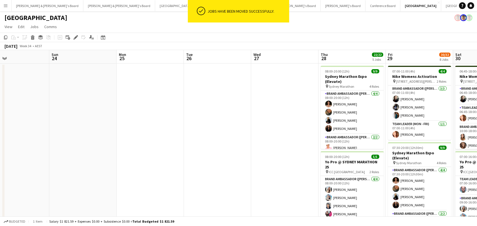
click at [302, 40] on app-toolbar "Copy Paste Paste Command V Paste with crew Command Shift V Paste linked Job Del…" at bounding box center [238, 38] width 477 height 10
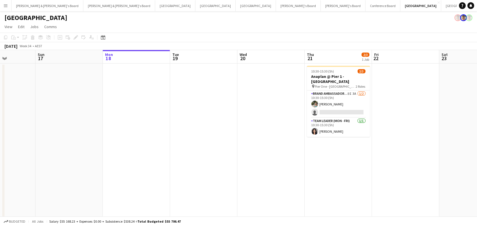
scroll to position [0, 150]
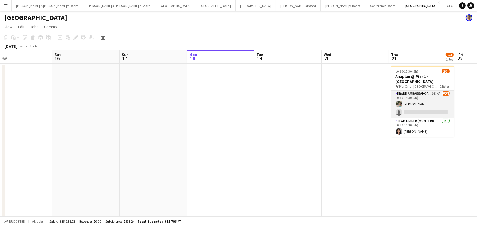
drag, startPoint x: 421, startPoint y: 93, endPoint x: 438, endPoint y: 85, distance: 18.4
click at [421, 93] on app-card-role "Brand Ambassador (Mon - Fri) 9I 4A 1/2 10:30-15:30 (5h) Alexandra Mansell singl…" at bounding box center [422, 104] width 63 height 27
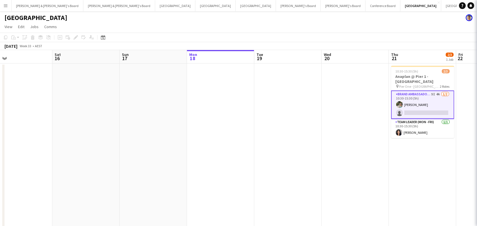
scroll to position [0, 149]
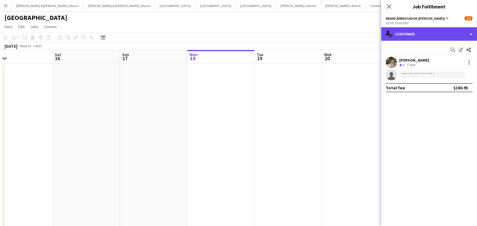
click at [443, 34] on div "single-neutral-actions-check-2 Confirmed" at bounding box center [429, 34] width 96 height 14
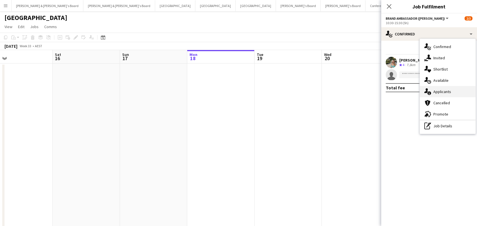
click at [466, 92] on div "single-neutral-actions-information Applicants" at bounding box center [448, 91] width 56 height 11
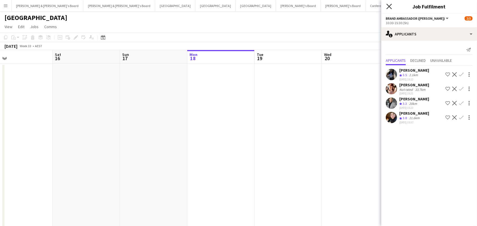
click at [387, 6] on icon "Close pop-in" at bounding box center [388, 6] width 5 height 5
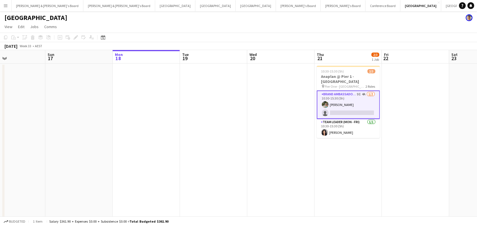
scroll to position [0, 225]
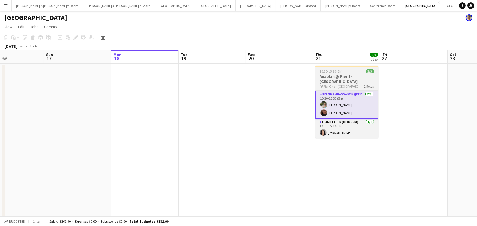
click at [334, 74] on h3 "Anaplan @ Pier 1 - Sydney" at bounding box center [346, 79] width 63 height 10
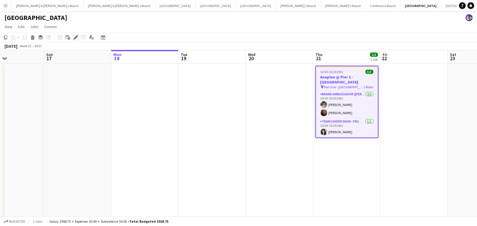
click at [73, 38] on icon "Edit" at bounding box center [75, 37] width 5 height 5
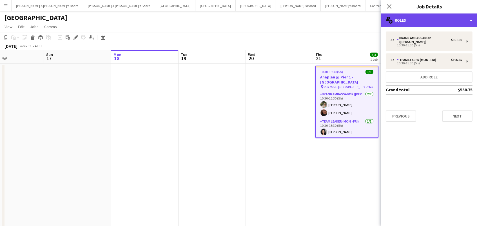
click at [431, 23] on div "multiple-users-add Roles" at bounding box center [429, 21] width 96 height 14
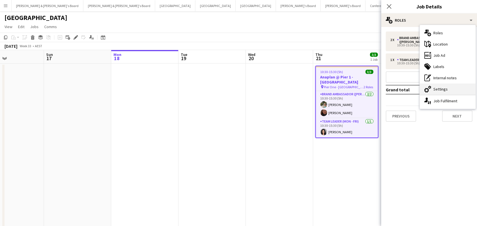
click at [443, 88] on div "cog-double-3 Settings" at bounding box center [448, 89] width 56 height 11
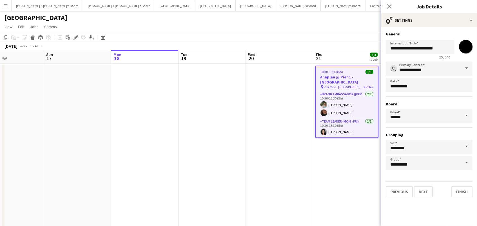
click at [469, 45] on input "*******" at bounding box center [466, 47] width 20 height 20
type input "*******"
click at [398, 117] on input "******" at bounding box center [429, 116] width 87 height 14
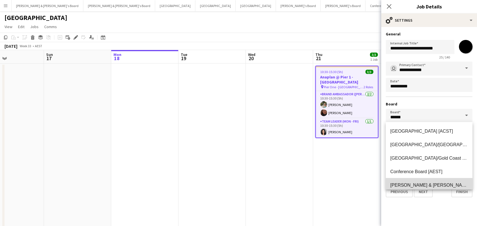
click at [404, 183] on span "James & Arrence's Board [AEST]" at bounding box center [445, 185] width 111 height 5
type input "**********"
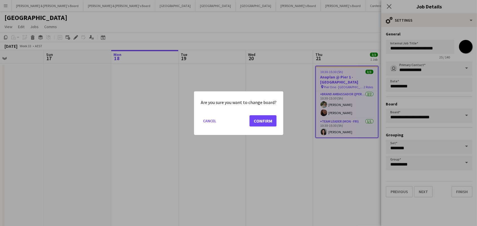
click at [263, 124] on button "Confirm" at bounding box center [262, 120] width 27 height 11
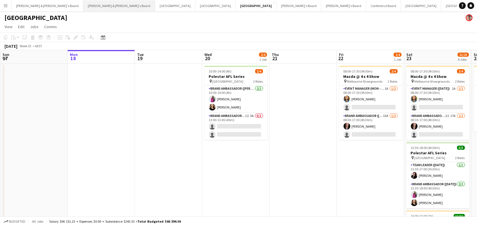
click at [83, 5] on button "[PERSON_NAME] & [PERSON_NAME]'s Board Close" at bounding box center [119, 5] width 72 height 11
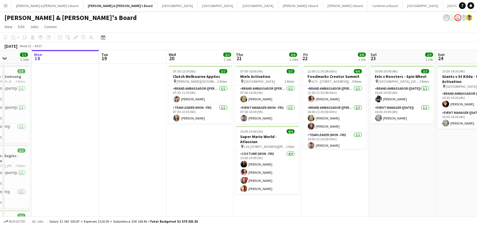
scroll to position [0, 0]
click at [36, 7] on button "[PERSON_NAME] & [PERSON_NAME]'s Board Close" at bounding box center [48, 5] width 72 height 11
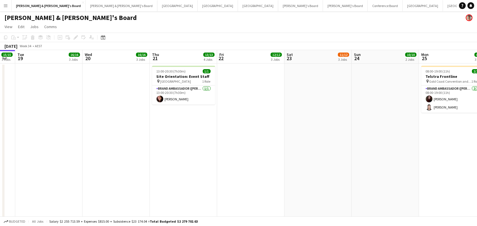
scroll to position [0, 168]
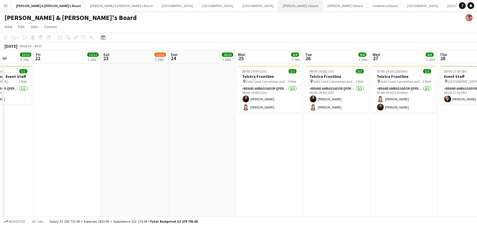
click at [278, 6] on button "Tennille's Board Close" at bounding box center [300, 5] width 45 height 11
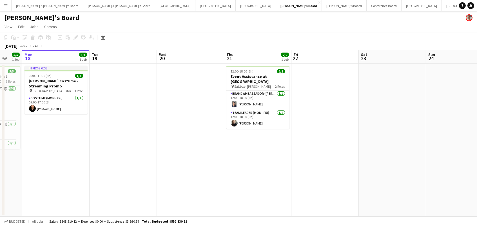
scroll to position [0, 186]
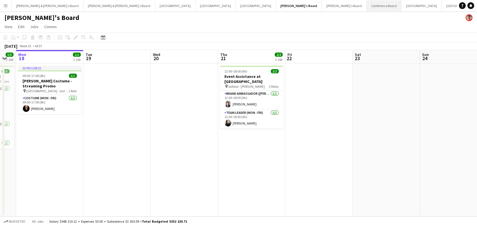
click at [367, 5] on button "Conference Board Close" at bounding box center [384, 5] width 35 height 11
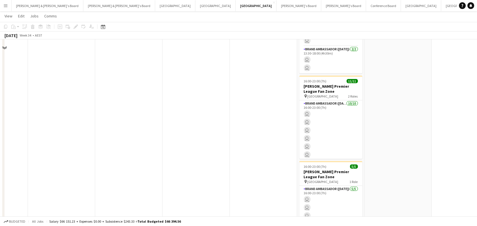
scroll to position [151, 0]
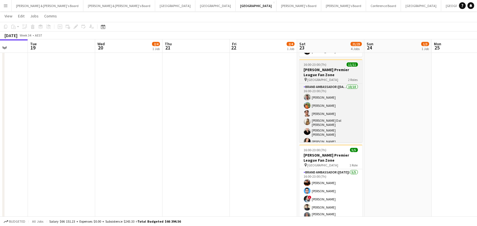
click at [344, 77] on div "pin Federation Square 2 Roles" at bounding box center [330, 79] width 63 height 5
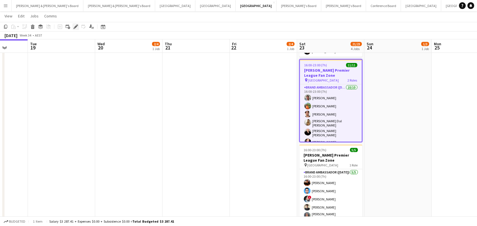
click at [76, 28] on icon "Edit" at bounding box center [75, 26] width 5 height 5
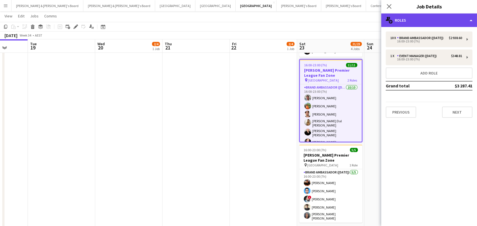
click at [455, 19] on div "multiple-users-add Roles" at bounding box center [429, 21] width 96 height 14
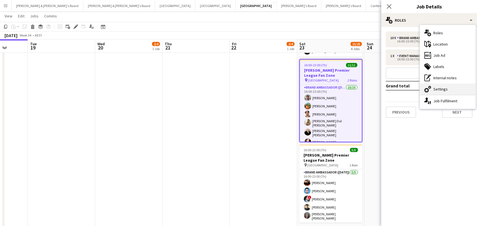
click at [459, 89] on div "cog-double-3 Settings" at bounding box center [448, 89] width 56 height 11
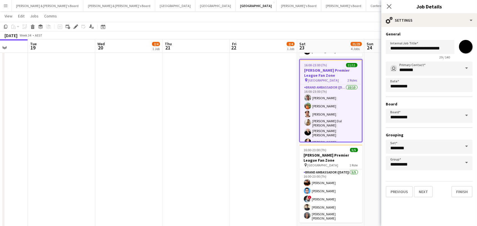
click at [468, 50] on input "*******" at bounding box center [466, 47] width 20 height 20
type input "*******"
click at [205, 119] on app-date-cell at bounding box center [195, 73] width 67 height 322
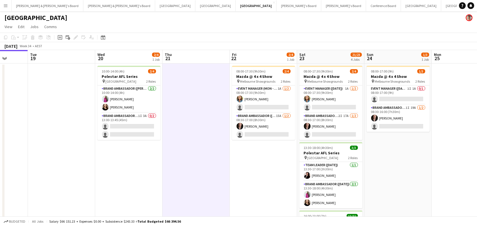
scroll to position [0, 0]
click at [401, 6] on button "Sydney Close" at bounding box center [421, 5] width 40 height 11
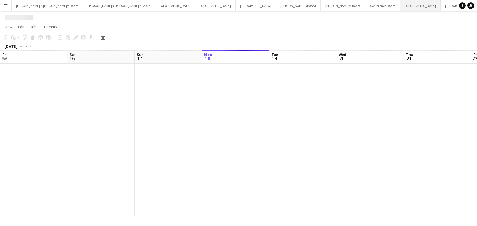
scroll to position [0, 134]
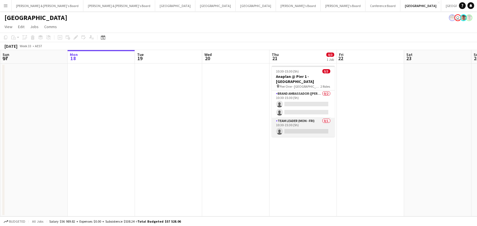
click at [307, 125] on app-card-role "Team Leader (Mon - Fri) 0/1 10:30-15:30 (5h) single-neutral-actions" at bounding box center [303, 127] width 63 height 19
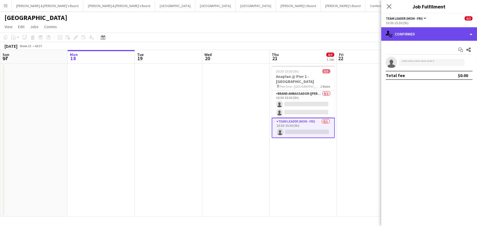
click at [445, 34] on div "single-neutral-actions-check-2 Confirmed" at bounding box center [429, 34] width 96 height 14
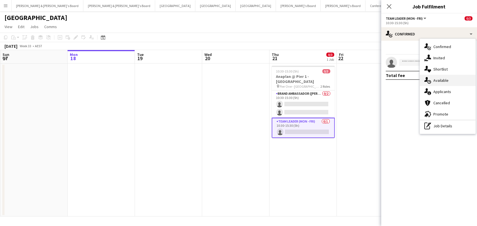
click at [456, 78] on div "single-neutral-actions-upload Available" at bounding box center [448, 80] width 56 height 11
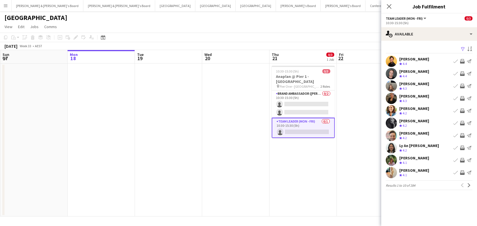
click at [465, 49] on app-icon "Filter" at bounding box center [463, 49] width 5 height 5
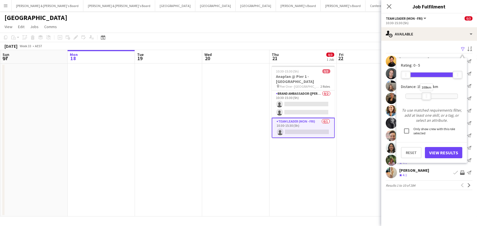
drag, startPoint x: 460, startPoint y: 97, endPoint x: 430, endPoint y: 97, distance: 30.1
click at [430, 97] on div at bounding box center [426, 96] width 9 height 7
click at [436, 155] on button "View Results" at bounding box center [443, 152] width 37 height 11
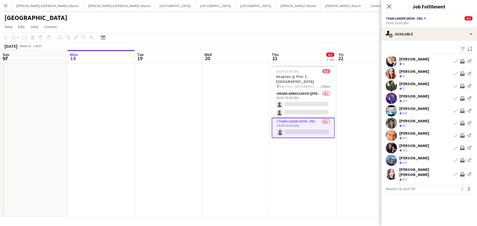
scroll to position [0, 0]
click at [463, 47] on app-icon "Filter" at bounding box center [463, 49] width 5 height 5
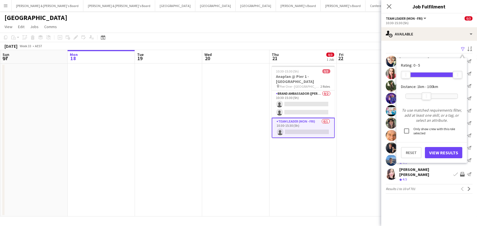
click at [445, 149] on button "View Results" at bounding box center [443, 152] width 37 height 11
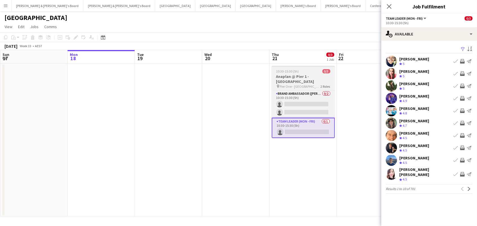
click at [314, 70] on div "10:30-15:30 (5h) 0/3" at bounding box center [303, 71] width 63 height 4
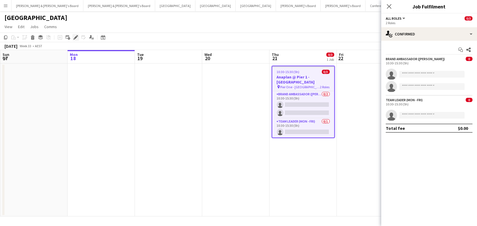
click at [75, 38] on icon at bounding box center [75, 37] width 3 height 3
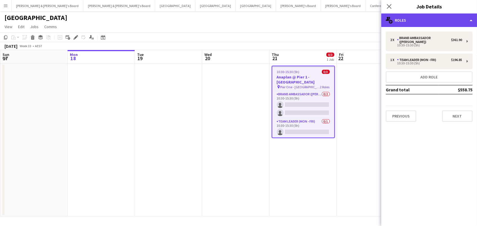
click at [437, 18] on div "multiple-users-add Roles" at bounding box center [429, 21] width 96 height 14
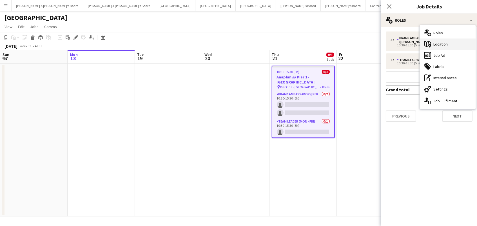
click at [433, 49] on div "maps-pin-1 Location" at bounding box center [448, 44] width 56 height 11
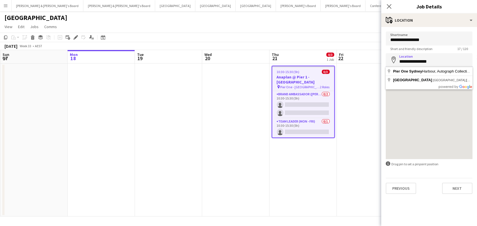
click at [441, 63] on input "**********" at bounding box center [429, 60] width 87 height 14
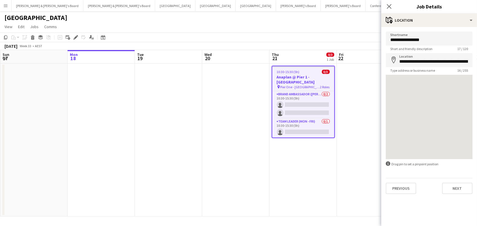
type input "**********"
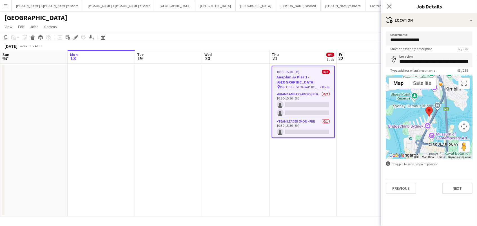
click at [353, 81] on app-date-cell at bounding box center [370, 140] width 67 height 153
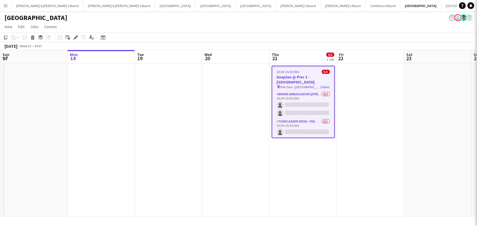
scroll to position [0, 134]
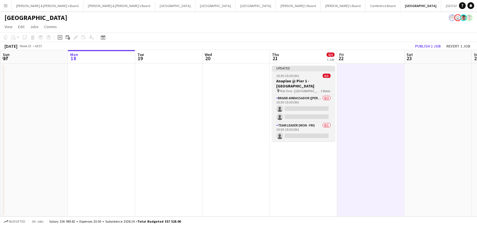
click at [298, 82] on h3 "Anaplan @ Pier 1 - Sydney" at bounding box center [303, 84] width 63 height 10
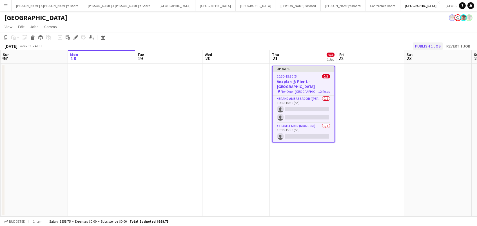
click at [426, 45] on button "Publish 1 job" at bounding box center [428, 46] width 30 height 7
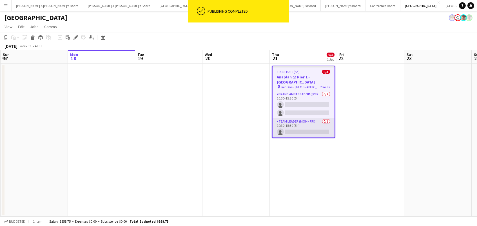
click at [316, 127] on app-card-role "Team Leader (Mon - Fri) 0/1 10:30-15:30 (5h) single-neutral-actions" at bounding box center [304, 128] width 62 height 19
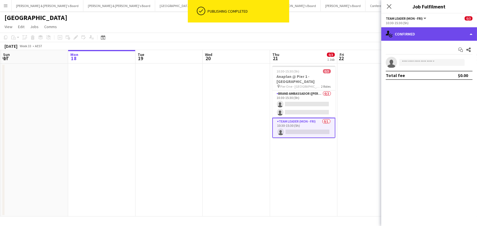
click at [405, 36] on div "single-neutral-actions-check-2 Confirmed" at bounding box center [429, 34] width 96 height 14
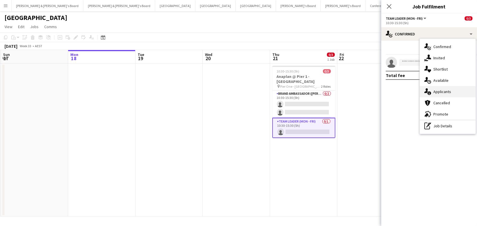
click at [436, 90] on div "single-neutral-actions-information Applicants" at bounding box center [448, 91] width 56 height 11
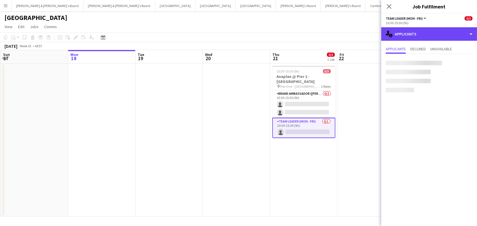
drag, startPoint x: 425, startPoint y: 36, endPoint x: 429, endPoint y: 52, distance: 16.5
click at [426, 35] on div "single-neutral-actions-information Applicants" at bounding box center [429, 34] width 96 height 14
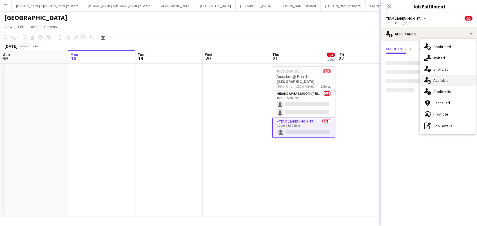
click at [438, 81] on div "single-neutral-actions-upload Available" at bounding box center [448, 80] width 56 height 11
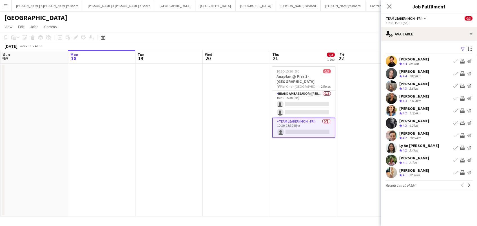
click at [464, 48] on app-icon "Filter" at bounding box center [463, 49] width 5 height 5
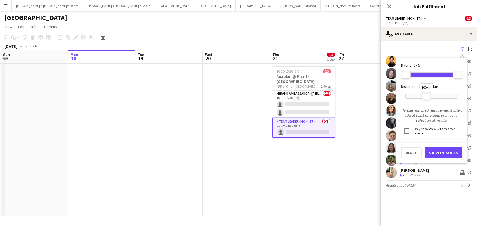
drag, startPoint x: 458, startPoint y: 94, endPoint x: 427, endPoint y: 96, distance: 30.8
click at [427, 96] on div at bounding box center [426, 96] width 9 height 7
click at [434, 151] on button "View Results" at bounding box center [443, 152] width 37 height 11
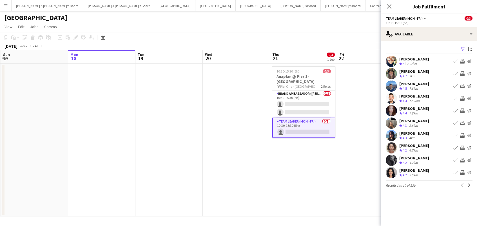
click at [461, 172] on app-icon "Invite crew" at bounding box center [462, 173] width 5 height 5
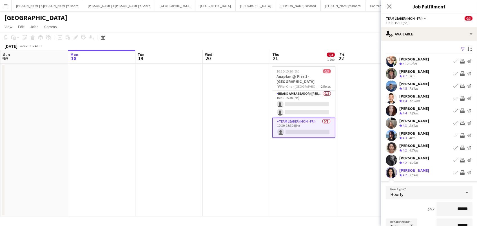
click at [463, 172] on app-icon "Invite crew" at bounding box center [462, 173] width 5 height 5
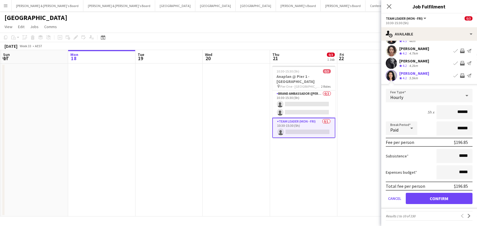
scroll to position [97, 0]
click at [437, 96] on div "Hourly" at bounding box center [423, 96] width 75 height 14
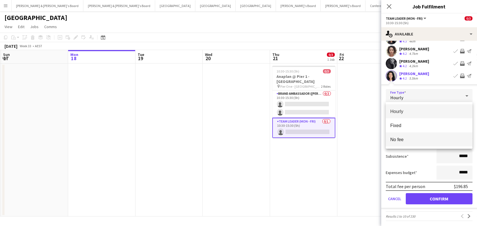
scroll to position [0, 0]
click at [422, 155] on div at bounding box center [238, 113] width 477 height 226
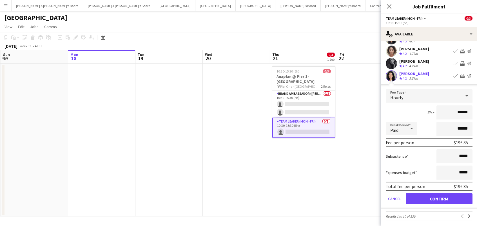
click at [445, 200] on button "Confirm" at bounding box center [439, 198] width 67 height 11
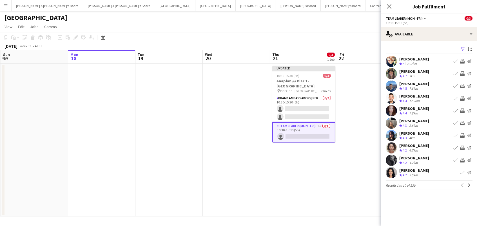
click at [370, 146] on app-date-cell at bounding box center [370, 140] width 67 height 153
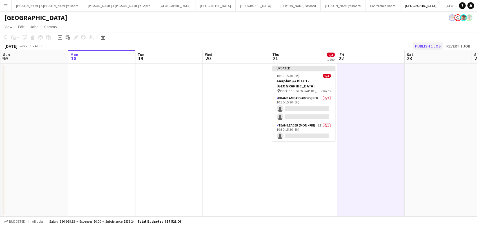
click at [431, 45] on button "Publish 1 job" at bounding box center [428, 46] width 30 height 7
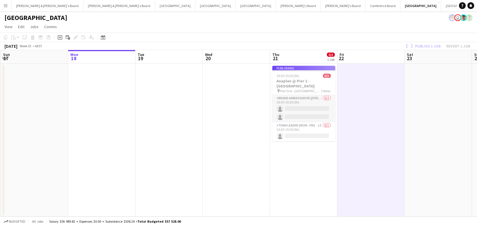
click at [321, 104] on app-card-role "Brand Ambassador (Mon - Fri) 0/2 10:30-15:30 (5h) single-neutral-actions single…" at bounding box center [303, 108] width 63 height 27
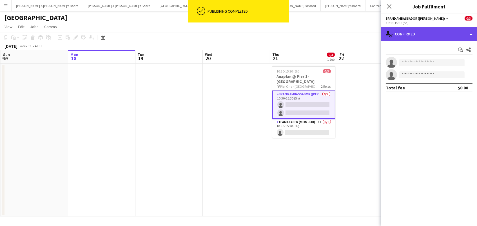
click at [419, 30] on div "single-neutral-actions-check-2 Confirmed" at bounding box center [429, 34] width 96 height 14
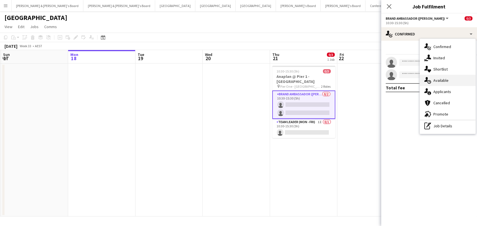
click at [455, 78] on div "single-neutral-actions-upload Available" at bounding box center [448, 80] width 56 height 11
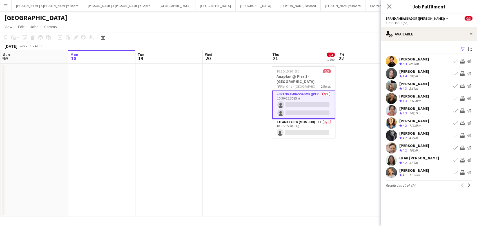
click at [463, 48] on app-icon "Filter" at bounding box center [463, 49] width 5 height 5
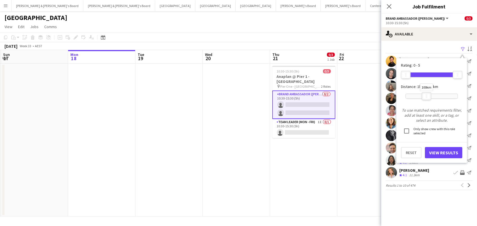
drag, startPoint x: 455, startPoint y: 95, endPoint x: 428, endPoint y: 137, distance: 50.1
click at [425, 93] on div at bounding box center [426, 96] width 9 height 7
click at [434, 154] on button "View Results" at bounding box center [443, 152] width 37 height 11
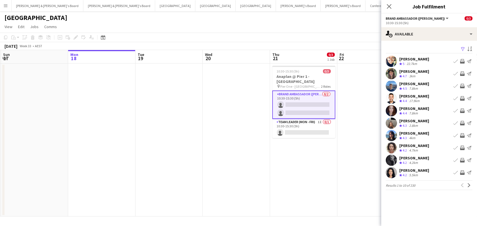
click at [462, 85] on app-icon "Invite crew" at bounding box center [462, 86] width 5 height 5
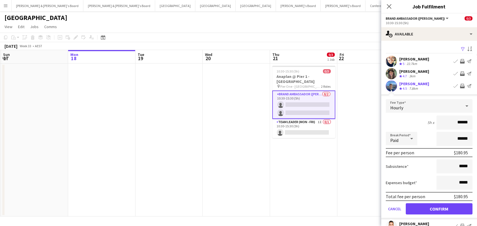
click at [439, 208] on button "Confirm" at bounding box center [439, 209] width 67 height 11
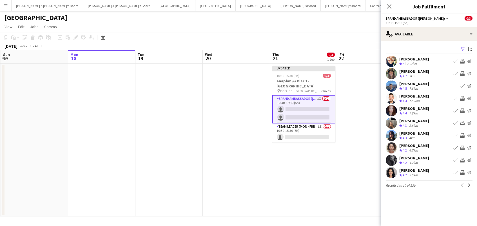
click at [461, 110] on app-icon "Invite crew" at bounding box center [462, 111] width 5 height 5
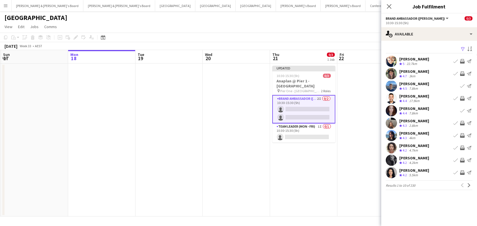
click at [462, 161] on app-icon "Invite crew" at bounding box center [462, 160] width 5 height 5
click at [468, 185] on app-icon "Next" at bounding box center [469, 186] width 4 height 4
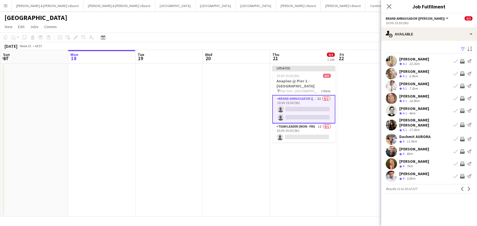
click at [461, 137] on app-icon "Invite crew" at bounding box center [462, 139] width 5 height 5
click at [461, 150] on app-icon "Invite crew" at bounding box center [462, 152] width 5 height 5
click at [470, 187] on button "Next" at bounding box center [469, 189] width 7 height 7
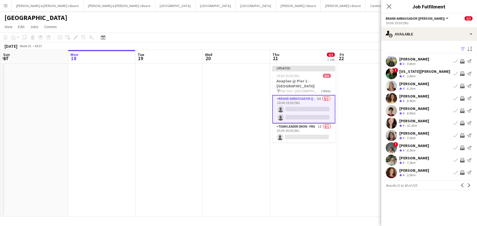
click at [463, 159] on app-icon "Invite crew" at bounding box center [462, 160] width 5 height 5
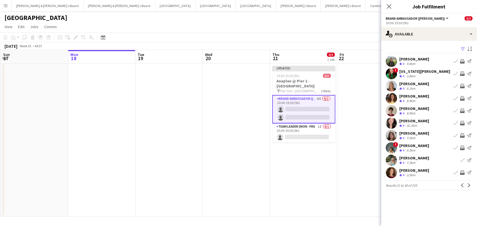
click at [461, 171] on app-icon "Invite crew" at bounding box center [462, 173] width 5 height 5
click at [470, 184] on app-icon "Next" at bounding box center [469, 186] width 4 height 4
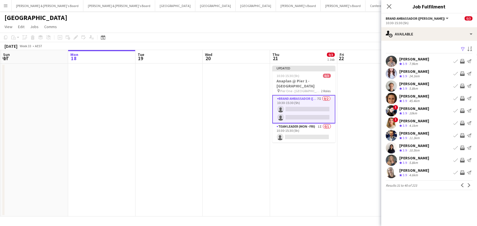
click at [461, 172] on app-icon "Invite crew" at bounding box center [462, 173] width 5 height 5
click at [468, 185] on app-icon "Next" at bounding box center [469, 186] width 4 height 4
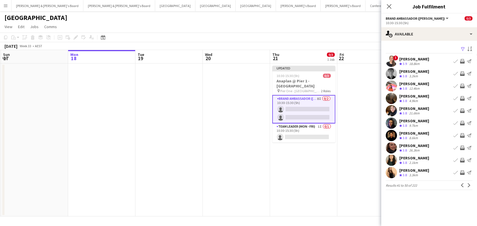
click at [461, 85] on app-icon "Invite crew" at bounding box center [462, 86] width 5 height 5
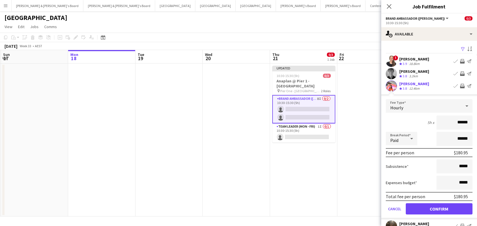
click at [439, 208] on button "Confirm" at bounding box center [439, 209] width 67 height 11
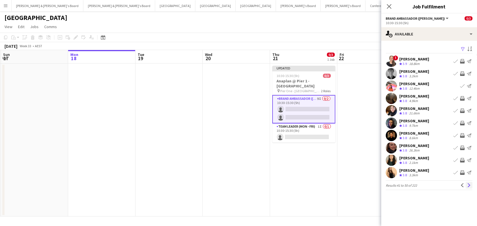
click at [467, 184] on app-icon "Next" at bounding box center [469, 186] width 4 height 4
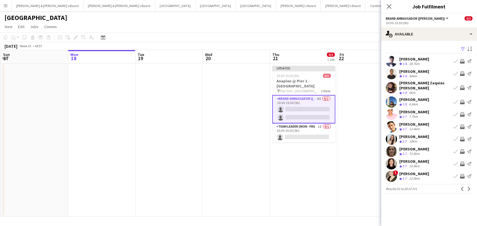
click at [334, 30] on app-page-menu "View Day view expanded Day view collapsed Month view Date picker Jump to today …" at bounding box center [238, 27] width 477 height 11
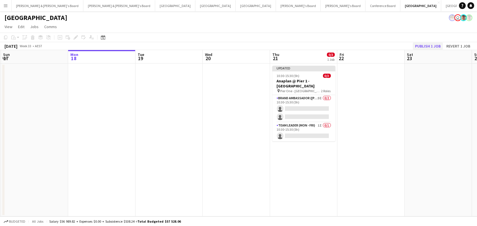
click at [428, 44] on button "Publish 1 job" at bounding box center [428, 46] width 30 height 7
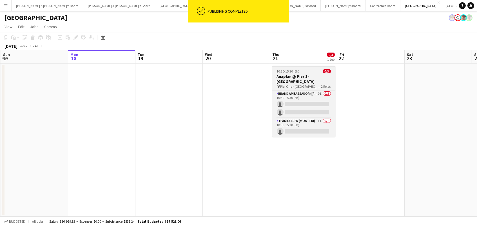
click at [289, 77] on h3 "Anaplan @ Pier 1 - Sydney" at bounding box center [303, 79] width 63 height 10
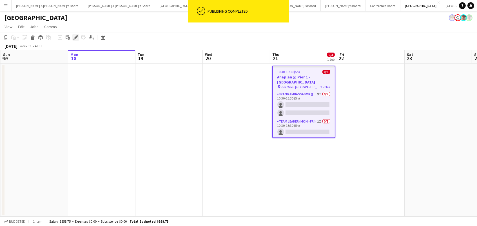
click at [76, 38] on icon "Edit" at bounding box center [75, 37] width 5 height 5
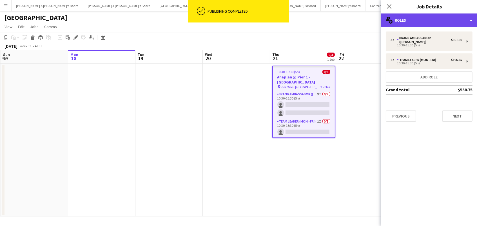
click at [411, 21] on div "multiple-users-add Roles" at bounding box center [429, 21] width 96 height 14
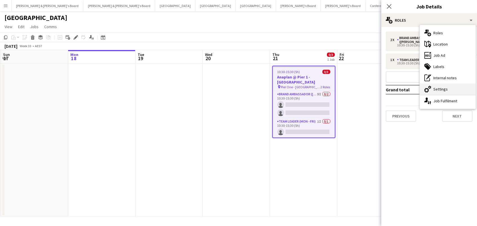
click at [455, 89] on div "cog-double-3 Settings" at bounding box center [448, 89] width 56 height 11
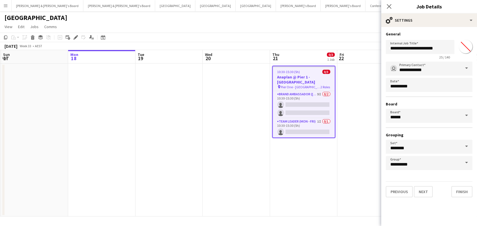
click at [467, 46] on input "*******" at bounding box center [466, 47] width 20 height 20
type input "*******"
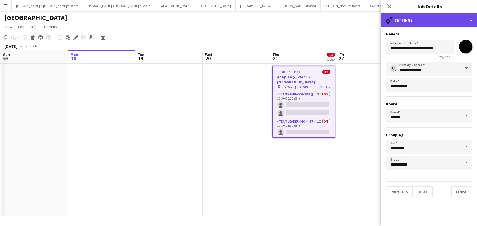
click at [412, 20] on div "cog-double-3 Settings" at bounding box center [429, 21] width 96 height 14
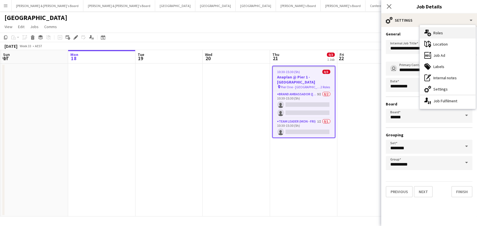
click at [443, 33] on div "multiple-users-add Roles" at bounding box center [448, 32] width 56 height 11
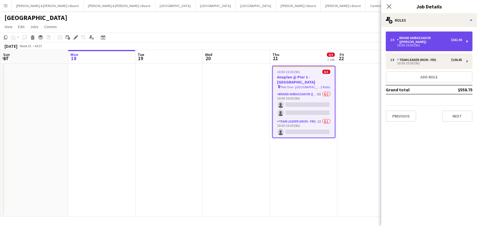
click at [418, 46] on div "2 x Brand Ambassador (Mon - Fri) $361.90 10:30-15:30 (5h)" at bounding box center [429, 42] width 87 height 20
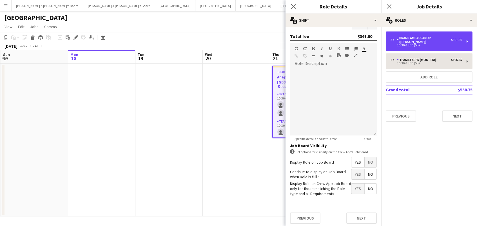
scroll to position [153, 0]
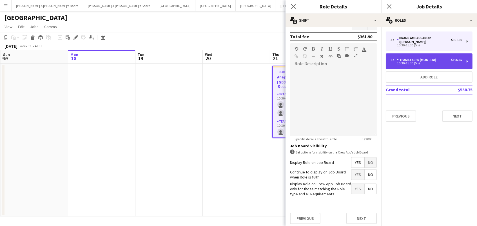
click at [412, 62] on div "10:30-15:30 (5h)" at bounding box center [426, 63] width 72 height 3
type input "**********"
type input "******"
type input "*"
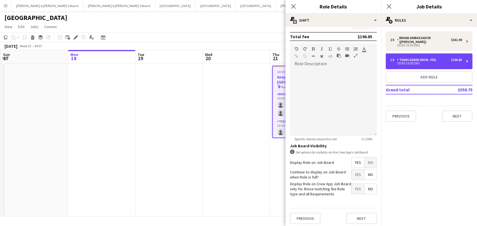
scroll to position [0, 0]
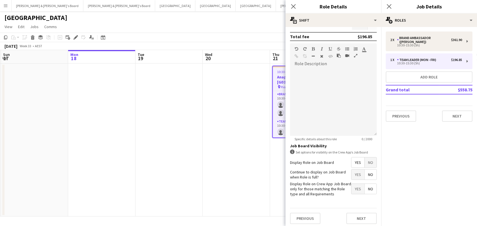
click at [228, 49] on div "August 2025 Week 33 • AEST" at bounding box center [238, 46] width 477 height 8
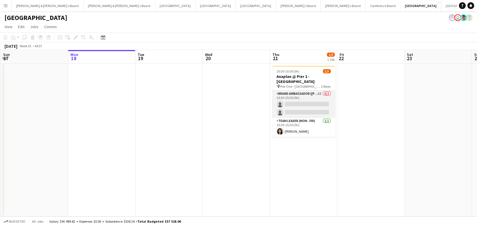
click at [294, 99] on app-card-role "Brand Ambassador (Mon - Fri) 8I 0/2 10:30-15:30 (5h) single-neutral-actions sin…" at bounding box center [303, 104] width 63 height 27
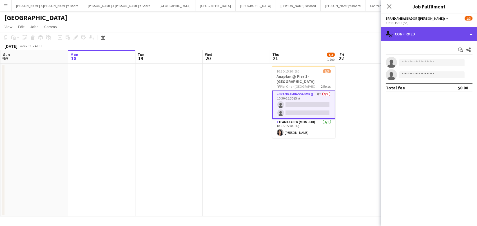
click at [418, 33] on div "single-neutral-actions-check-2 Confirmed" at bounding box center [429, 34] width 96 height 14
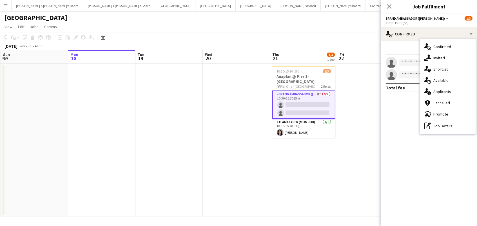
drag, startPoint x: 447, startPoint y: 56, endPoint x: 444, endPoint y: 64, distance: 9.4
click at [448, 57] on div "single-neutral-actions-share-1 Invited" at bounding box center [448, 57] width 56 height 11
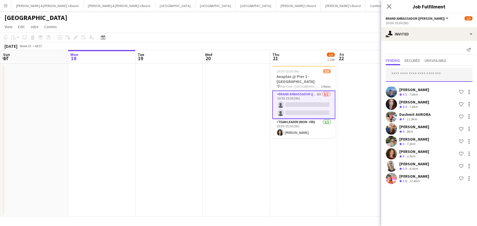
click at [408, 75] on input "text" at bounding box center [429, 75] width 87 height 14
type input "****"
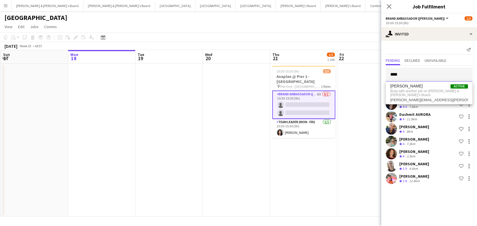
drag, startPoint x: 414, startPoint y: 74, endPoint x: 371, endPoint y: 70, distance: 43.0
click at [371, 70] on body "Menu Boards Boards Boards All jobs Status Workforce Workforce My Workforce Recr…" at bounding box center [238, 113] width 477 height 226
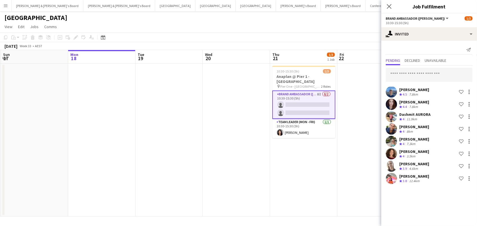
click at [333, 26] on app-page-menu "View Day view expanded Day view collapsed Month view Date picker Jump to today …" at bounding box center [238, 27] width 477 height 11
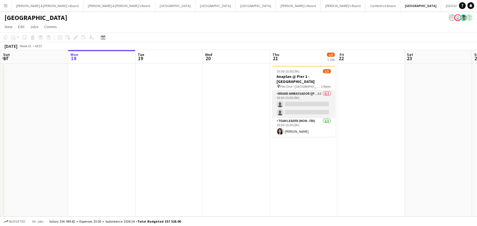
click at [291, 98] on app-card-role "Brand Ambassador (Mon - Fri) 8I 0/2 10:30-15:30 (5h) single-neutral-actions sin…" at bounding box center [303, 104] width 63 height 27
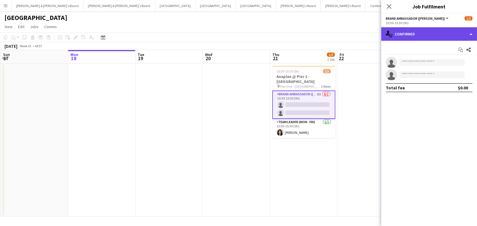
click at [444, 34] on div "single-neutral-actions-check-2 Confirmed" at bounding box center [429, 34] width 96 height 14
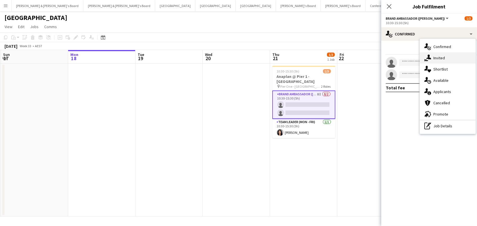
click at [447, 53] on div "single-neutral-actions-share-1 Invited" at bounding box center [448, 57] width 56 height 11
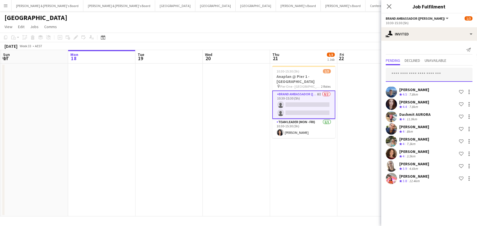
click at [404, 72] on input "text" at bounding box center [429, 75] width 87 height 14
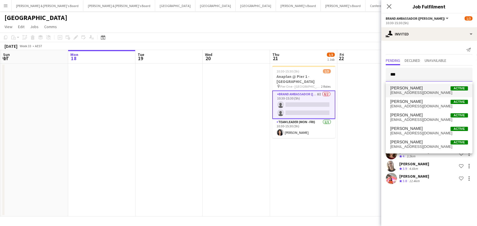
type input "***"
click at [412, 90] on span "Max Bristow Active" at bounding box center [429, 88] width 78 height 5
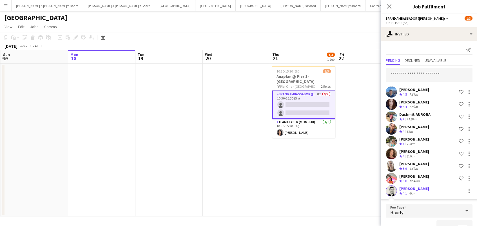
scroll to position [3, 0]
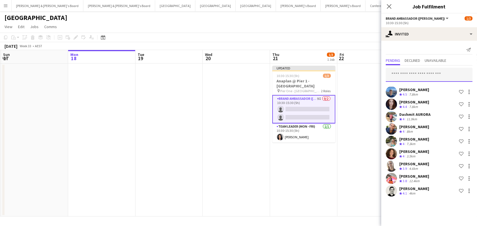
click at [411, 72] on input "text" at bounding box center [429, 75] width 87 height 14
type input "*****"
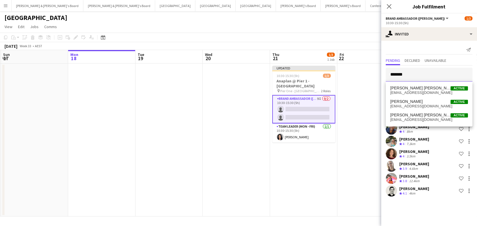
type input "*******"
drag, startPoint x: 411, startPoint y: 87, endPoint x: 409, endPoint y: 110, distance: 22.6
click at [409, 110] on mat-option "Natalia Michalishyn Active nataliakm1@gmail.com" at bounding box center [429, 104] width 87 height 14
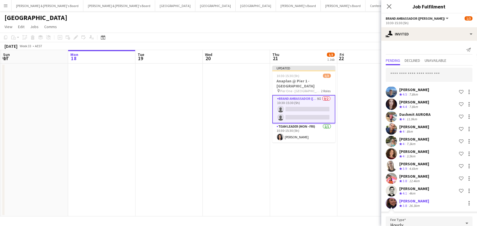
scroll to position [106, 0]
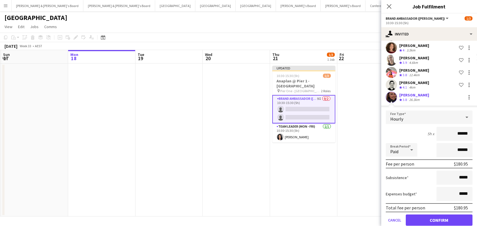
click at [439, 219] on button "Confirm" at bounding box center [439, 220] width 67 height 11
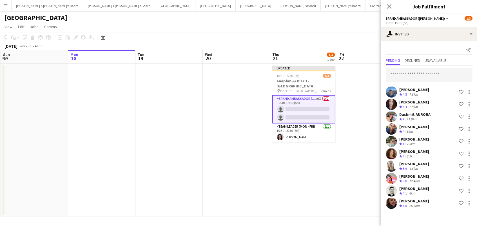
scroll to position [0, 0]
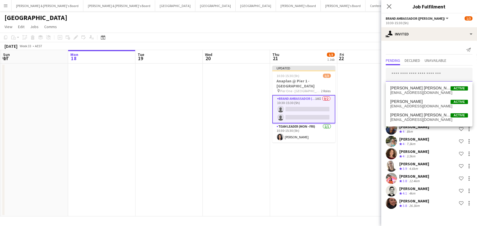
click at [412, 68] on input "text" at bounding box center [429, 75] width 87 height 14
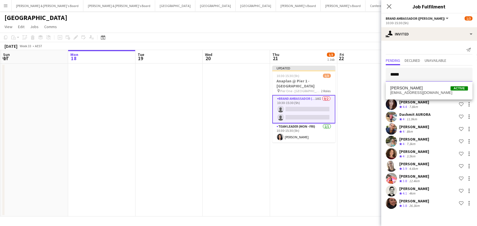
type input "****"
drag, startPoint x: 412, startPoint y: 68, endPoint x: 427, endPoint y: 91, distance: 27.3
click at [427, 91] on span "prathameshy930@gmail.com" at bounding box center [429, 93] width 78 height 5
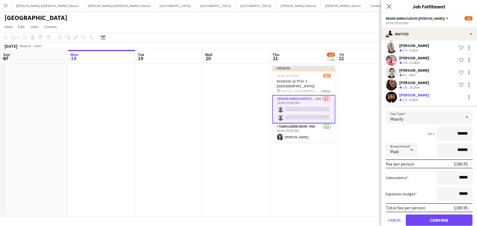
click at [439, 219] on button "Confirm" at bounding box center [439, 220] width 67 height 11
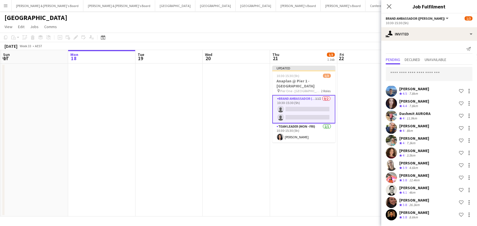
scroll to position [0, 0]
click at [361, 41] on app-toolbar "Copy Paste Paste Command V Paste with crew Command Shift V Paste linked Job Del…" at bounding box center [238, 38] width 477 height 10
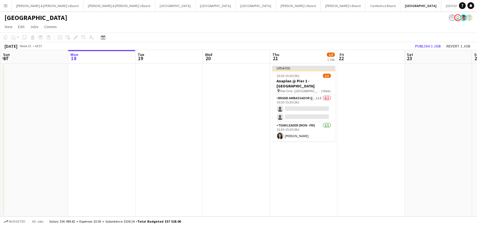
drag, startPoint x: 430, startPoint y: 46, endPoint x: 361, endPoint y: 50, distance: 69.7
click at [430, 46] on button "Publish 1 job" at bounding box center [428, 46] width 30 height 7
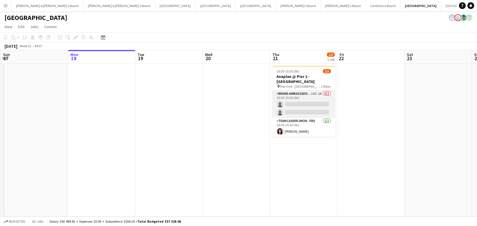
click at [296, 101] on app-card-role "Brand Ambassador (Mon - Fri) 10I 1A 0/2 10:30-15:30 (5h) single-neutral-actions…" at bounding box center [303, 104] width 63 height 27
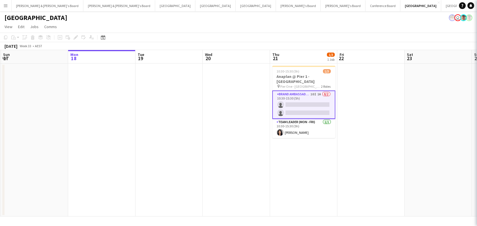
scroll to position [0, 133]
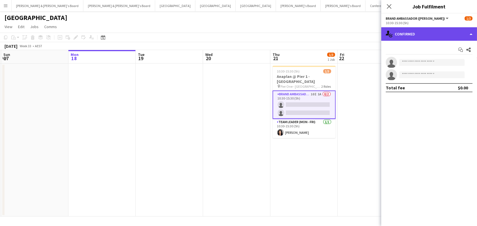
click at [436, 34] on div "single-neutral-actions-check-2 Confirmed" at bounding box center [429, 34] width 96 height 14
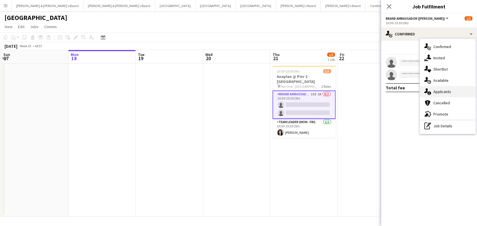
click at [451, 93] on div "single-neutral-actions-information Applicants" at bounding box center [448, 91] width 56 height 11
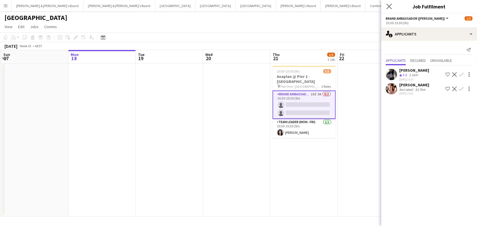
click at [392, 8] on app-icon "Close pop-in" at bounding box center [389, 7] width 8 height 8
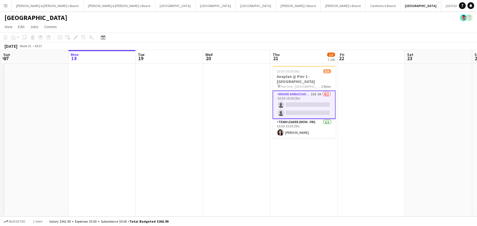
click at [313, 97] on app-card-role "Brand Ambassador (Mon - Fri) 10I 3A 0/2 10:30-15:30 (5h) single-neutral-actions…" at bounding box center [304, 105] width 63 height 28
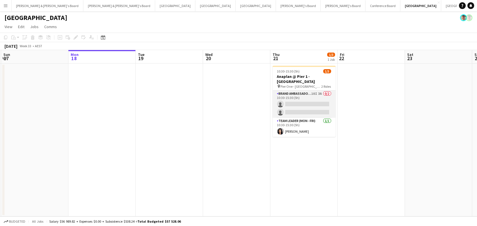
click at [318, 95] on app-card-role "Brand Ambassador (Mon - Fri) 10I 3A 0/2 10:30-15:30 (5h) single-neutral-actions…" at bounding box center [304, 104] width 63 height 27
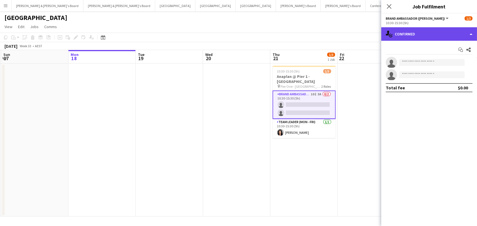
click at [425, 27] on div "single-neutral-actions-check-2 Confirmed" at bounding box center [429, 34] width 96 height 14
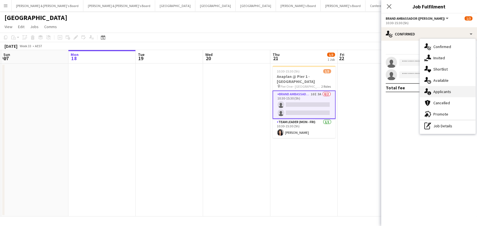
click at [438, 92] on div "single-neutral-actions-information Applicants" at bounding box center [448, 91] width 56 height 11
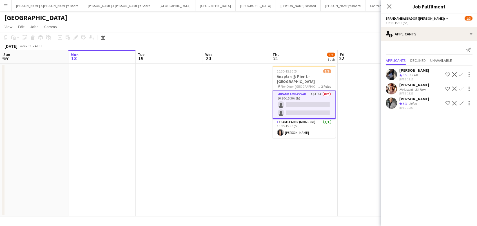
click at [358, 14] on div "[GEOGRAPHIC_DATA]" at bounding box center [238, 16] width 477 height 11
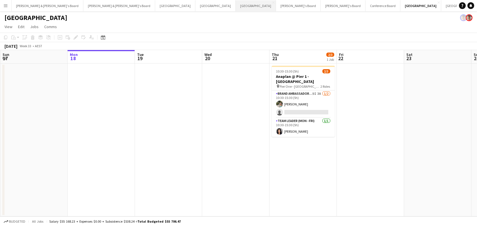
click at [236, 8] on button "Melbourne Close" at bounding box center [256, 5] width 40 height 11
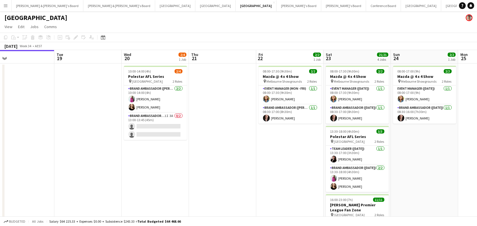
scroll to position [0, 223]
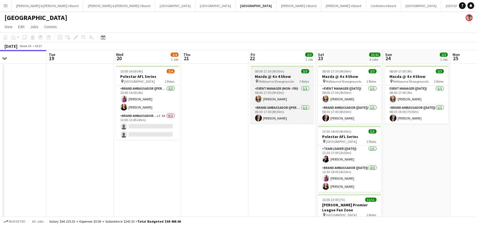
click at [278, 72] on span "08:00-17:30 (9h30m)" at bounding box center [269, 71] width 29 height 4
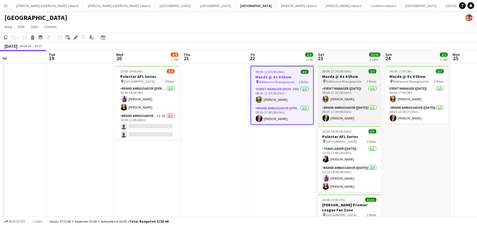
click at [358, 72] on div "08:00-17:30 (9h30m) 2/2" at bounding box center [349, 71] width 63 height 4
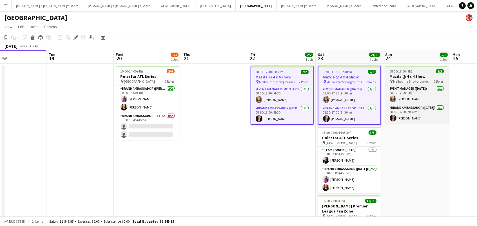
click at [413, 80] on span "Melbourne Showgrounds" at bounding box center [410, 81] width 35 height 4
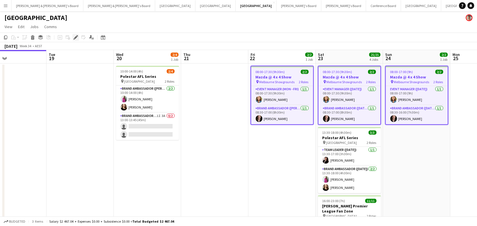
click at [75, 37] on icon at bounding box center [75, 37] width 3 height 3
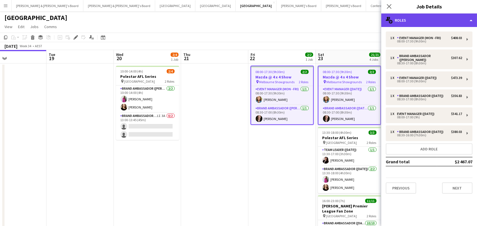
click at [423, 20] on div "multiple-users-add Roles" at bounding box center [429, 21] width 96 height 14
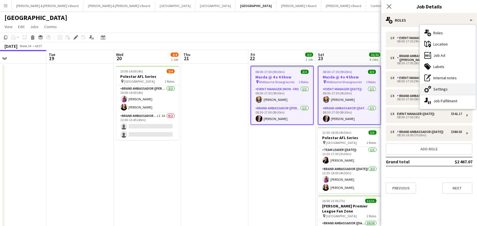
click at [440, 90] on div "cog-double-3 Settings" at bounding box center [448, 89] width 56 height 11
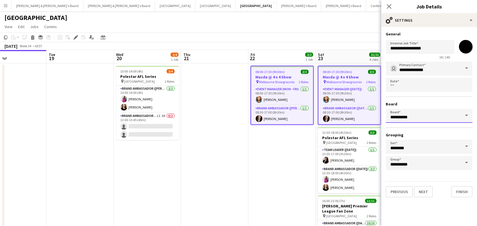
click at [419, 119] on input "*********" at bounding box center [429, 116] width 87 height 14
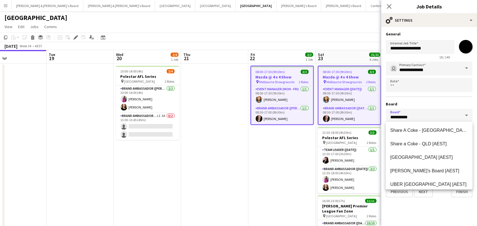
scroll to position [181, 0]
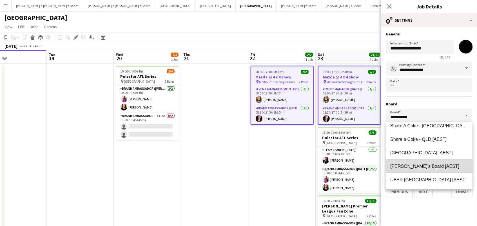
click at [418, 167] on span "[PERSON_NAME]'s Board [AEST]" at bounding box center [424, 166] width 69 height 5
type input "**********"
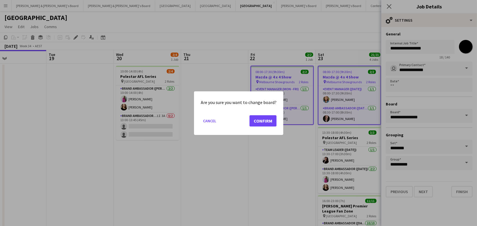
click at [272, 116] on button "Confirm" at bounding box center [262, 120] width 27 height 11
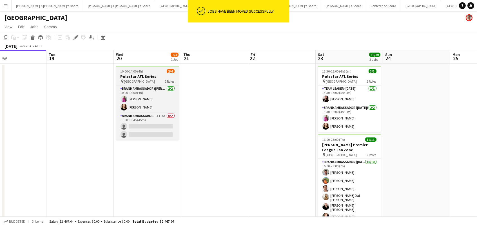
scroll to position [0, 222]
click at [143, 81] on span "[GEOGRAPHIC_DATA]" at bounding box center [139, 81] width 31 height 4
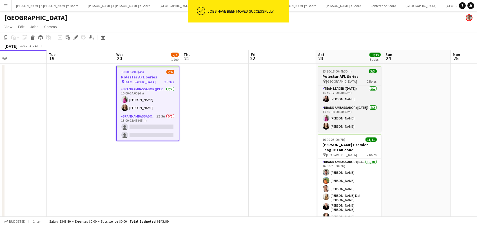
click at [362, 70] on div "13:30-18:00 (4h30m) 3/3" at bounding box center [349, 71] width 63 height 4
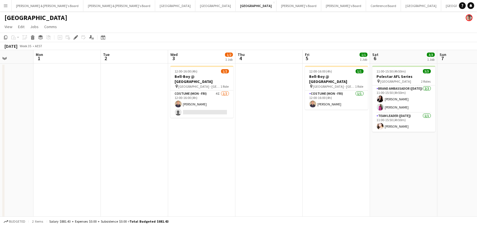
scroll to position [0, 276]
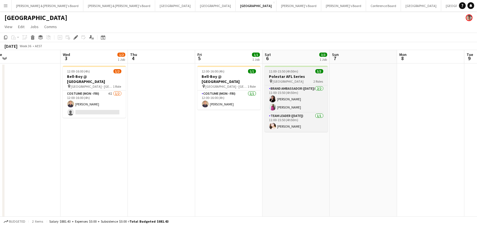
click at [287, 72] on span "11:00-15:50 (4h50m)" at bounding box center [283, 71] width 29 height 4
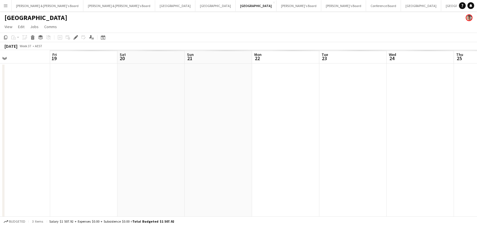
scroll to position [0, 187]
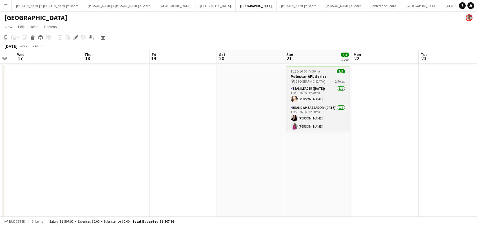
click at [299, 73] on app-job-card "11:30-16:00 (4h30m) 3/3 Polestar AFL Series pin Cranbourne East 2 Roles Team Le…" at bounding box center [317, 99] width 63 height 66
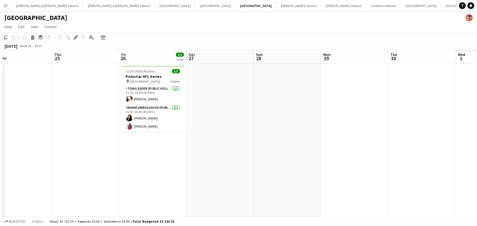
scroll to position [0, 161]
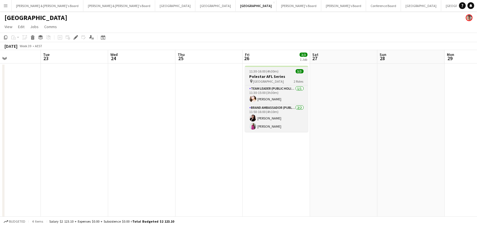
click at [254, 82] on span "[GEOGRAPHIC_DATA]" at bounding box center [268, 81] width 31 height 4
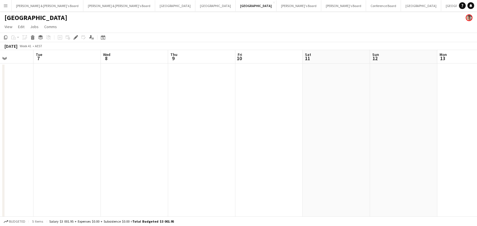
scroll to position [0, 175]
click at [75, 37] on icon at bounding box center [75, 37] width 3 height 3
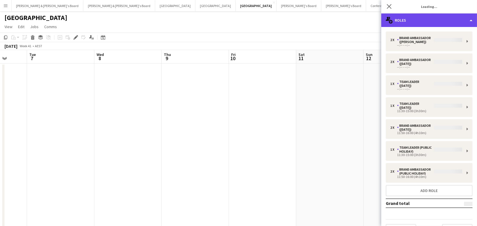
click at [414, 20] on div "multiple-users-add Roles" at bounding box center [429, 21] width 96 height 14
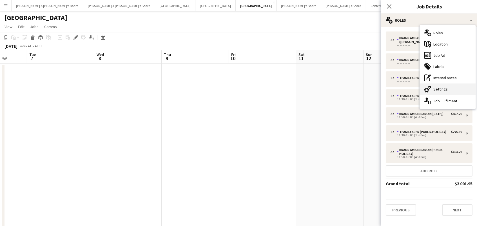
click at [438, 89] on div "cog-double-3 Settings" at bounding box center [448, 89] width 56 height 11
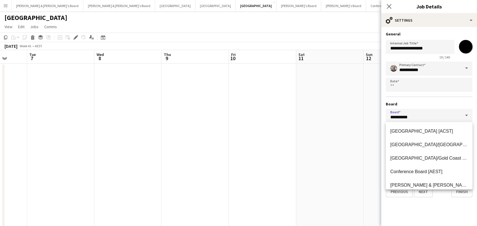
click at [411, 120] on input "*********" at bounding box center [429, 116] width 87 height 14
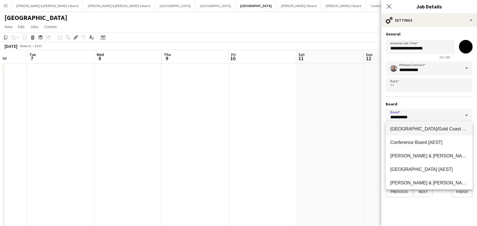
scroll to position [39, 0]
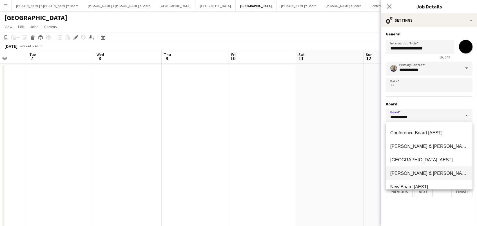
click at [409, 175] on span "[PERSON_NAME] & [PERSON_NAME]'s Board [AEST]" at bounding box center [445, 173] width 111 height 5
type input "**********"
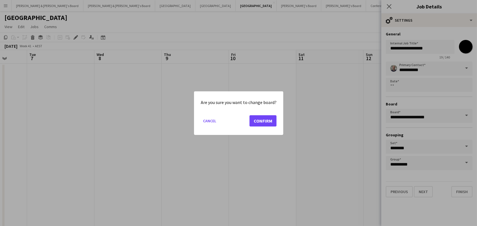
click at [268, 119] on button "Confirm" at bounding box center [262, 120] width 27 height 11
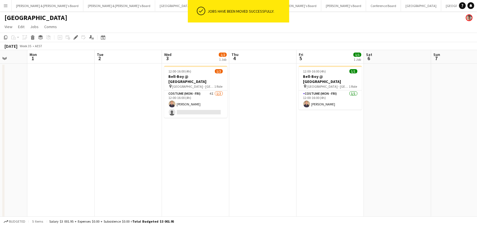
scroll to position [0, 249]
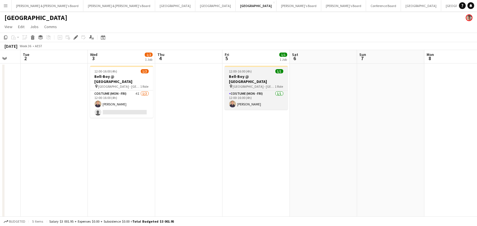
click at [257, 72] on div "12:00-16:00 (4h) 1/1" at bounding box center [256, 71] width 63 height 4
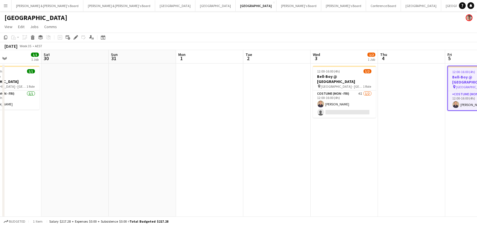
scroll to position [0, 166]
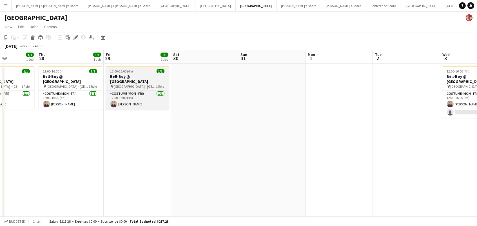
click at [163, 72] on span "1/1" at bounding box center [161, 71] width 8 height 4
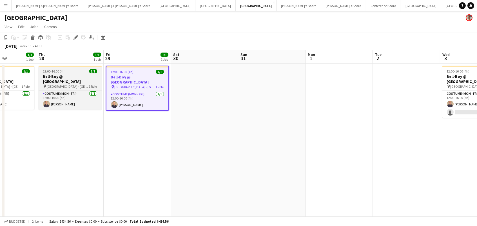
click at [70, 84] on span "[GEOGRAPHIC_DATA] - [GEOGRAPHIC_DATA]" at bounding box center [68, 86] width 42 height 4
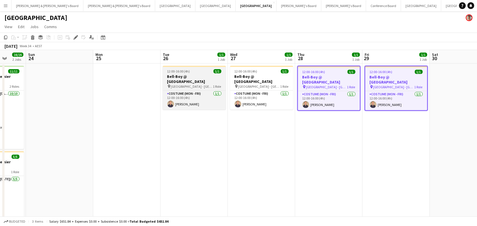
click at [206, 69] on div "12:00-16:00 (4h) 1/1" at bounding box center [194, 71] width 63 height 4
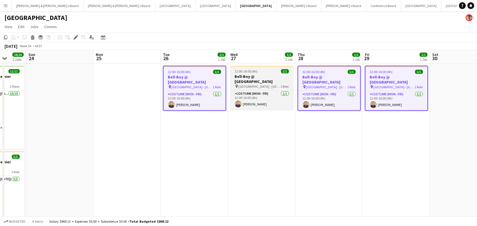
click at [275, 73] on app-job-card "12:00-16:00 (4h) 1/1 Bell-Boy @ [GEOGRAPHIC_DATA] pin Ormond House - [GEOGRAPHI…" at bounding box center [261, 88] width 63 height 44
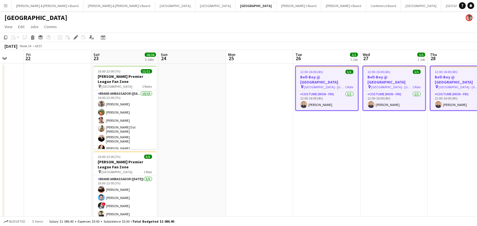
scroll to position [0, 132]
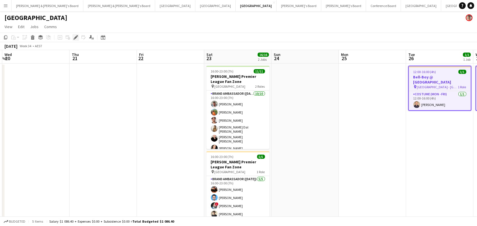
click at [73, 38] on icon "Edit" at bounding box center [75, 37] width 5 height 5
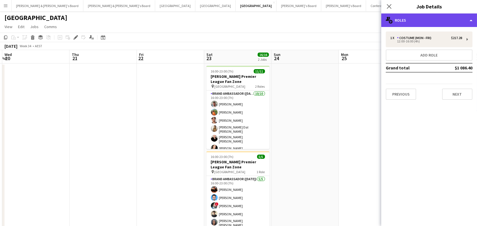
click at [398, 20] on div "multiple-users-add Roles" at bounding box center [429, 21] width 96 height 14
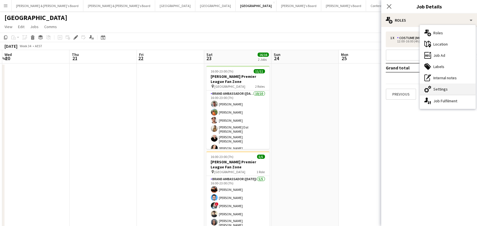
click at [447, 90] on div "cog-double-3 Settings" at bounding box center [448, 89] width 56 height 11
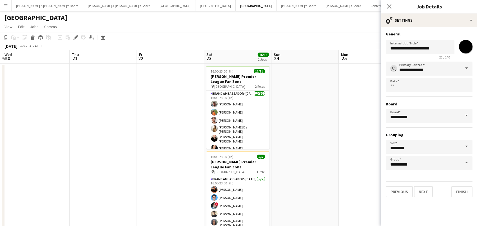
click at [466, 45] on input "*******" at bounding box center [466, 47] width 20 height 20
type input "*******"
click at [302, 114] on app-date-cell at bounding box center [304, 152] width 67 height 176
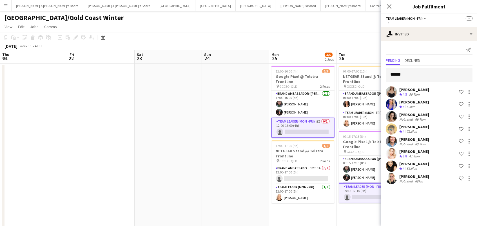
scroll to position [0, 279]
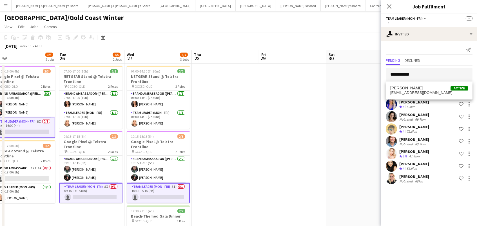
type input "**********"
drag, startPoint x: 410, startPoint y: 86, endPoint x: 410, endPoint y: 90, distance: 4.0
click at [410, 90] on span "[PERSON_NAME]" at bounding box center [406, 88] width 32 height 5
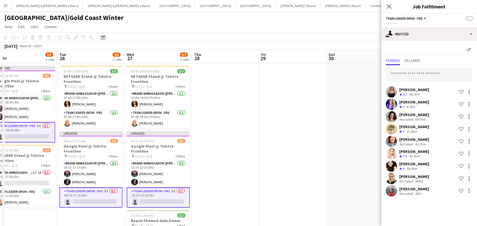
scroll to position [0, 0]
click at [235, 87] on app-date-cell at bounding box center [225, 167] width 67 height 206
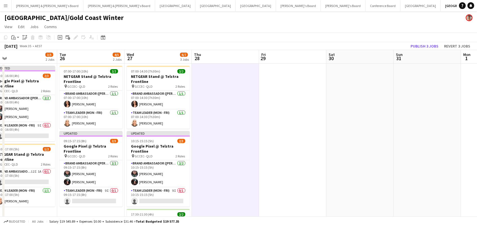
click at [429, 43] on button "Publish 3 jobs" at bounding box center [424, 46] width 32 height 7
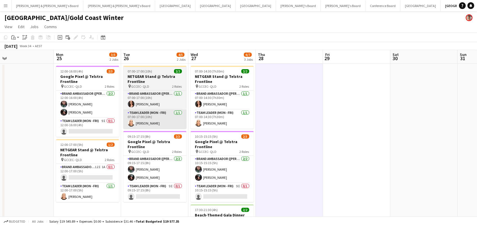
scroll to position [0, 211]
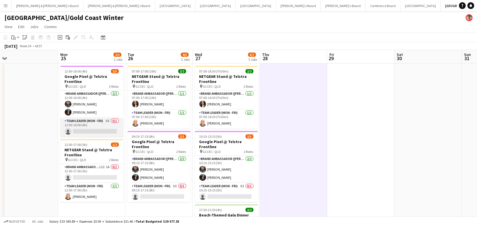
click at [108, 126] on app-card-role "Team Leader (Mon - Fri) 9I 0/1 12:00-16:00 (4h) single-neutral-actions" at bounding box center [91, 127] width 63 height 19
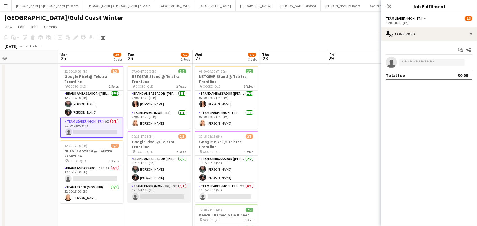
click at [172, 197] on app-card-role "Team Leader (Mon - Fri) 9I 0/1 09:15-17:15 (8h) single-neutral-actions" at bounding box center [159, 192] width 63 height 19
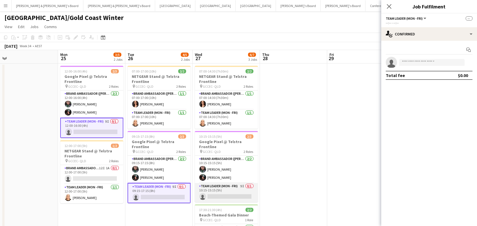
click at [230, 197] on app-card-role "Team Leader (Mon - Fri) 9I 0/1 10:15-15:15 (5h) single-neutral-actions" at bounding box center [226, 192] width 63 height 19
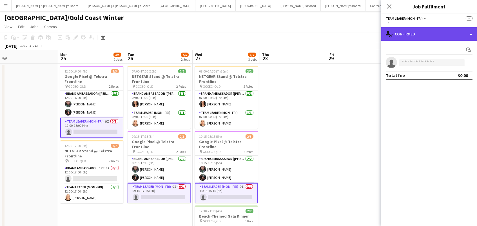
click at [432, 39] on div "single-neutral-actions-check-2 Confirmed" at bounding box center [429, 34] width 96 height 14
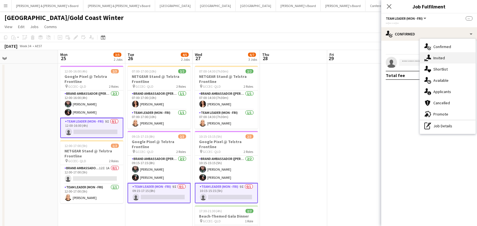
click at [438, 54] on div "single-neutral-actions-share-1 Invited" at bounding box center [448, 57] width 56 height 11
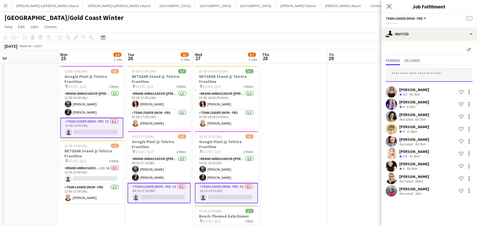
click at [411, 74] on input "text" at bounding box center [429, 75] width 87 height 14
type input "*****"
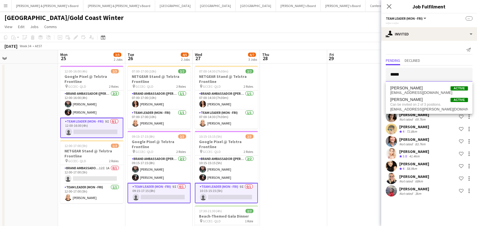
drag, startPoint x: 399, startPoint y: 77, endPoint x: 356, endPoint y: 72, distance: 43.3
click at [356, 72] on body "Menu Boards Boards Boards All jobs Status Workforce Workforce My Workforce Recr…" at bounding box center [238, 139] width 477 height 279
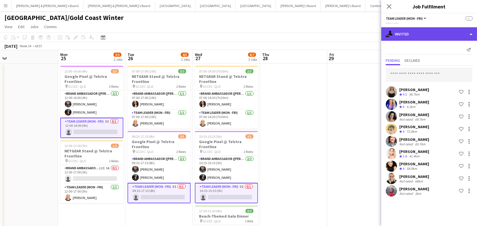
click at [405, 33] on div "single-neutral-actions-share-1 Invited" at bounding box center [429, 34] width 96 height 14
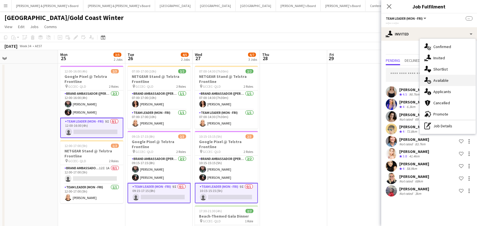
click at [440, 81] on div "single-neutral-actions-upload Available" at bounding box center [448, 80] width 56 height 11
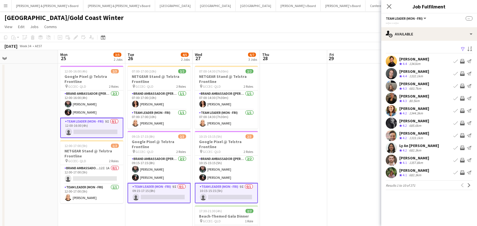
click at [462, 50] on app-icon "Filter" at bounding box center [463, 49] width 5 height 5
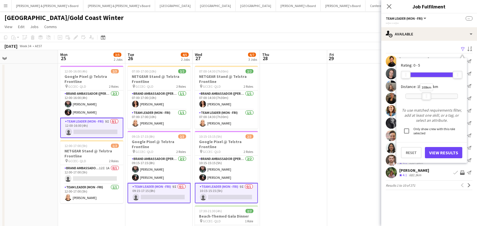
drag, startPoint x: 458, startPoint y: 95, endPoint x: 428, endPoint y: 95, distance: 29.8
click at [428, 95] on div at bounding box center [426, 96] width 9 height 7
click at [440, 153] on button "View Results" at bounding box center [443, 152] width 37 height 11
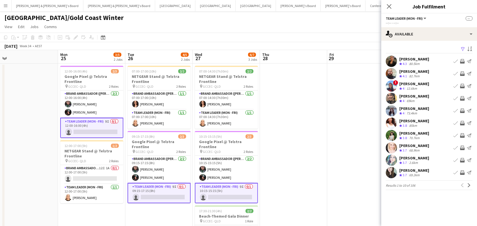
click at [462, 134] on app-icon "Invite crew" at bounding box center [462, 135] width 5 height 5
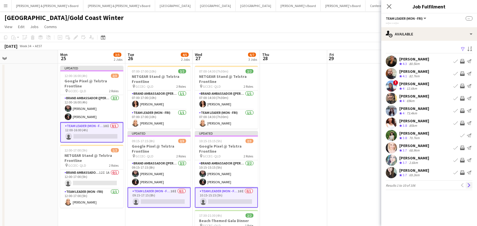
click at [470, 186] on app-icon "Next" at bounding box center [469, 186] width 4 height 4
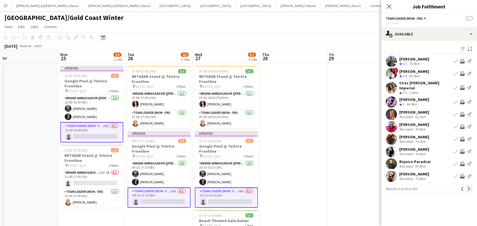
click at [469, 188] on app-icon "Next" at bounding box center [469, 189] width 4 height 4
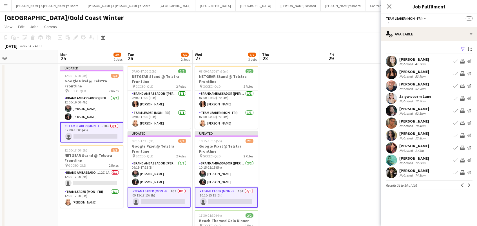
click at [462, 173] on app-icon "Invite crew" at bounding box center [462, 173] width 5 height 5
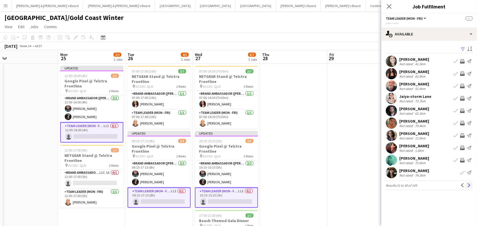
click at [469, 186] on app-icon "Next" at bounding box center [469, 186] width 4 height 4
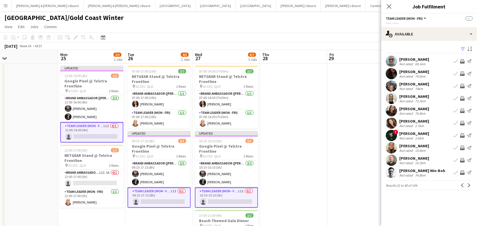
click at [469, 186] on app-icon "Next" at bounding box center [469, 186] width 4 height 4
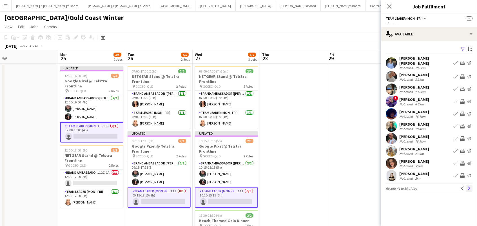
click at [469, 187] on app-icon "Next" at bounding box center [469, 189] width 4 height 4
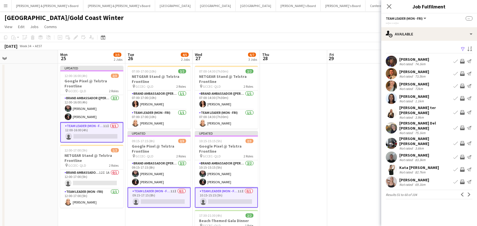
click at [462, 73] on app-icon "Invite crew" at bounding box center [462, 74] width 5 height 5
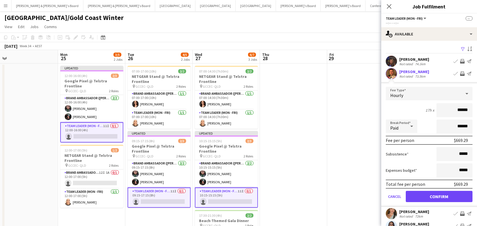
click at [439, 196] on button "Confirm" at bounding box center [439, 196] width 67 height 11
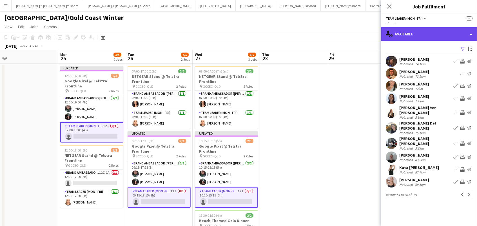
click at [443, 30] on div "single-neutral-actions-upload Available" at bounding box center [429, 34] width 96 height 14
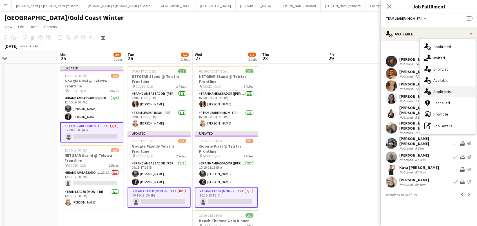
click at [448, 89] on div "single-neutral-actions-information Applicants" at bounding box center [448, 91] width 56 height 11
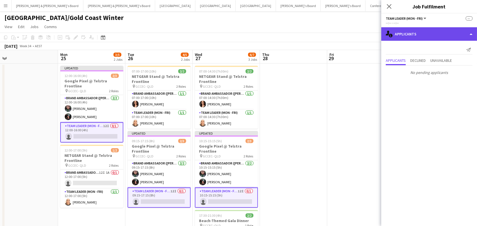
click at [416, 36] on div "single-neutral-actions-information Applicants" at bounding box center [429, 34] width 96 height 14
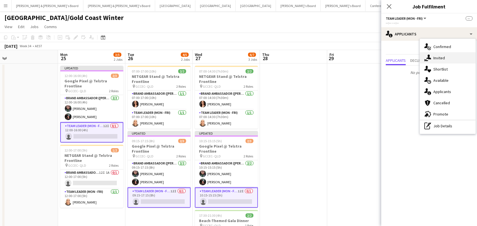
click at [427, 55] on icon "single-neutral-actions-share-1" at bounding box center [427, 58] width 7 height 7
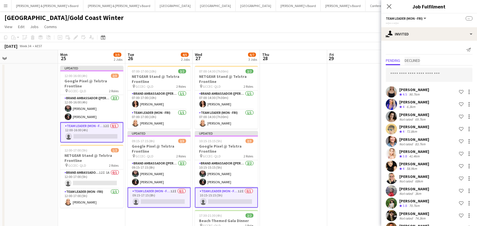
click at [414, 64] on span "Declined" at bounding box center [412, 61] width 15 height 8
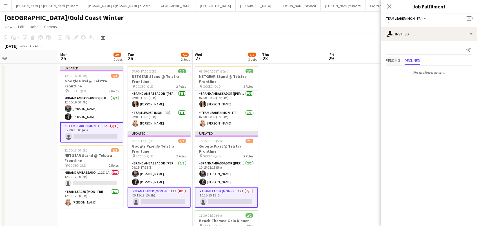
click at [395, 61] on span "Pending" at bounding box center [393, 61] width 14 height 4
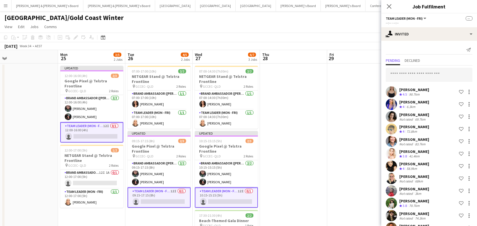
scroll to position [12, 0]
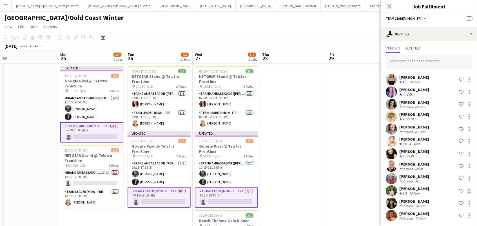
click at [469, 192] on div at bounding box center [469, 192] width 1 height 1
click at [444, 180] on span "Cancel invitation" at bounding box center [451, 180] width 33 height 5
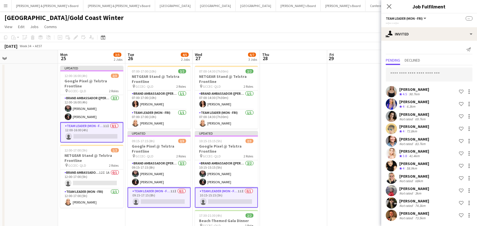
click at [331, 162] on app-date-cell at bounding box center [360, 167] width 67 height 206
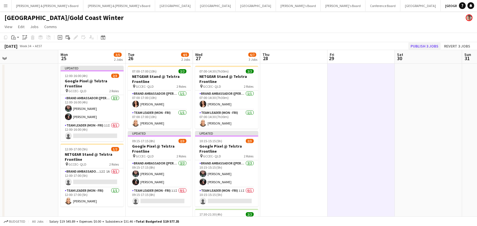
click at [431, 43] on button "Publish 3 jobs" at bounding box center [424, 46] width 32 height 7
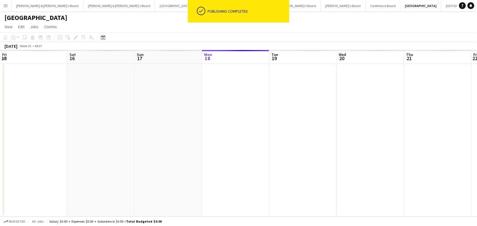
scroll to position [0, 134]
